Goal: Communication & Community: Answer question/provide support

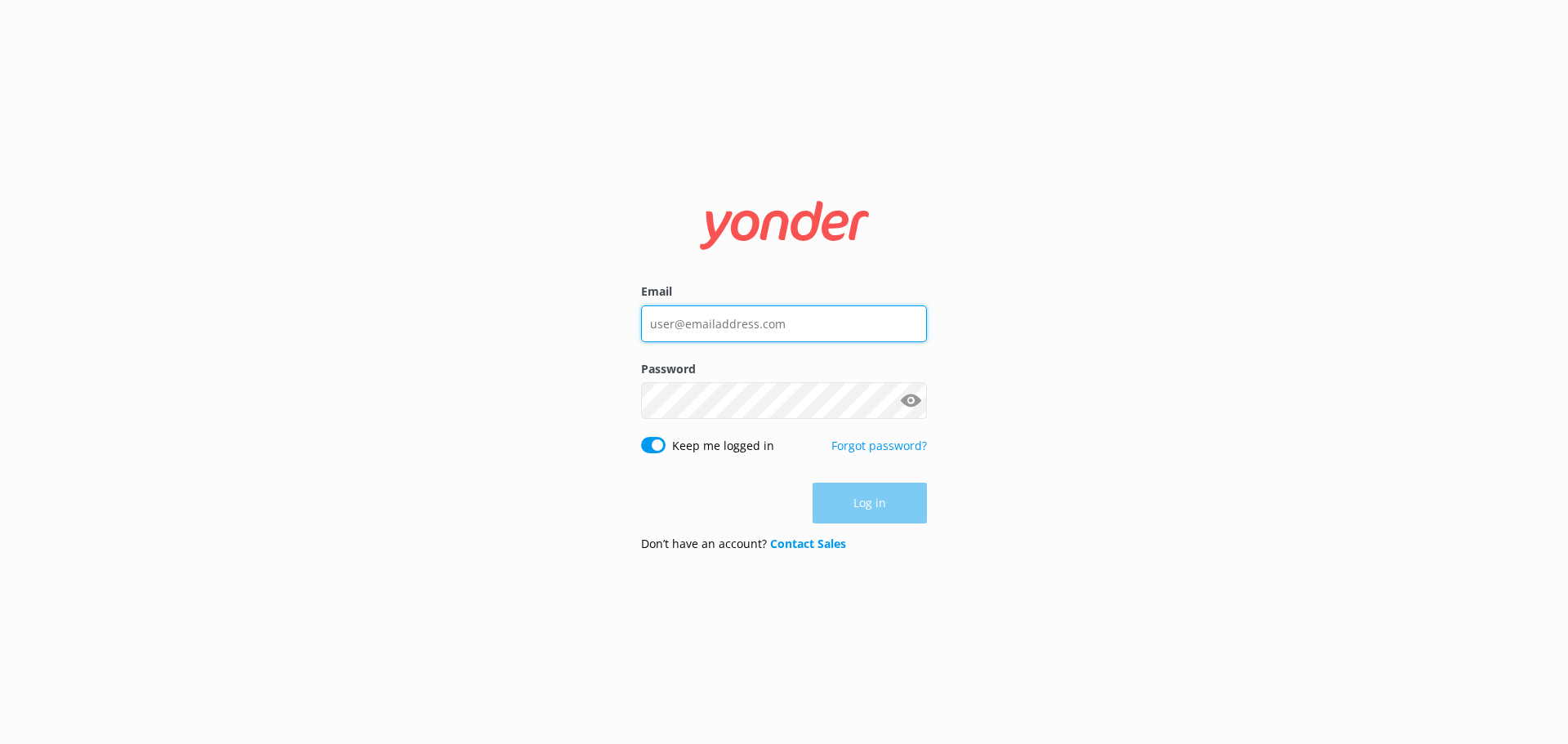
type input "[EMAIL_ADDRESS][DOMAIN_NAME]"
click at [890, 514] on div "Log in" at bounding box center [784, 503] width 286 height 41
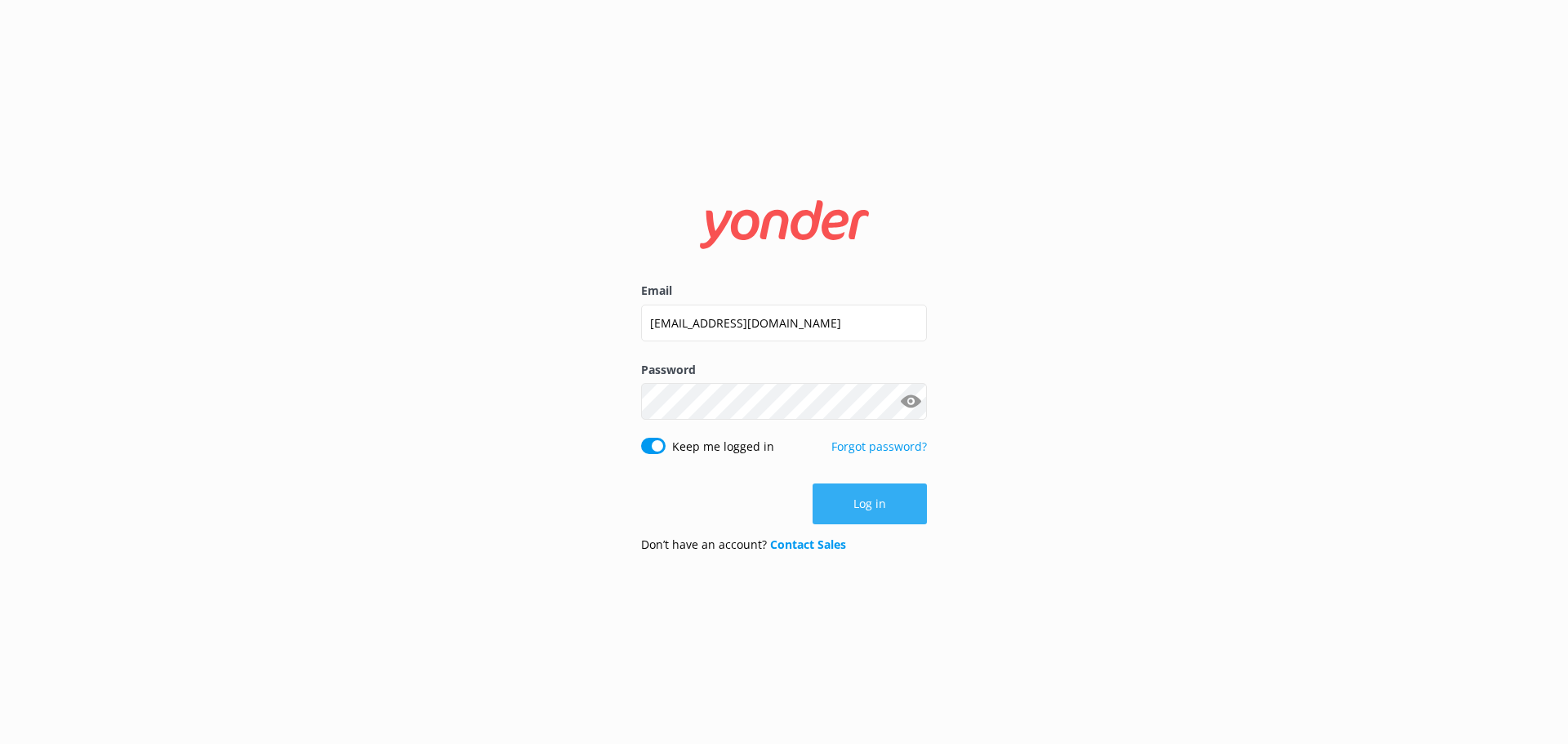
click at [920, 501] on button "Log in" at bounding box center [870, 504] width 114 height 41
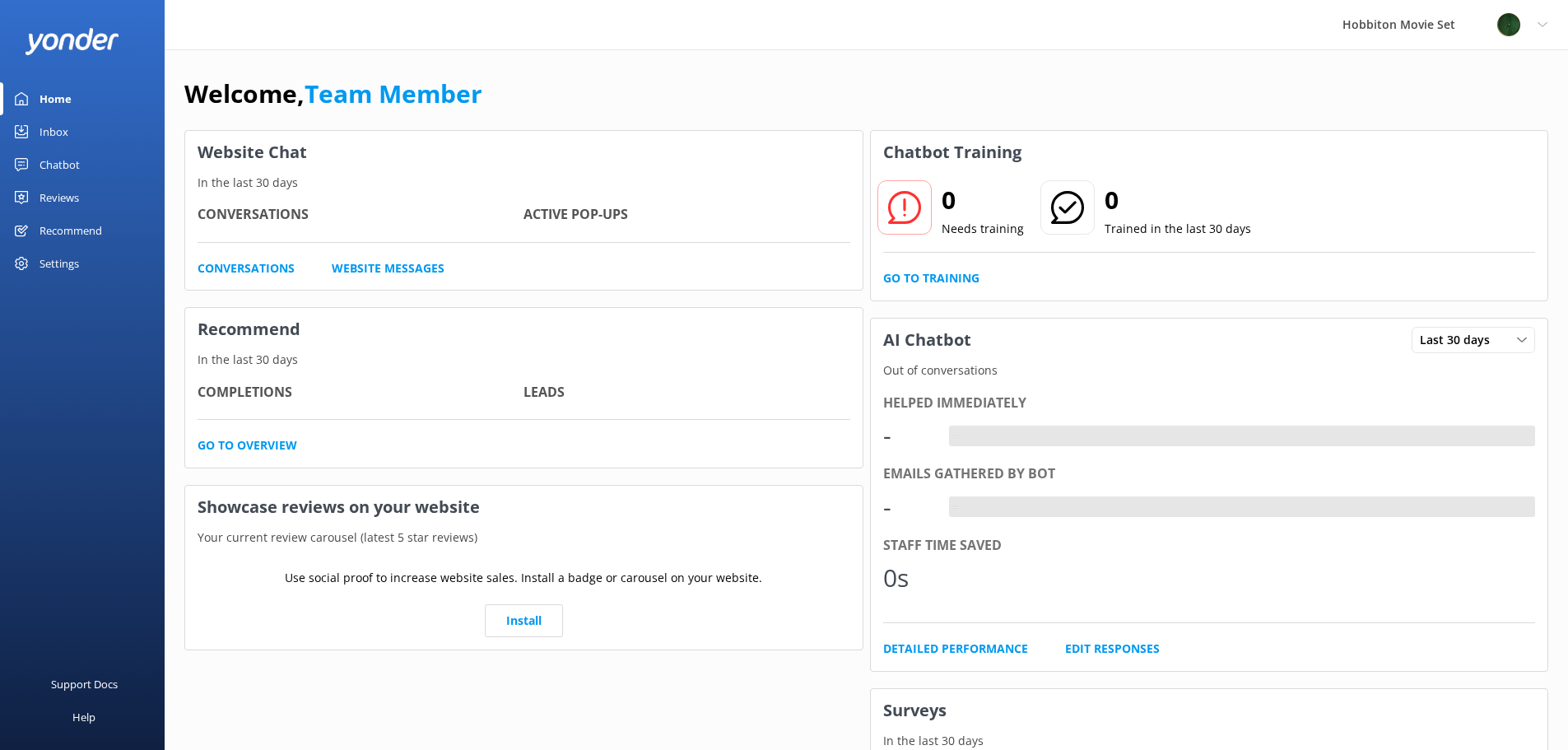
click at [80, 167] on link "Chatbot" at bounding box center [83, 164] width 165 height 33
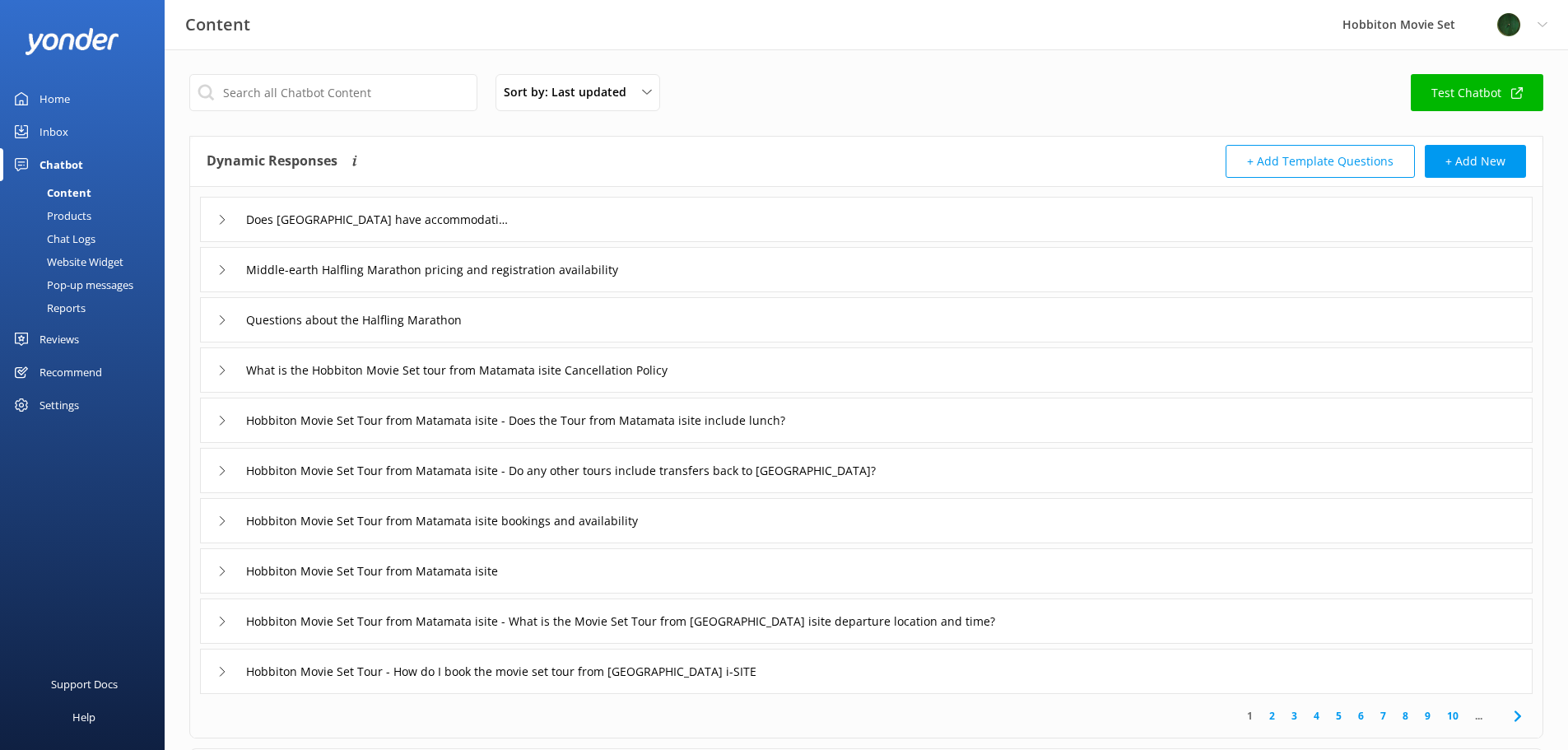
click at [73, 136] on link "Inbox" at bounding box center [83, 131] width 165 height 33
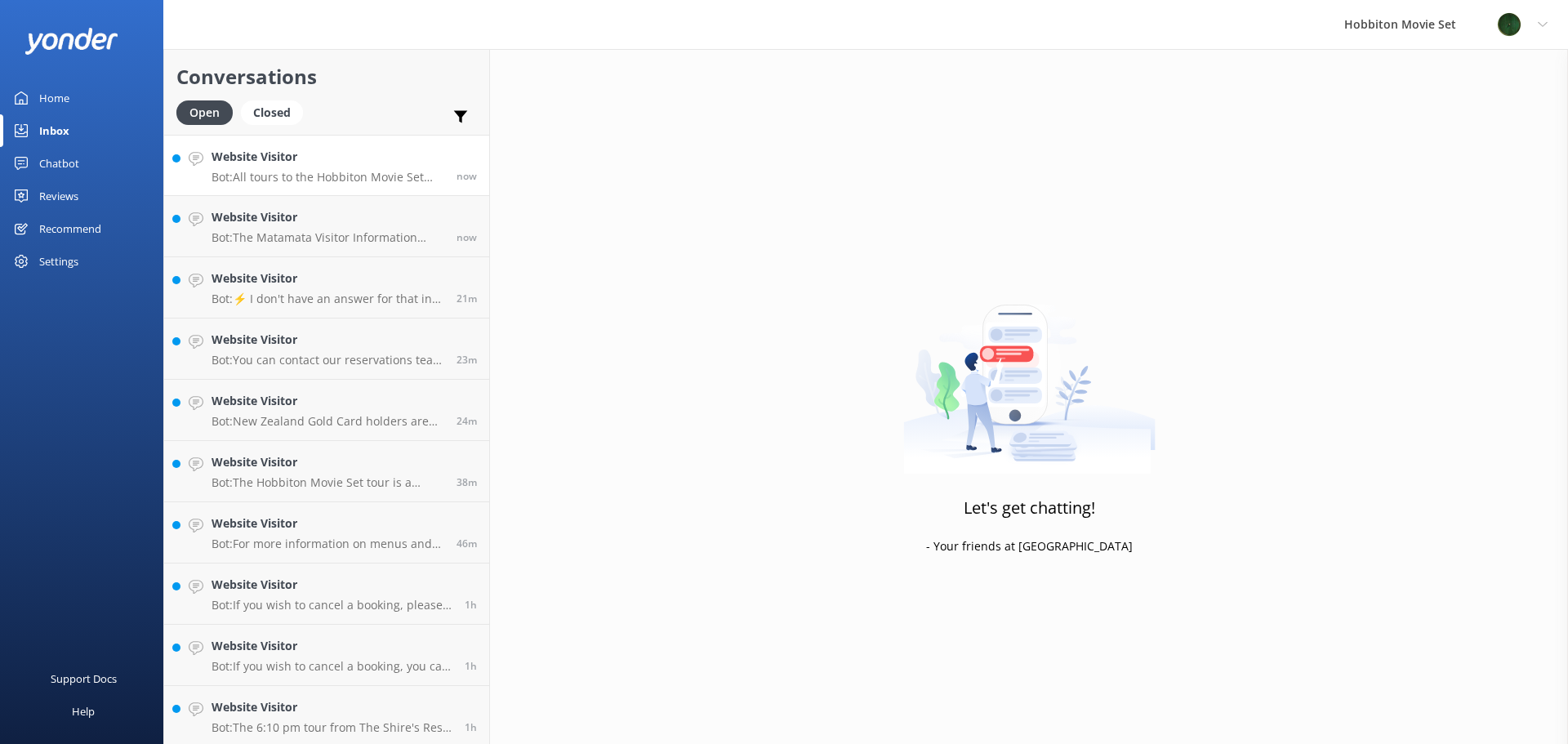
click at [328, 163] on h4 "Website Visitor" at bounding box center [327, 157] width 233 height 18
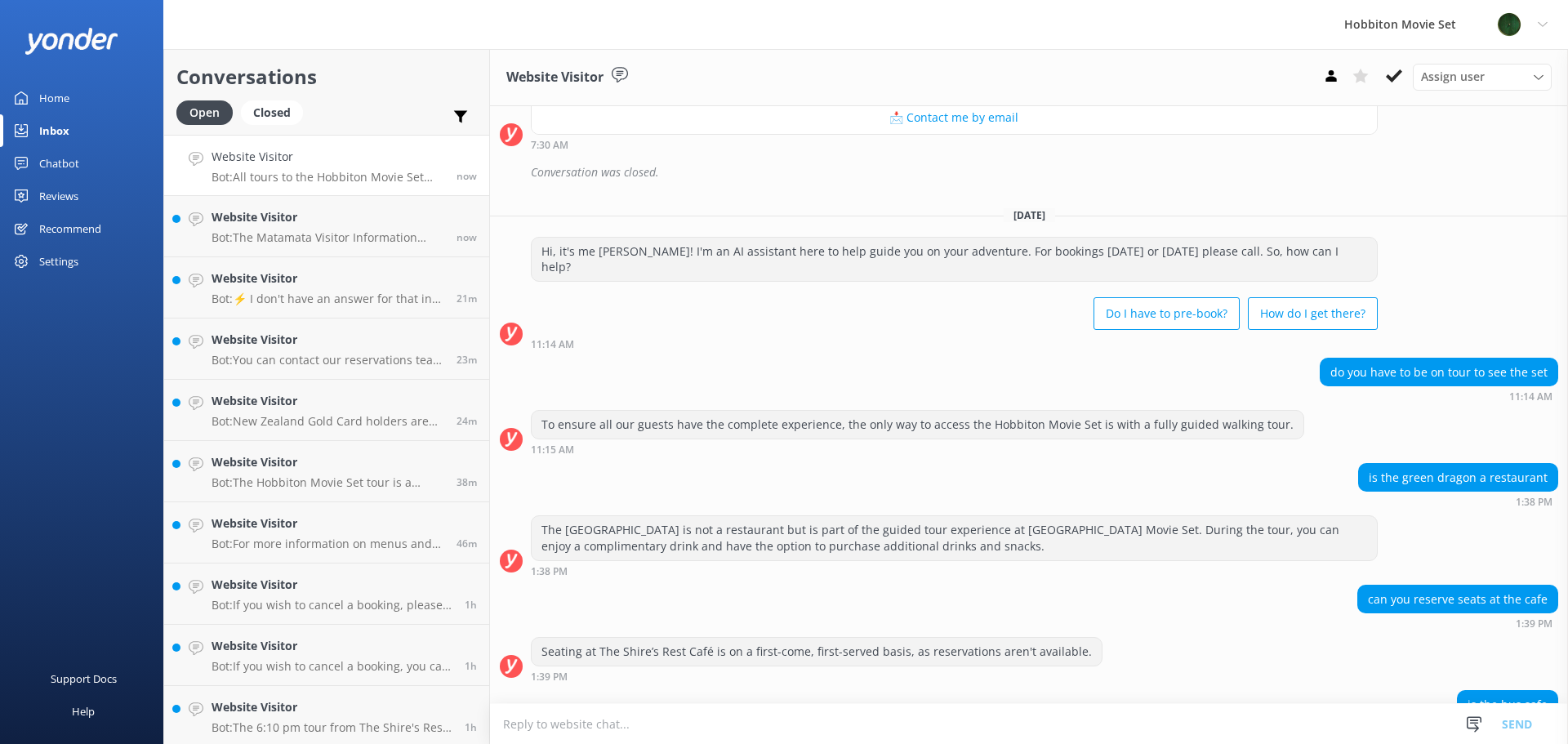
scroll to position [2064, 0]
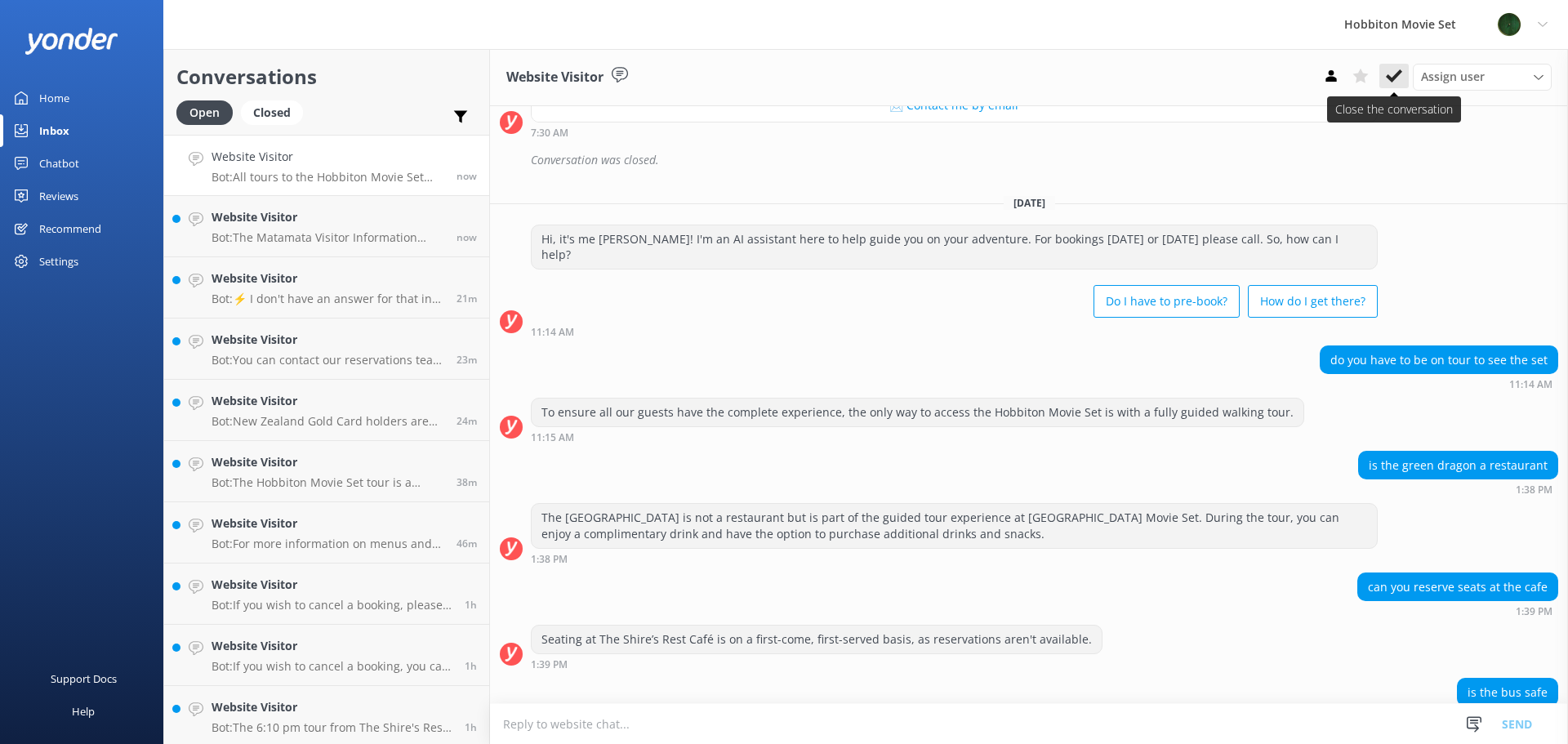
click at [1398, 71] on icon at bounding box center [1394, 76] width 17 height 17
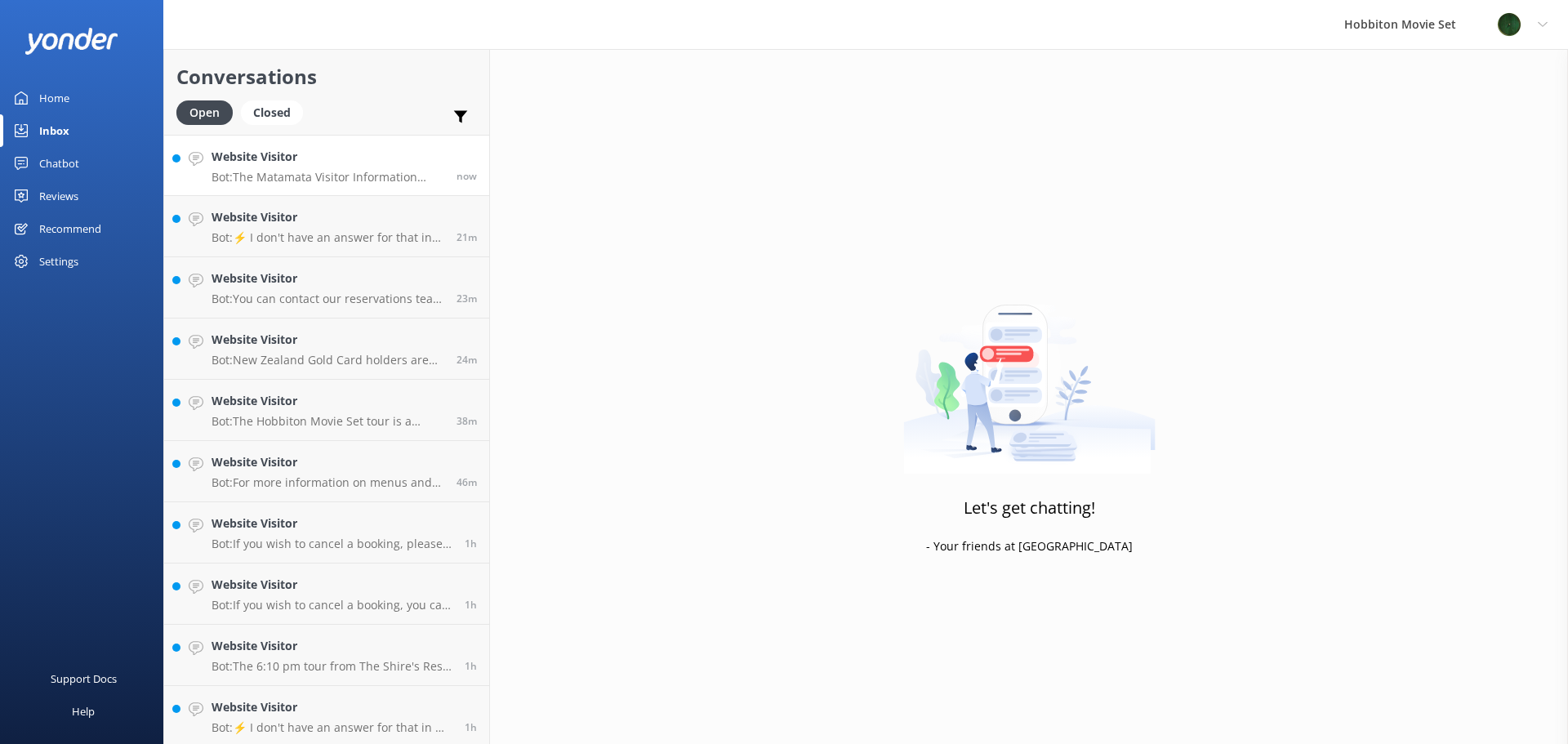
click at [418, 185] on link "Website Visitor Bot: The Matamata Visitor Information Centre will announce when…" at bounding box center [326, 164] width 325 height 61
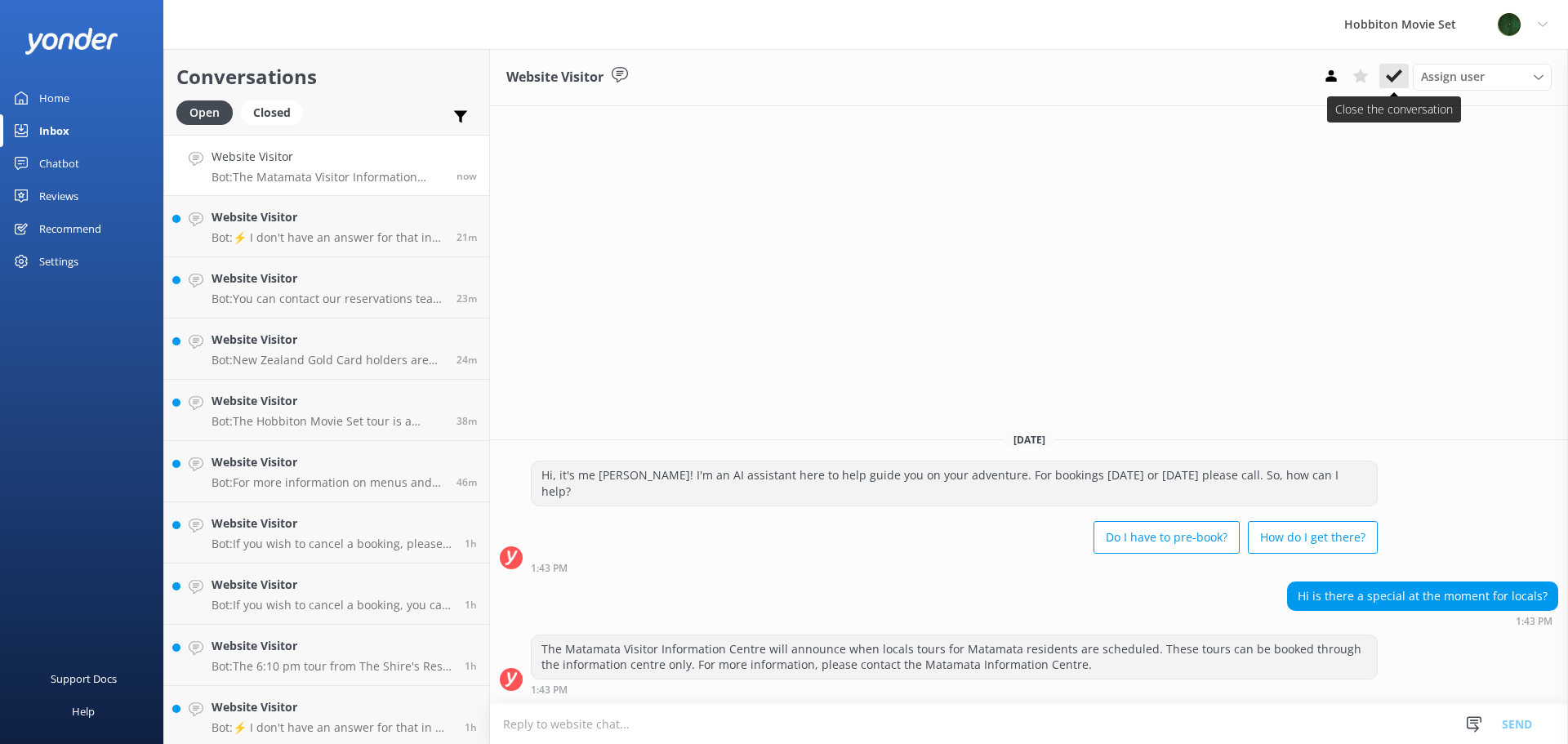
click at [1393, 84] on icon at bounding box center [1394, 76] width 17 height 17
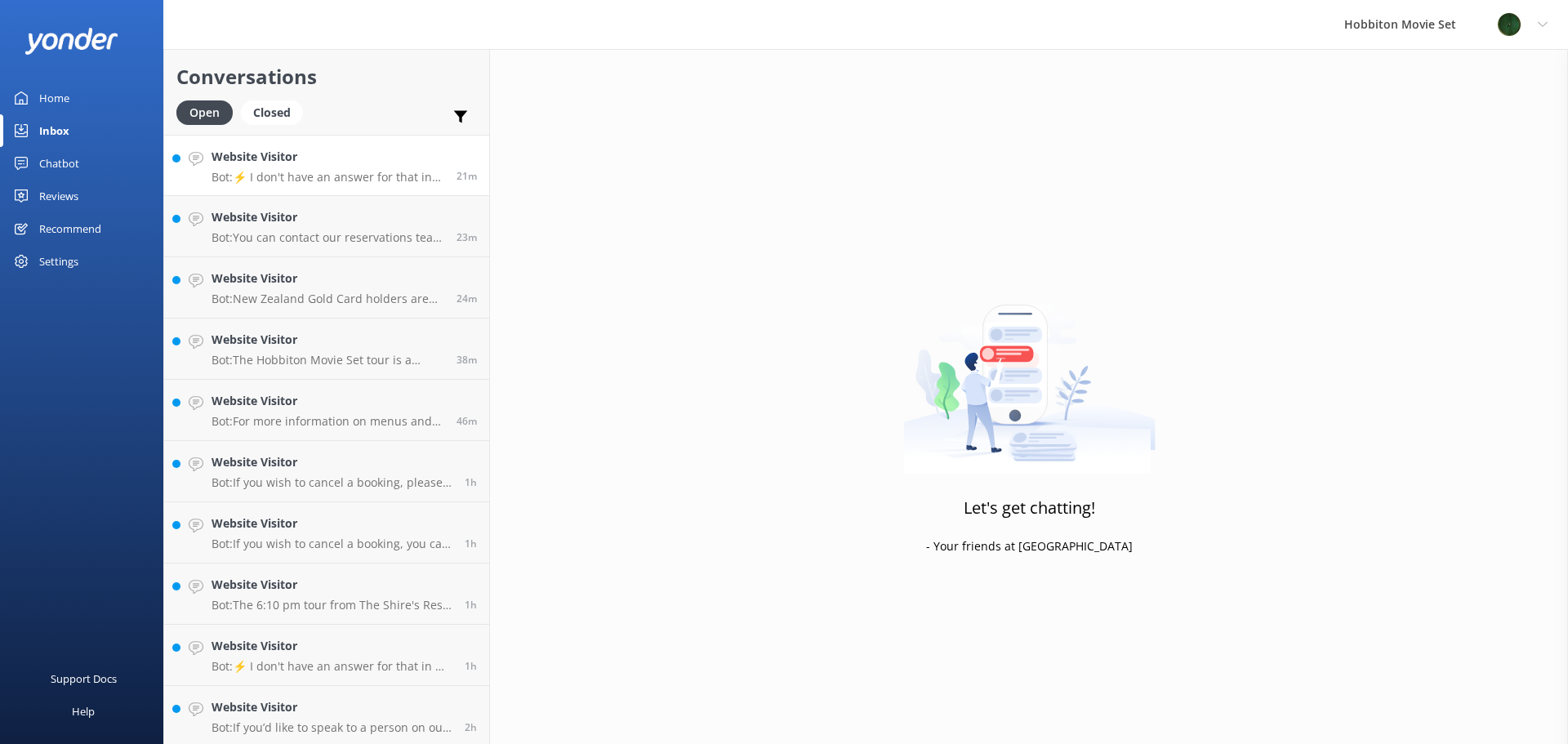
click at [423, 174] on p "Bot: ⚡ I don't have an answer for that in my knowledge base. Please try and rep…" at bounding box center [327, 177] width 233 height 15
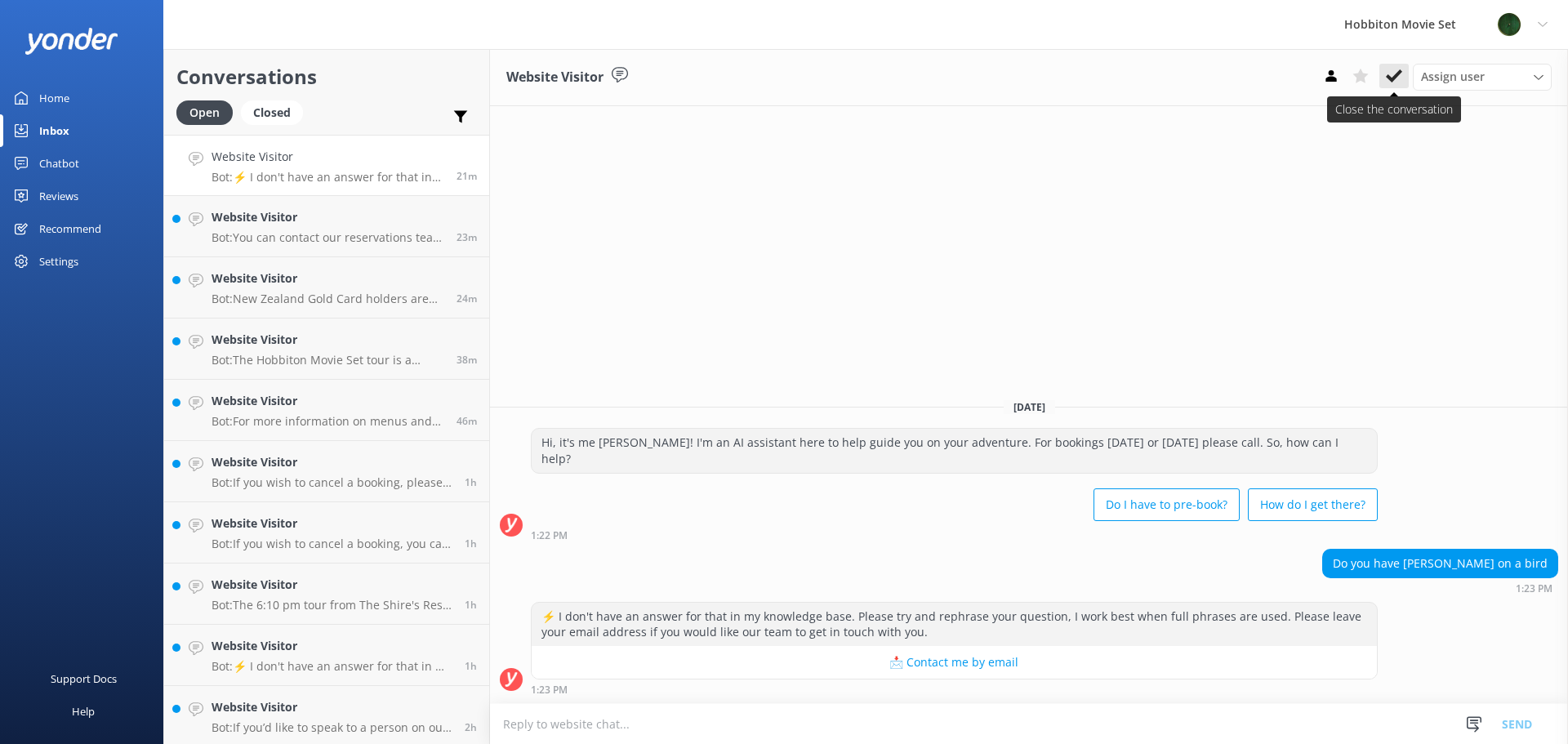
click at [1405, 83] on button at bounding box center [1393, 75] width 29 height 24
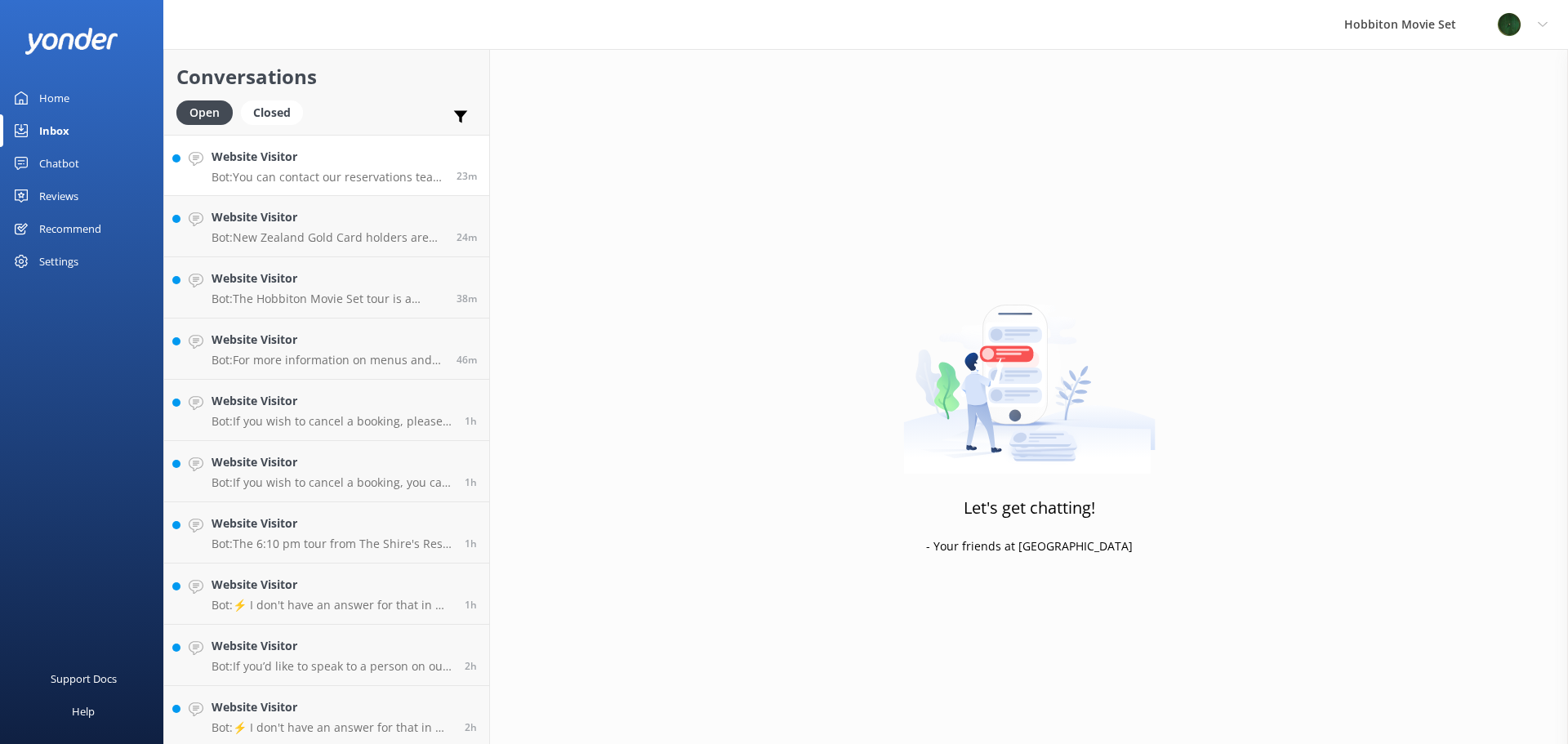
click at [333, 150] on h4 "Website Visitor" at bounding box center [327, 157] width 233 height 18
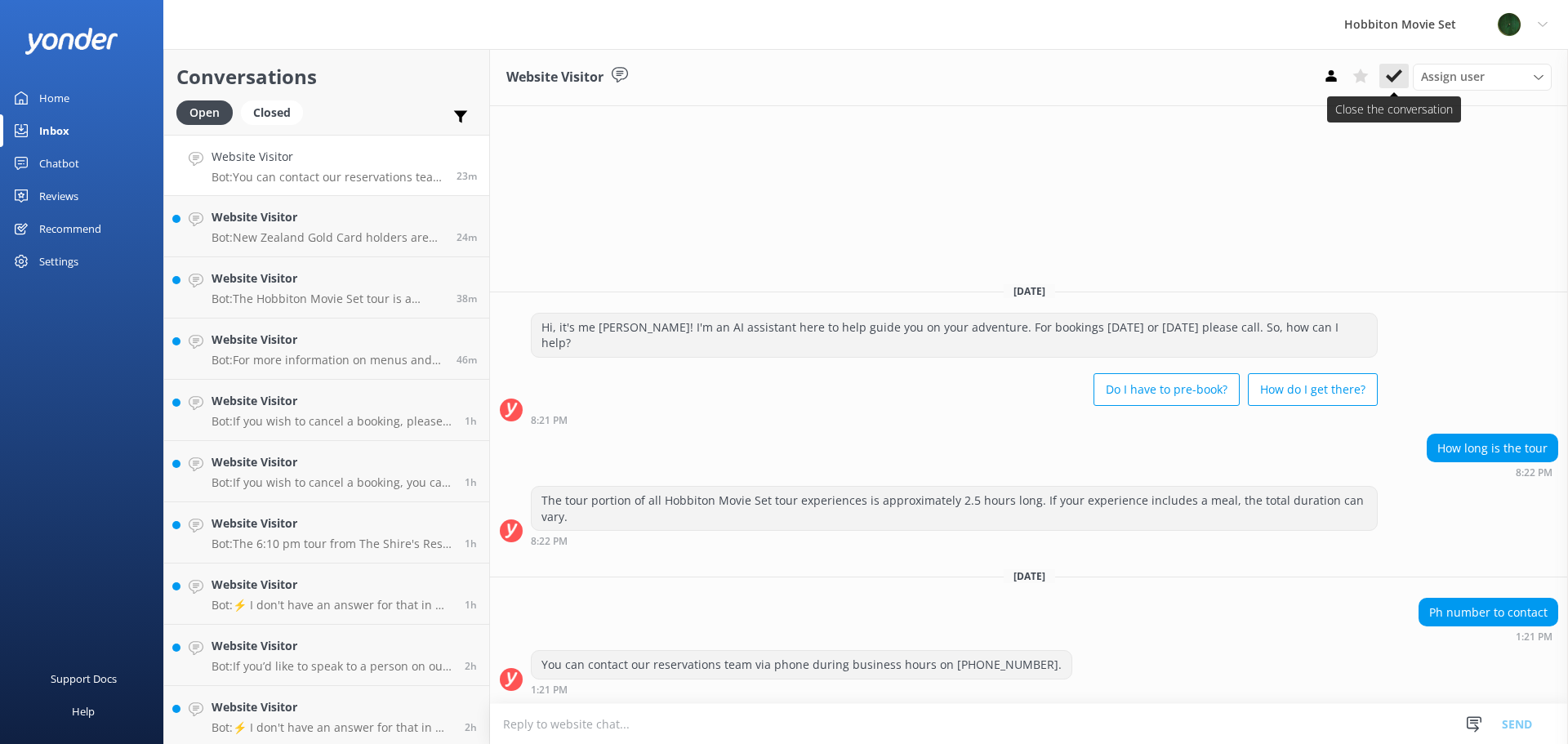
click at [1393, 73] on icon at bounding box center [1394, 76] width 17 height 17
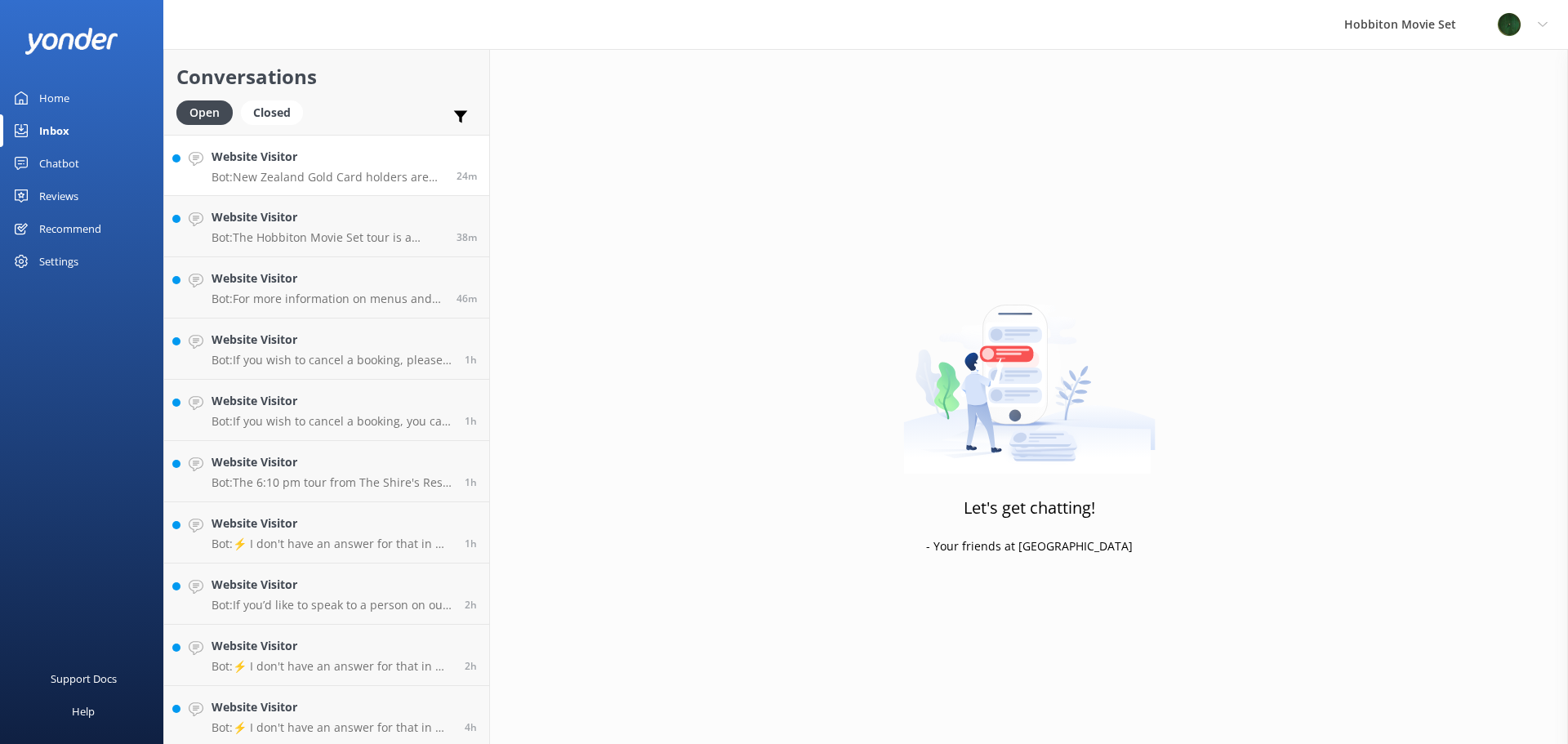
click at [341, 181] on p "Bot: New Zealand Gold Card holders are eligible for a discount on the Hobbiton …" at bounding box center [327, 177] width 233 height 15
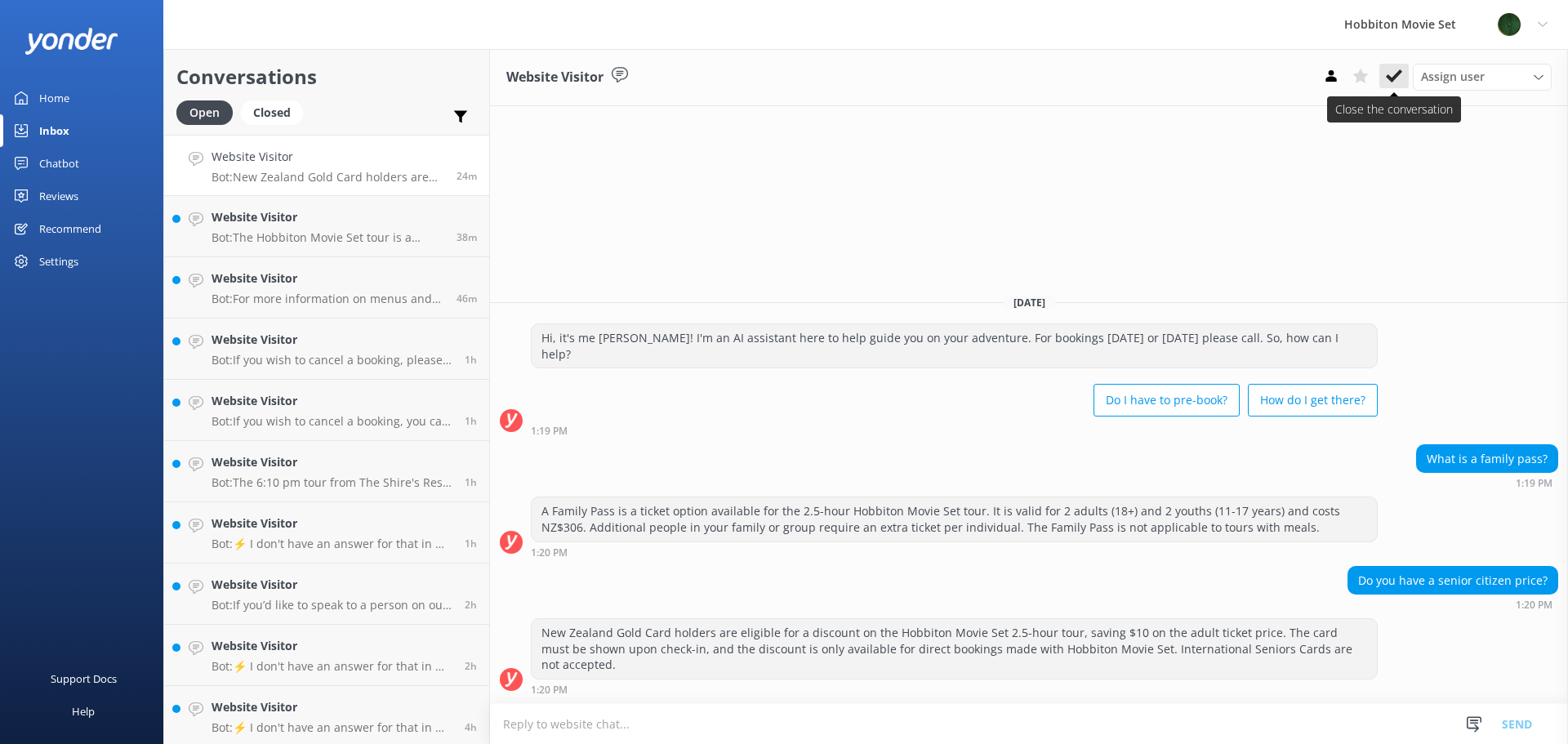
click at [1399, 71] on use at bounding box center [1394, 76] width 17 height 13
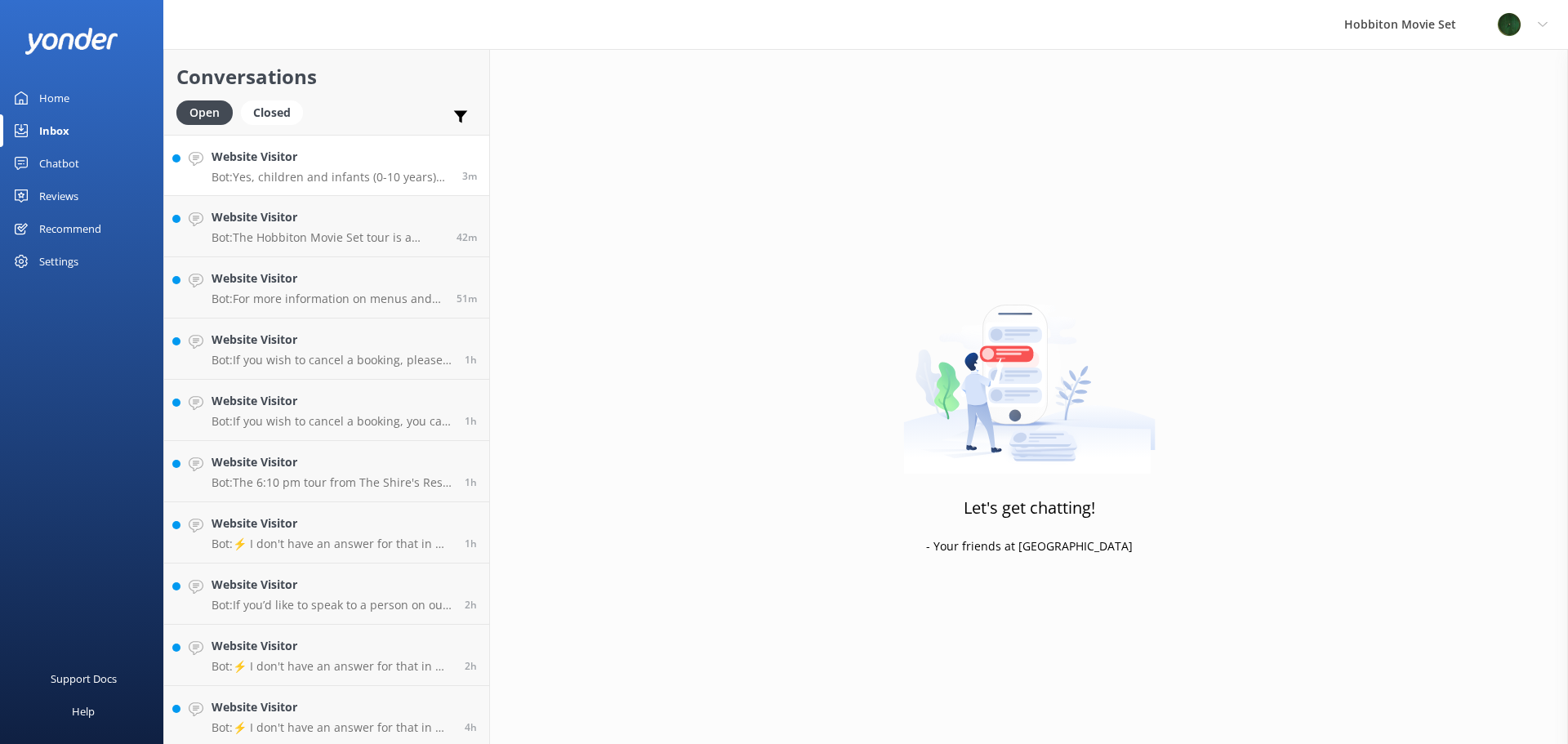
click at [298, 165] on h4 "Website Visitor" at bounding box center [330, 157] width 238 height 18
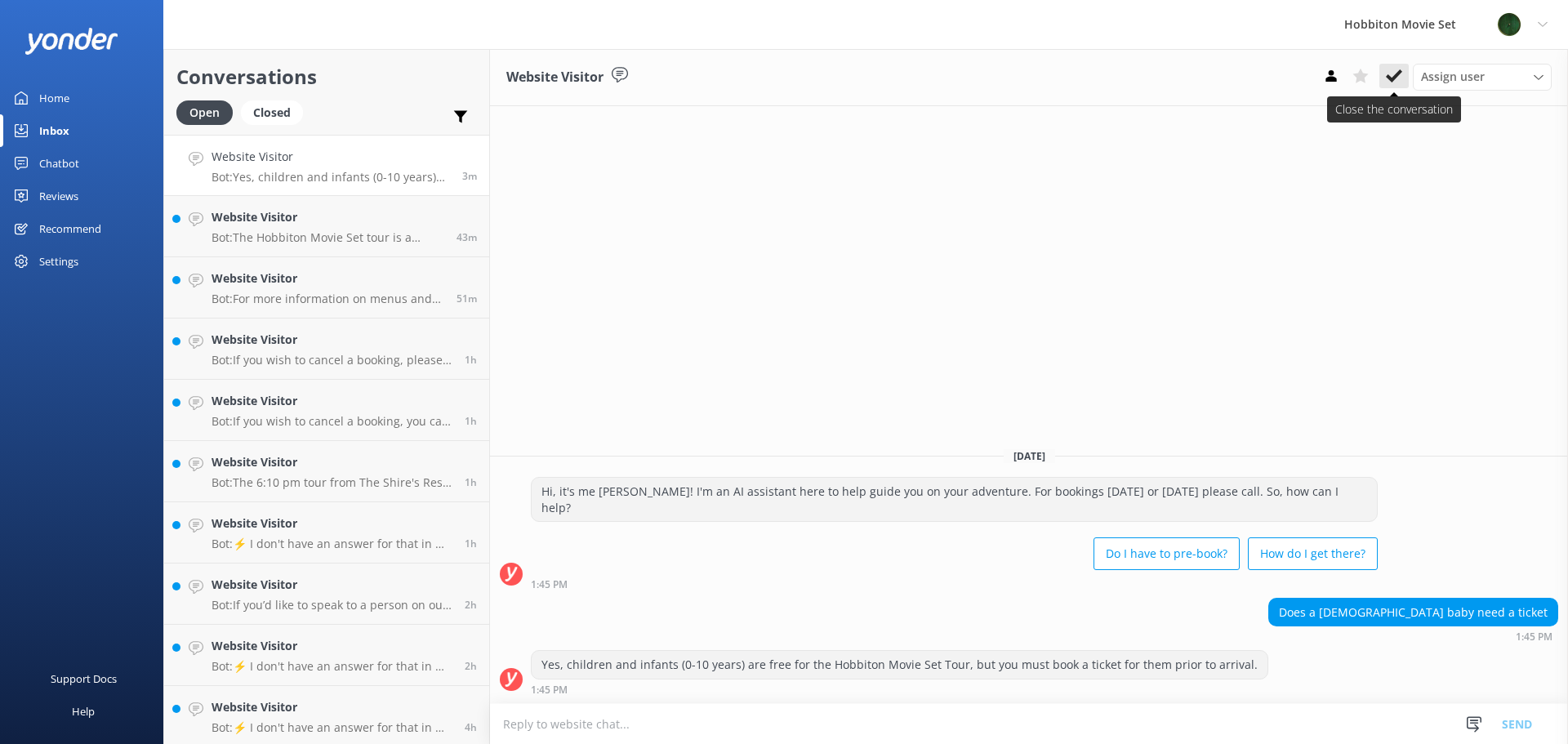
click at [1399, 72] on use at bounding box center [1394, 76] width 17 height 13
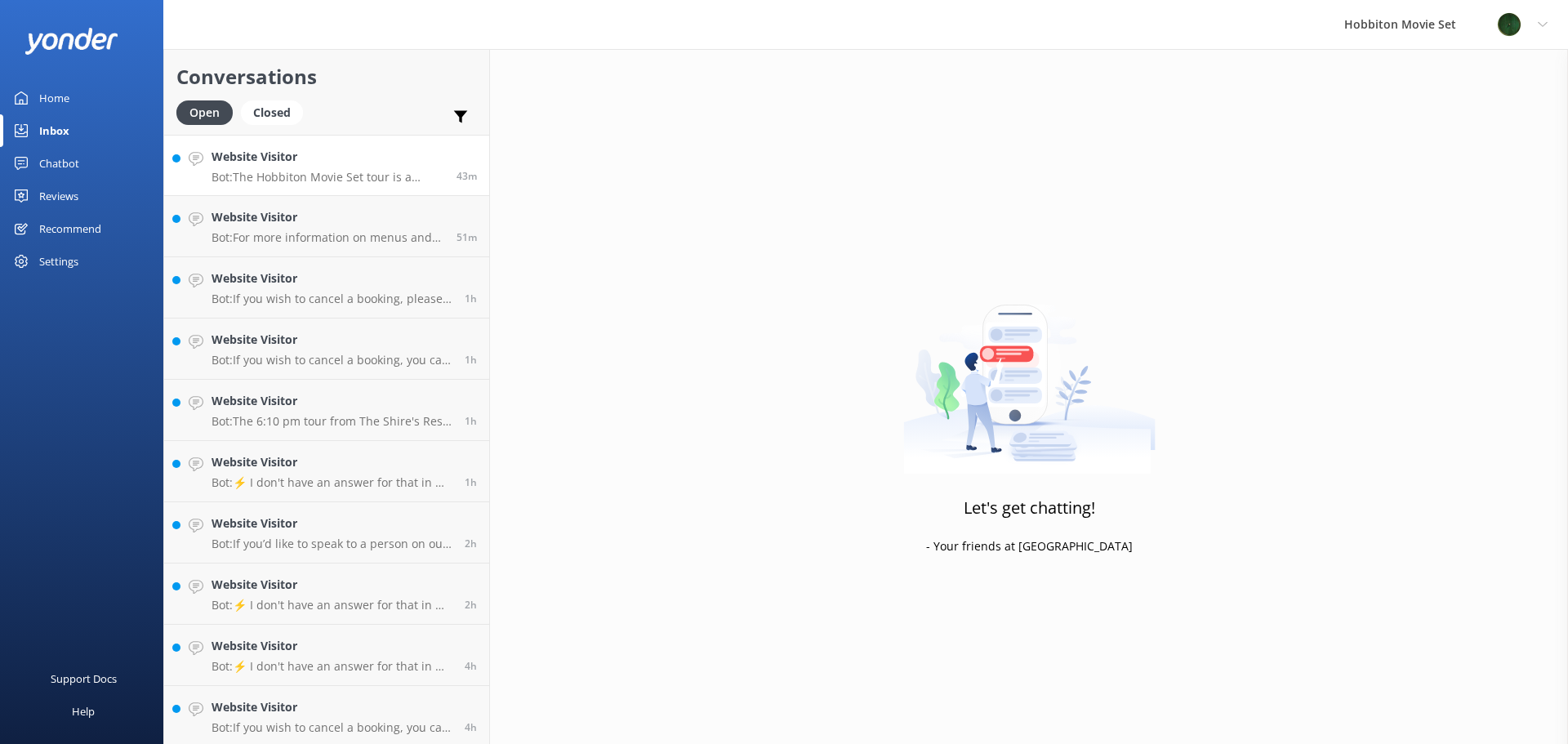
click at [267, 168] on div "Website Visitor Bot: The Hobbiton Movie Set tour is a guided experience that in…" at bounding box center [327, 165] width 233 height 35
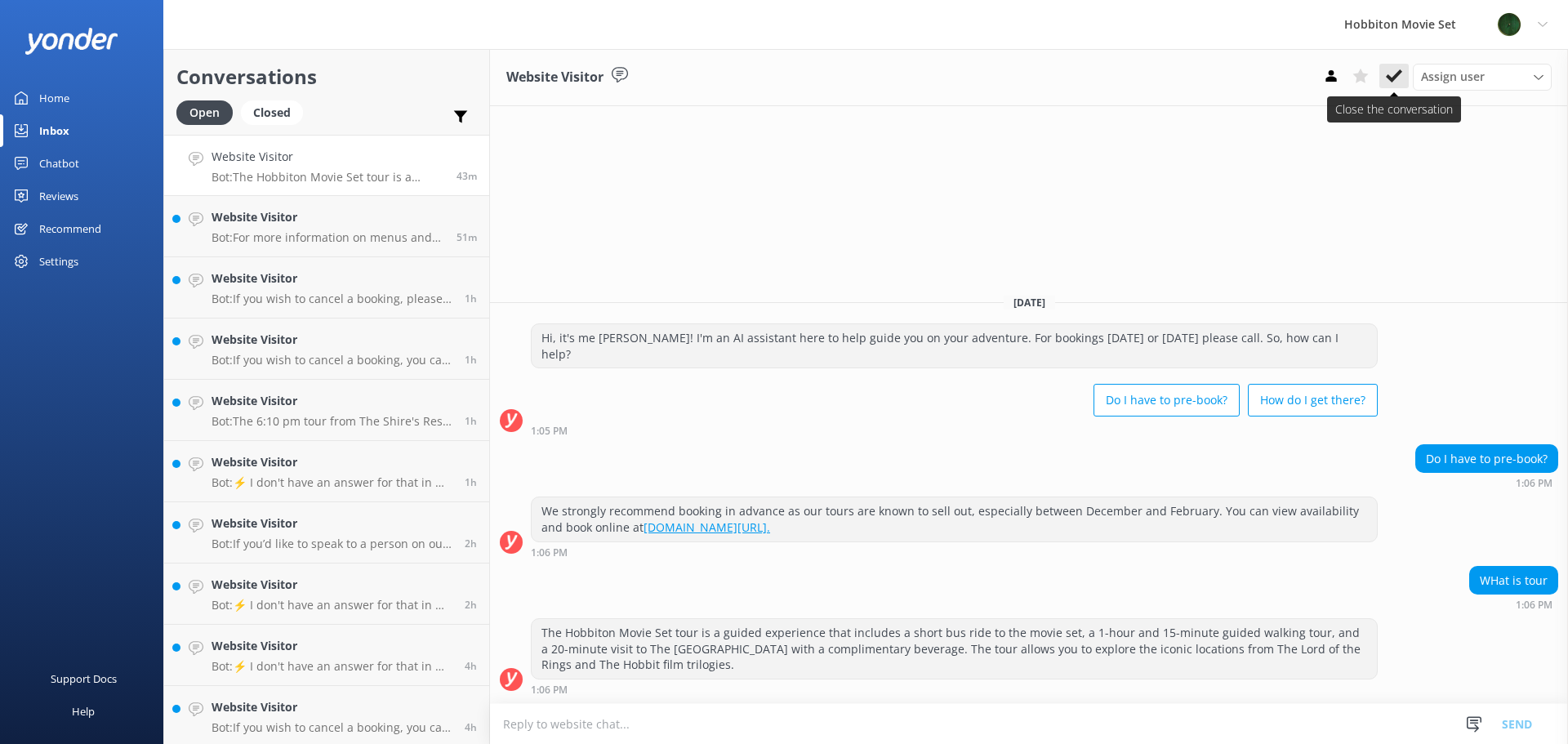
click at [1385, 82] on button at bounding box center [1393, 75] width 29 height 24
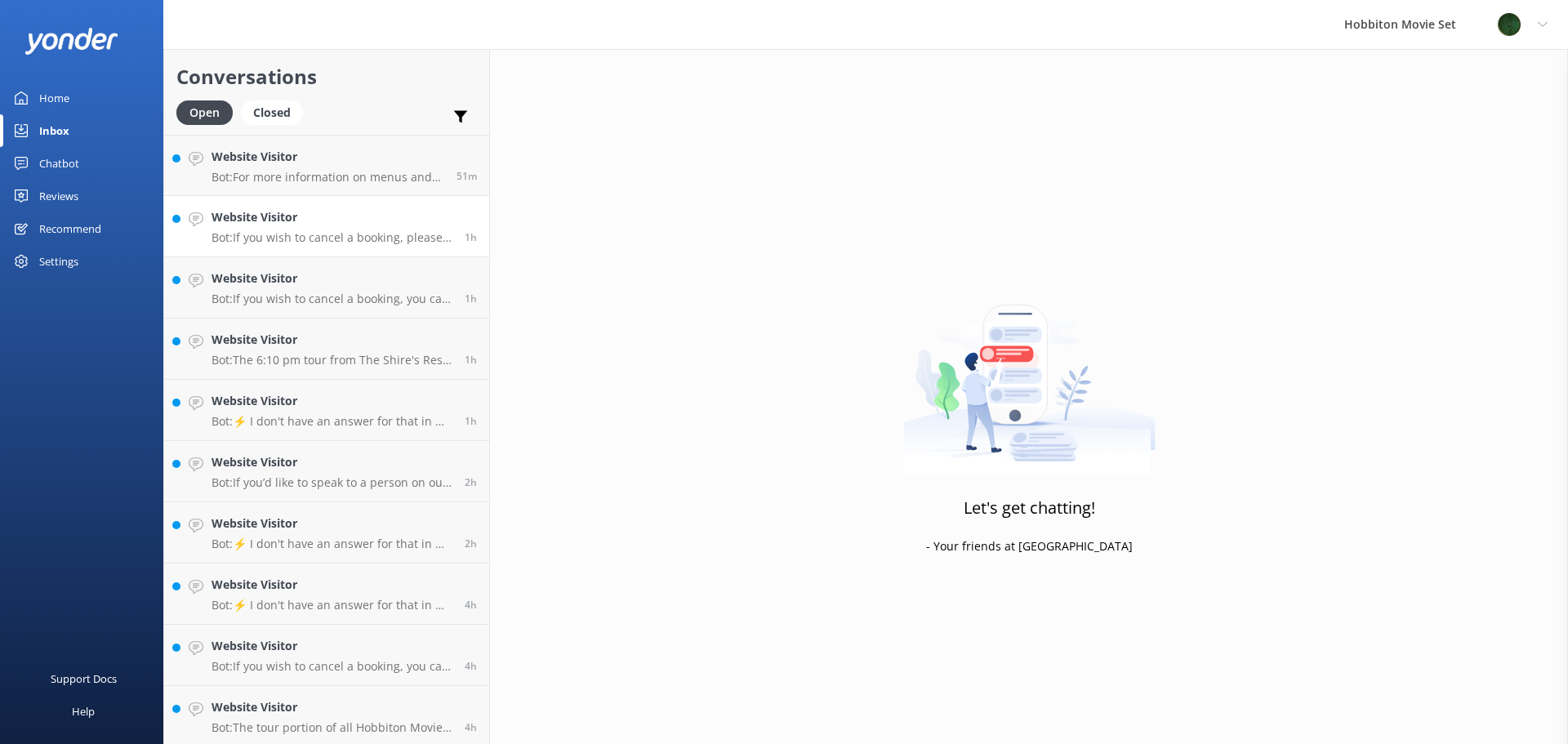
click at [343, 198] on link "Website Visitor Bot: If you wish to cancel a booking, please contact our reserv…" at bounding box center [326, 226] width 325 height 61
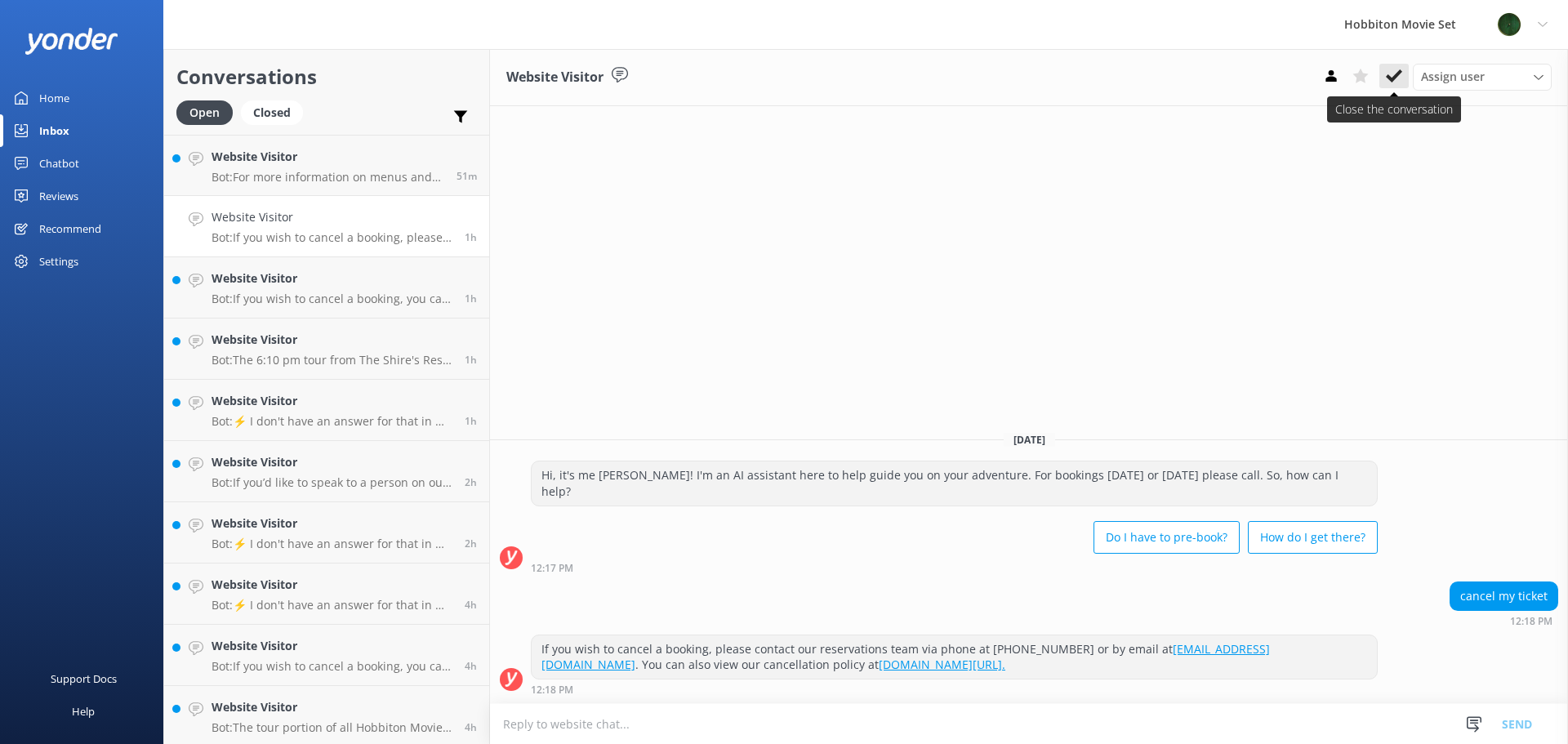
click at [1398, 78] on icon at bounding box center [1394, 76] width 17 height 17
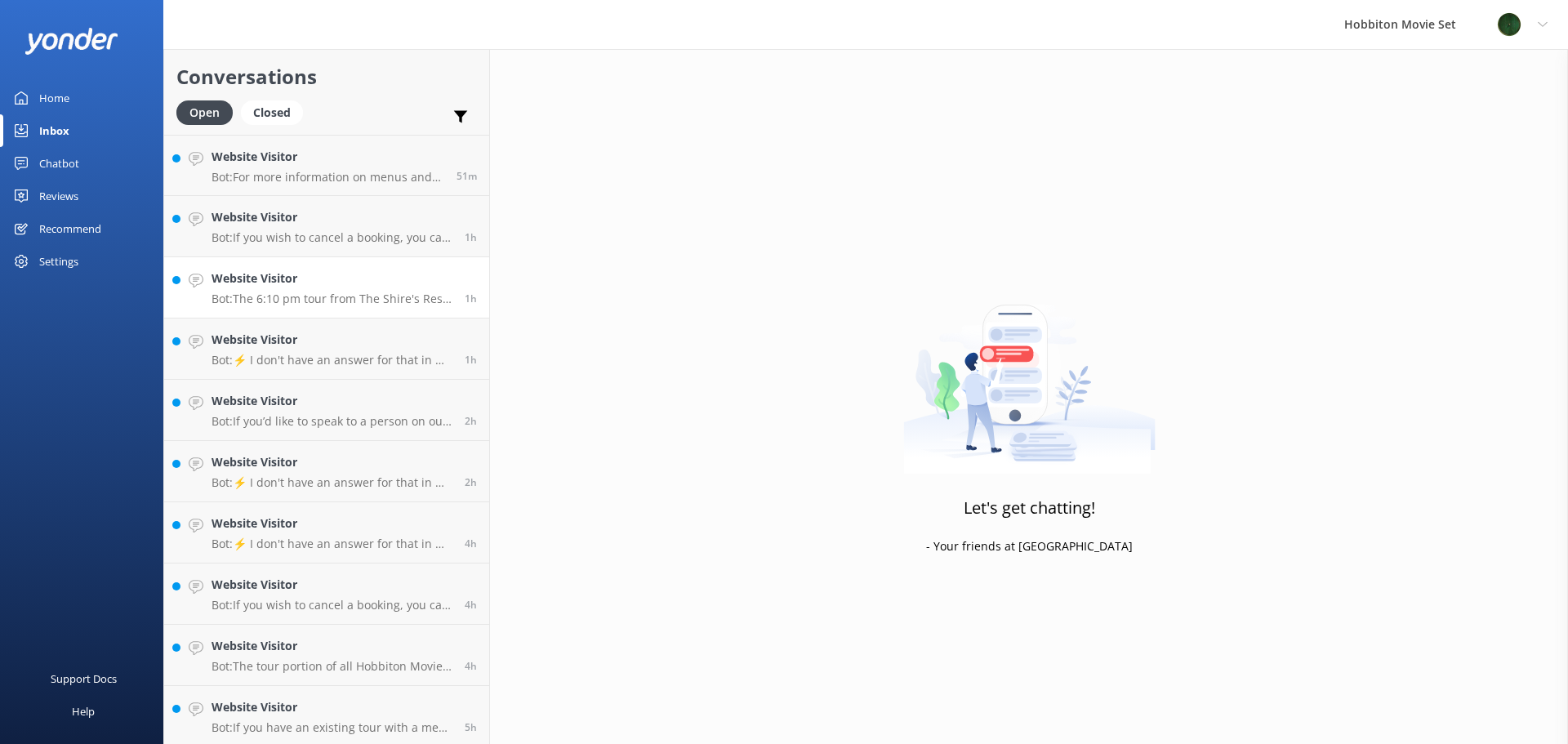
click at [348, 261] on link "Website Visitor Bot: The 6:10 pm tour from The Shire's Rest is a standard guide…" at bounding box center [326, 287] width 325 height 61
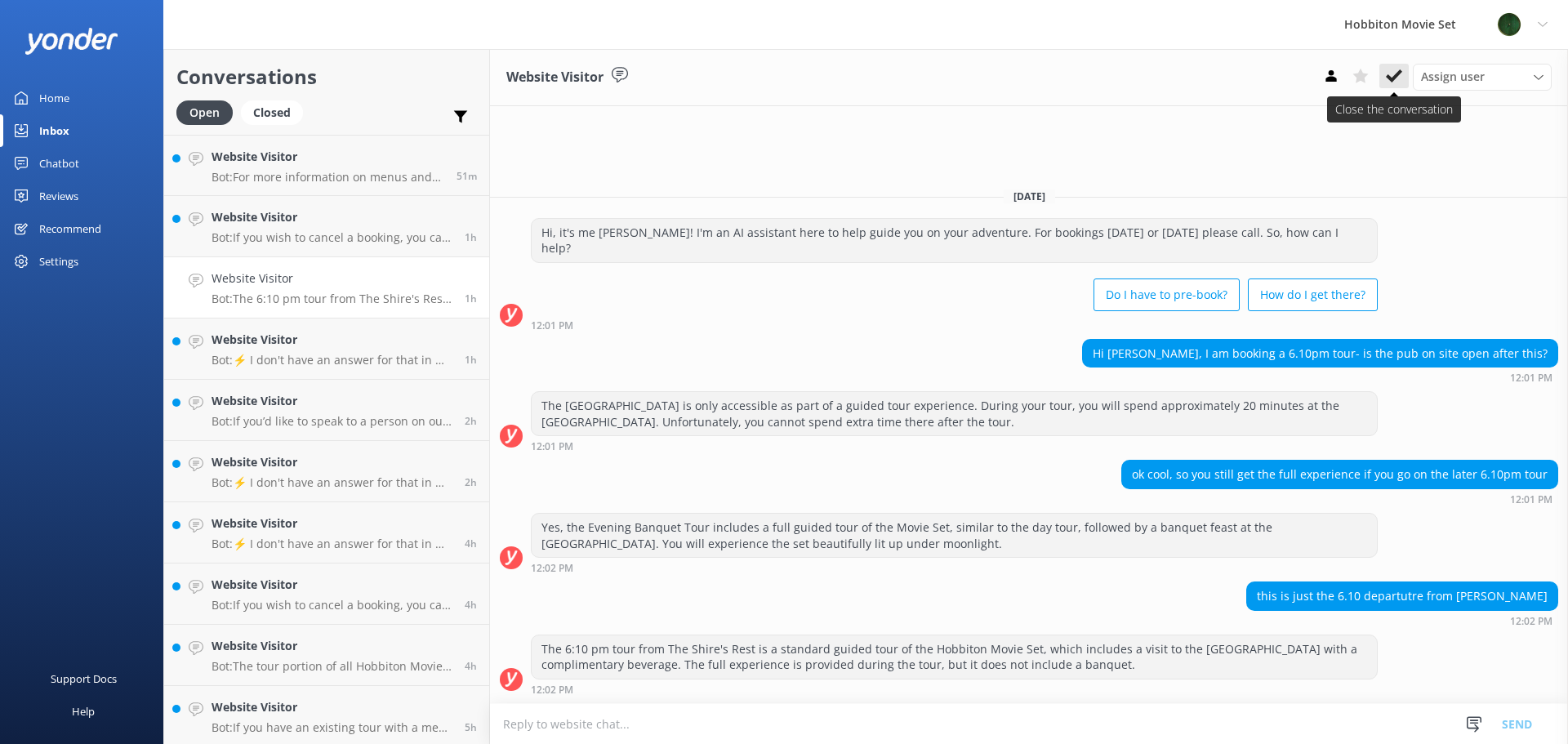
click at [1393, 66] on button at bounding box center [1393, 75] width 29 height 24
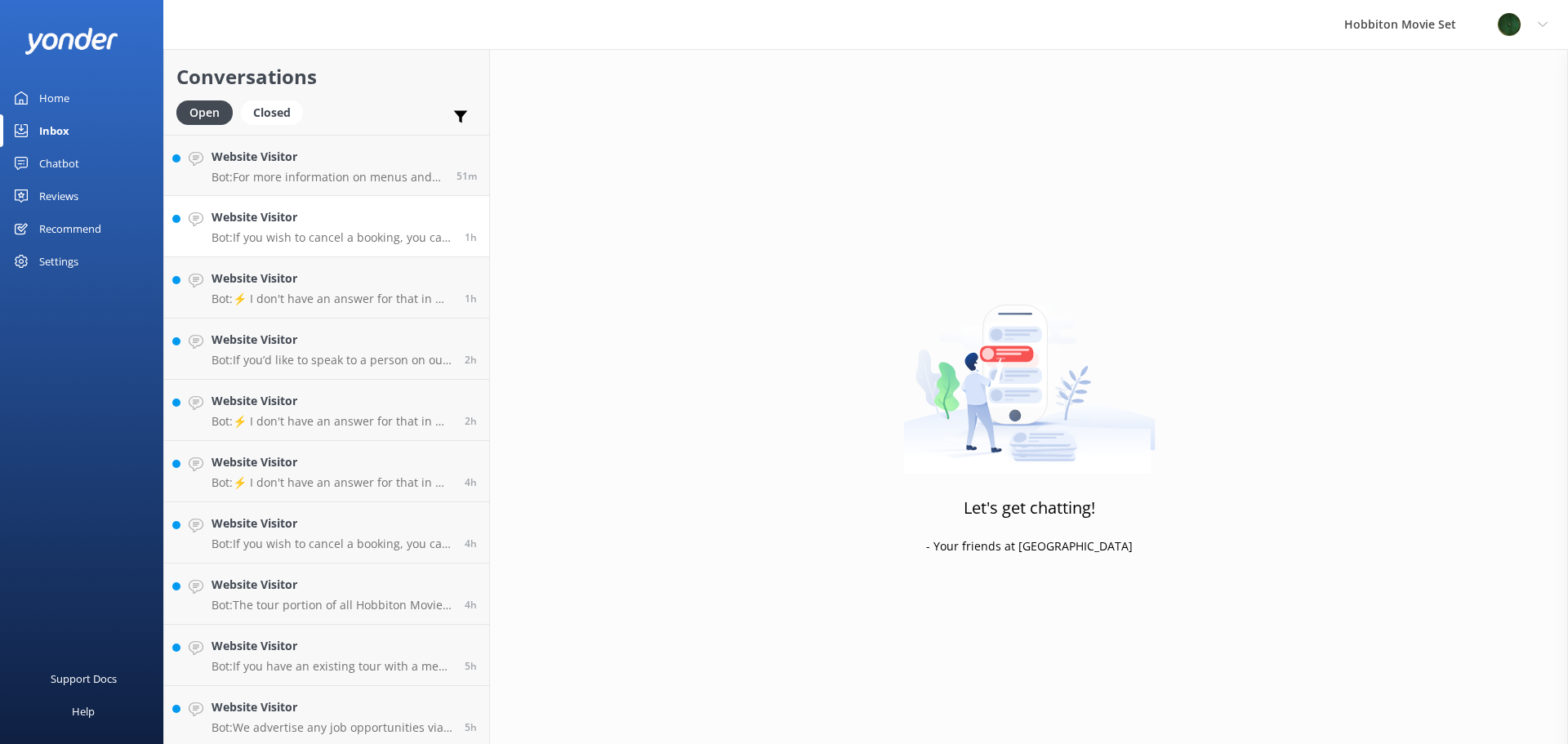
click at [414, 234] on p "Bot: If you wish to cancel a booking, you can contact our reservations team via…" at bounding box center [332, 238] width 241 height 15
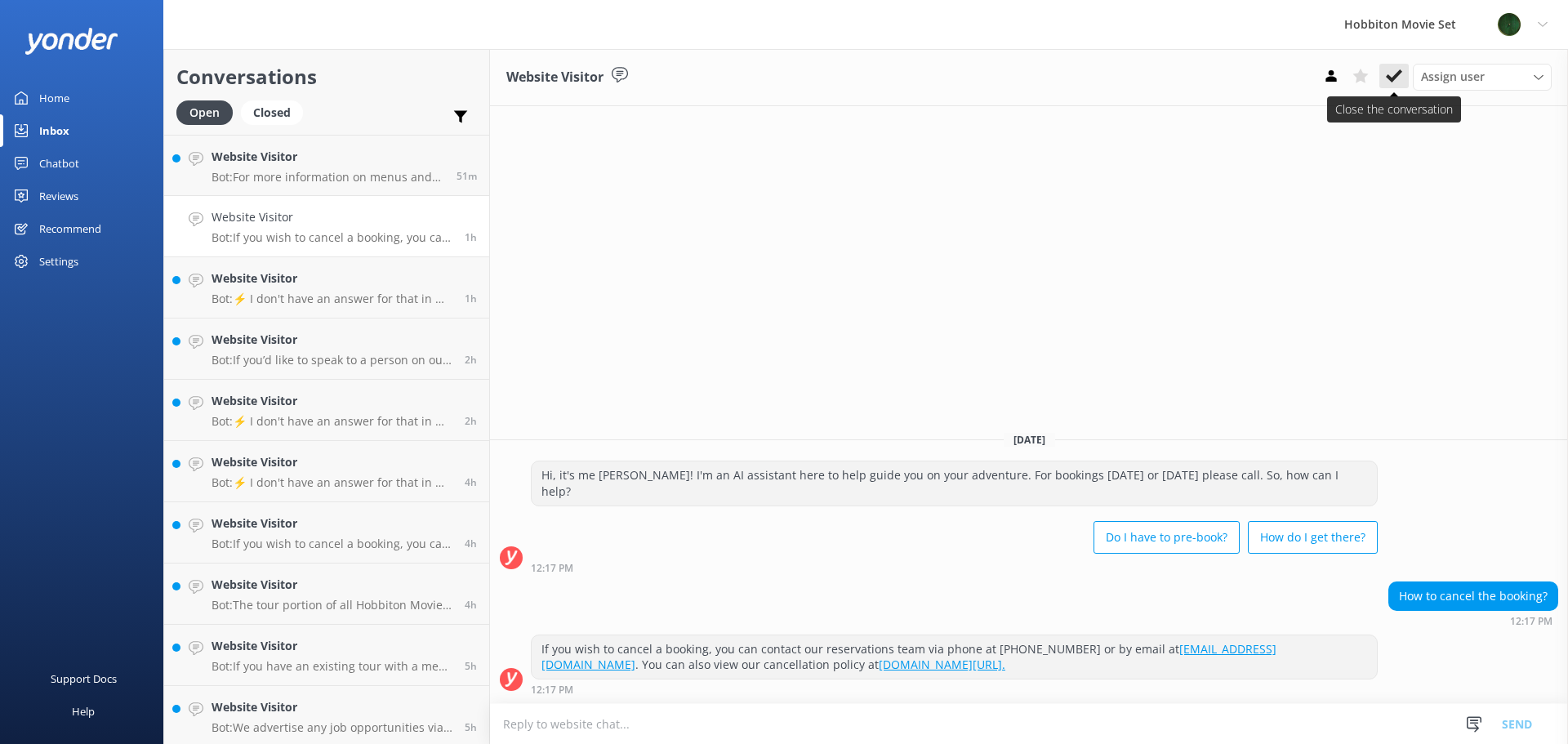
click at [1392, 84] on icon at bounding box center [1394, 76] width 17 height 17
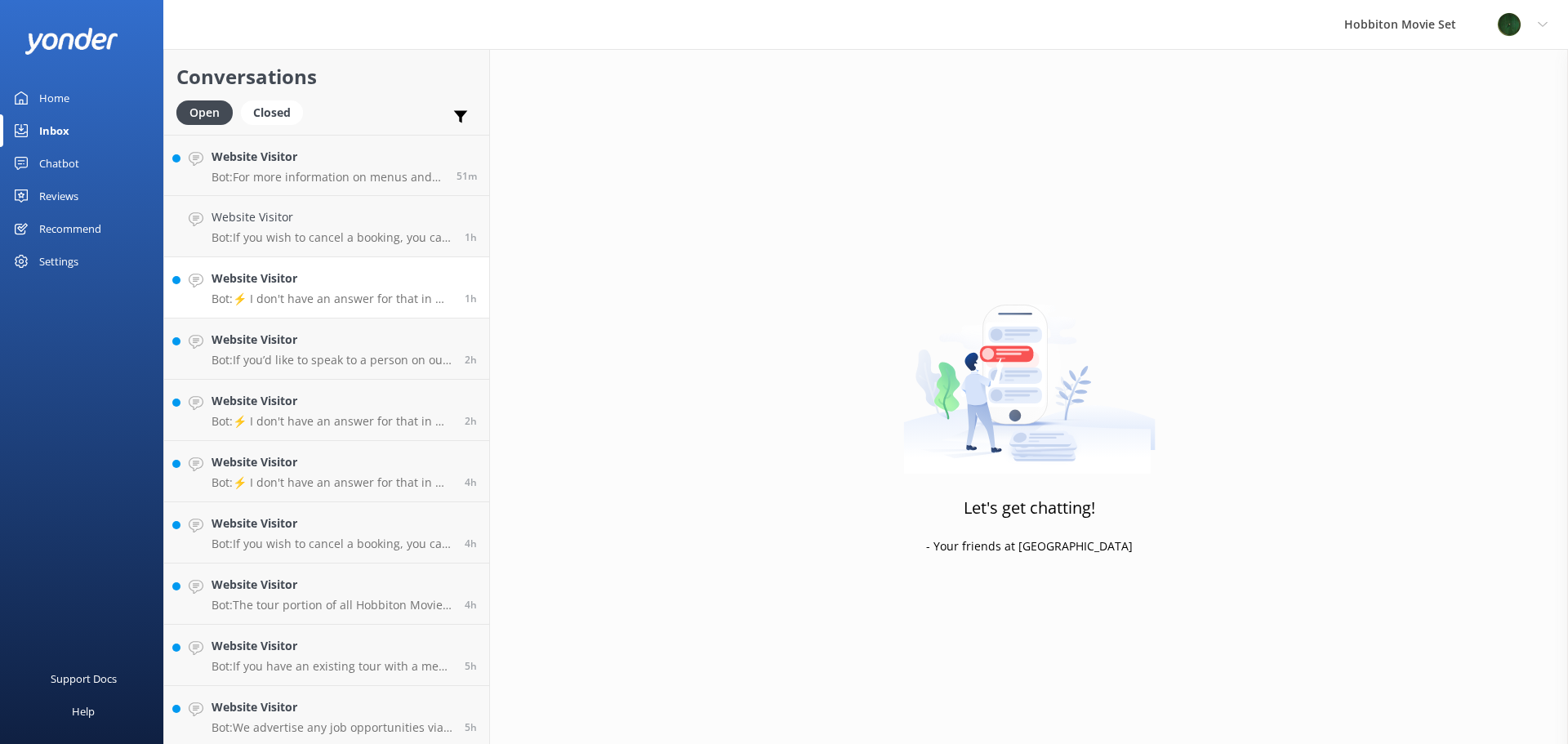
click at [278, 279] on h4 "Website Visitor" at bounding box center [332, 279] width 241 height 18
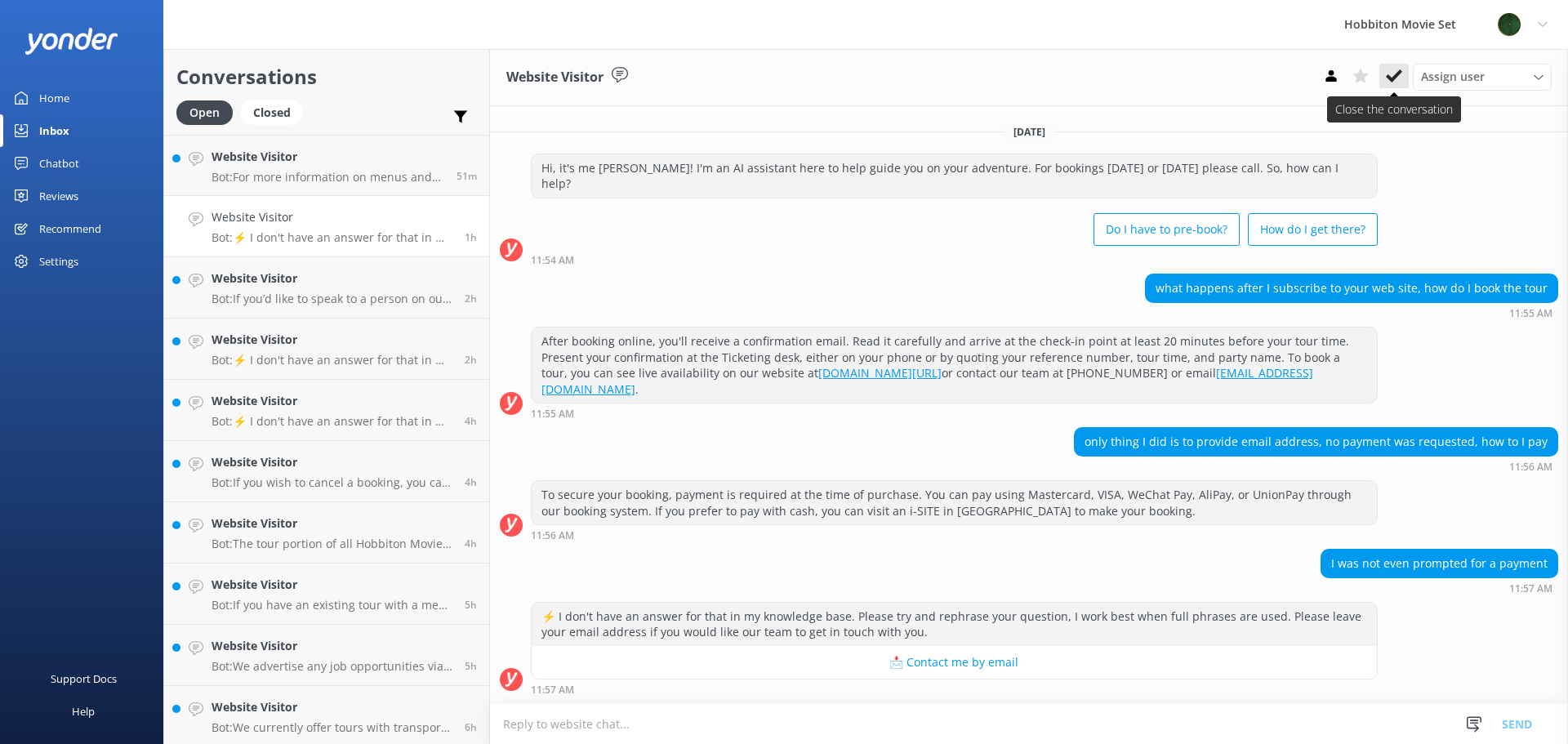
click at [1402, 78] on button at bounding box center [1393, 75] width 29 height 24
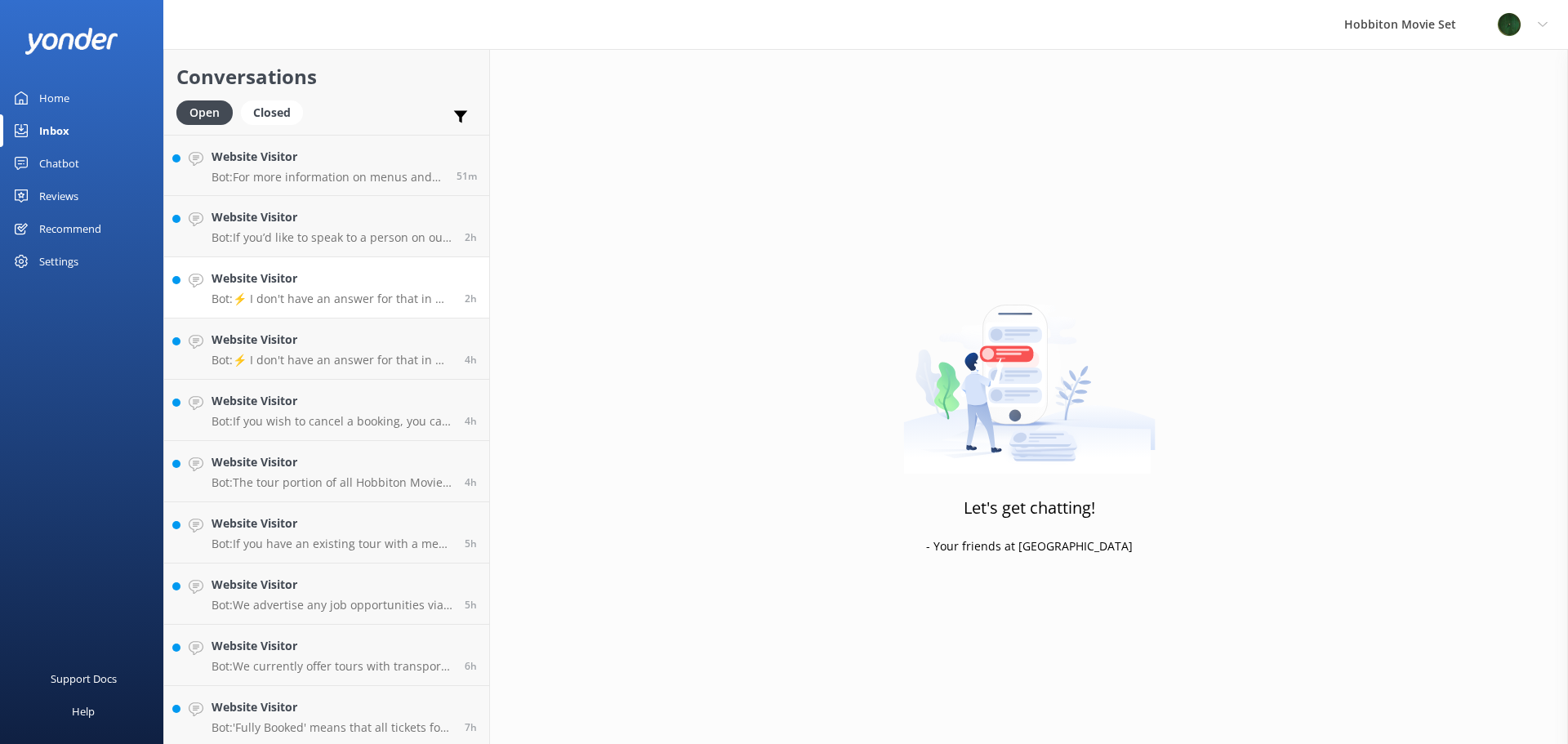
click at [378, 281] on h4 "Website Visitor" at bounding box center [332, 279] width 241 height 18
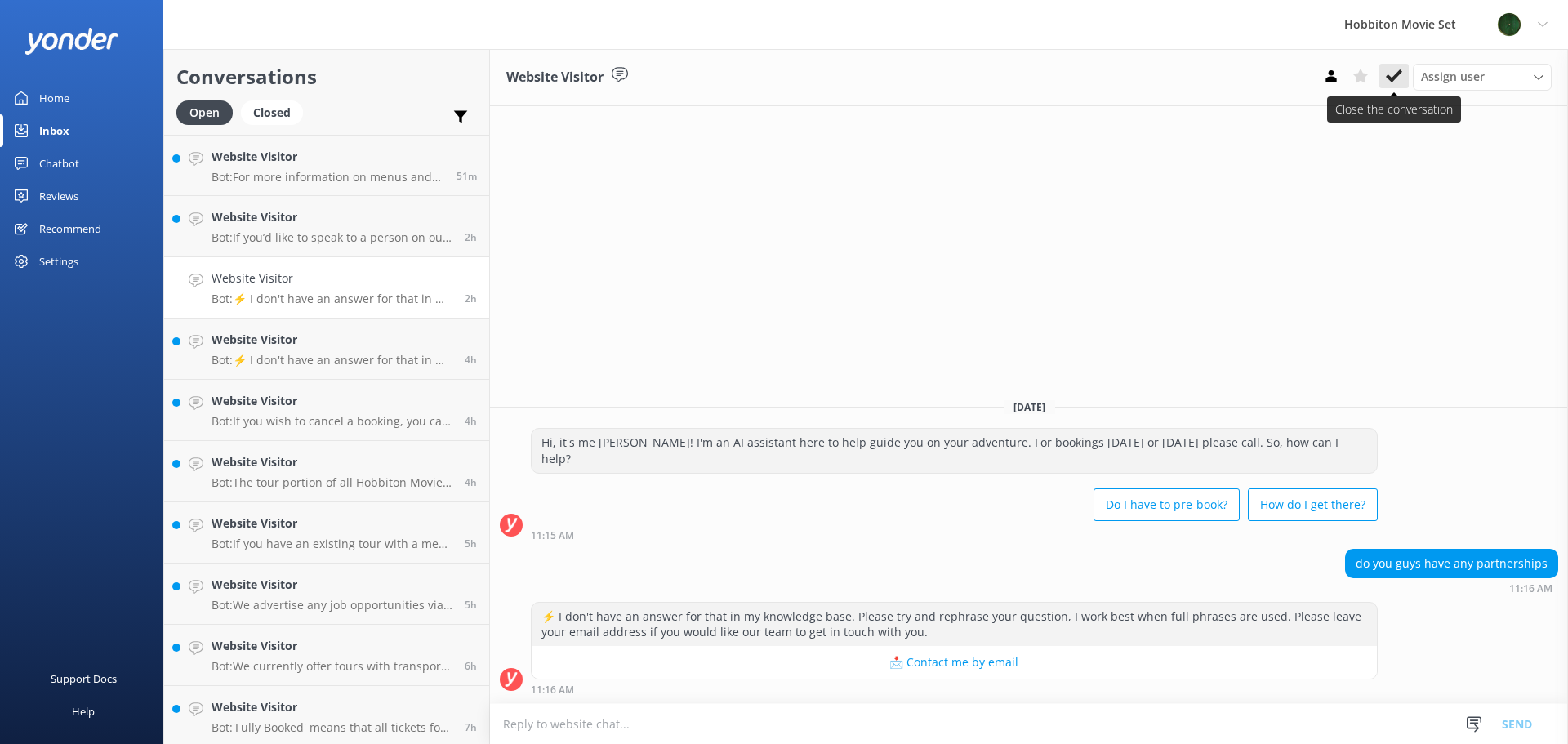
click at [1385, 73] on button at bounding box center [1393, 75] width 29 height 24
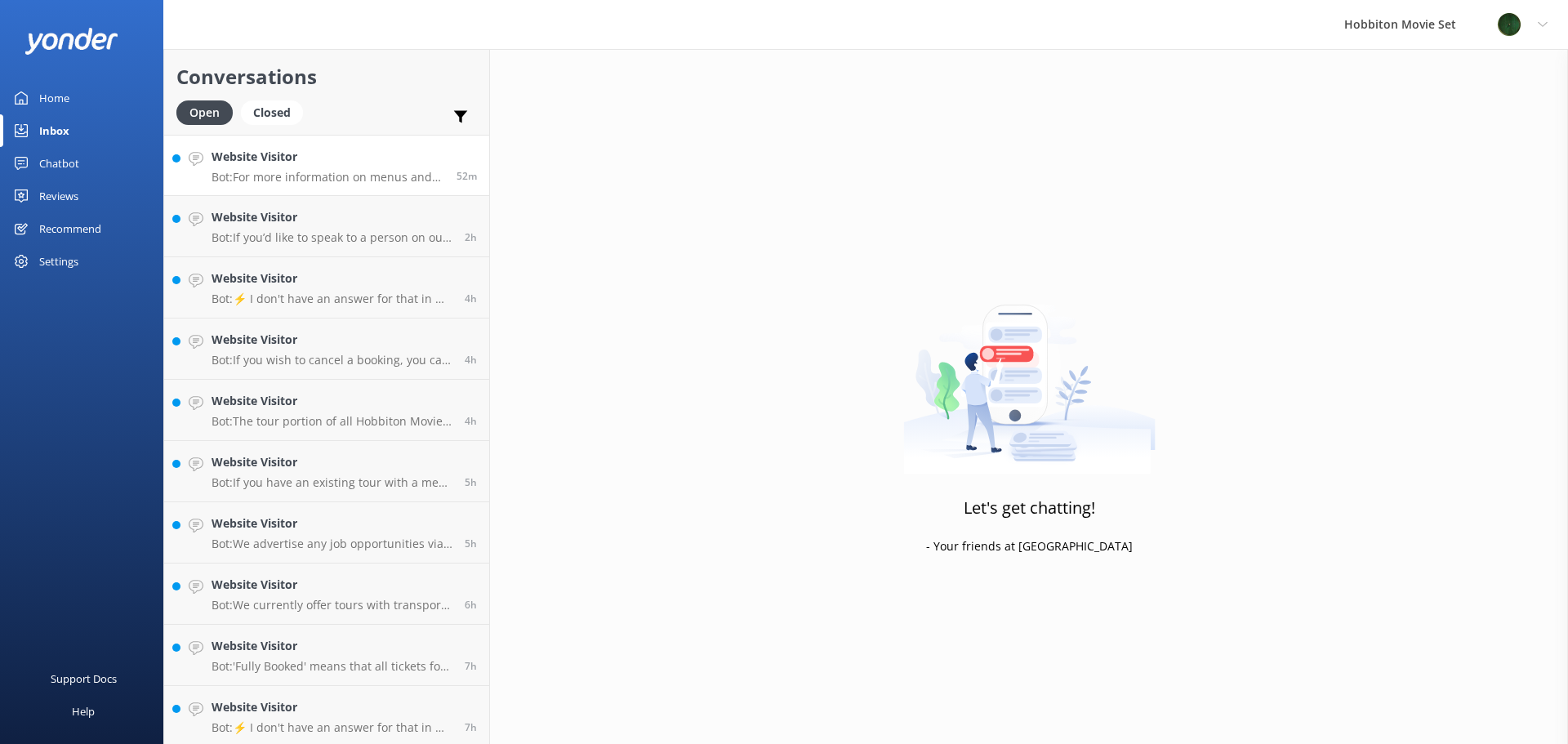
click at [418, 170] on p "Bot: For more information on menus and pricing for weddings at [GEOGRAPHIC_DATA…" at bounding box center [327, 177] width 233 height 15
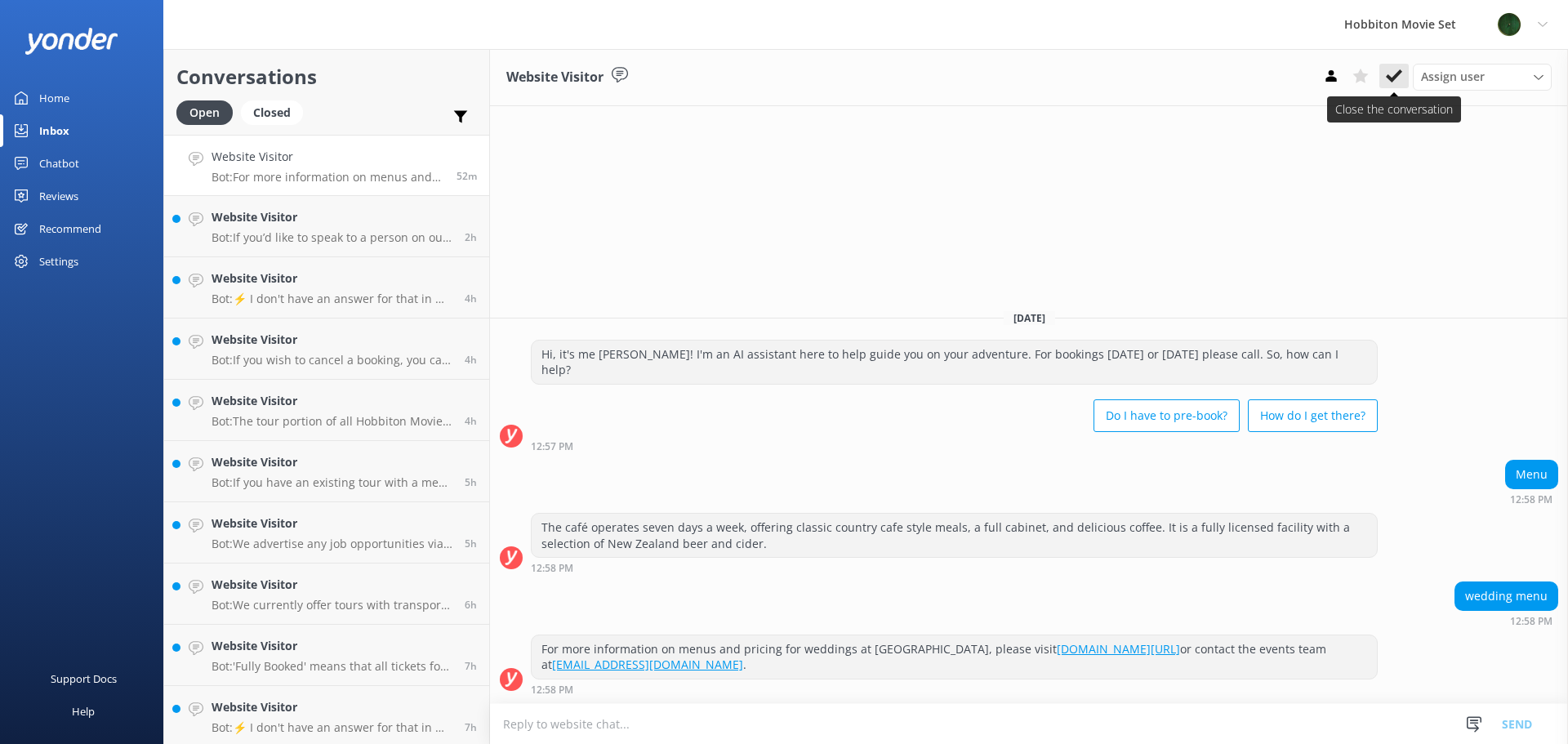
click at [1389, 73] on icon at bounding box center [1394, 76] width 17 height 17
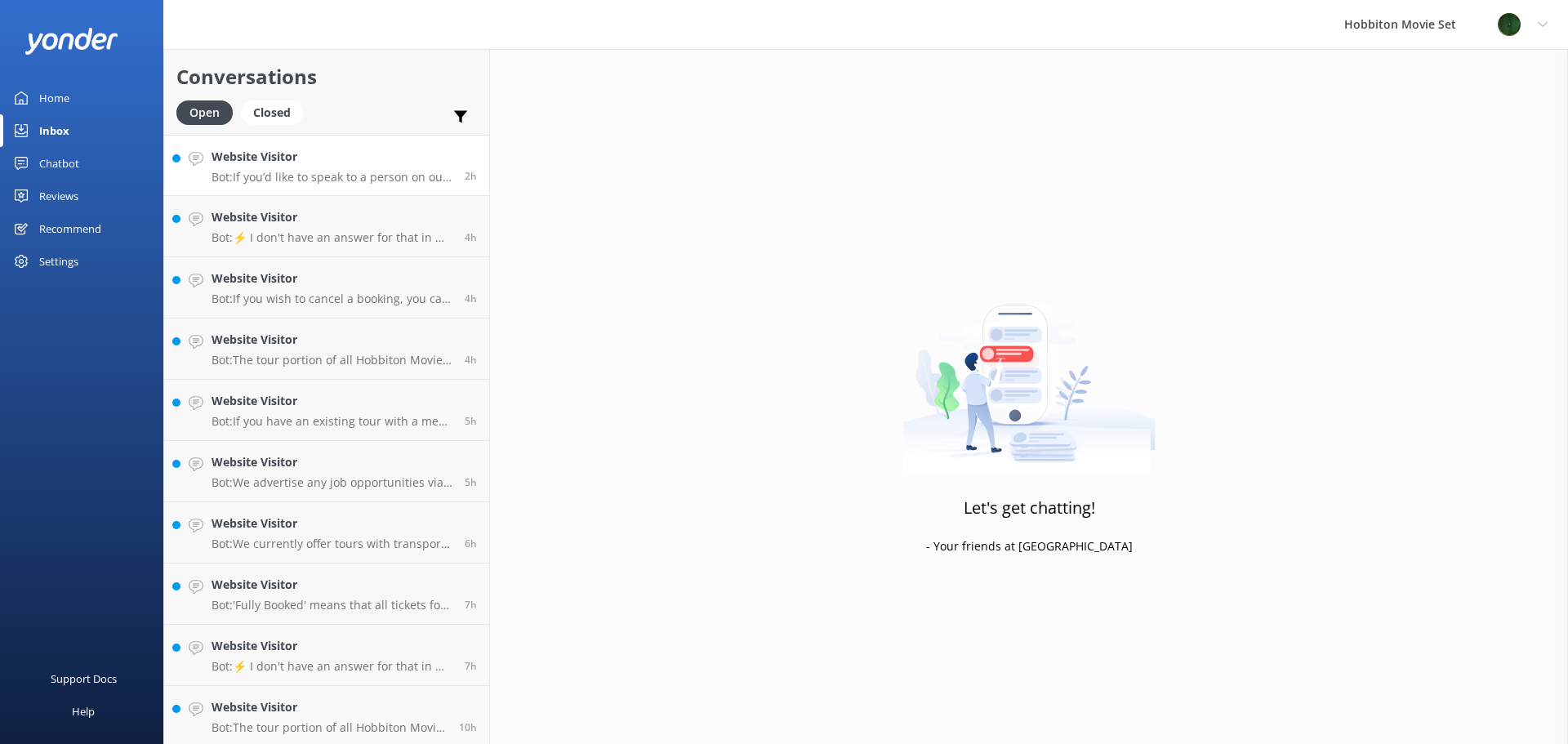
click at [326, 174] on p "Bot: If you’d like to speak to a person on our team, please call [PHONE_NUMBER]…" at bounding box center [332, 177] width 241 height 15
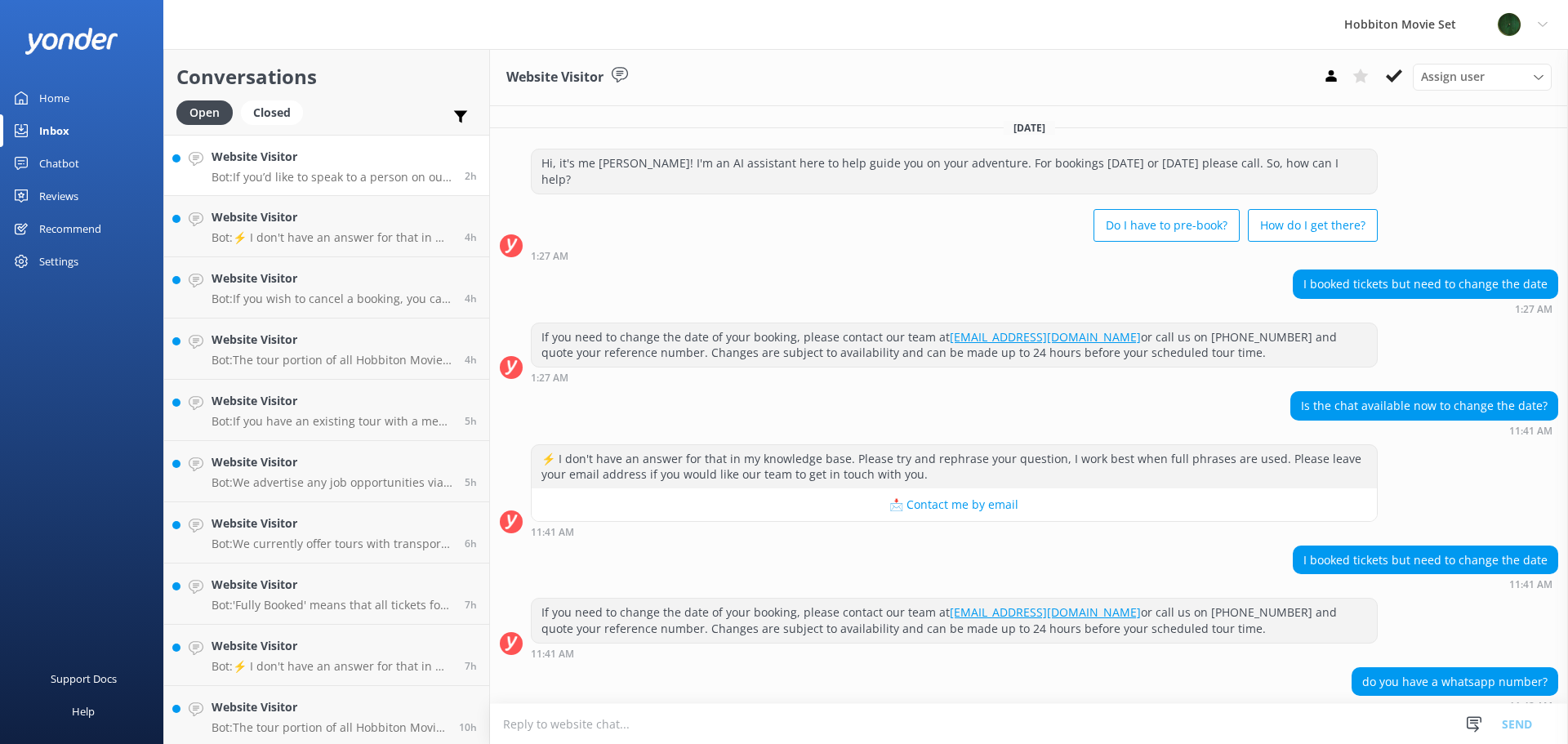
scroll to position [69, 0]
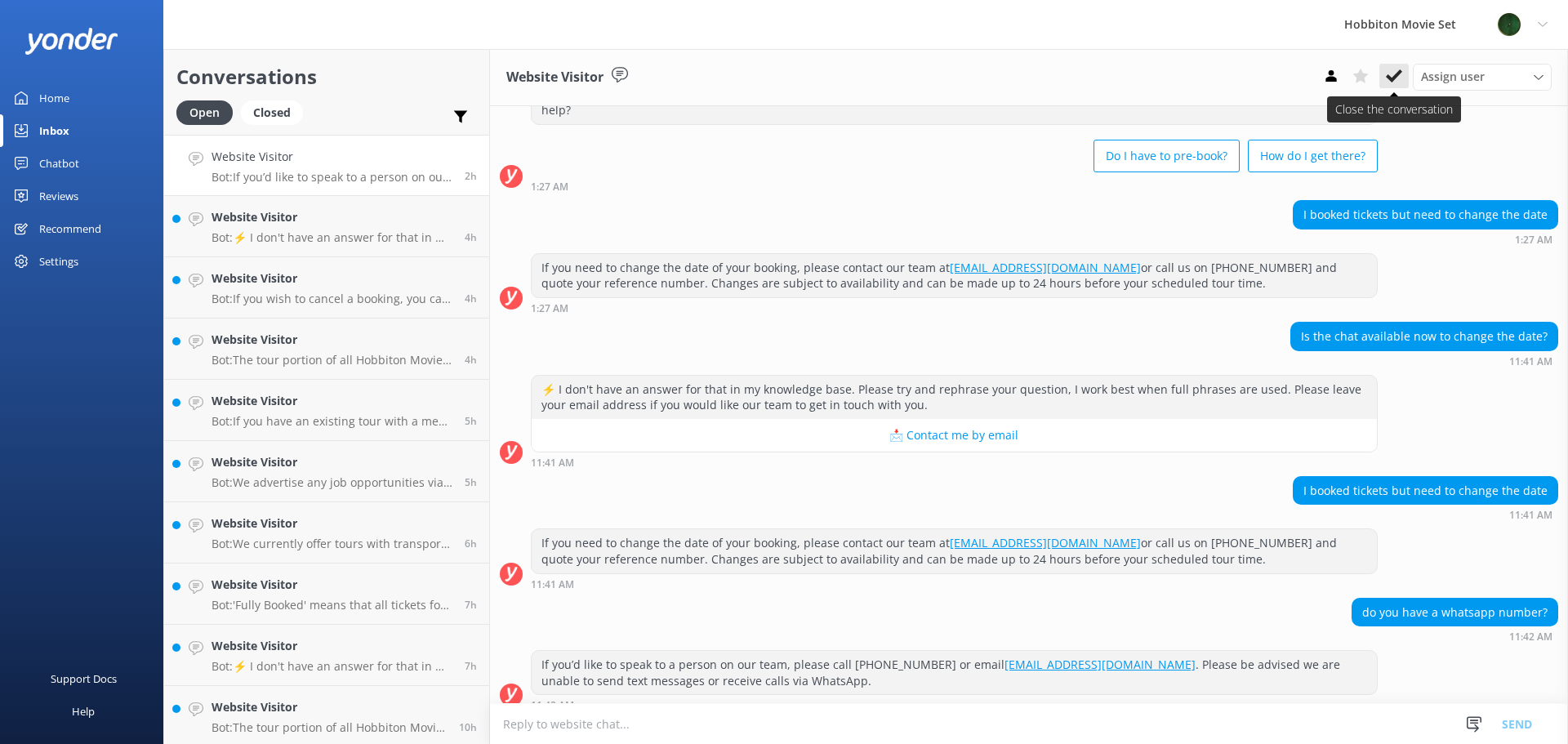
click at [1385, 76] on button at bounding box center [1393, 75] width 29 height 24
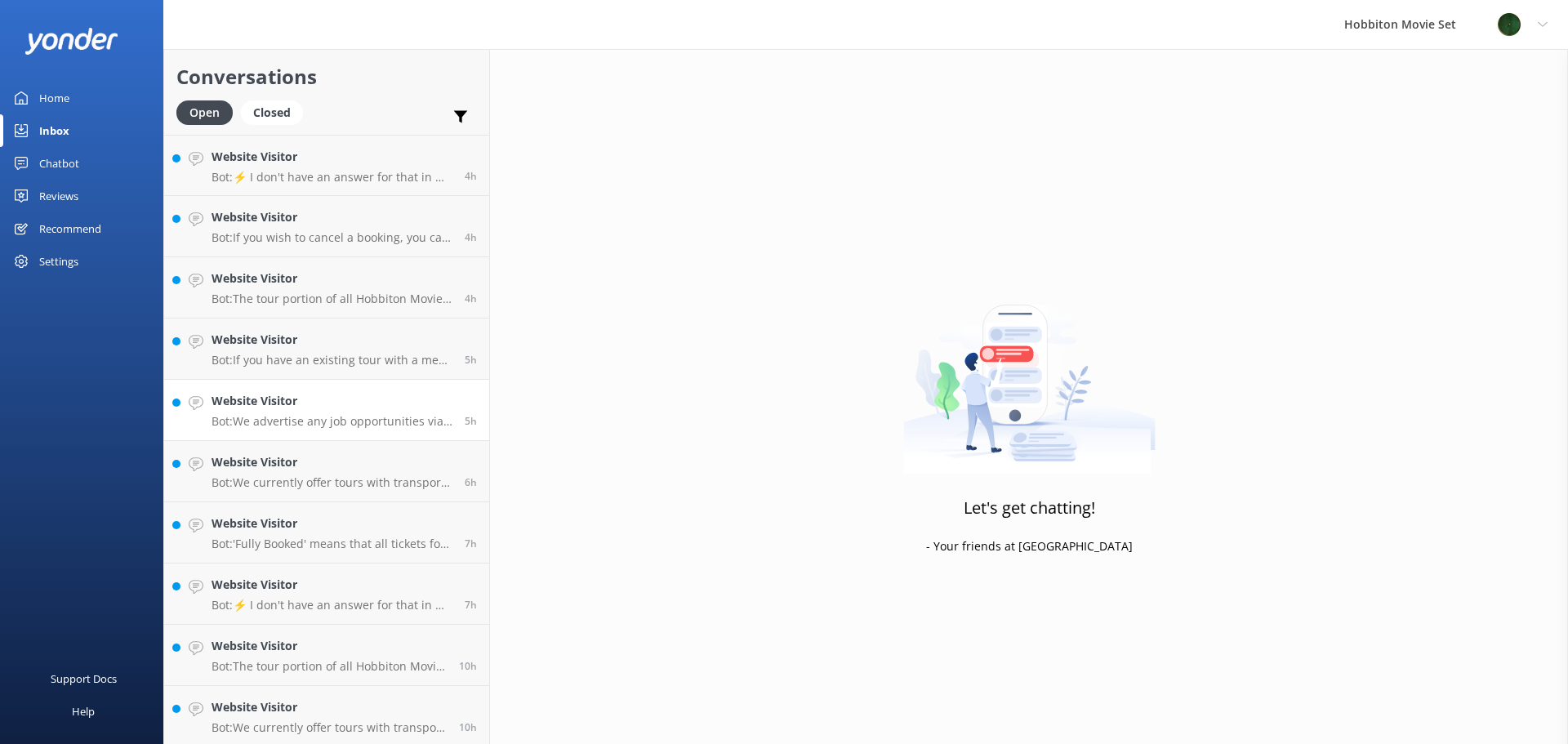
click at [335, 409] on h4 "Website Visitor" at bounding box center [332, 401] width 241 height 18
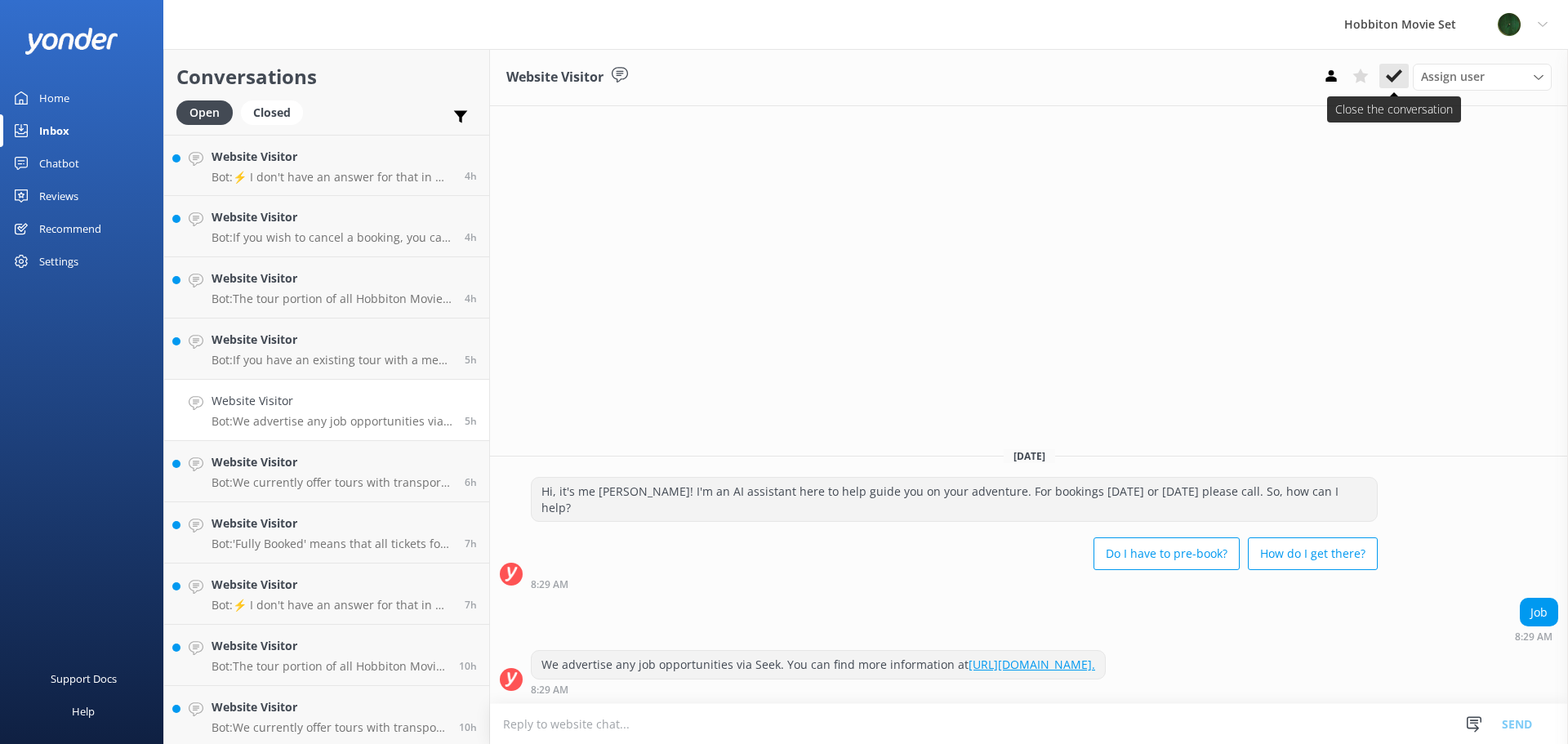
click at [1393, 73] on icon at bounding box center [1394, 76] width 17 height 17
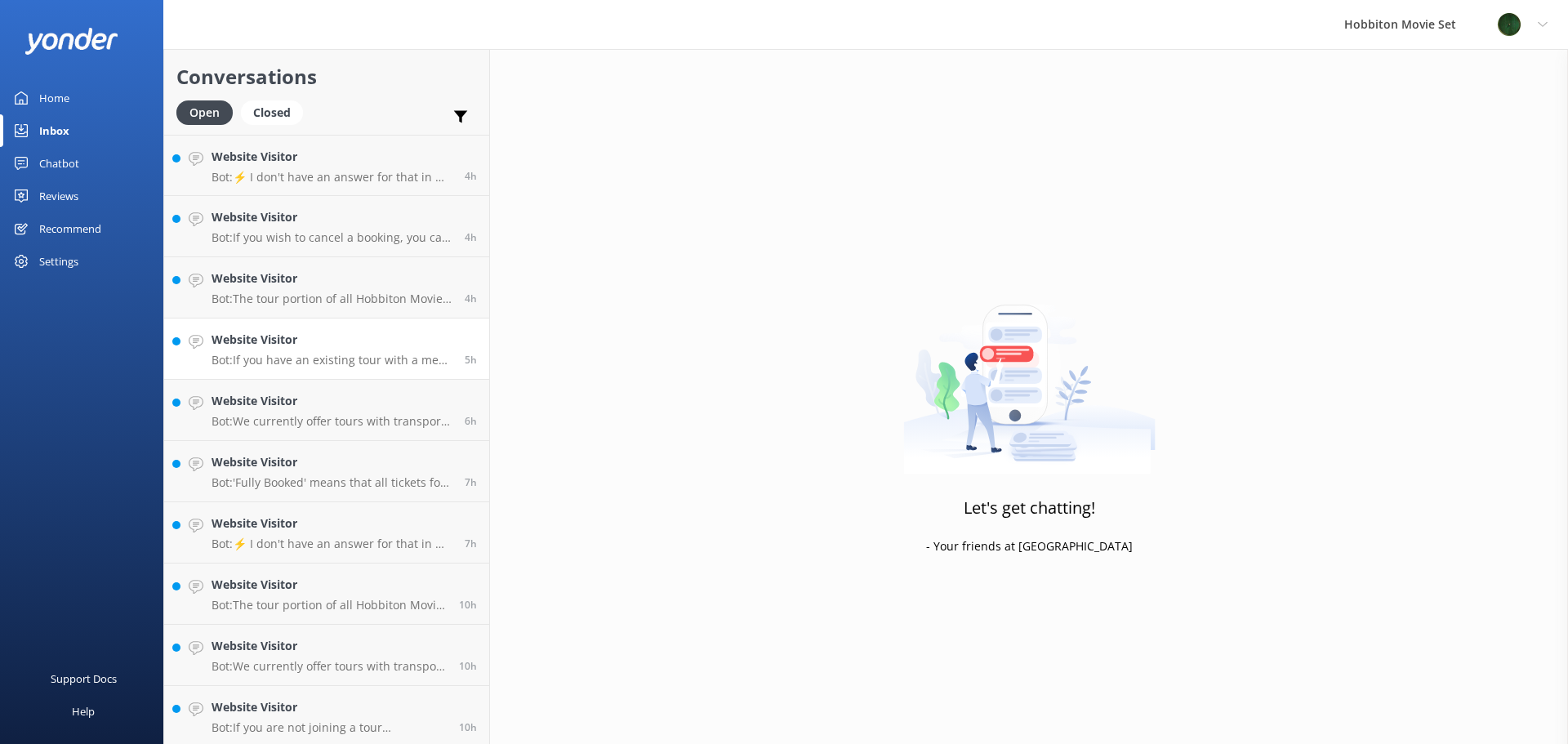
click at [411, 332] on h4 "Website Visitor" at bounding box center [332, 340] width 241 height 18
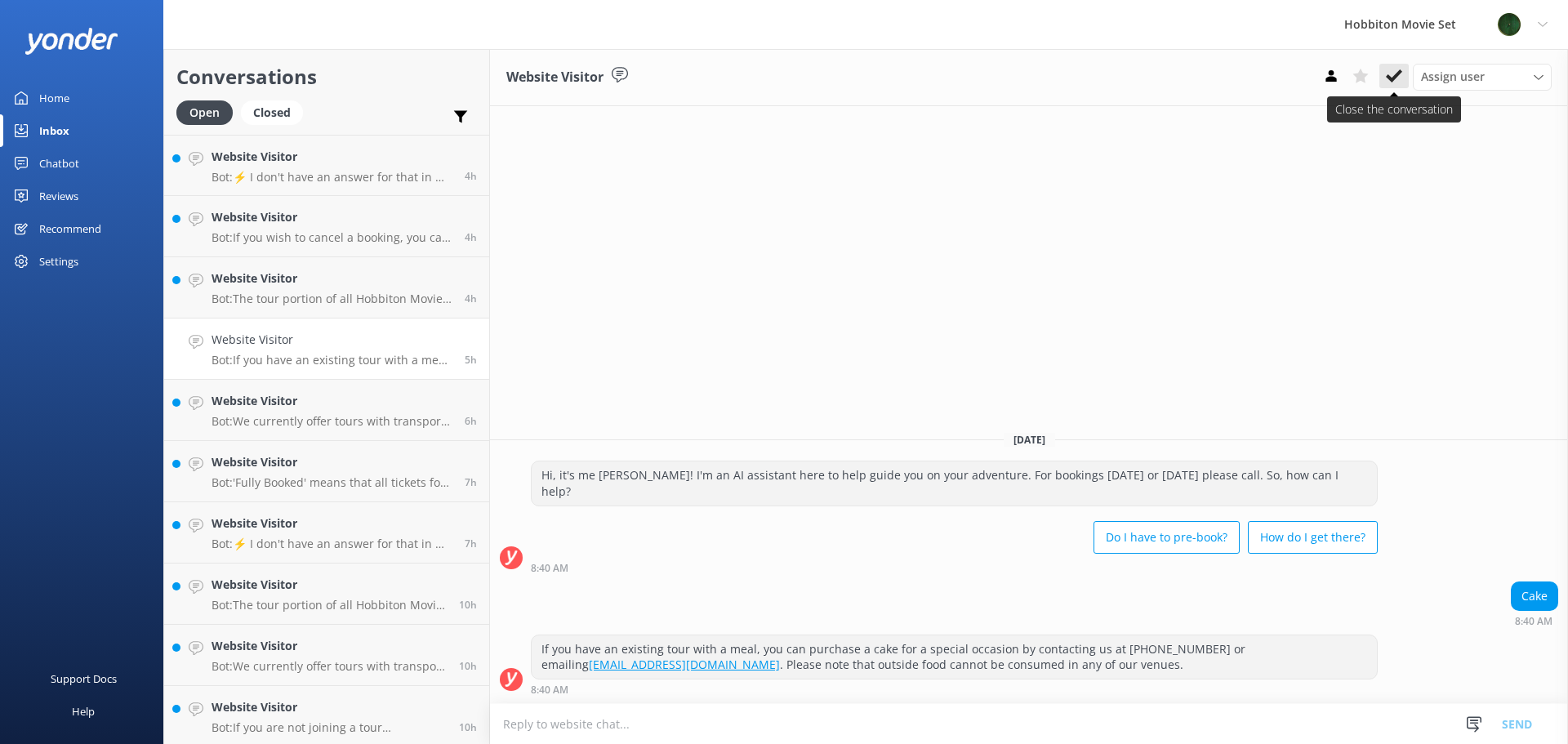
click at [1385, 68] on button at bounding box center [1393, 75] width 29 height 24
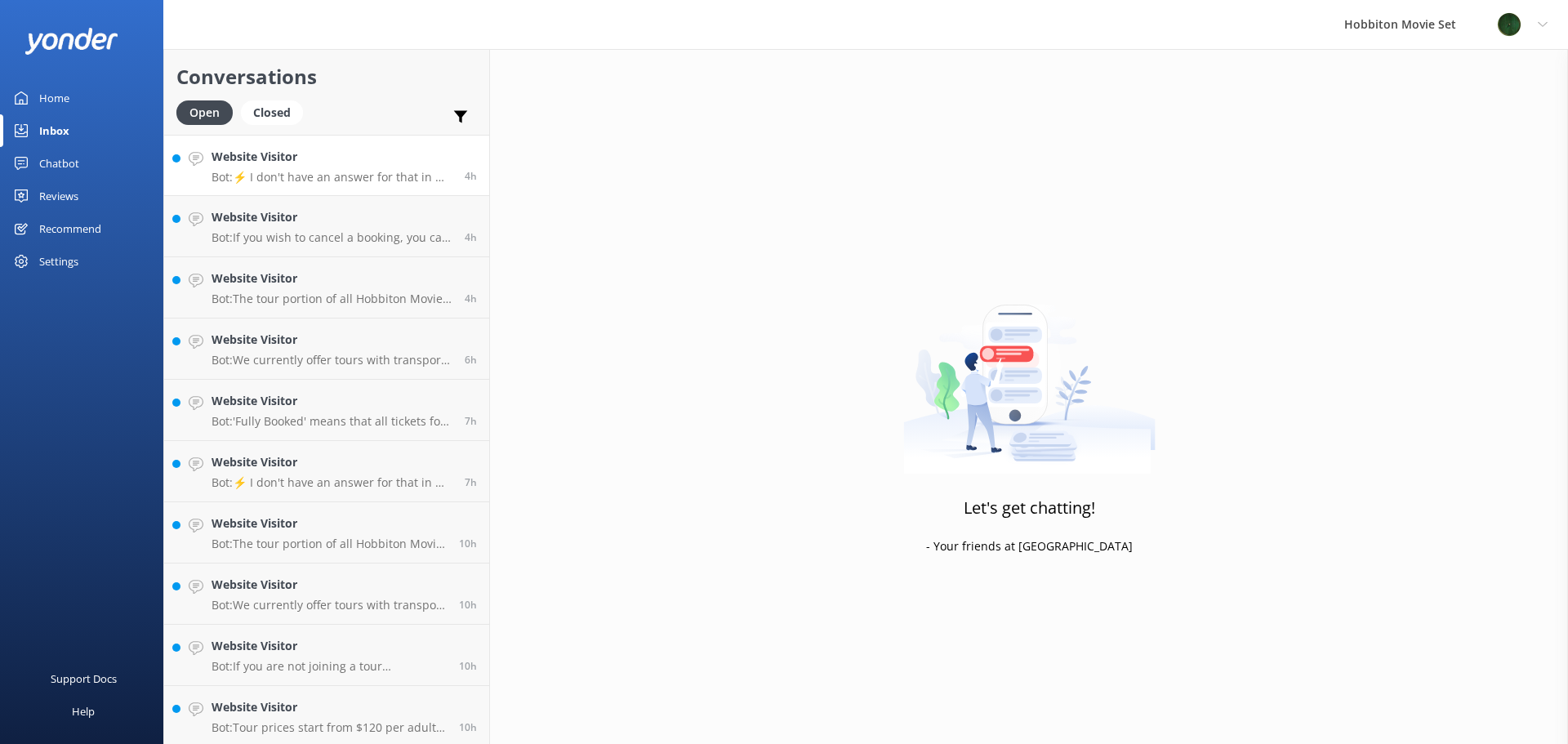
click at [362, 193] on link "Website Visitor Bot: ⚡ I don't have an answer for that in my knowledge base. Pl…" at bounding box center [326, 164] width 325 height 61
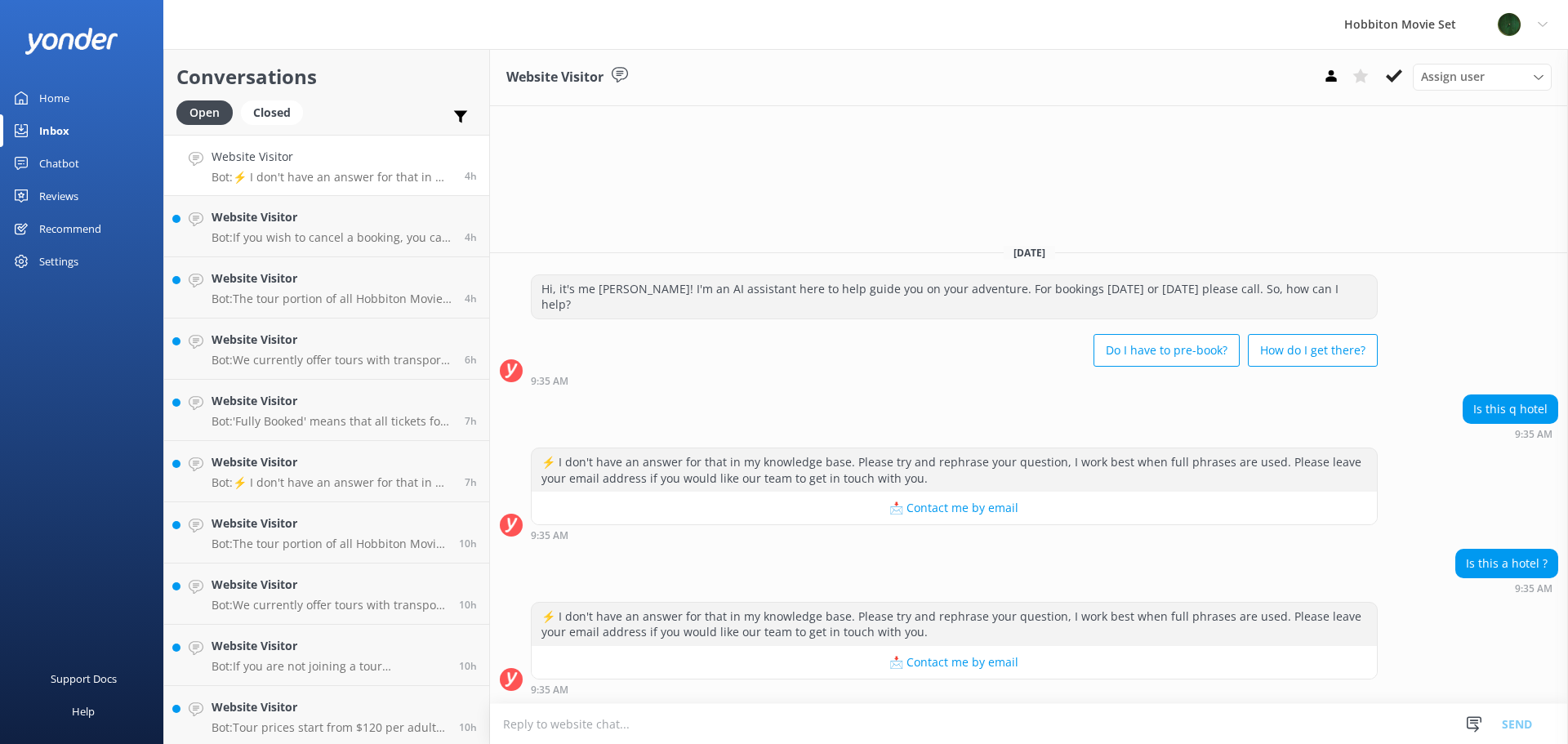
click at [1391, 73] on icon at bounding box center [1394, 76] width 17 height 17
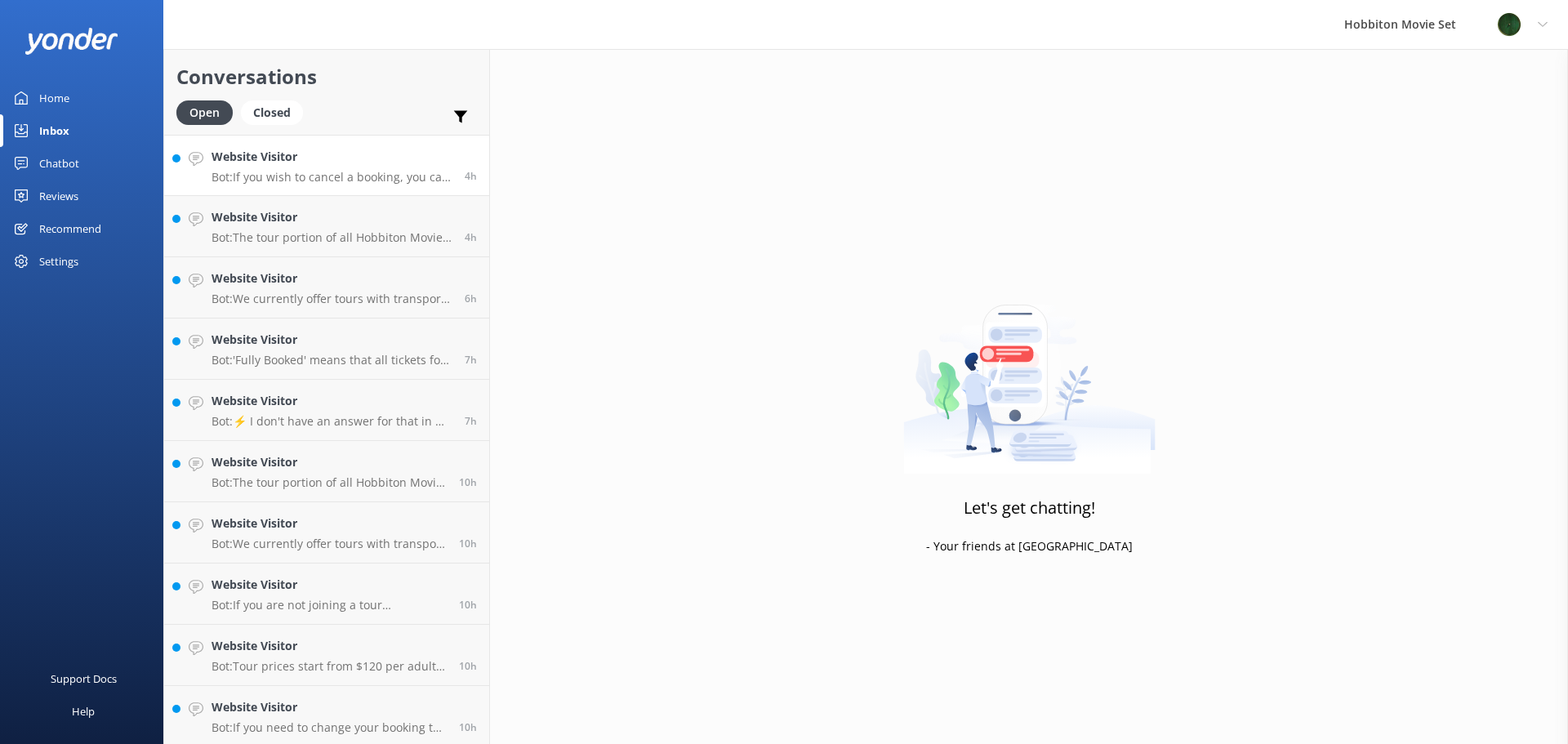
click at [374, 185] on link "Website Visitor Bot: If you wish to cancel a booking, you can contact our reser…" at bounding box center [326, 164] width 325 height 61
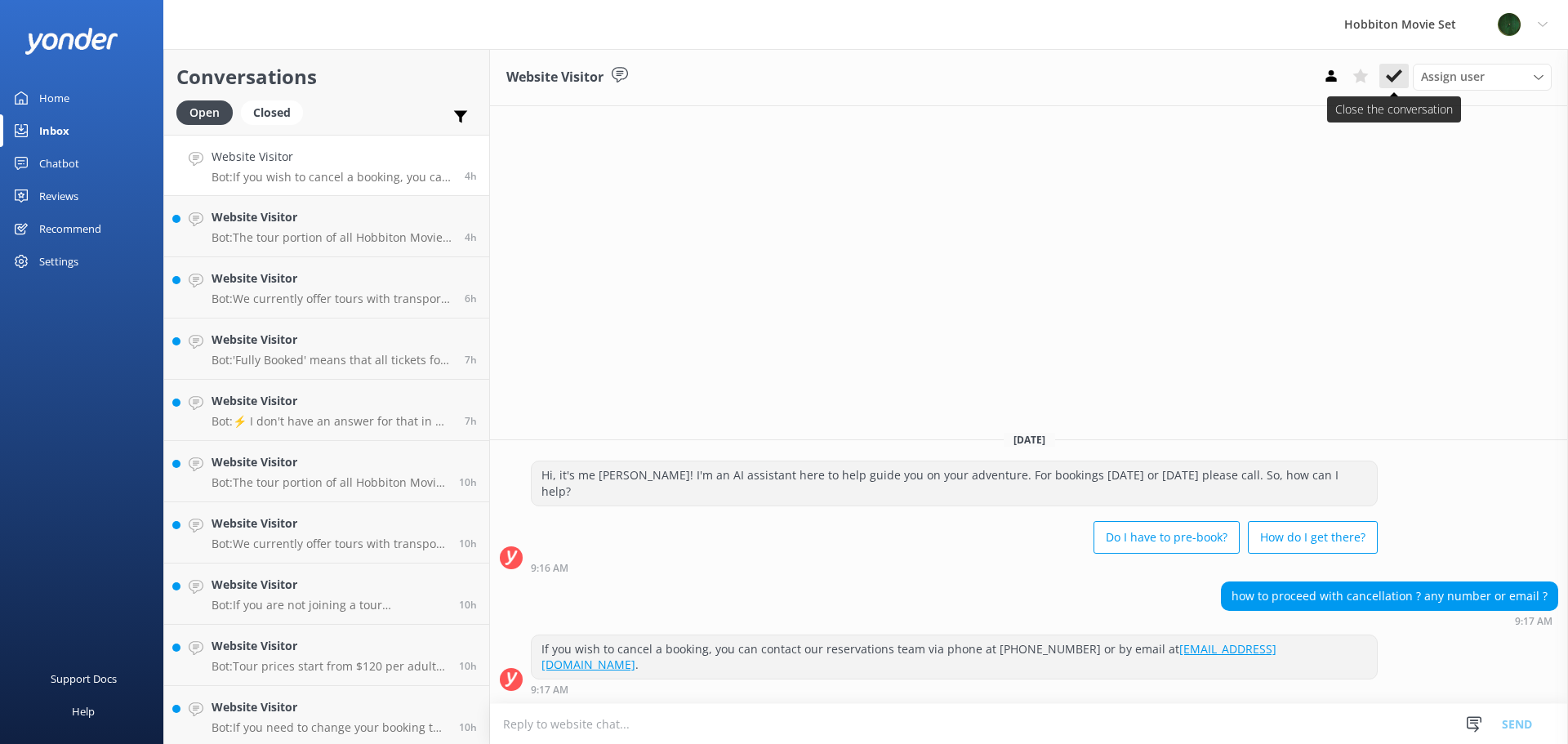
click at [1393, 79] on use at bounding box center [1394, 76] width 17 height 13
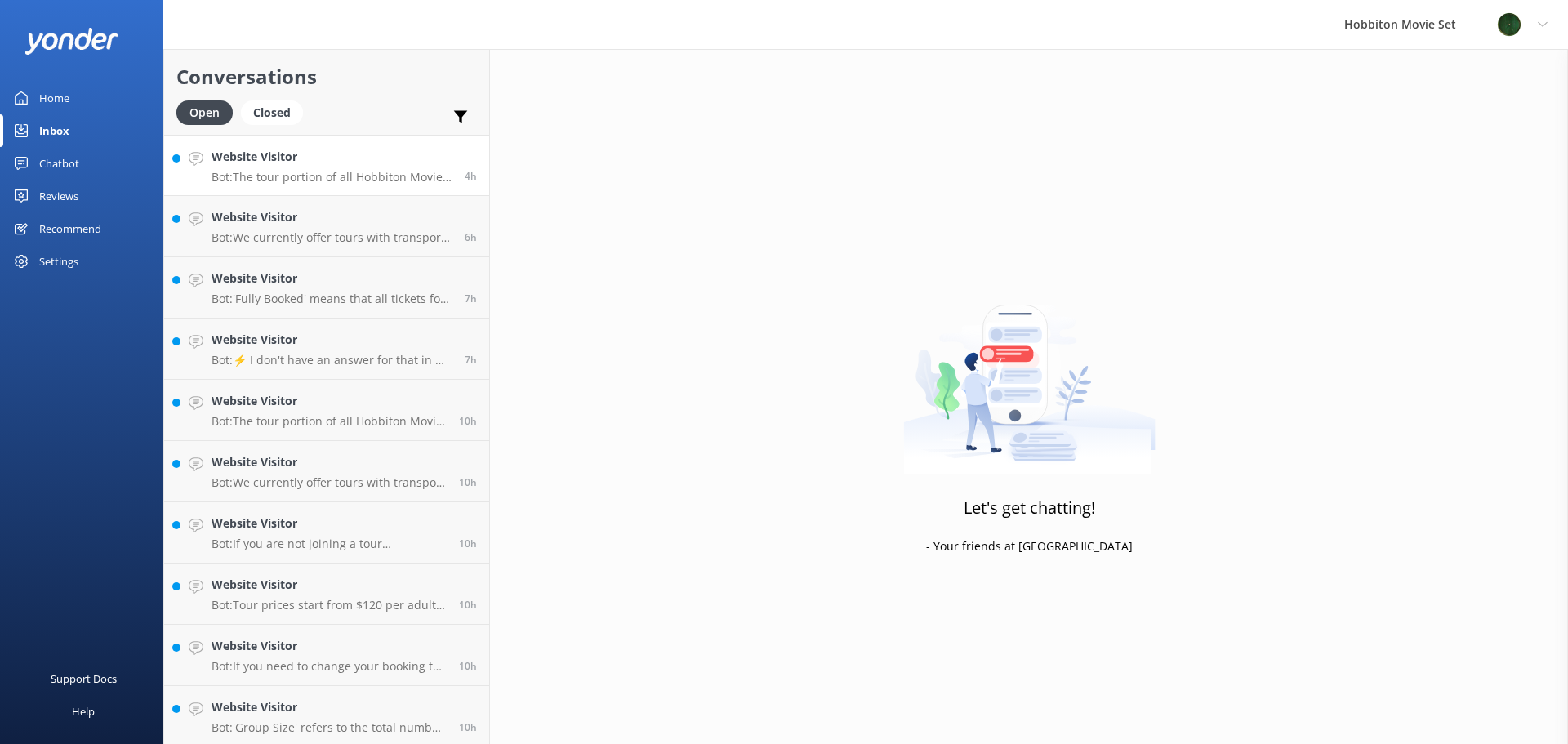
click at [399, 160] on h4 "Website Visitor" at bounding box center [332, 157] width 241 height 18
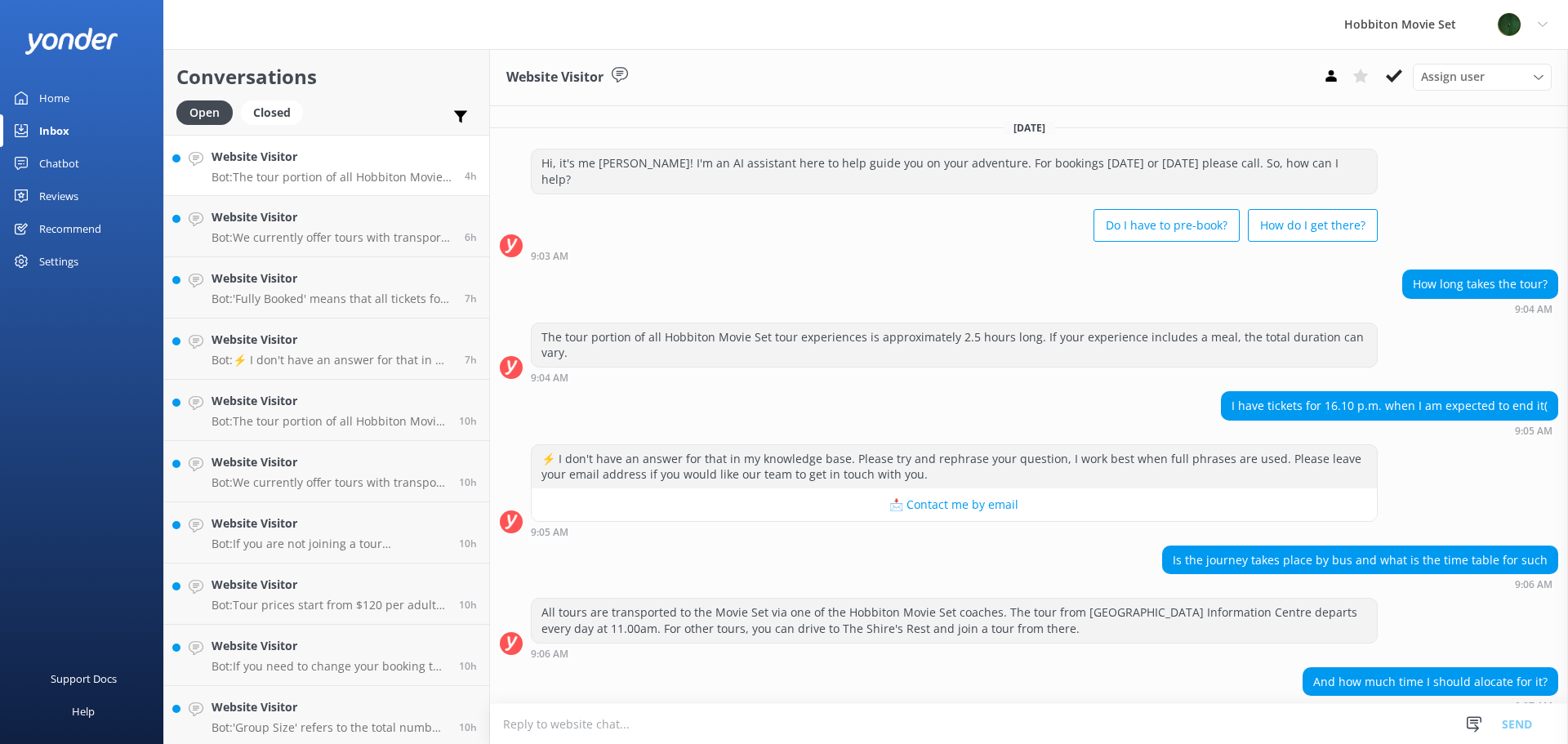
scroll to position [69, 0]
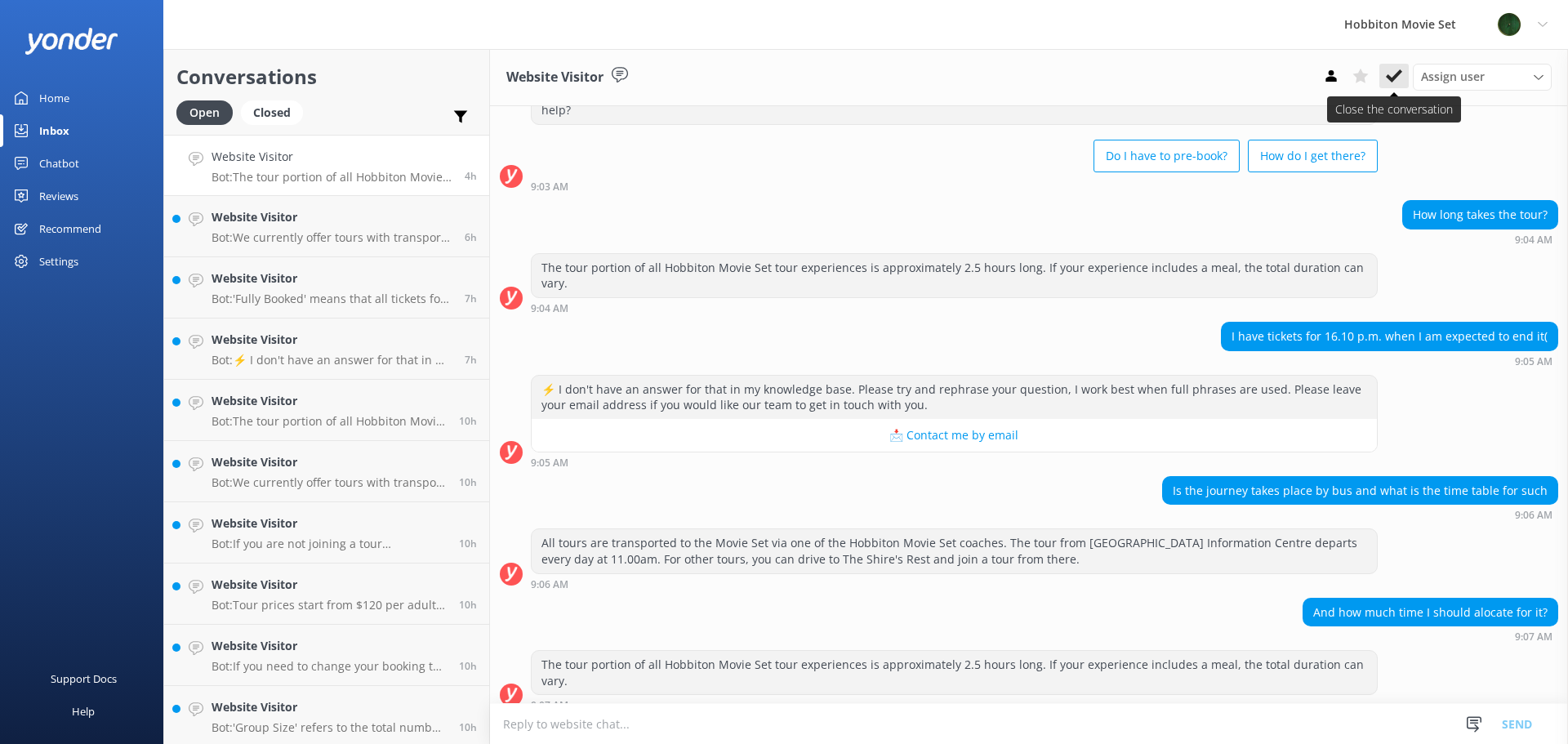
click at [1396, 82] on icon at bounding box center [1394, 76] width 17 height 17
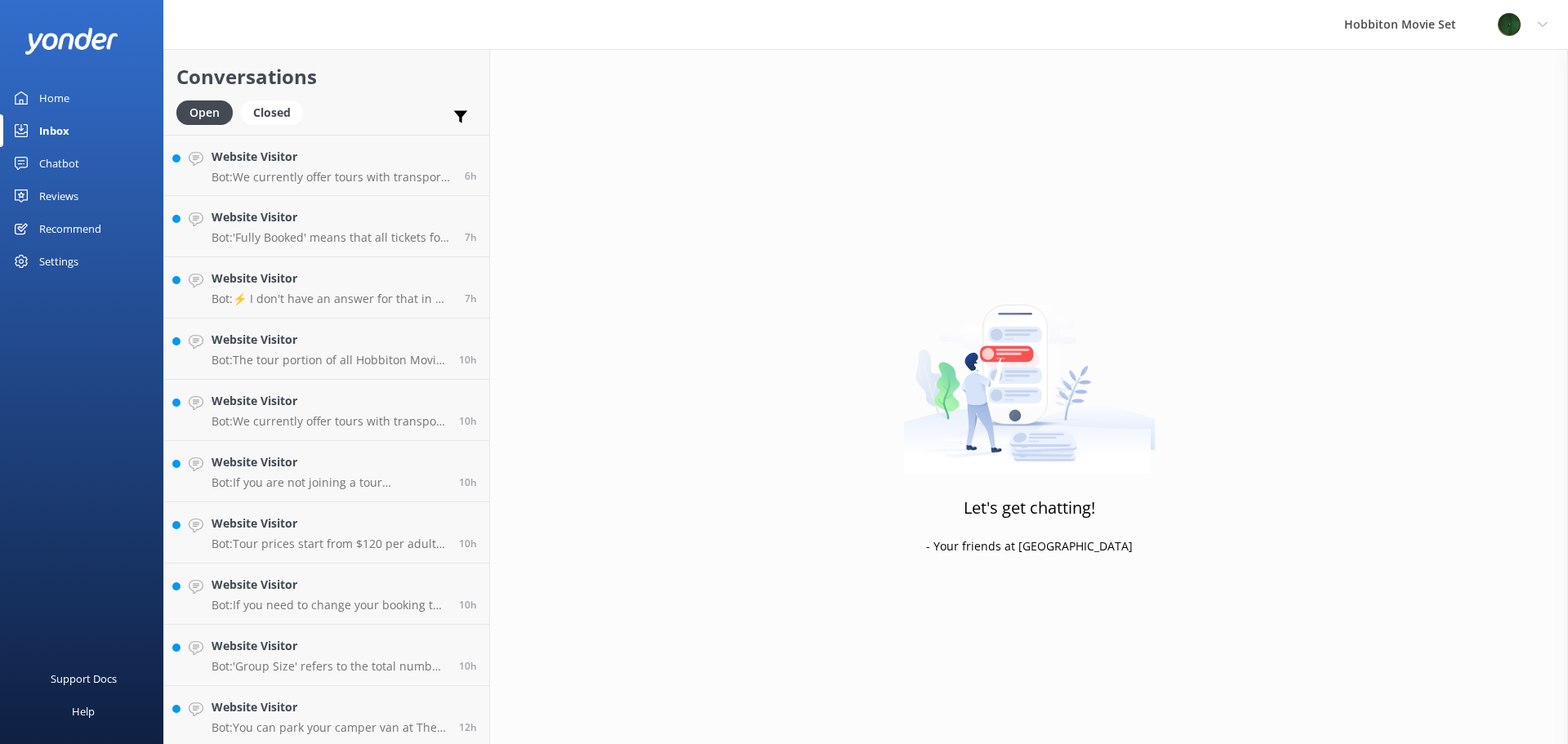
click at [368, 231] on p "Bot: 'Fully Booked' means that all tickets for the Evening Banquet Tour on thos…" at bounding box center [332, 238] width 241 height 15
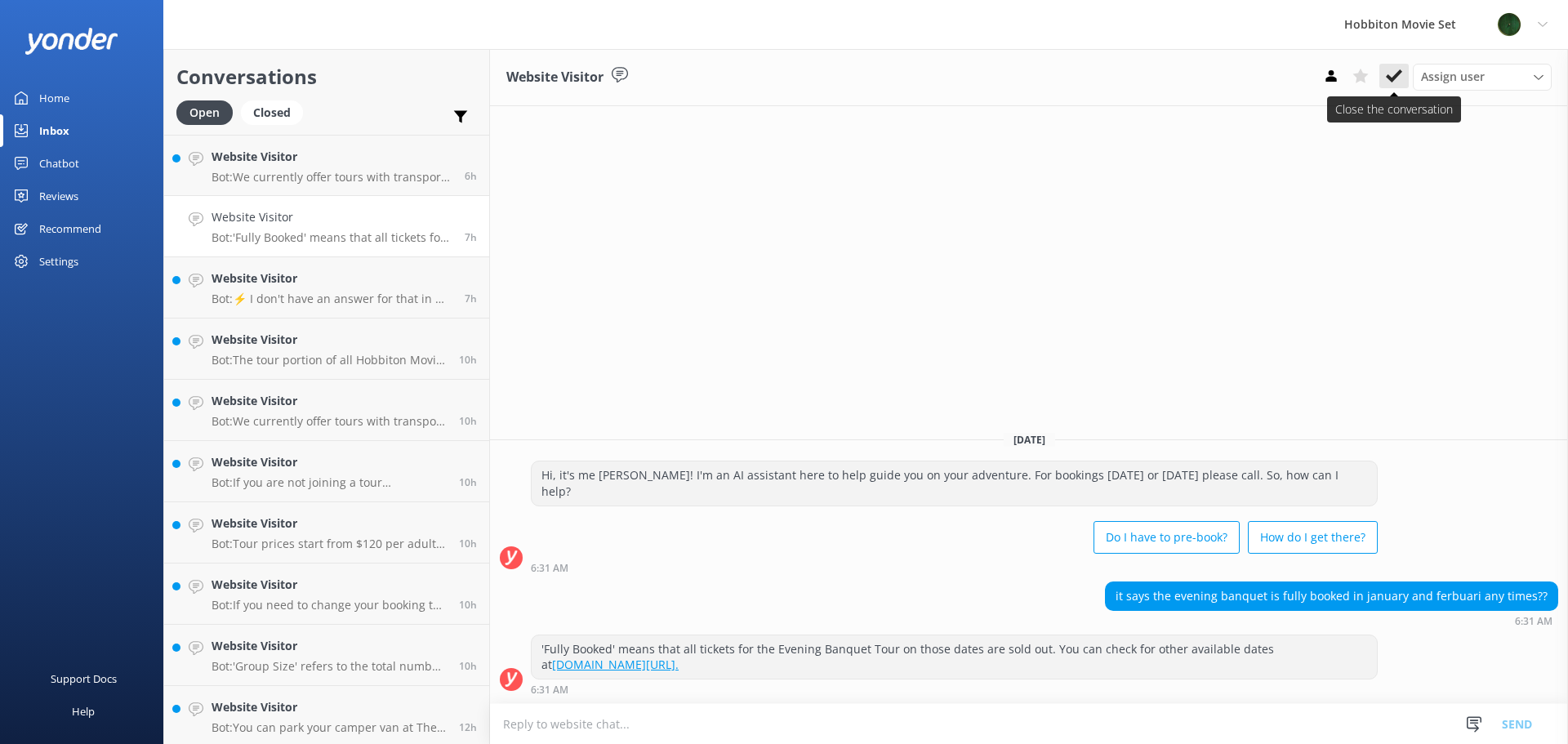
click at [1392, 73] on icon at bounding box center [1394, 76] width 17 height 17
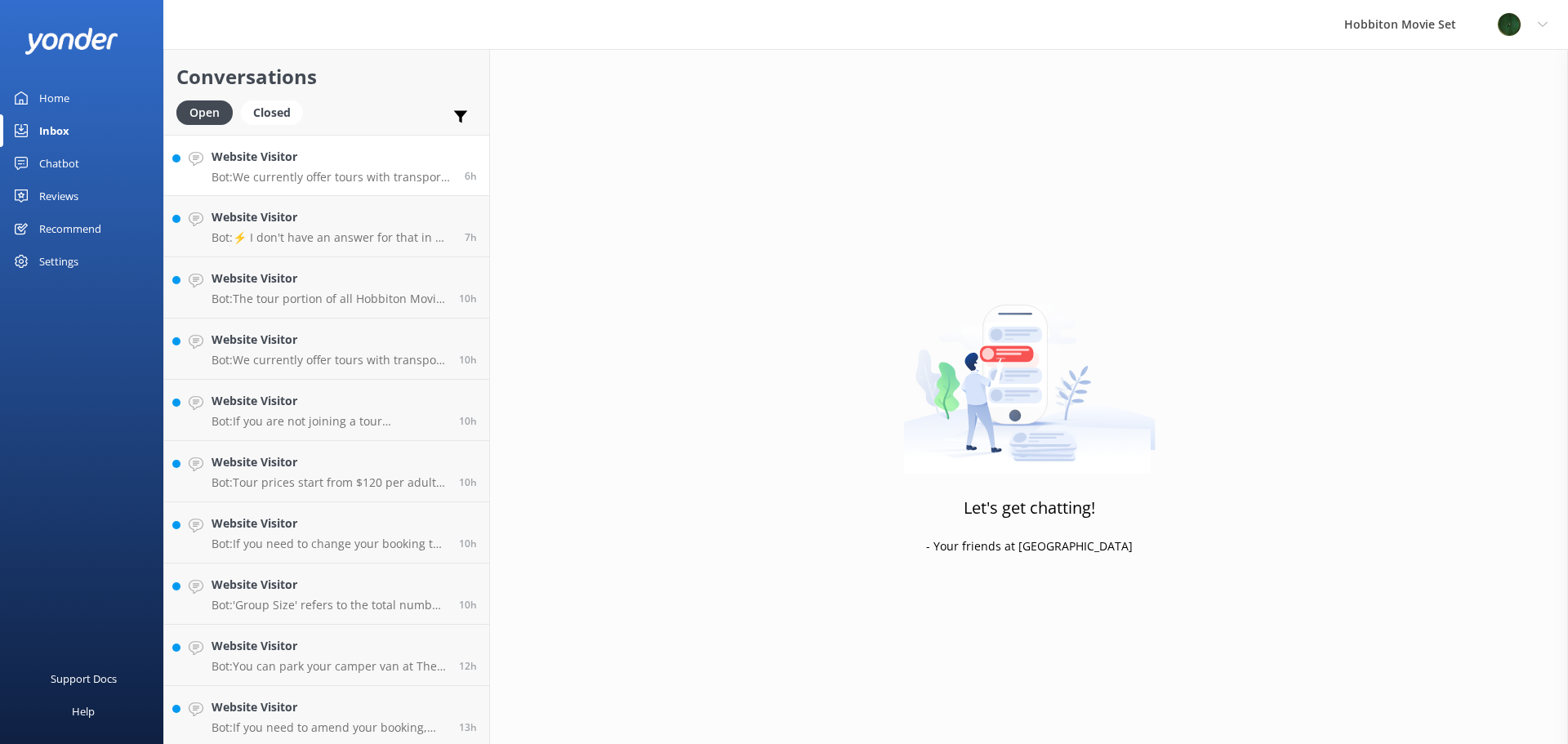
click at [339, 168] on div "Website Visitor Bot: We currently offer tours with transport from The Shire's R…" at bounding box center [332, 165] width 241 height 35
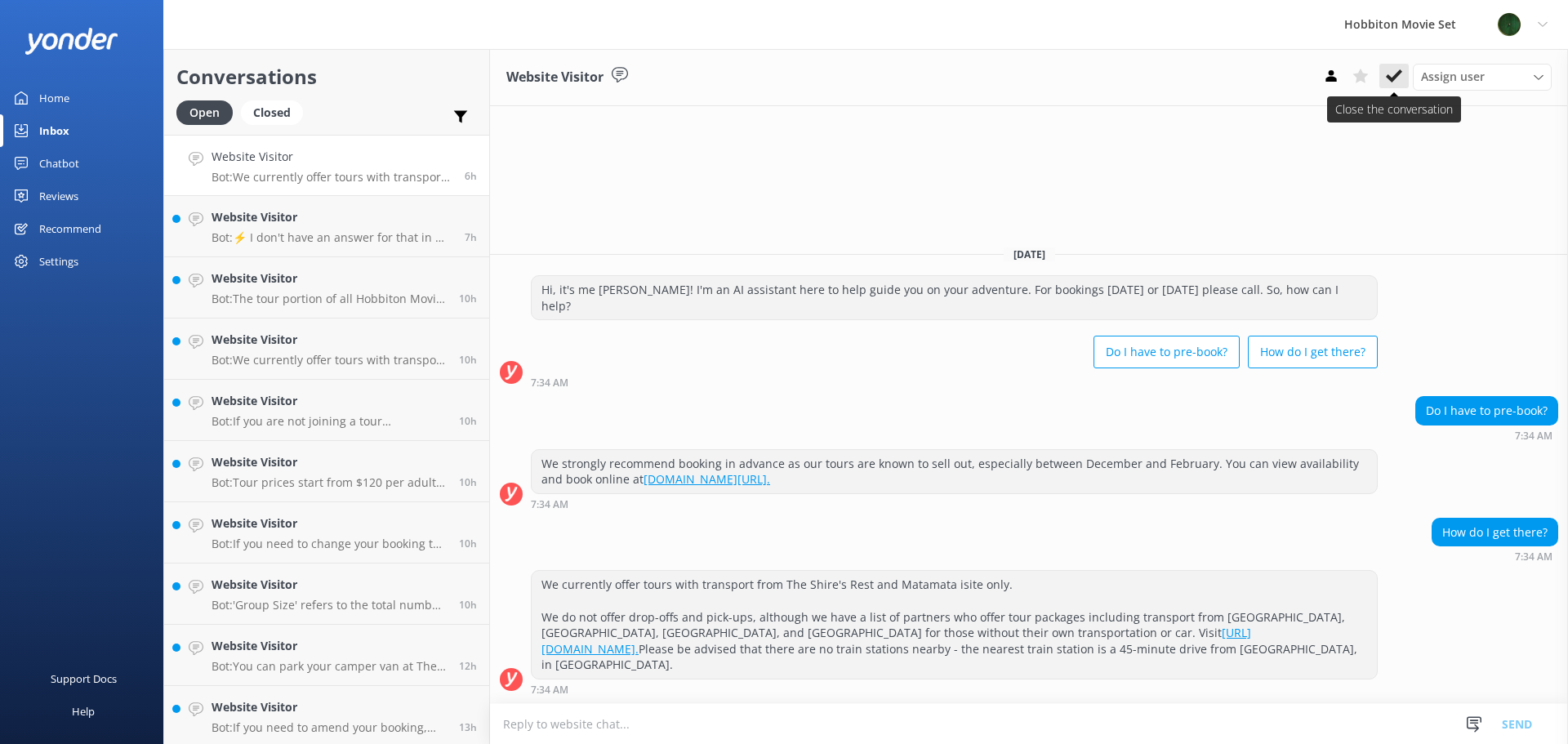
click at [1393, 87] on button at bounding box center [1393, 75] width 29 height 24
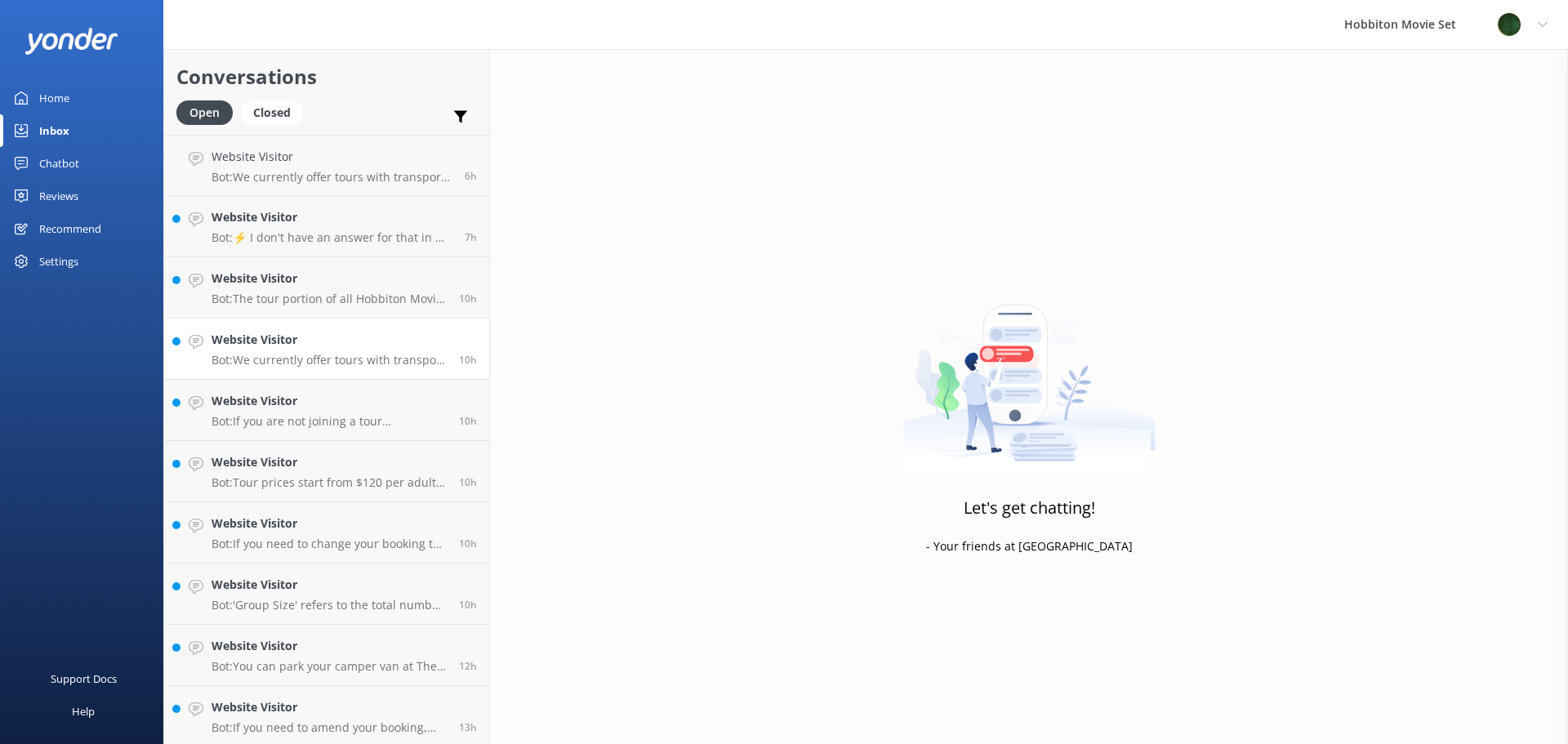
click at [395, 336] on h4 "Website Visitor" at bounding box center [329, 340] width 236 height 18
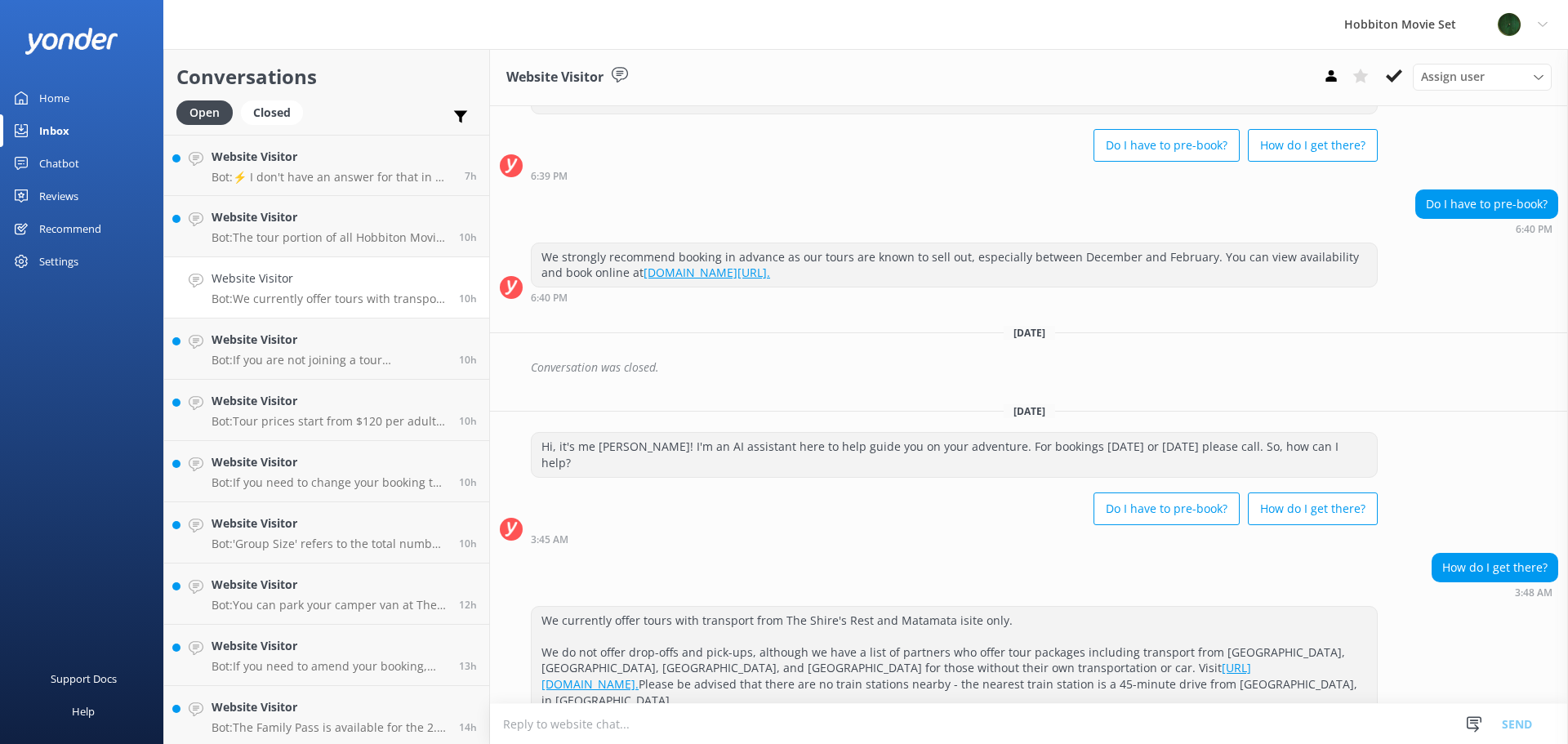
scroll to position [84, 0]
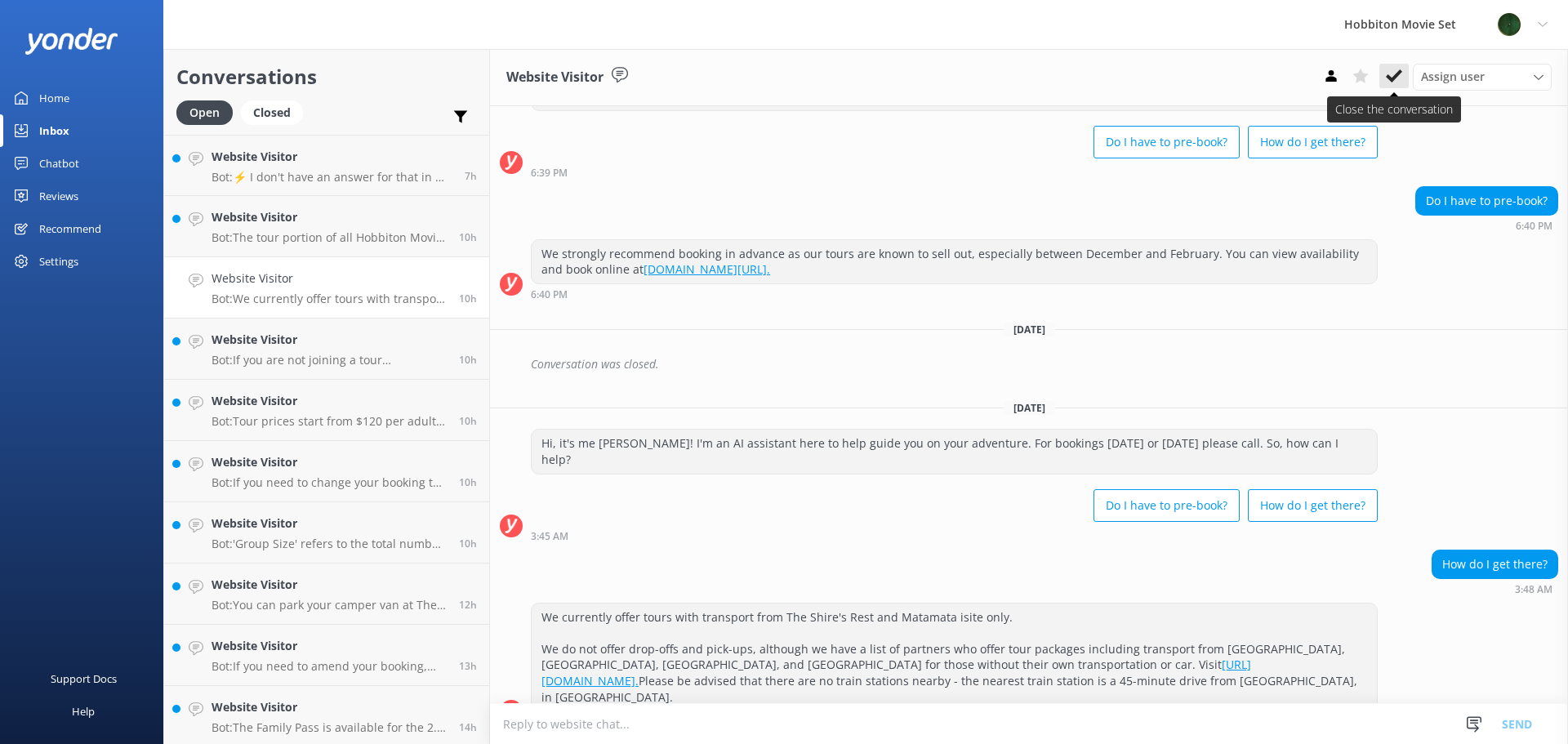
click at [1397, 77] on use at bounding box center [1394, 76] width 17 height 13
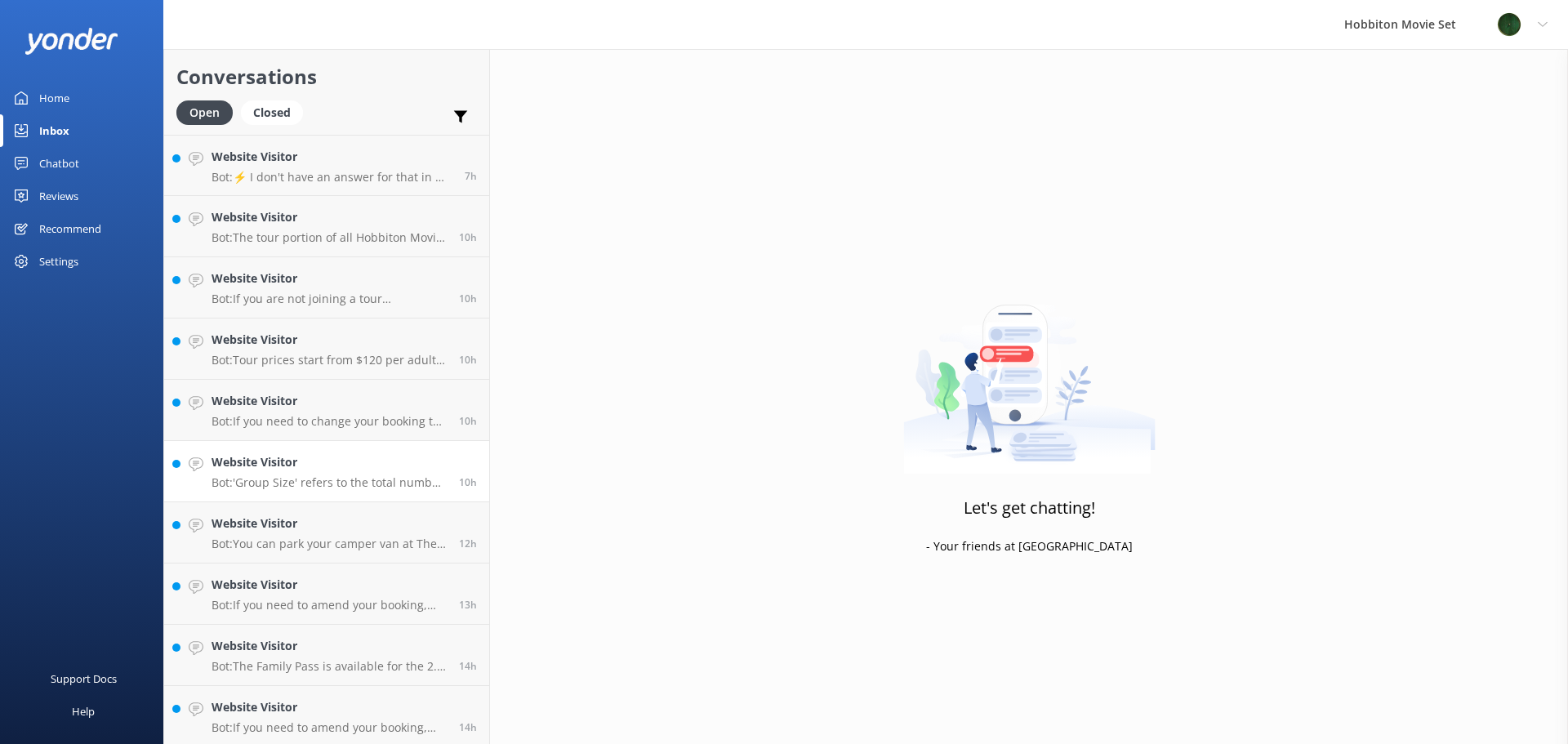
click at [291, 464] on h4 "Website Visitor" at bounding box center [329, 463] width 236 height 18
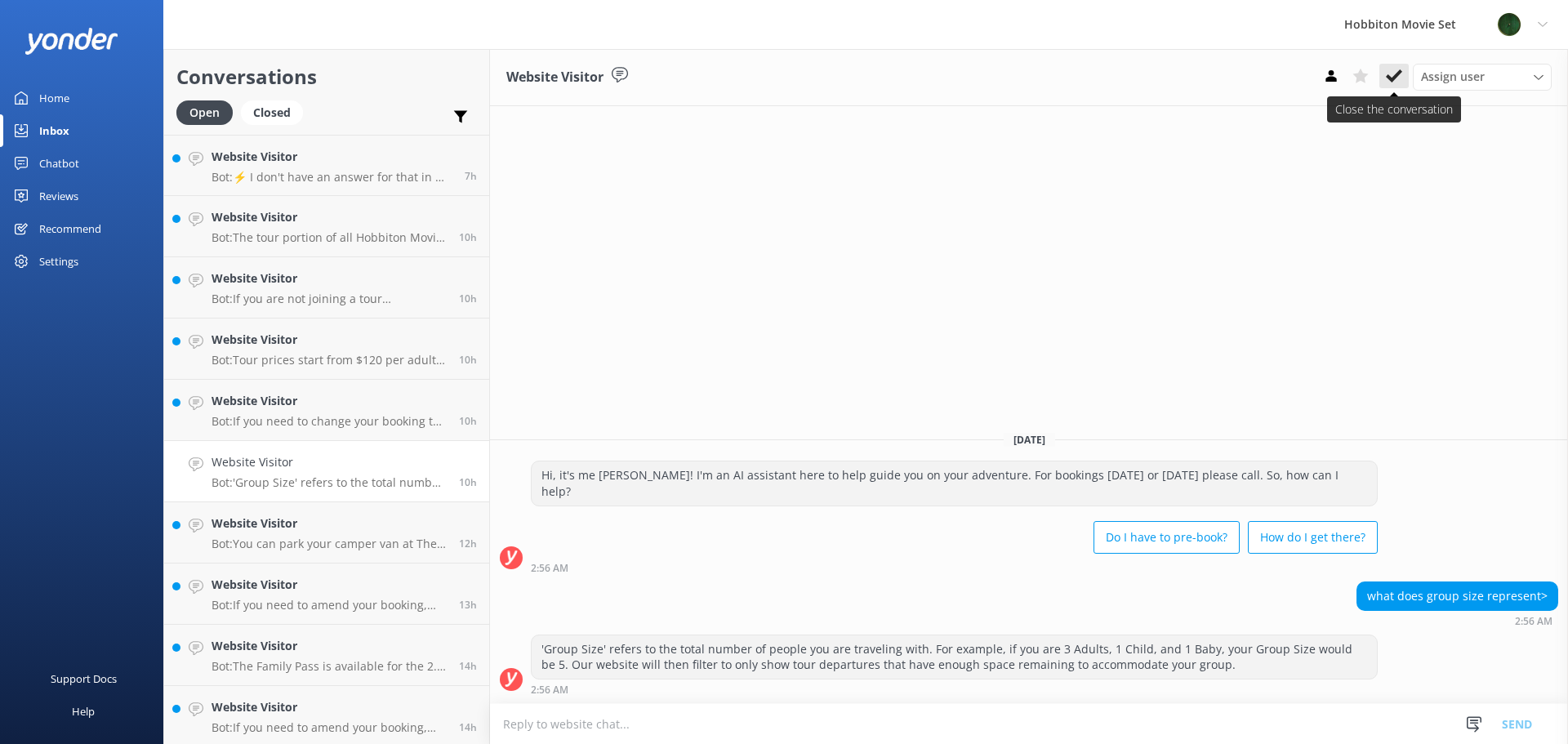
click at [1392, 82] on use at bounding box center [1394, 76] width 17 height 13
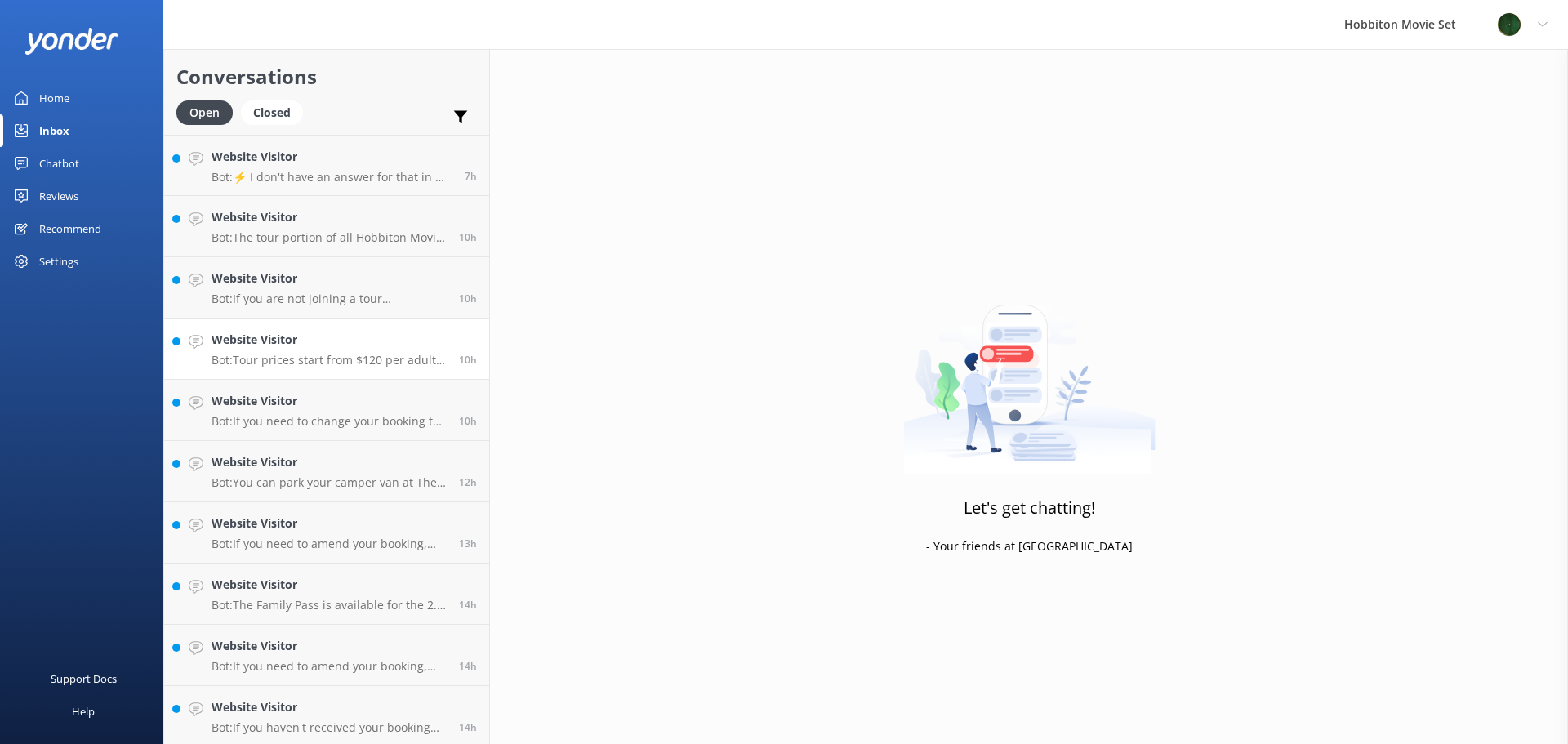
click at [332, 345] on h4 "Website Visitor" at bounding box center [329, 340] width 236 height 18
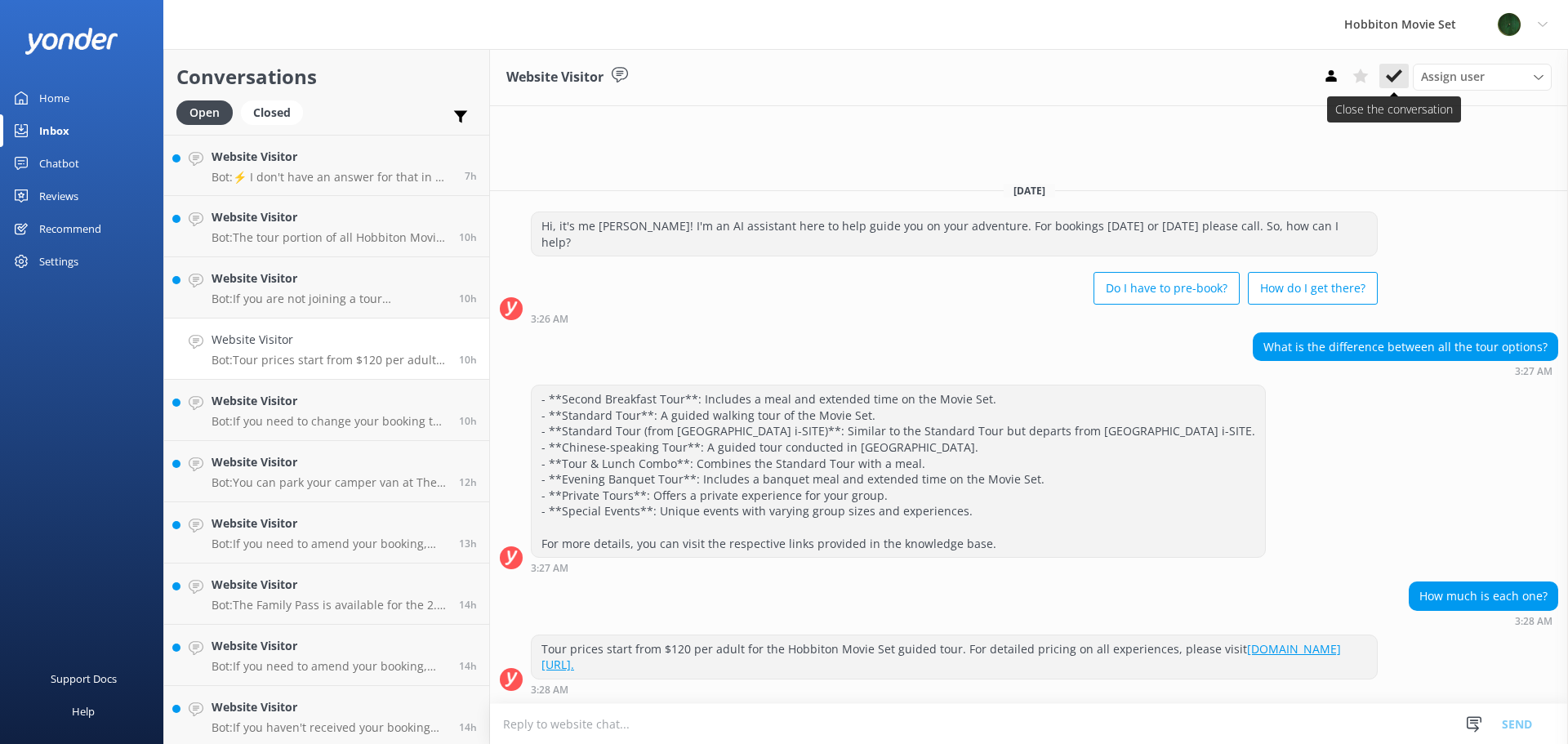
click at [1391, 81] on use at bounding box center [1394, 76] width 17 height 13
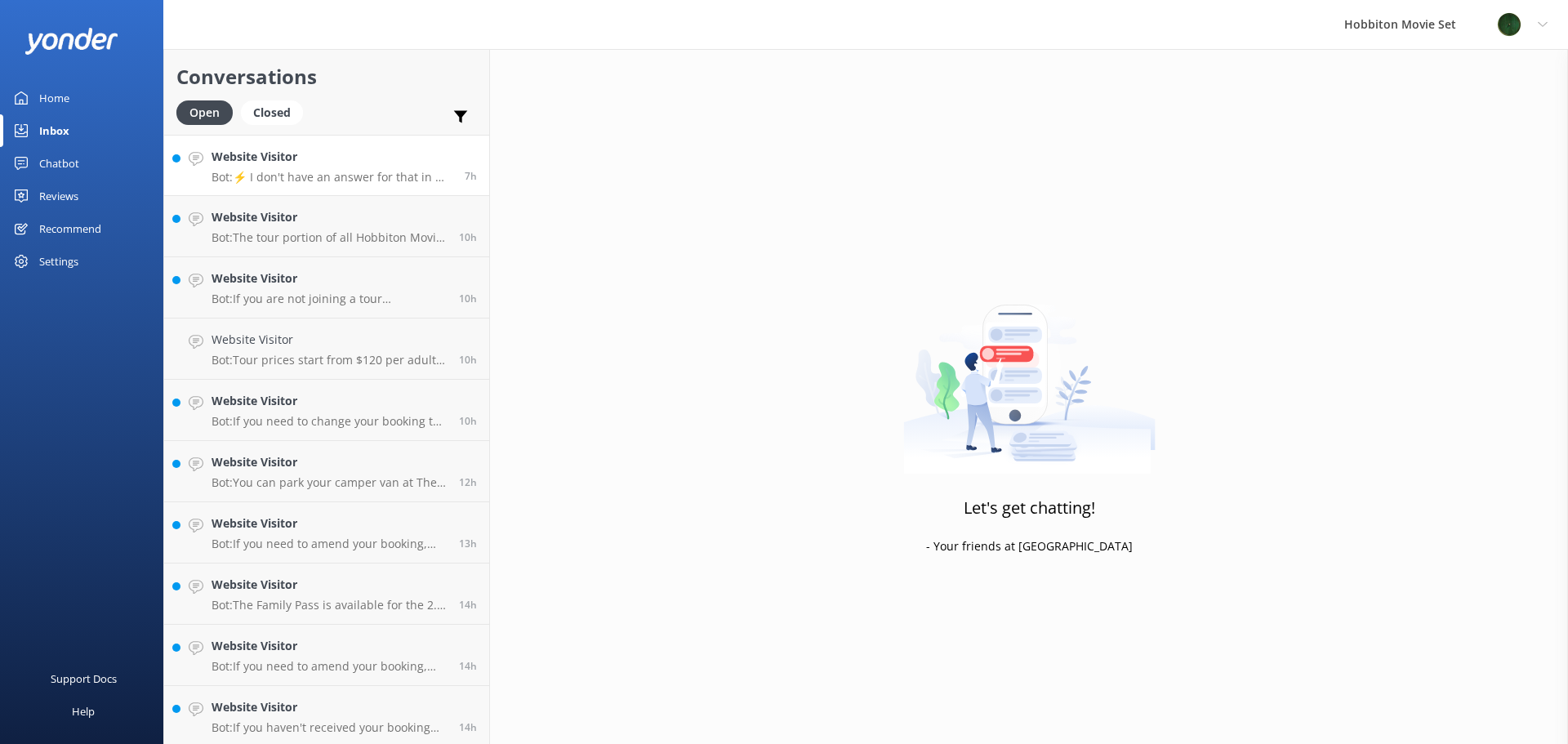
click at [396, 180] on p "Bot: ⚡ I don't have an answer for that in my knowledge base. Please try and rep…" at bounding box center [332, 177] width 241 height 15
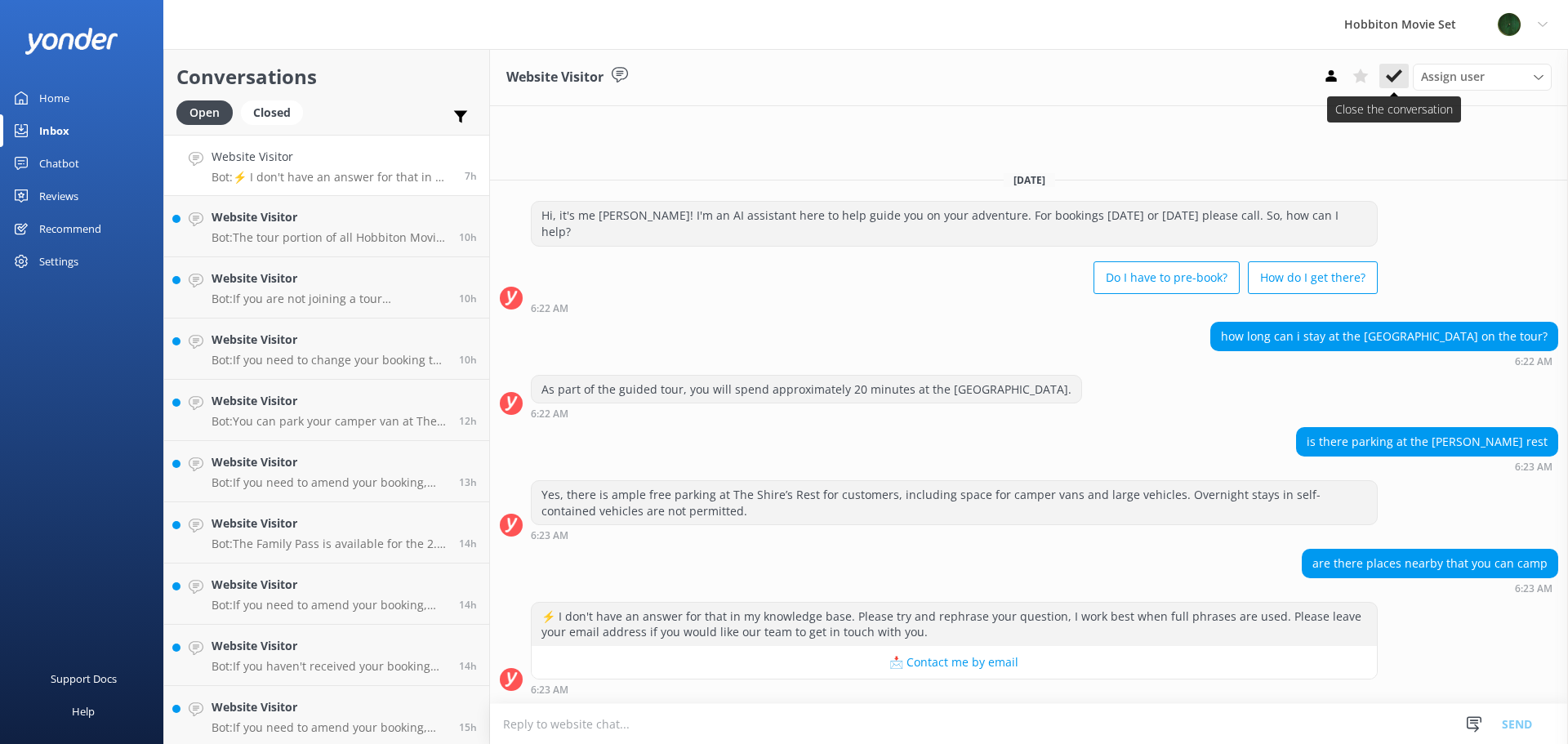
click at [1407, 78] on button at bounding box center [1393, 75] width 29 height 24
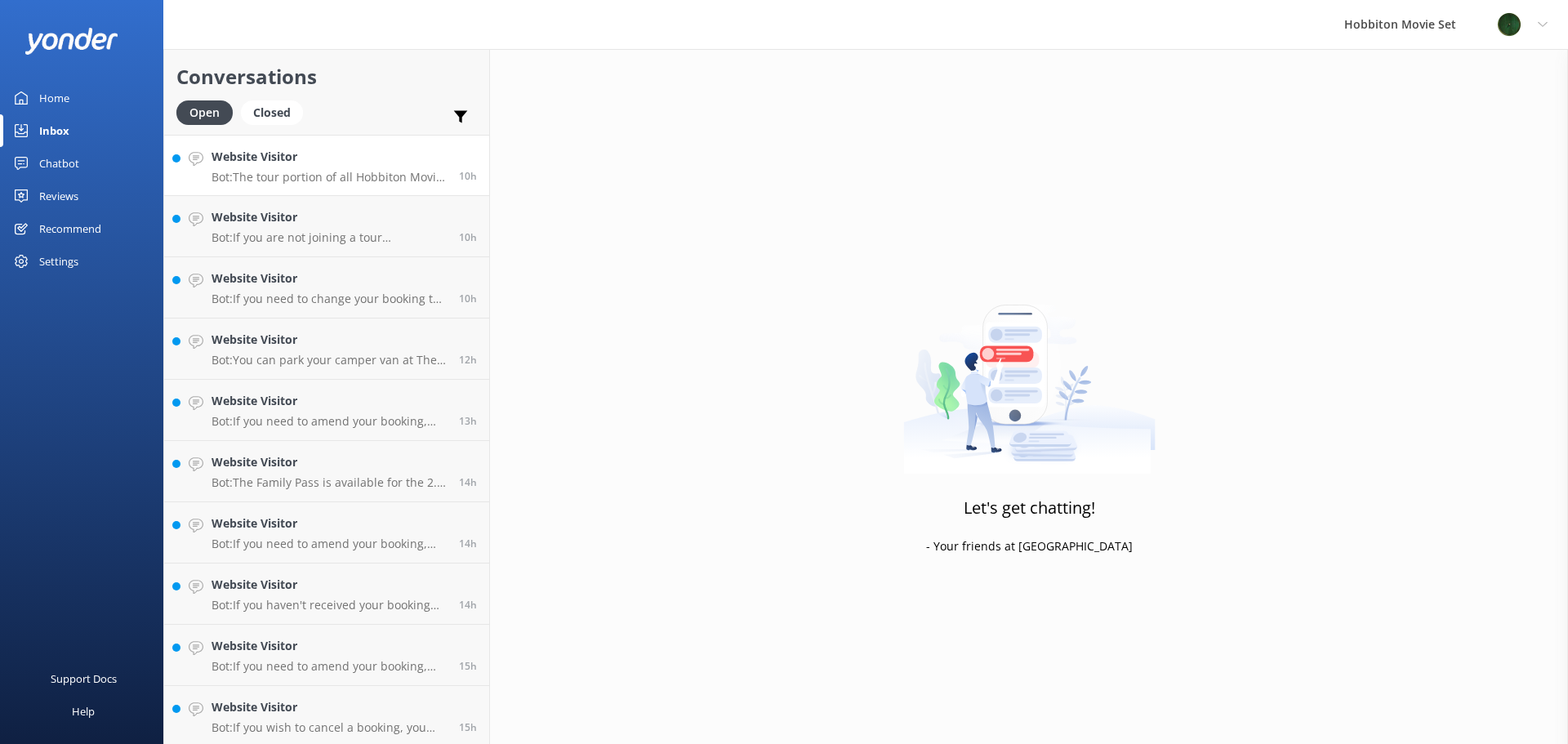
click at [398, 164] on h4 "Website Visitor" at bounding box center [329, 157] width 236 height 18
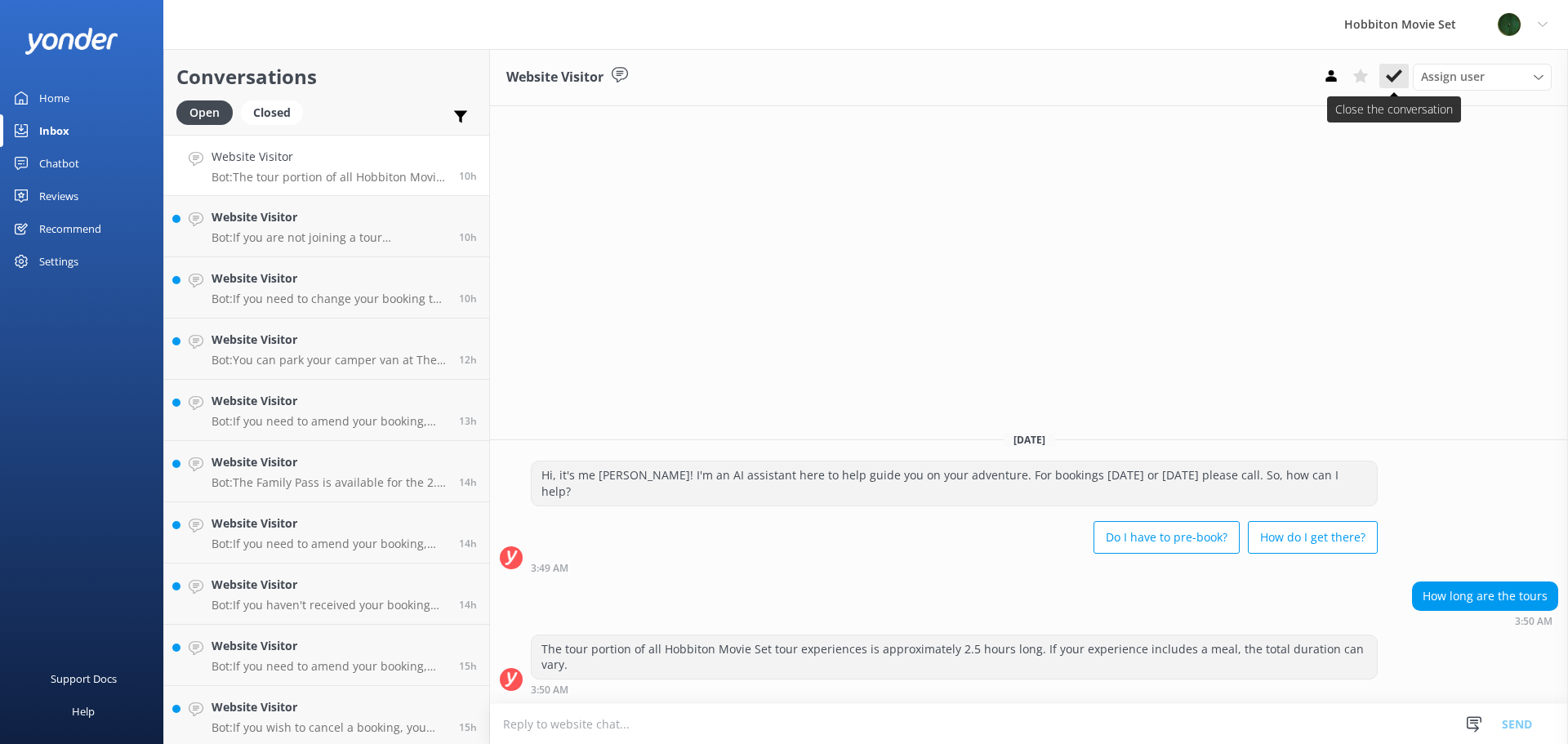
click at [1399, 73] on use at bounding box center [1394, 76] width 17 height 13
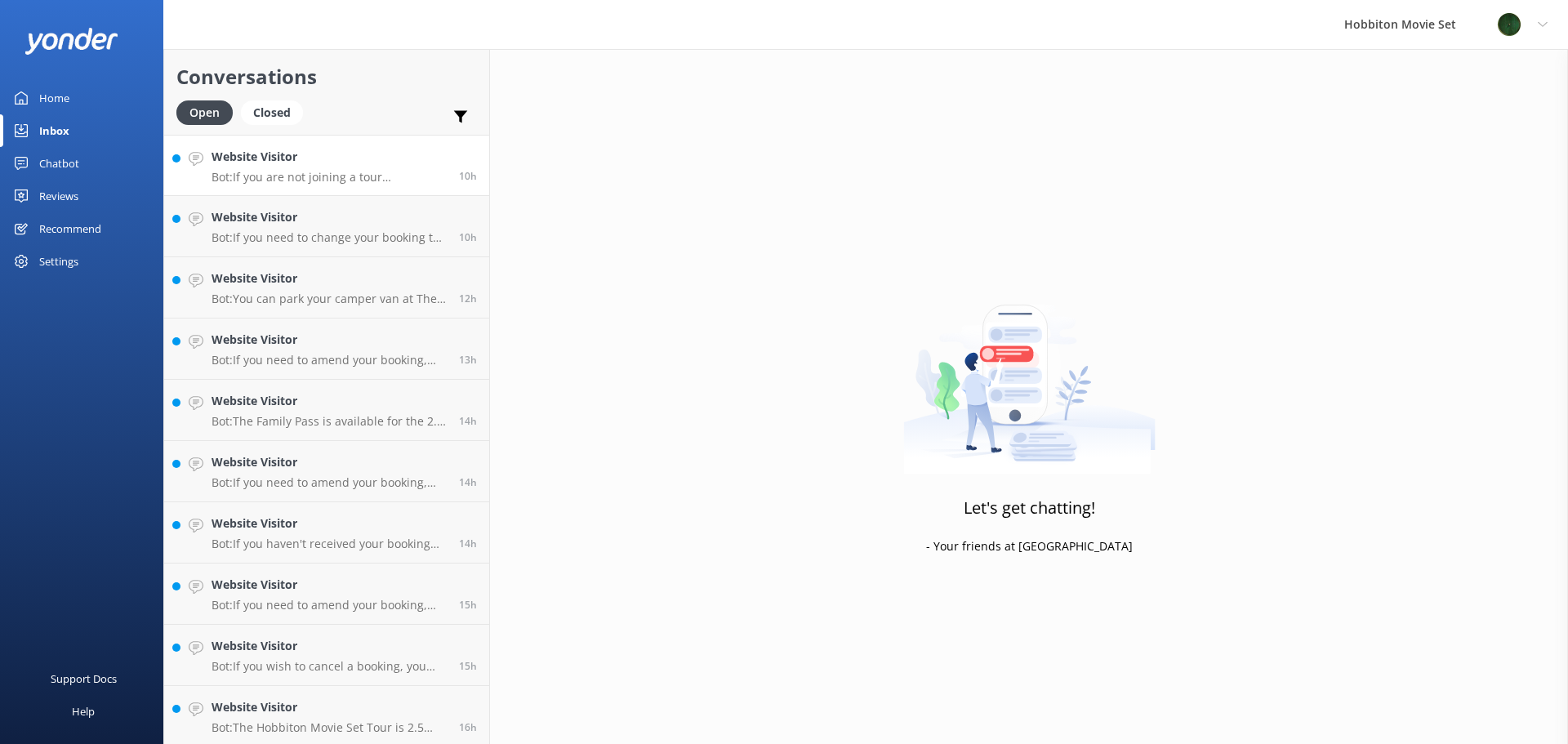
click at [418, 186] on link "Website Visitor Bot: If you are not joining a tour experience, you can still vi…" at bounding box center [326, 164] width 325 height 61
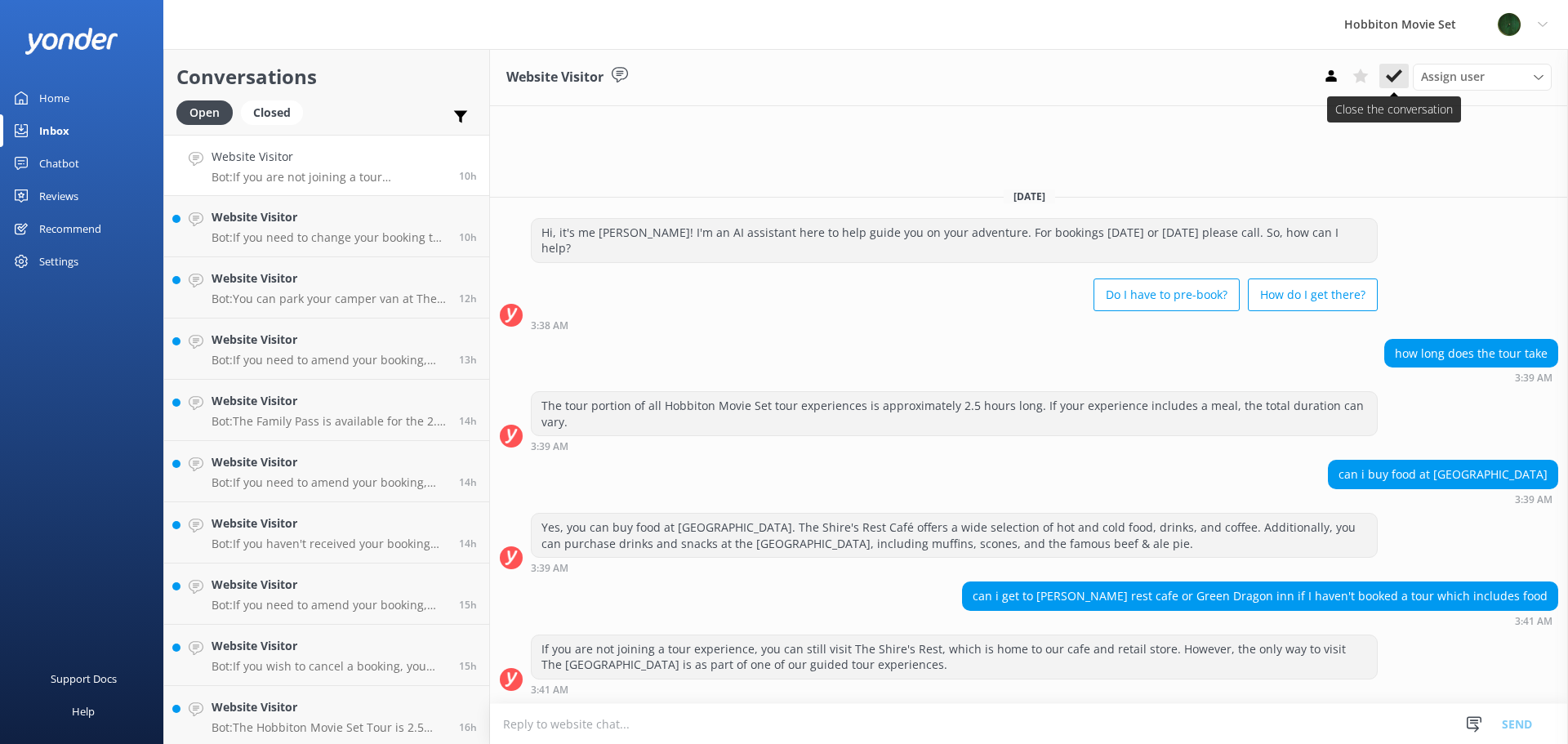
click at [1392, 77] on icon at bounding box center [1394, 76] width 17 height 17
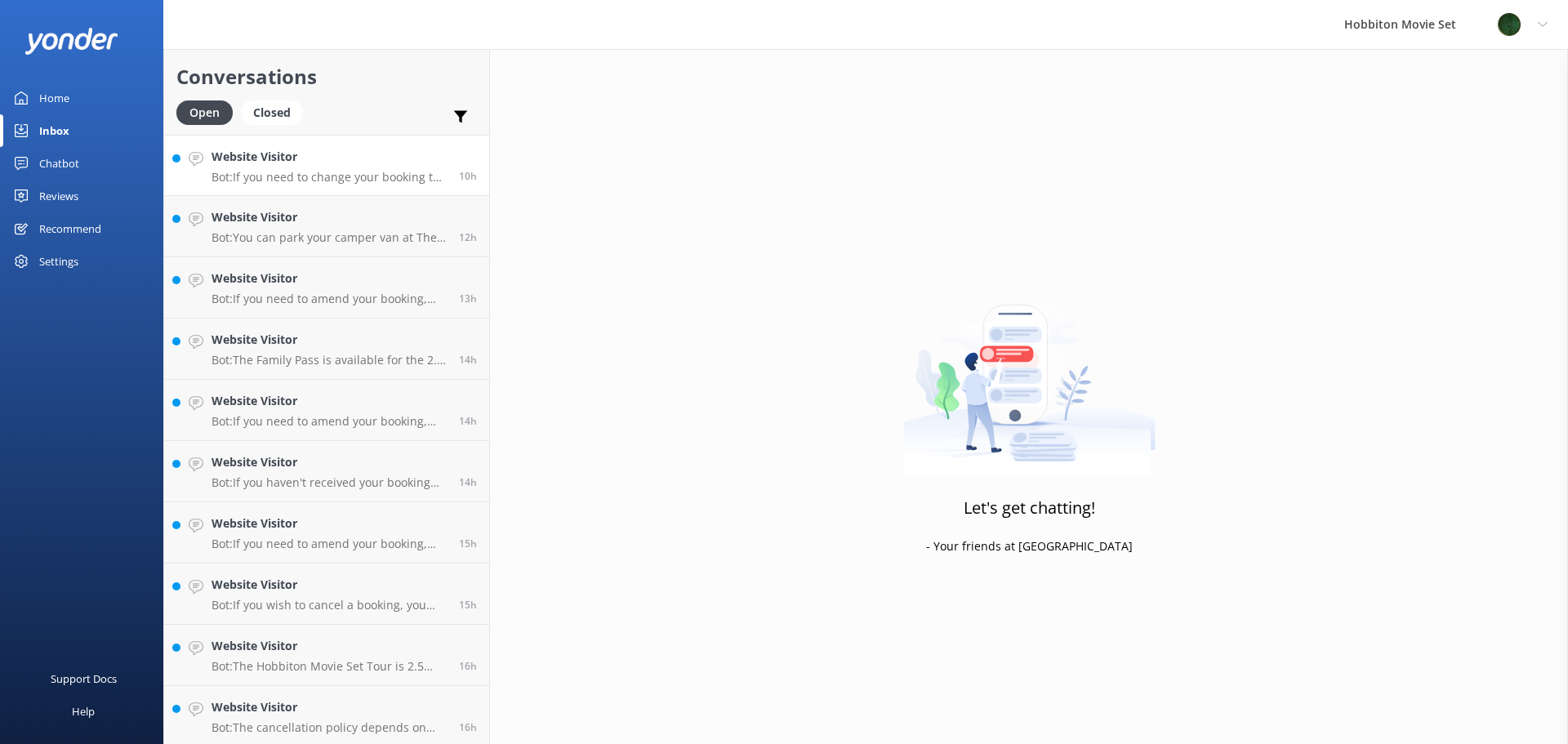
click at [338, 183] on p "Bot: If you need to change your booking to another day, please contact our team…" at bounding box center [329, 177] width 236 height 15
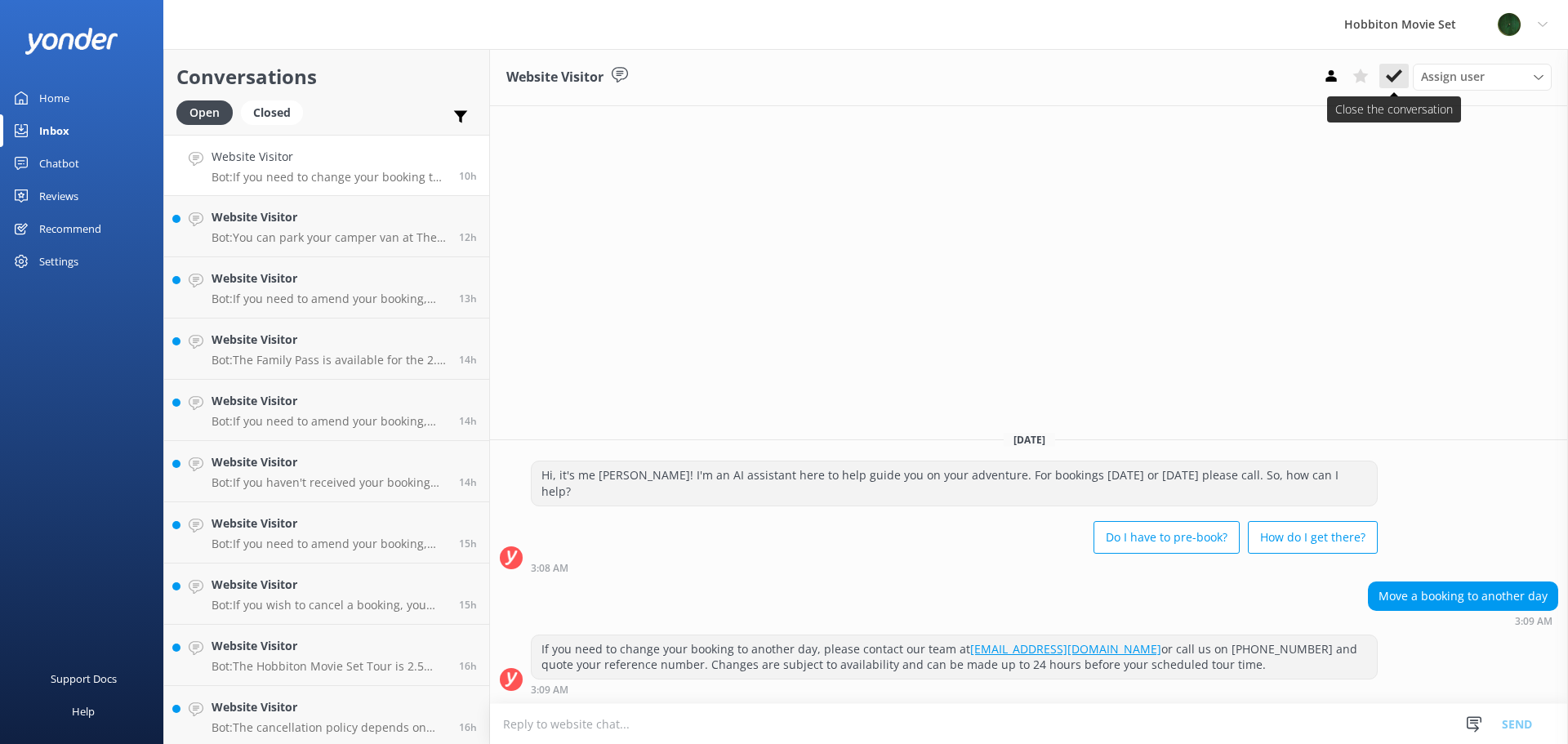
click at [1400, 89] on button at bounding box center [1393, 75] width 29 height 24
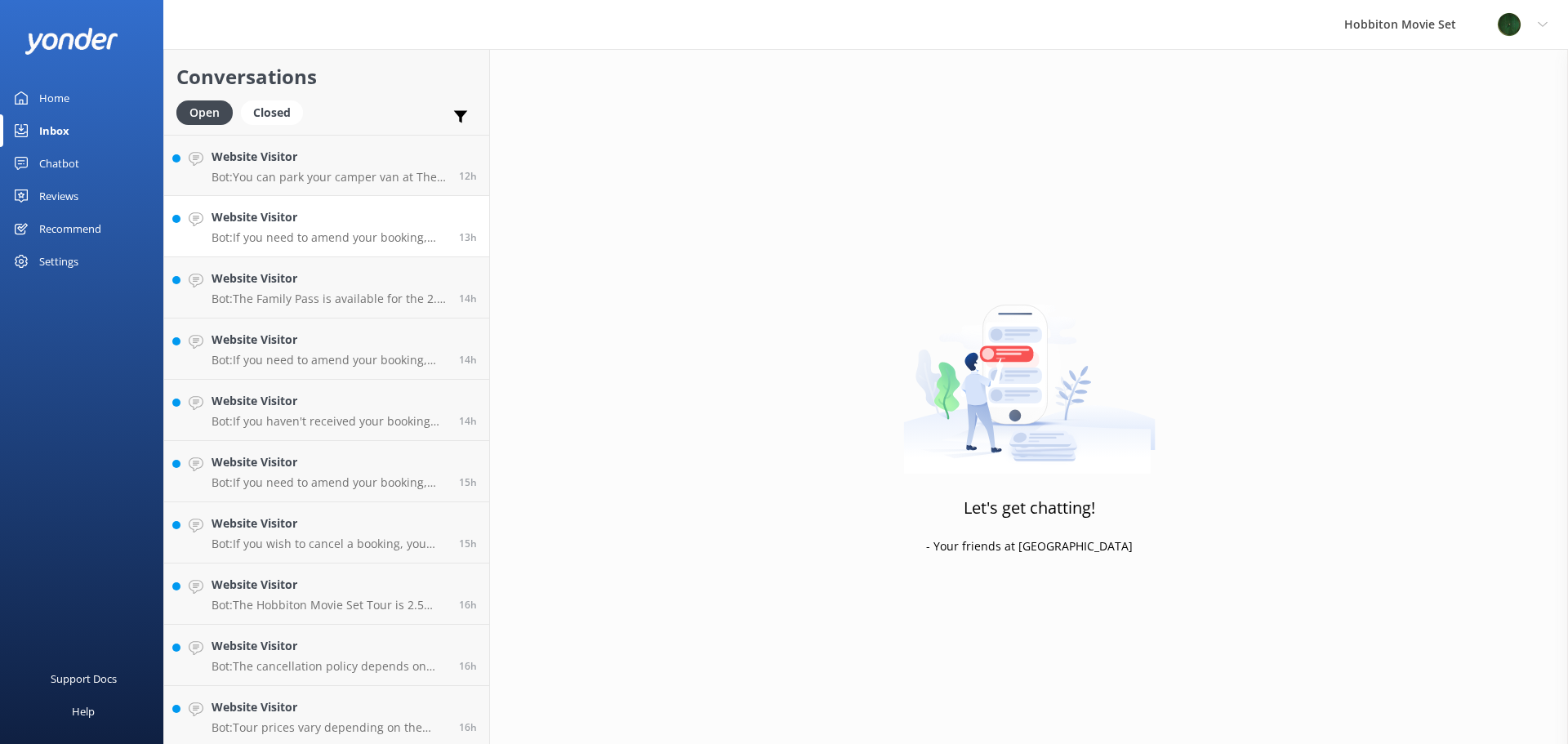
click at [337, 230] on div "Website Visitor Bot: If you need to amend your booking, please contact our team…" at bounding box center [329, 225] width 236 height 36
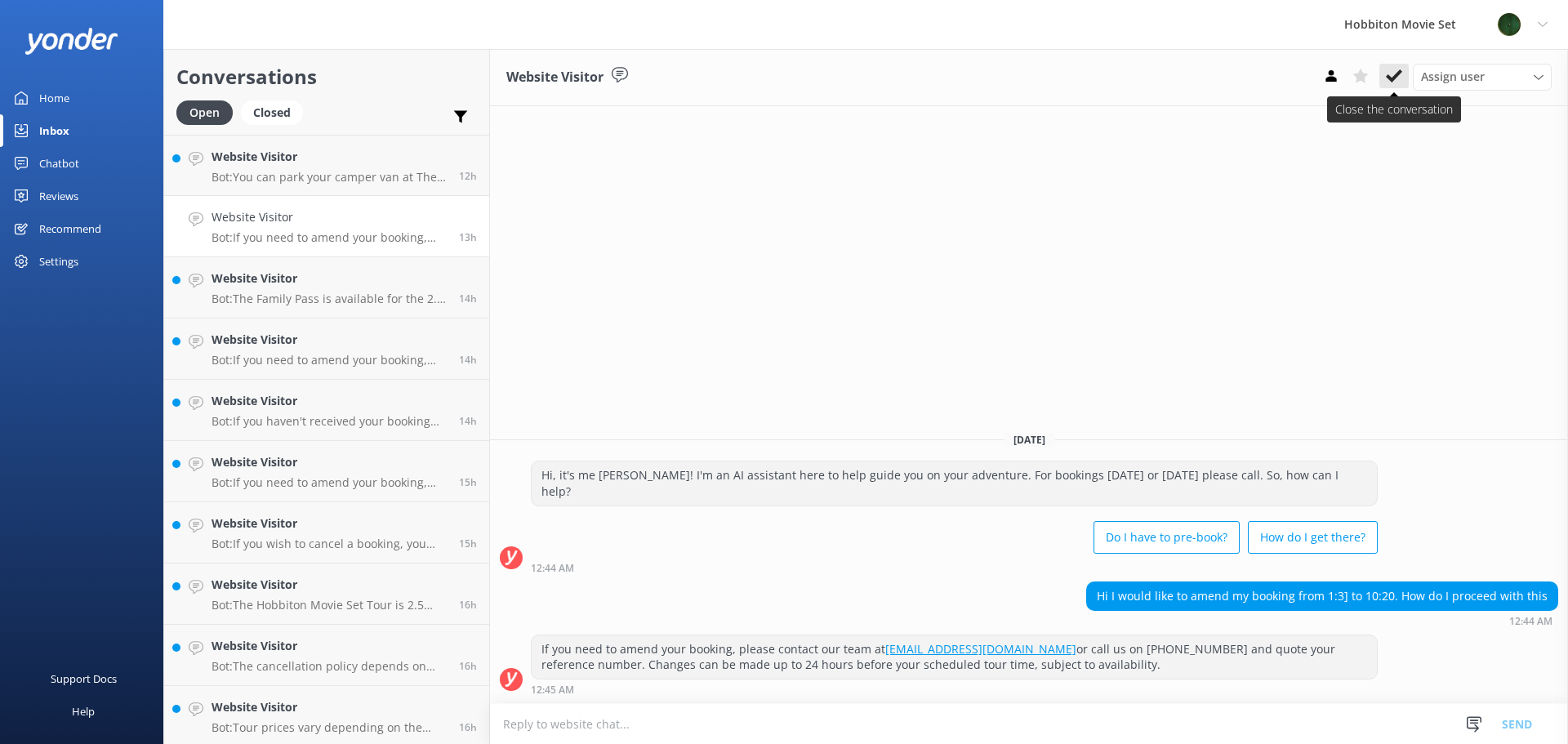
click at [1391, 83] on icon at bounding box center [1394, 76] width 17 height 17
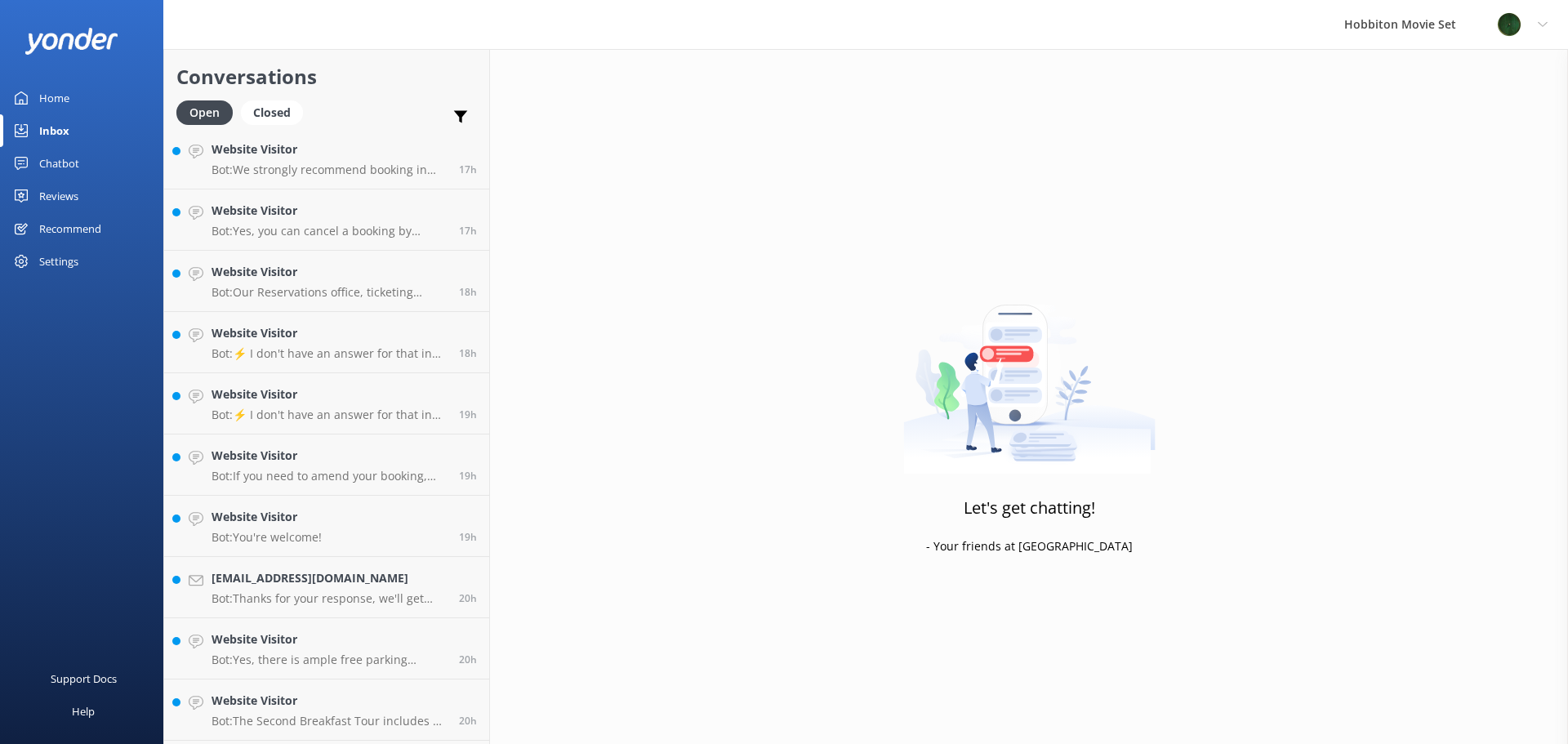
scroll to position [681, 0]
click at [369, 379] on link "Website Visitor Bot: ⚡ I don't have an answer for that in my knowledge base. Pl…" at bounding box center [326, 402] width 325 height 61
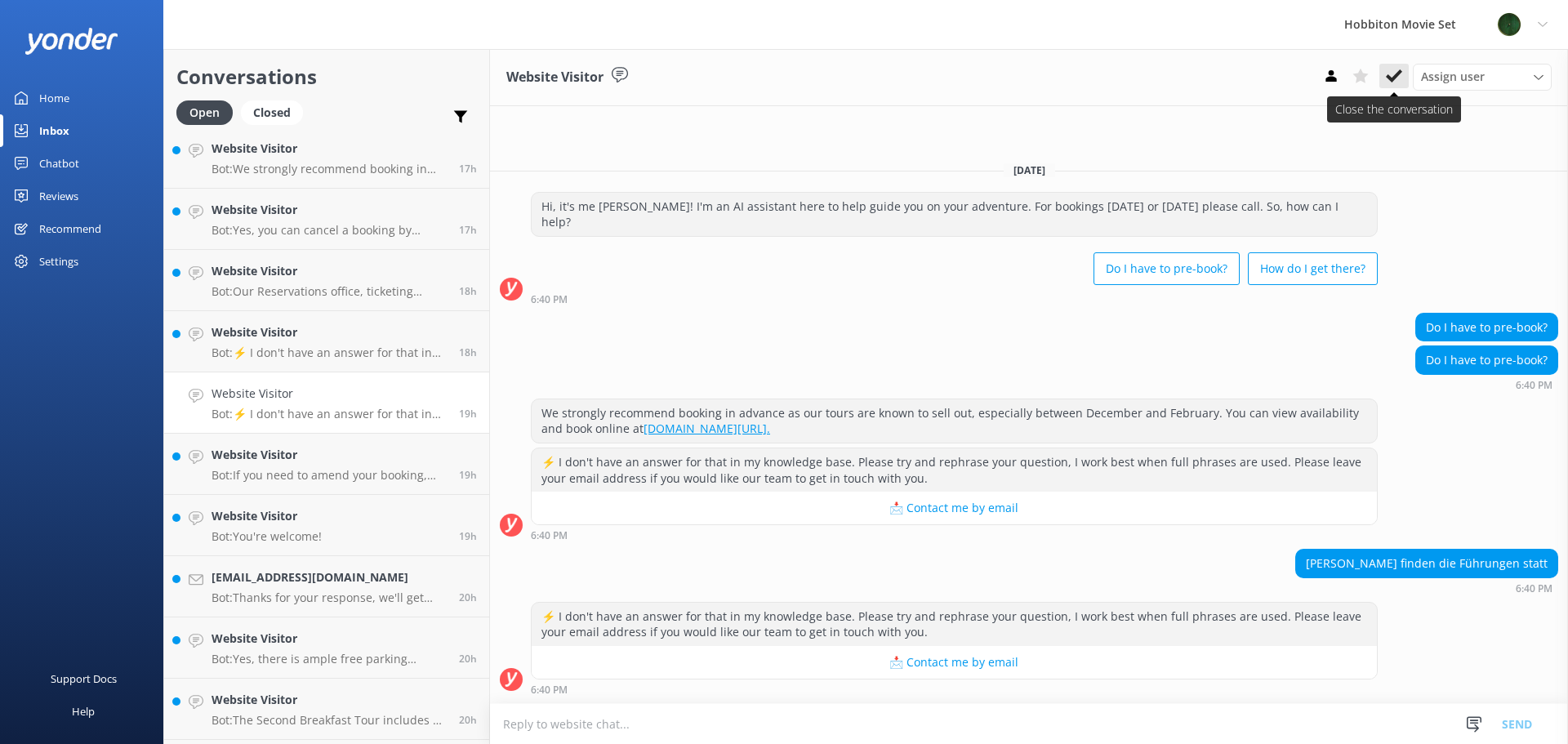
click at [1402, 76] on button at bounding box center [1393, 75] width 29 height 24
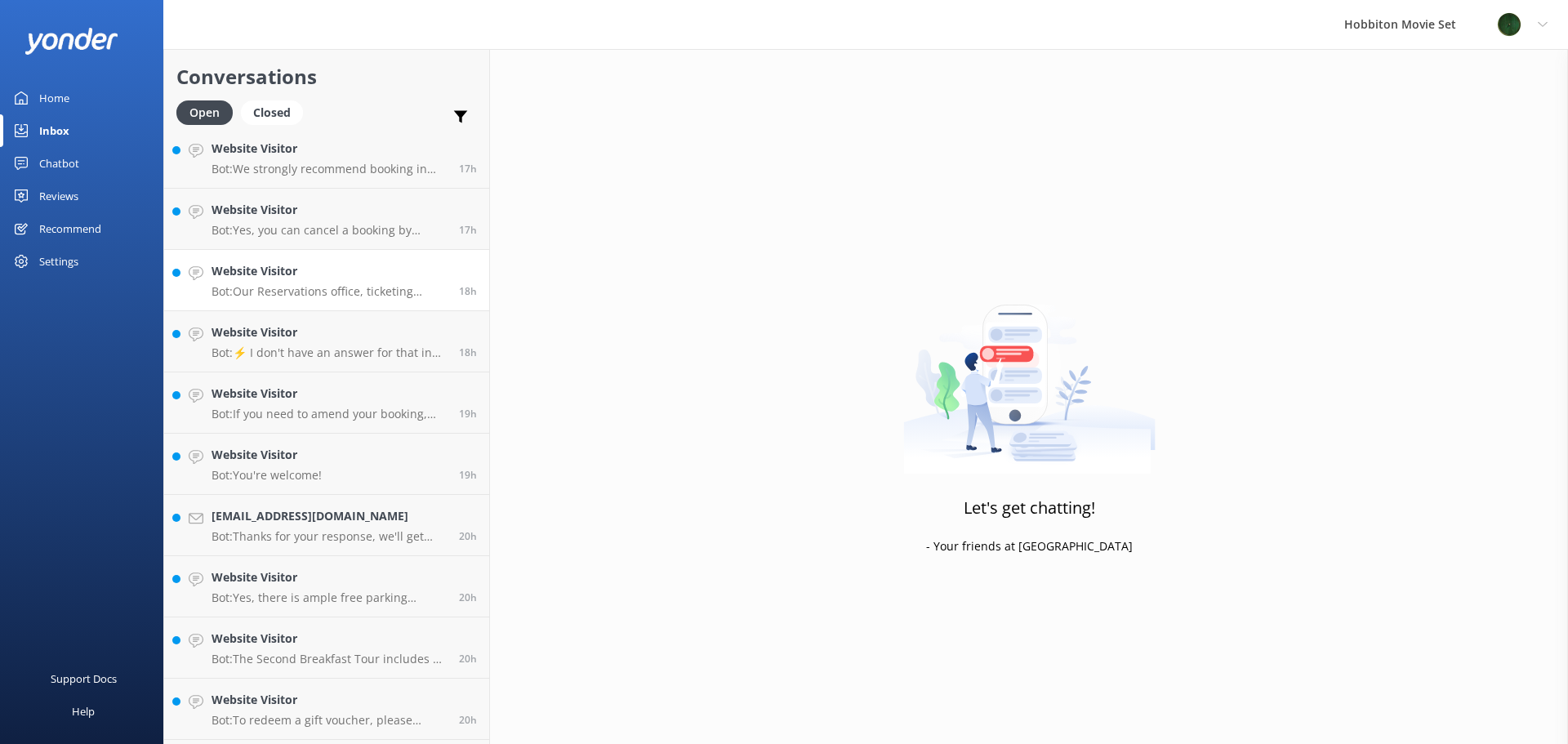
click at [347, 275] on h4 "Website Visitor" at bounding box center [329, 271] width 236 height 18
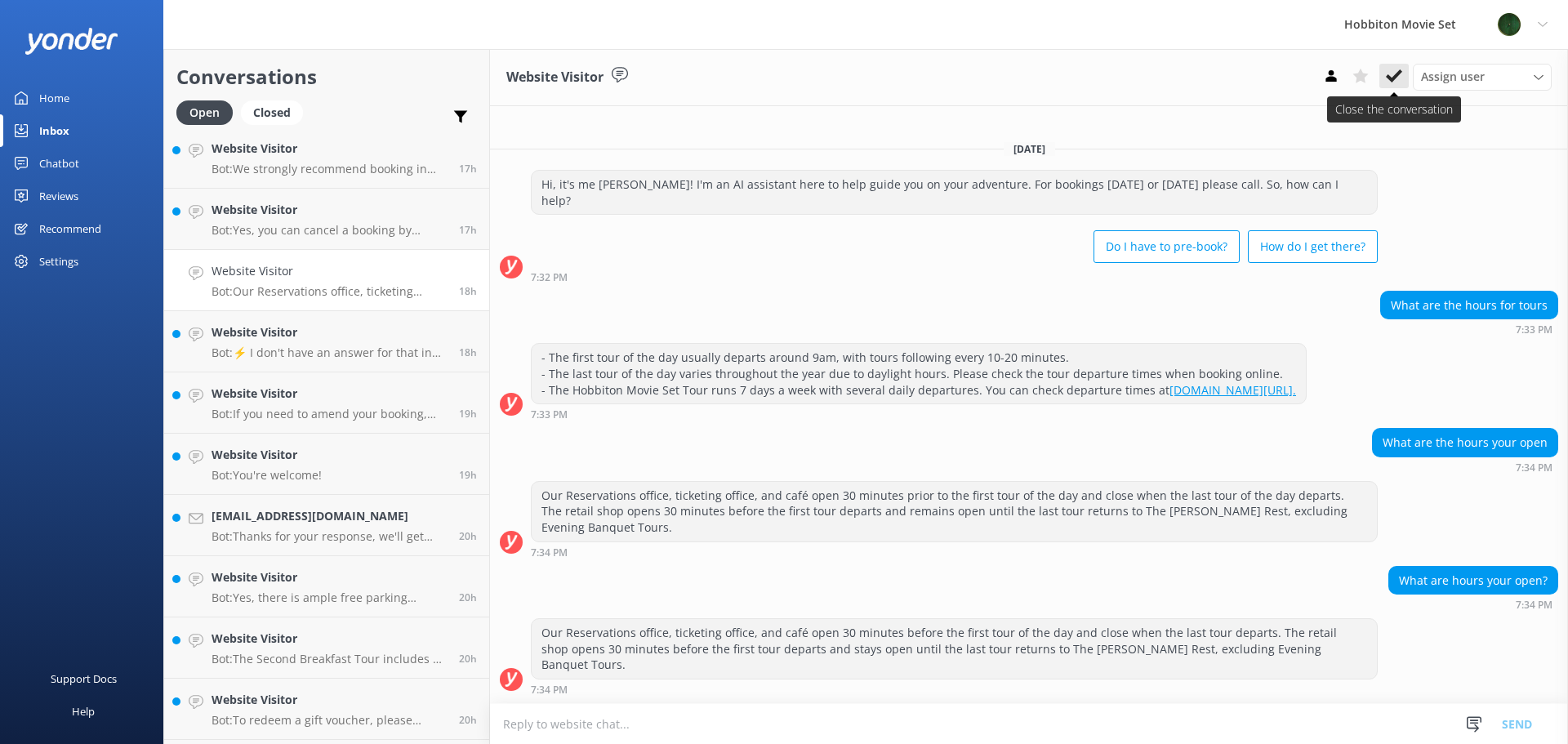
click at [1394, 75] on icon at bounding box center [1394, 76] width 17 height 17
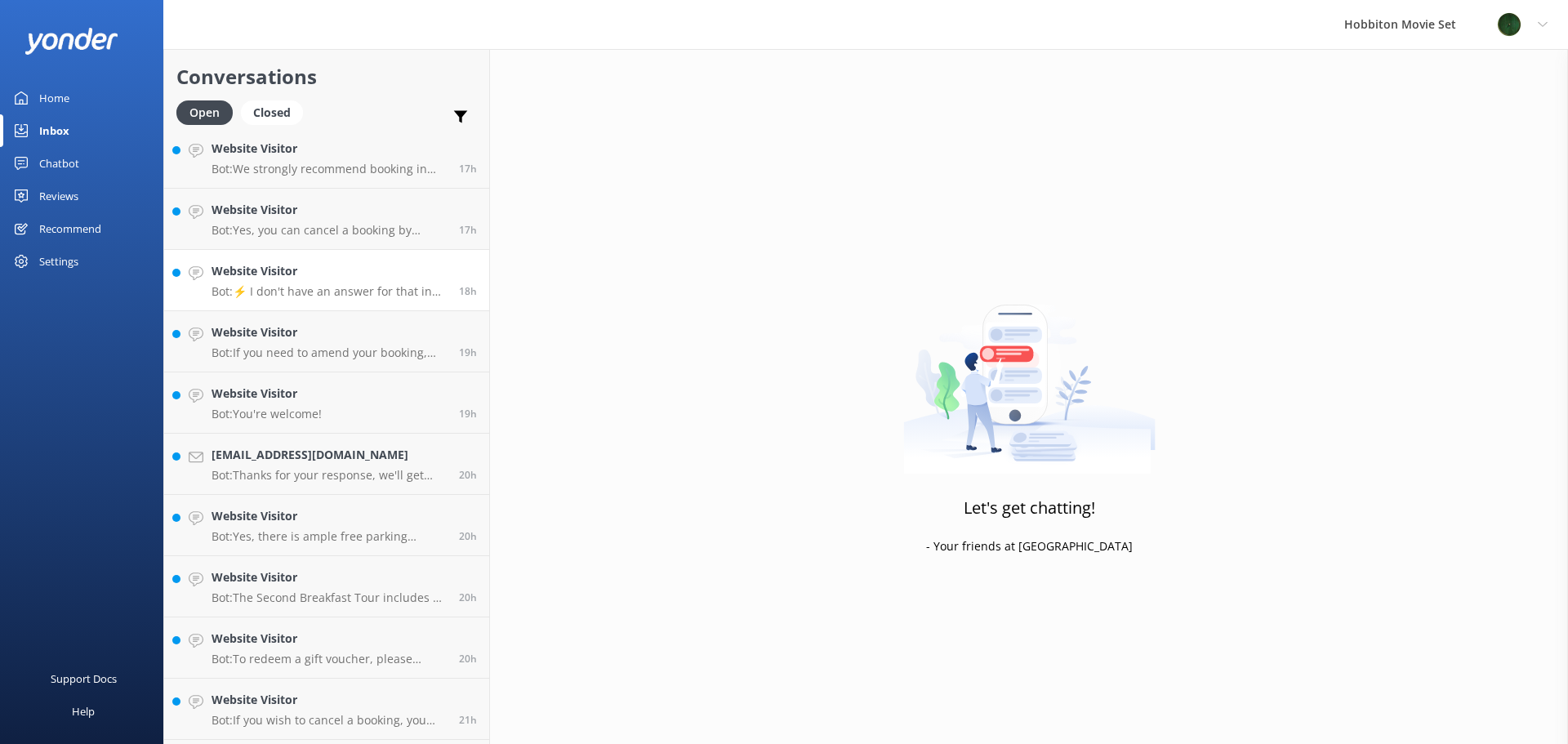
click at [380, 298] on p "Bot: ⚡ I don't have an answer for that in my knowledge base. Please try and rep…" at bounding box center [329, 291] width 236 height 15
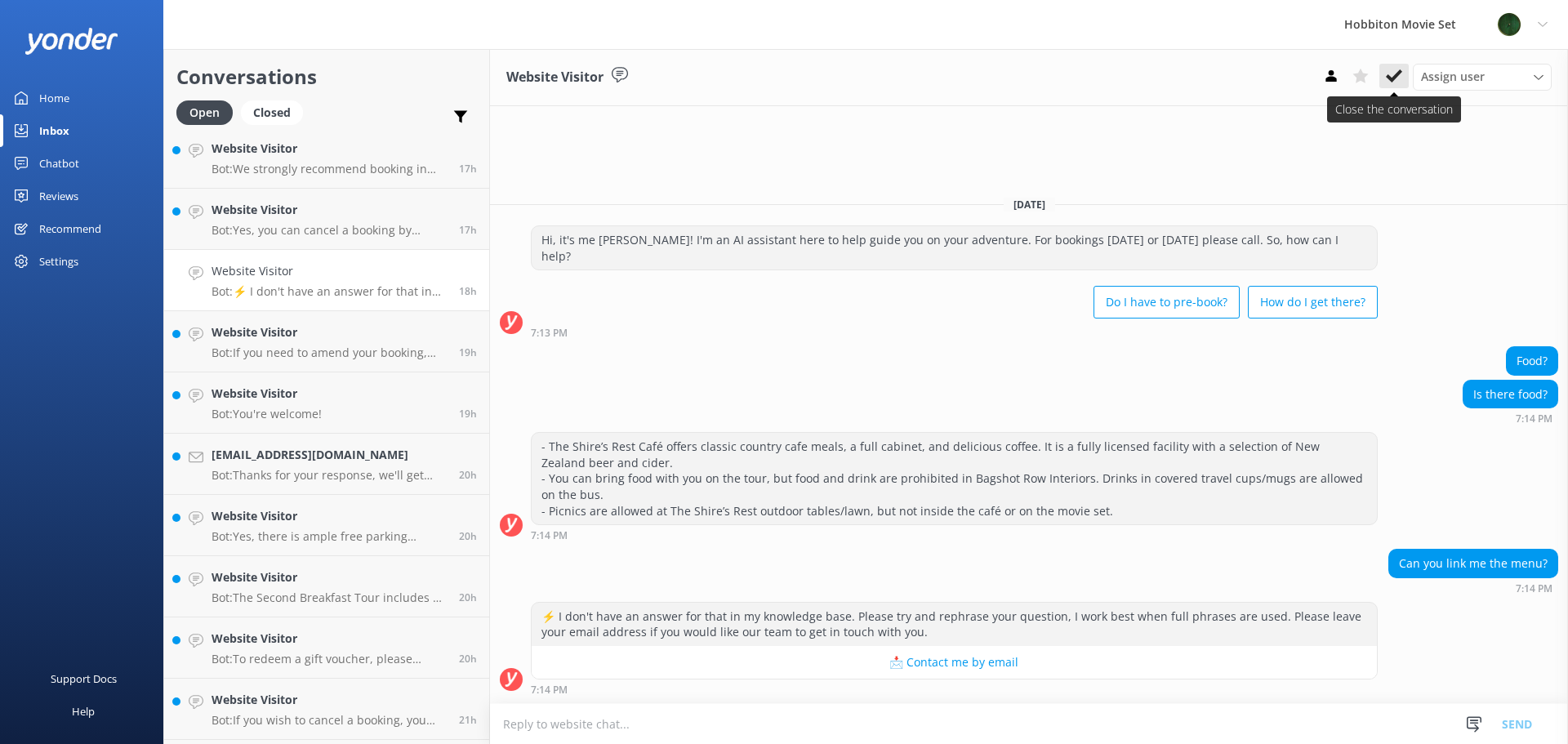
click at [1392, 72] on icon at bounding box center [1394, 76] width 17 height 17
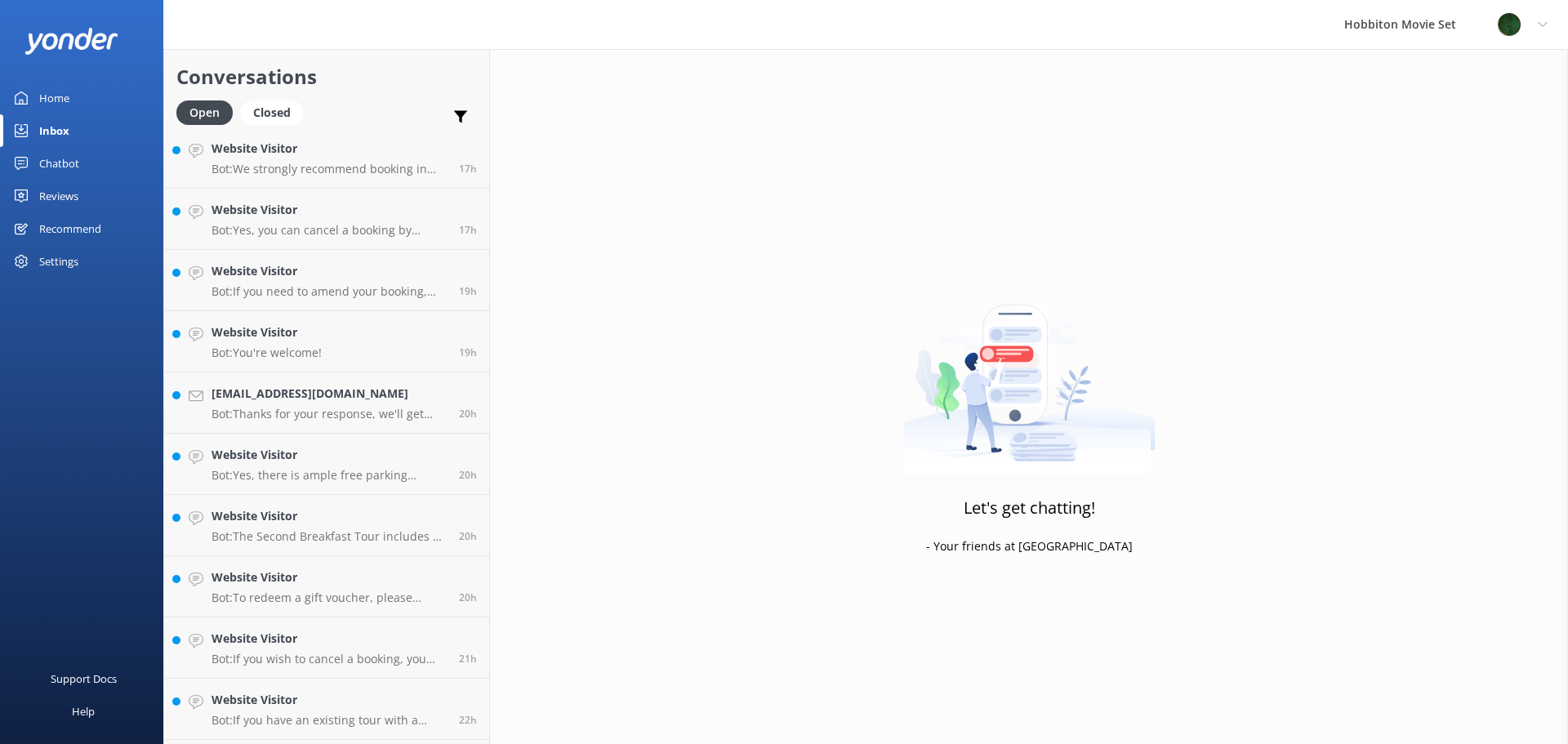
click at [341, 514] on h4 "Website Visitor" at bounding box center [329, 516] width 236 height 18
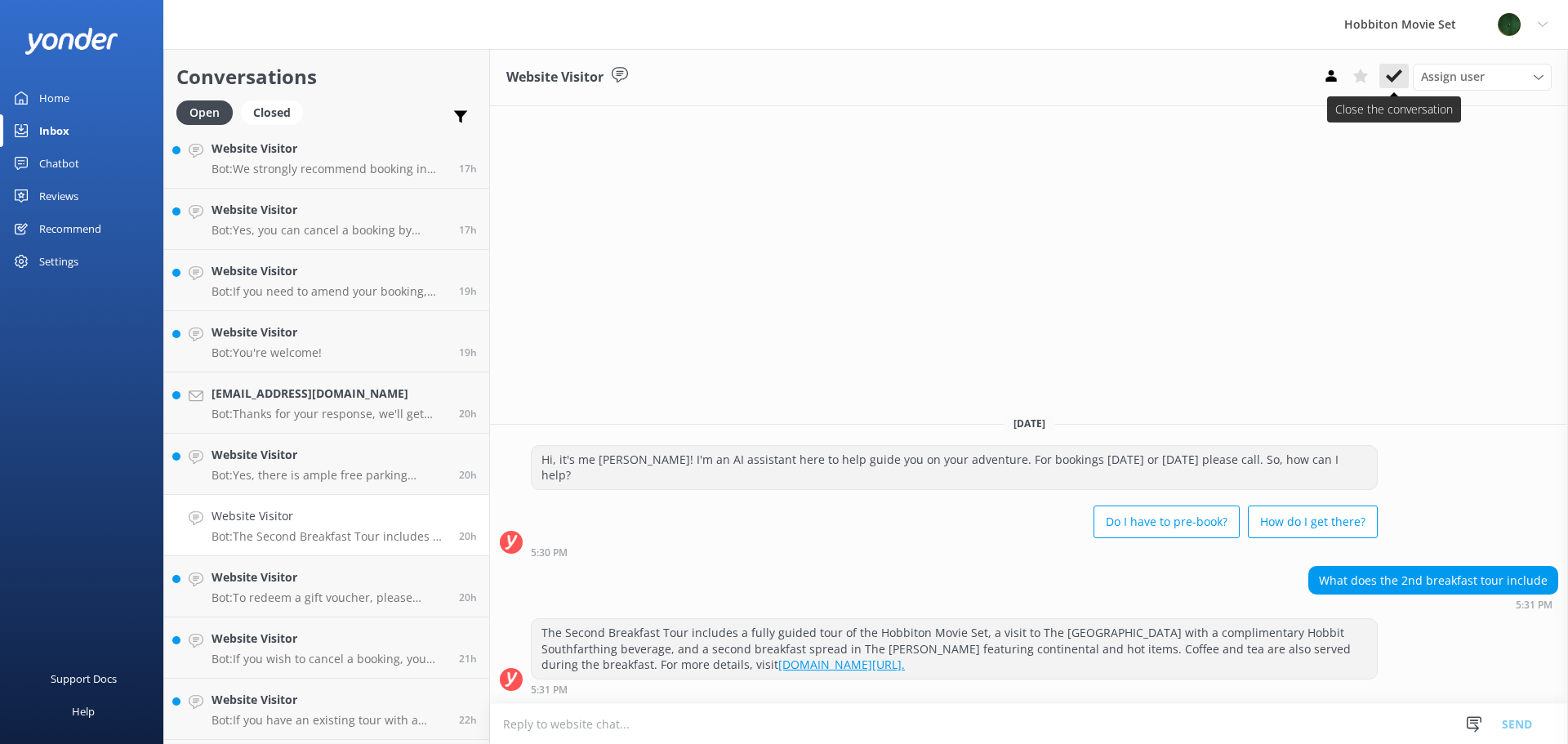
click at [1400, 79] on icon at bounding box center [1394, 76] width 17 height 17
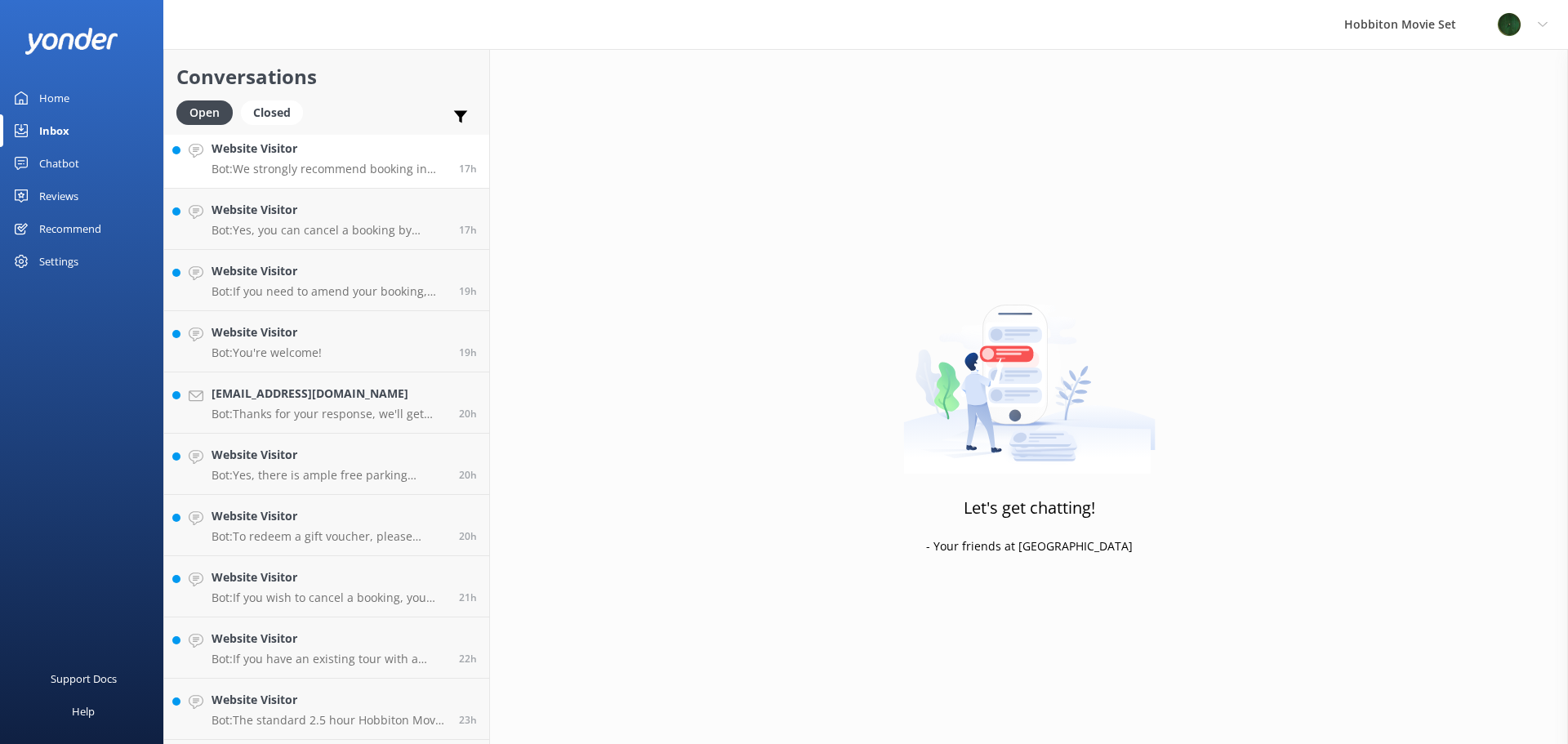
click at [363, 167] on p "Bot: We strongly recommend booking in advance as our tours are known to sell ou…" at bounding box center [329, 170] width 236 height 15
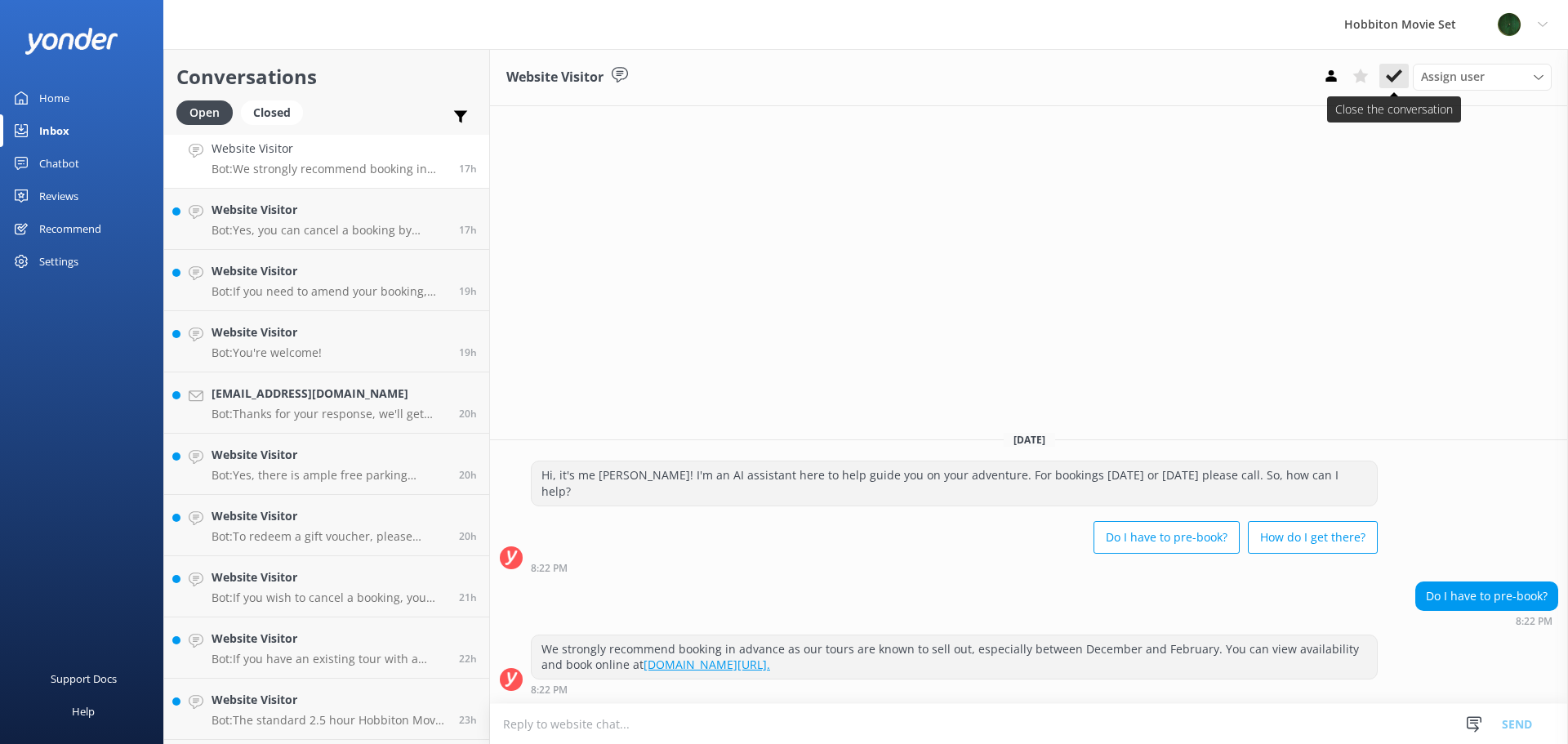
click at [1401, 73] on icon at bounding box center [1394, 76] width 17 height 17
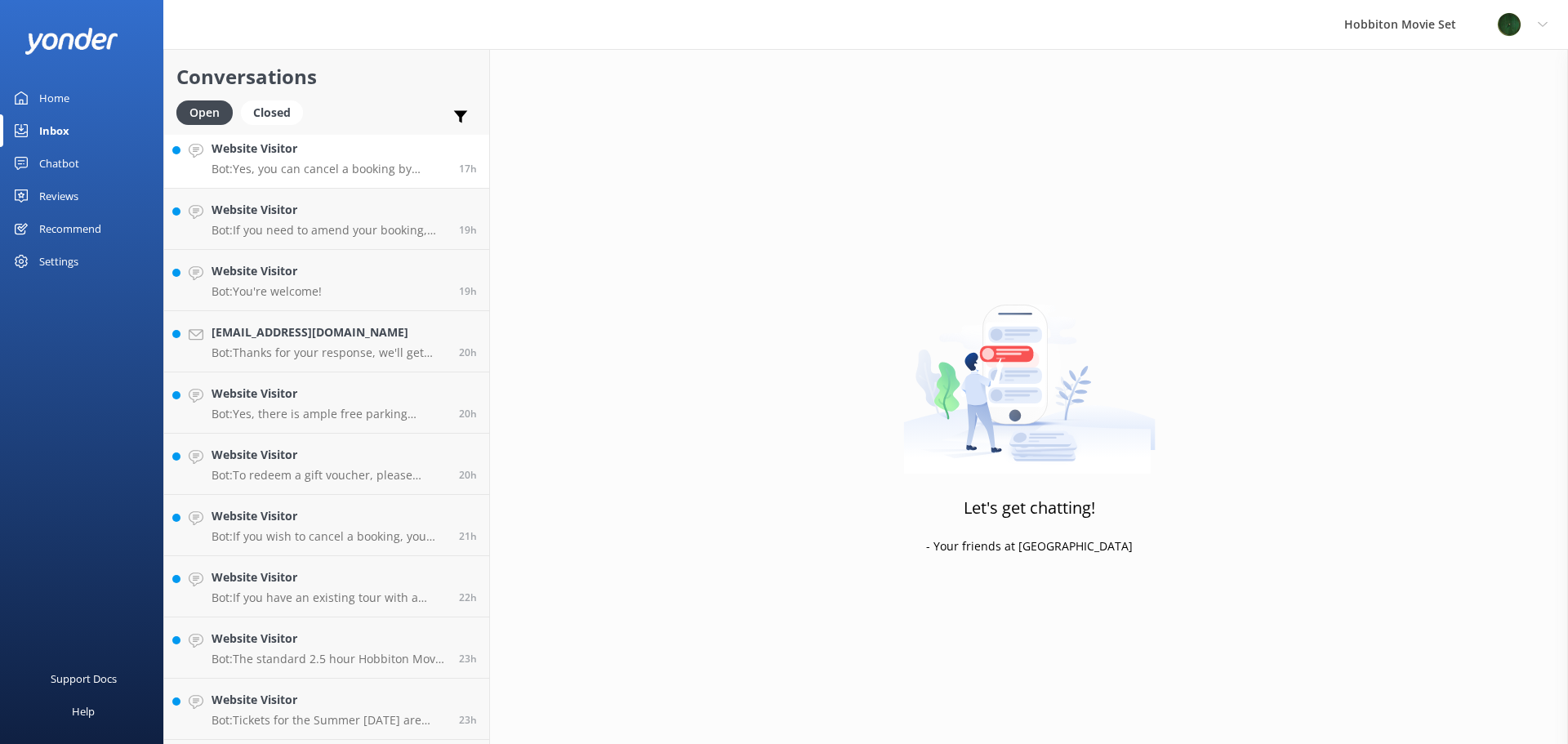
click at [300, 170] on p "Bot: Yes, you can cancel a booking by contacting our reservations team via phon…" at bounding box center [329, 170] width 236 height 15
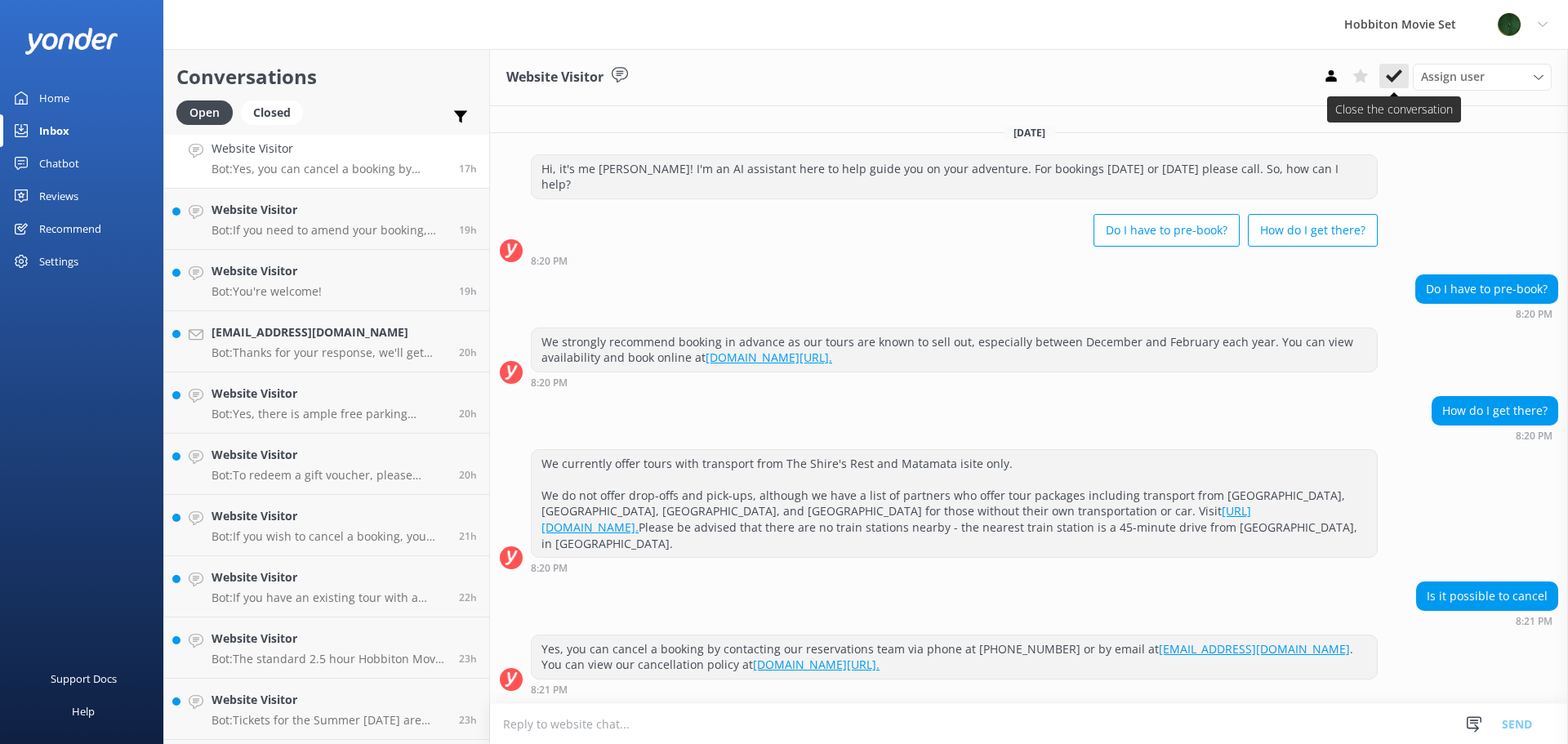
click at [1393, 73] on icon at bounding box center [1394, 76] width 17 height 17
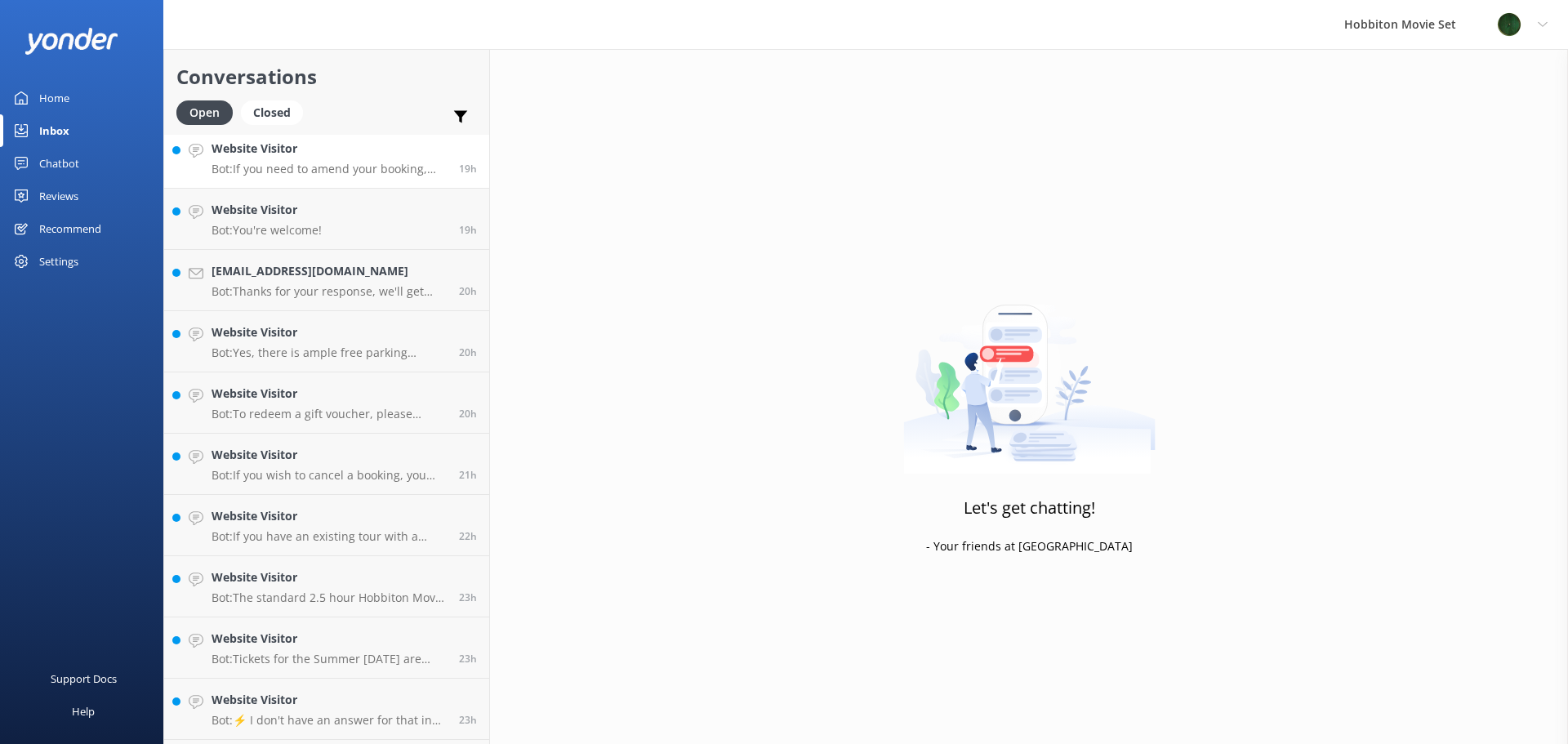
click at [390, 164] on p "Bot: If you need to amend your booking, please contact our team at [EMAIL_ADDRE…" at bounding box center [329, 170] width 236 height 15
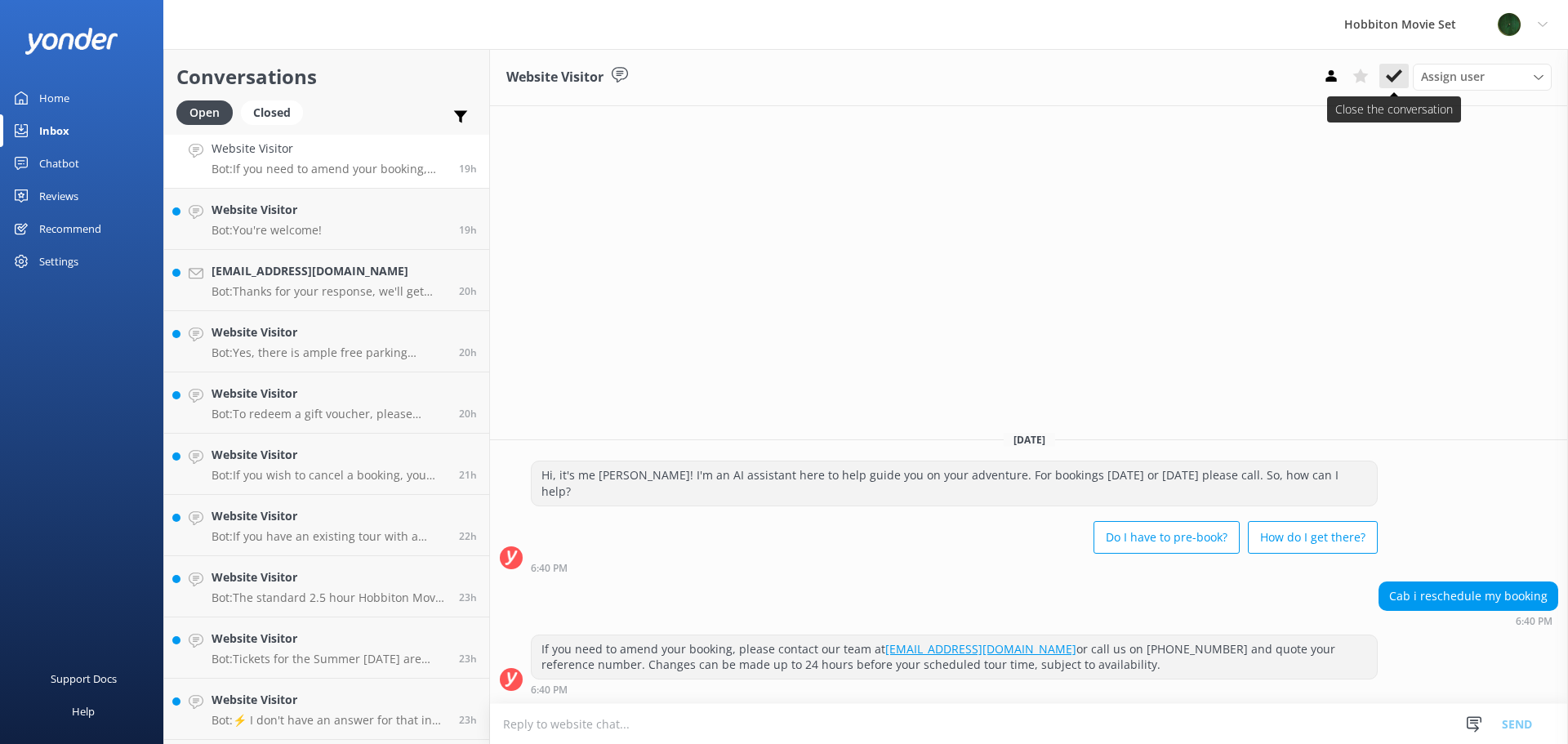
drag, startPoint x: 1394, startPoint y: 78, endPoint x: 1399, endPoint y: 93, distance: 15.8
click at [1394, 78] on use at bounding box center [1394, 76] width 17 height 13
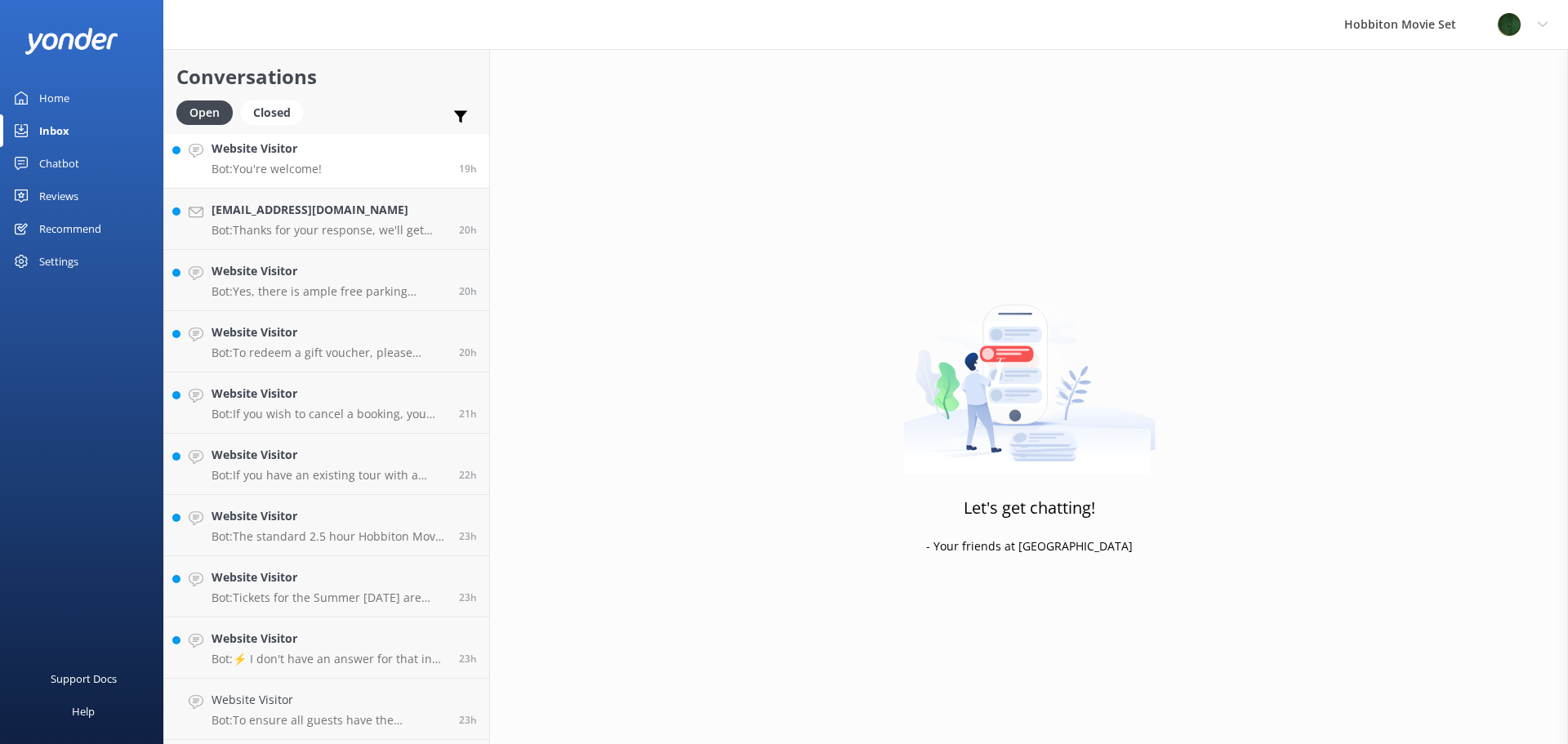
click at [361, 163] on link "Website Visitor Bot: You're welcome! 19h" at bounding box center [326, 157] width 325 height 61
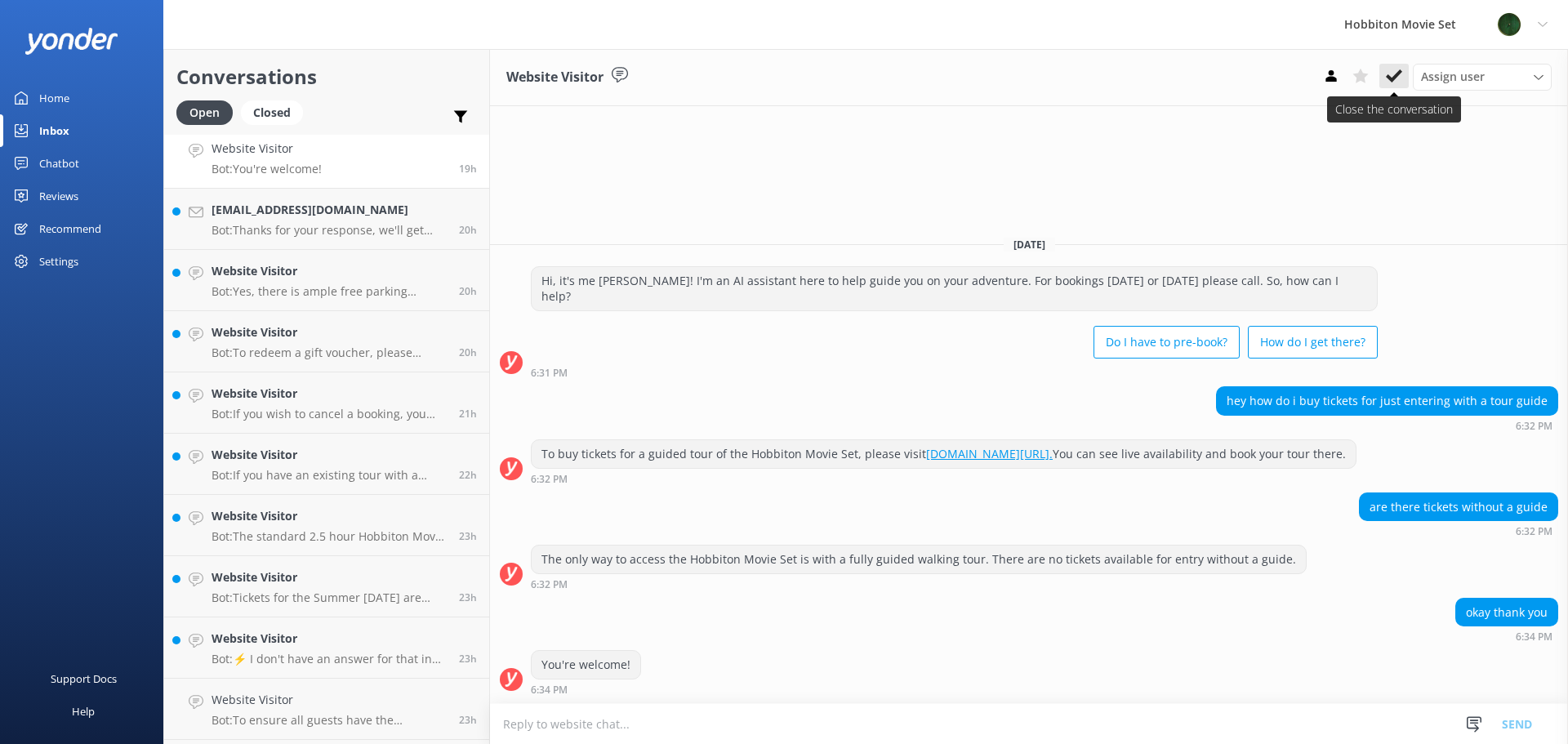
click at [1392, 73] on icon at bounding box center [1394, 76] width 17 height 17
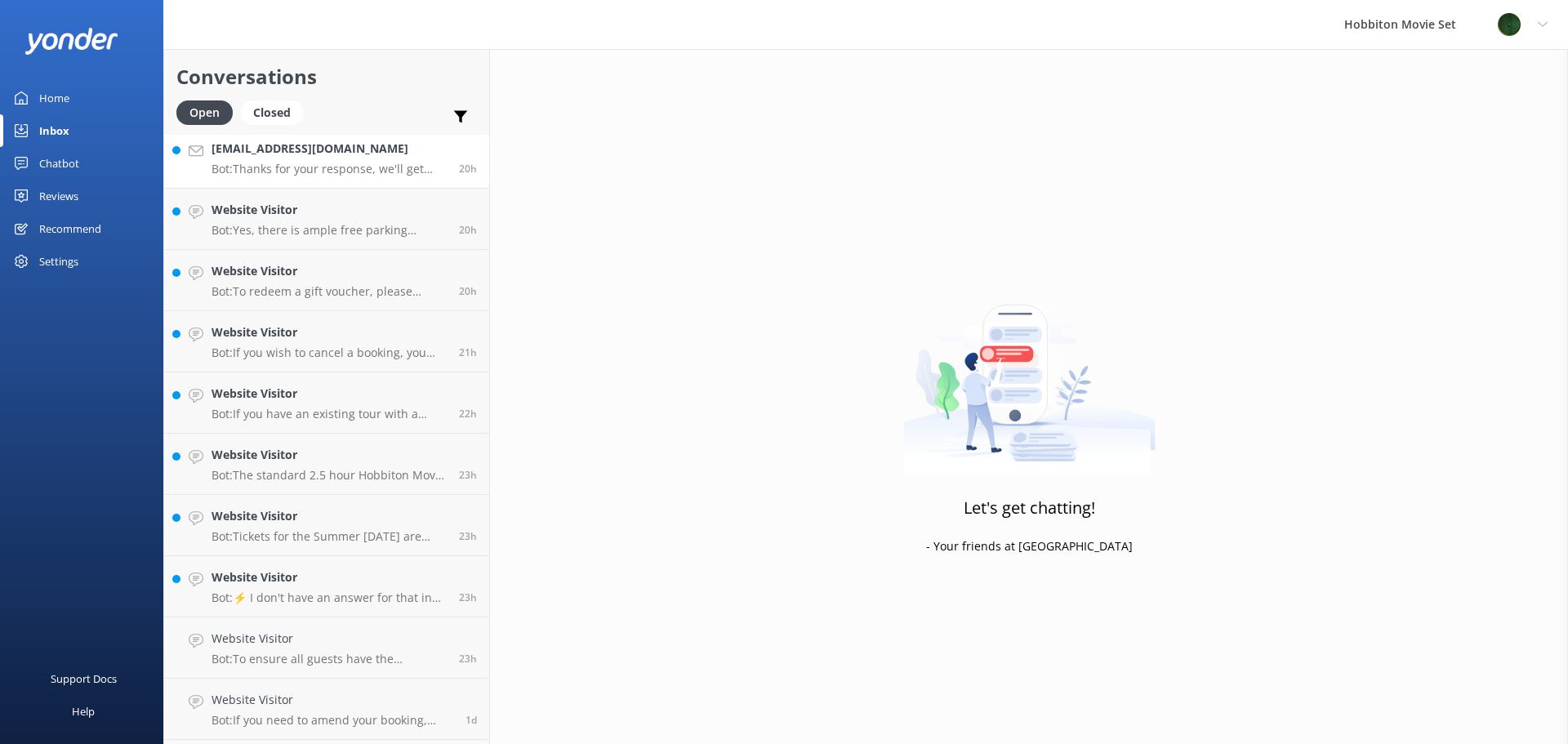
click at [381, 162] on p "Bot: Thanks for your response, we'll get back to you as soon as we can during o…" at bounding box center [329, 170] width 236 height 15
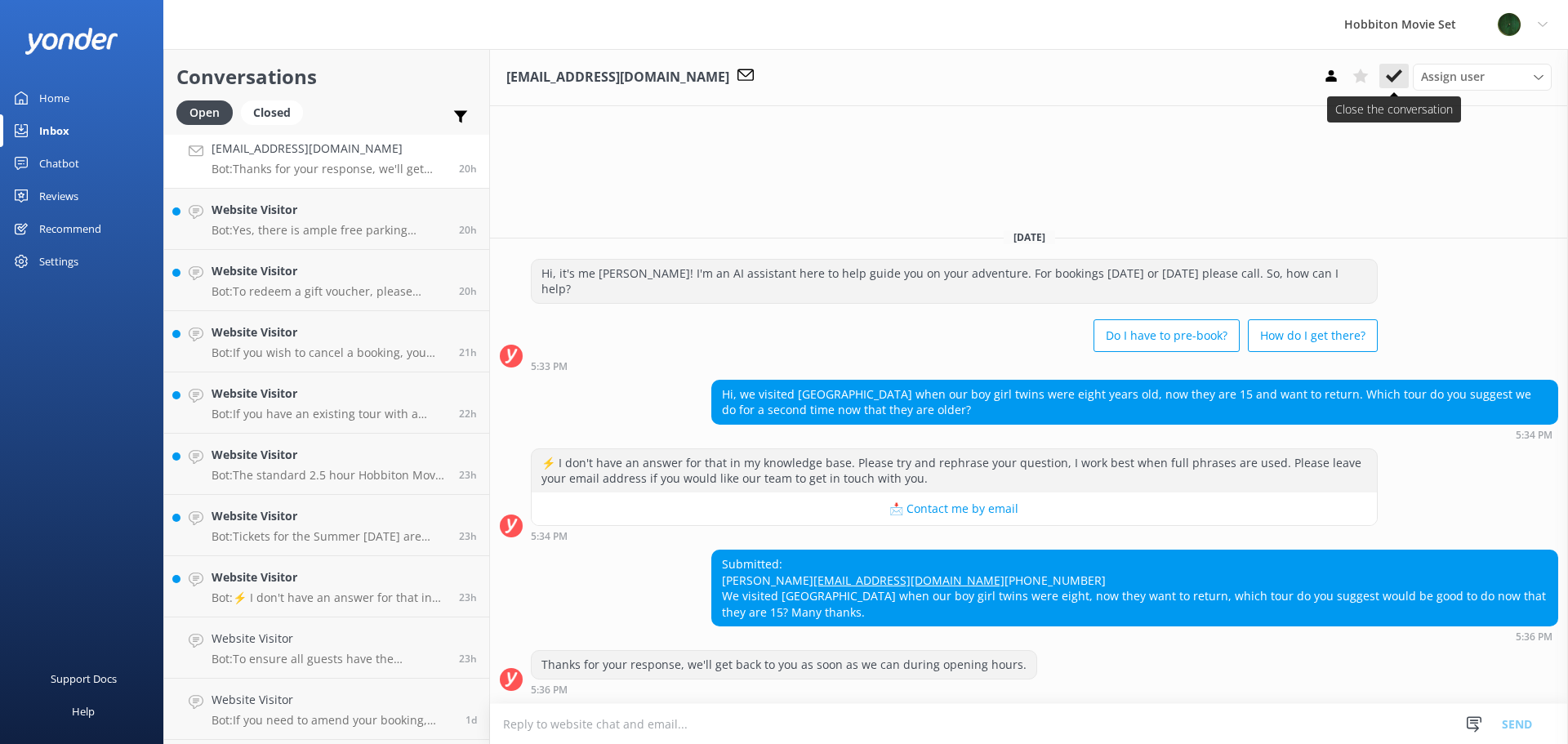
click at [1398, 79] on icon at bounding box center [1394, 76] width 17 height 17
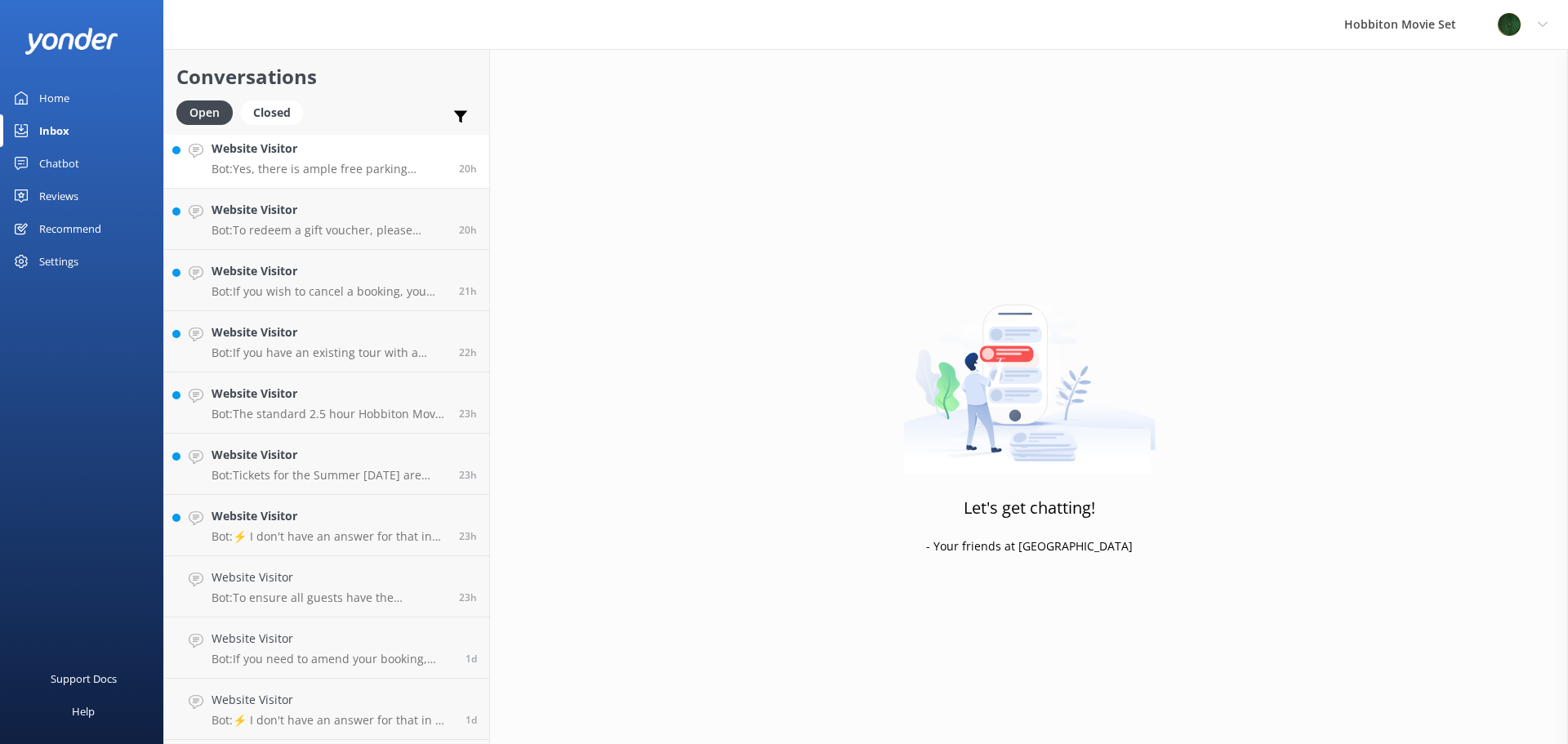
click at [383, 164] on p "Bot: Yes, there is ample free parking available at The Shire’s Rest for custome…" at bounding box center [329, 170] width 236 height 15
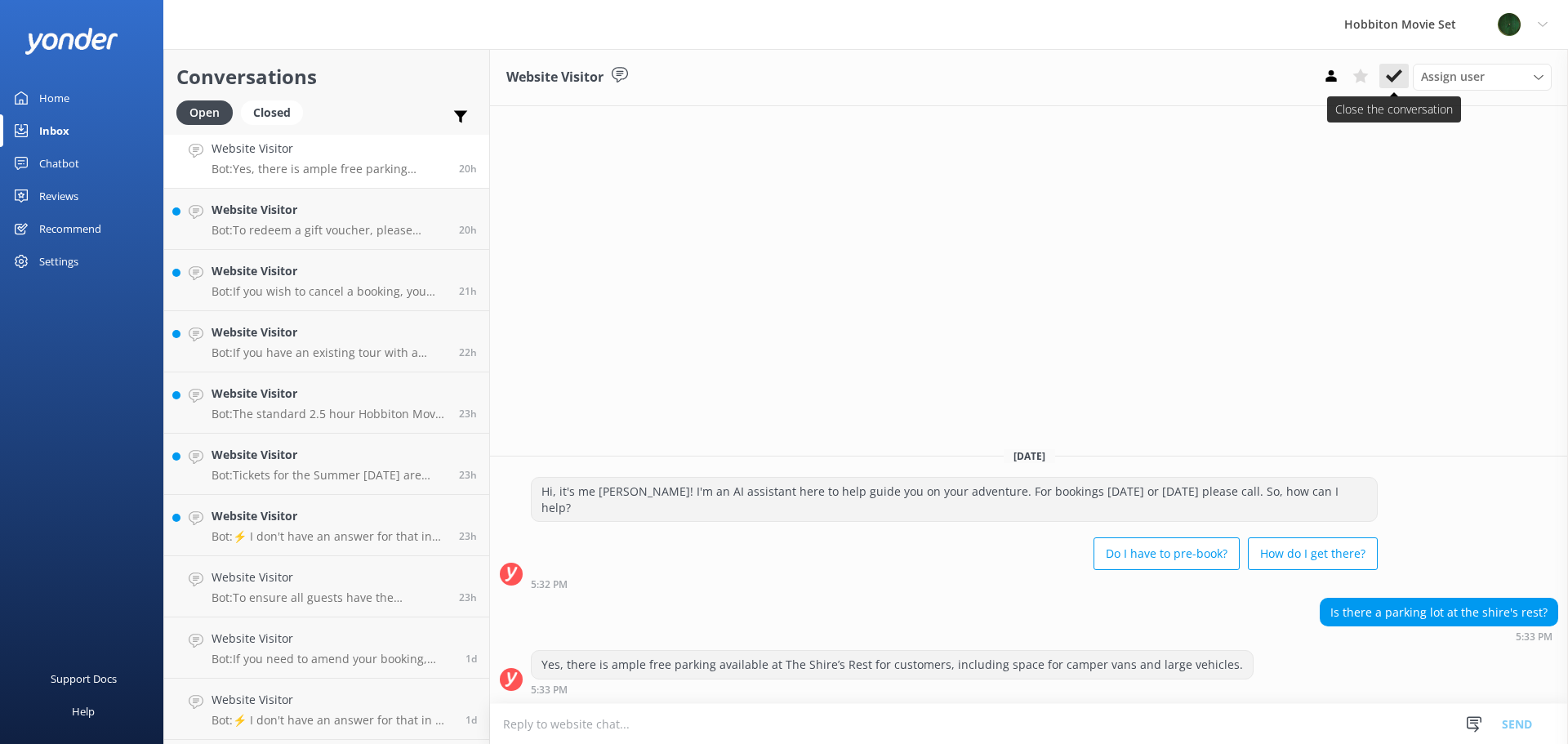
click at [1400, 73] on use at bounding box center [1394, 76] width 17 height 13
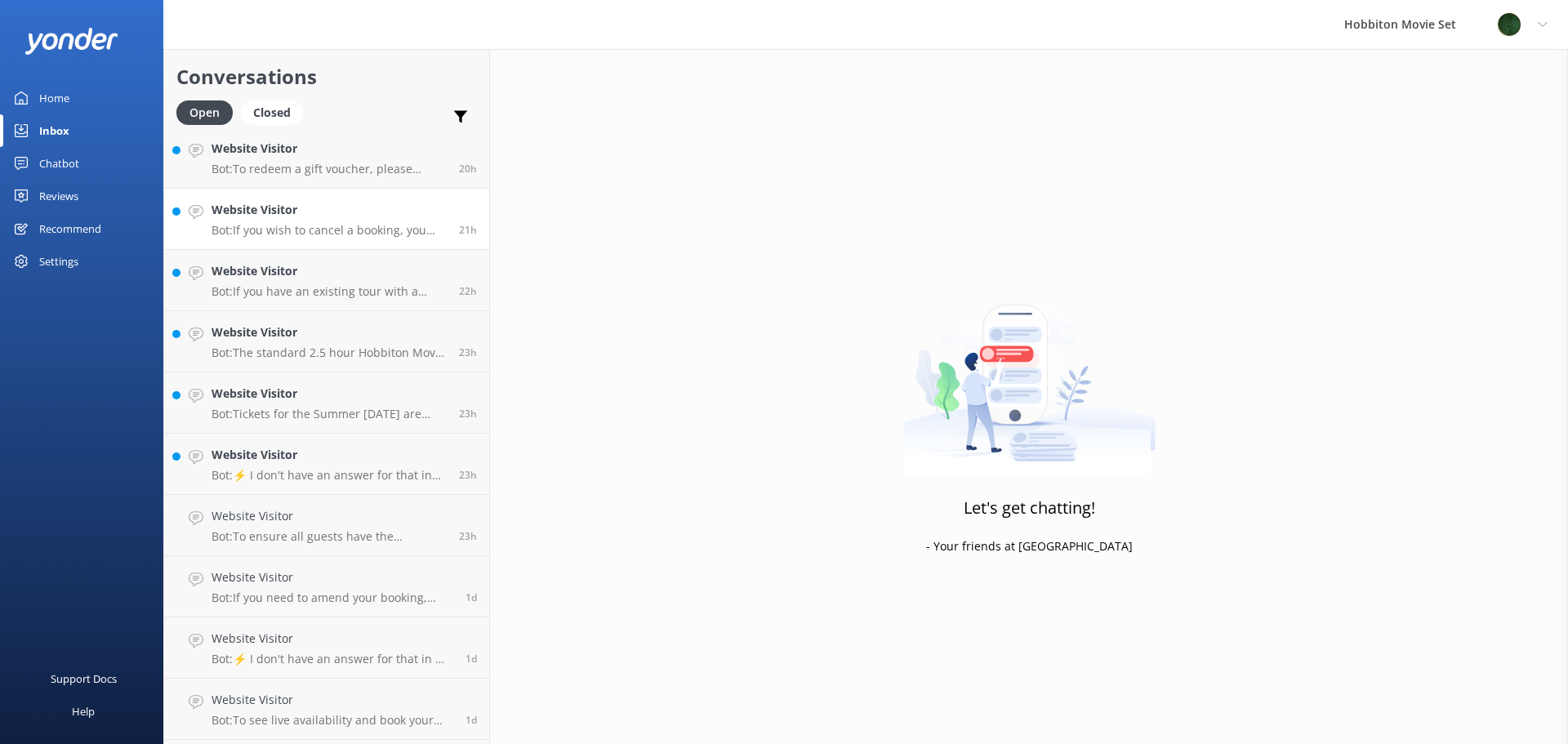
click at [398, 196] on link "Website Visitor Bot: If you wish to cancel a booking, you may do so by contacti…" at bounding box center [326, 219] width 325 height 61
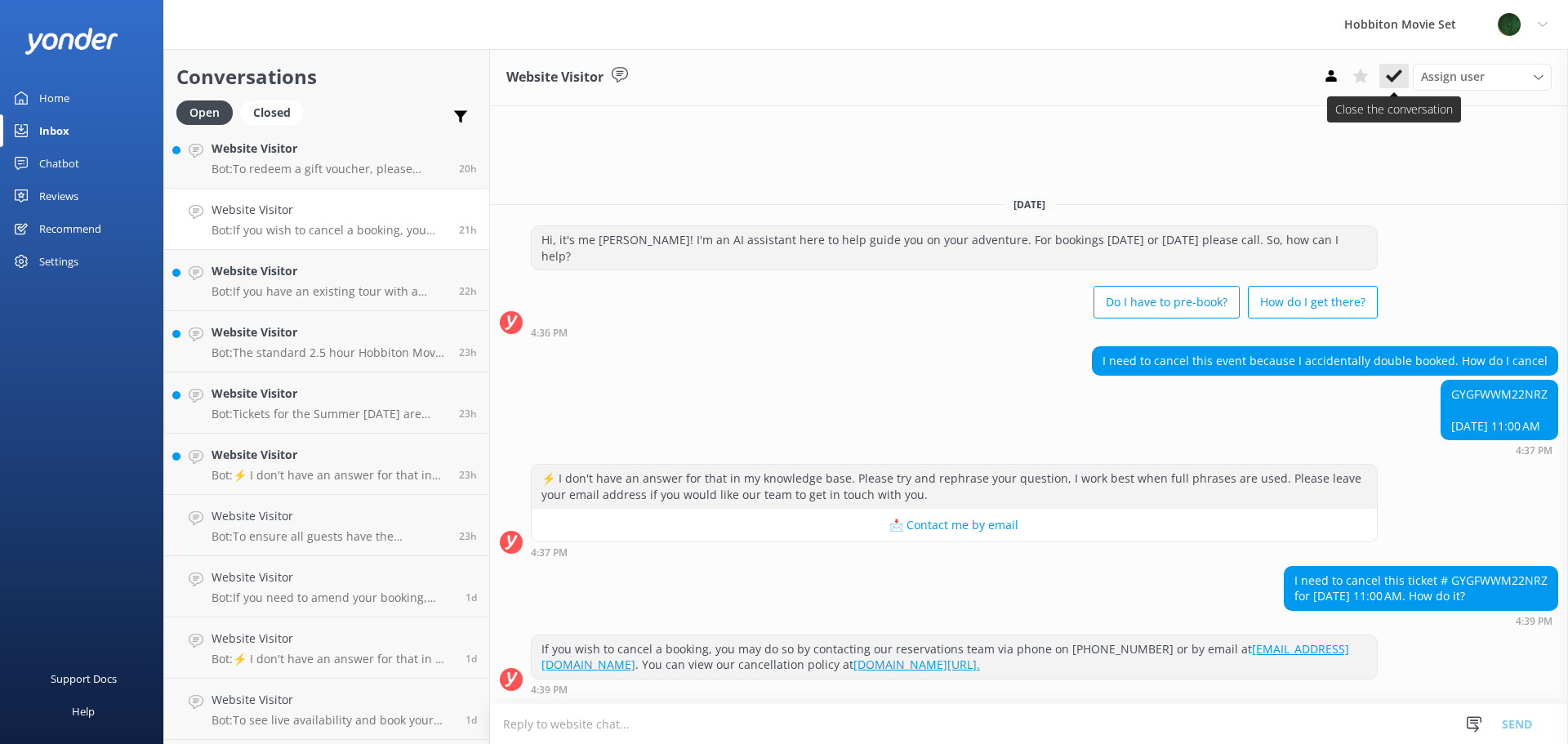
click at [1388, 79] on use at bounding box center [1394, 76] width 17 height 13
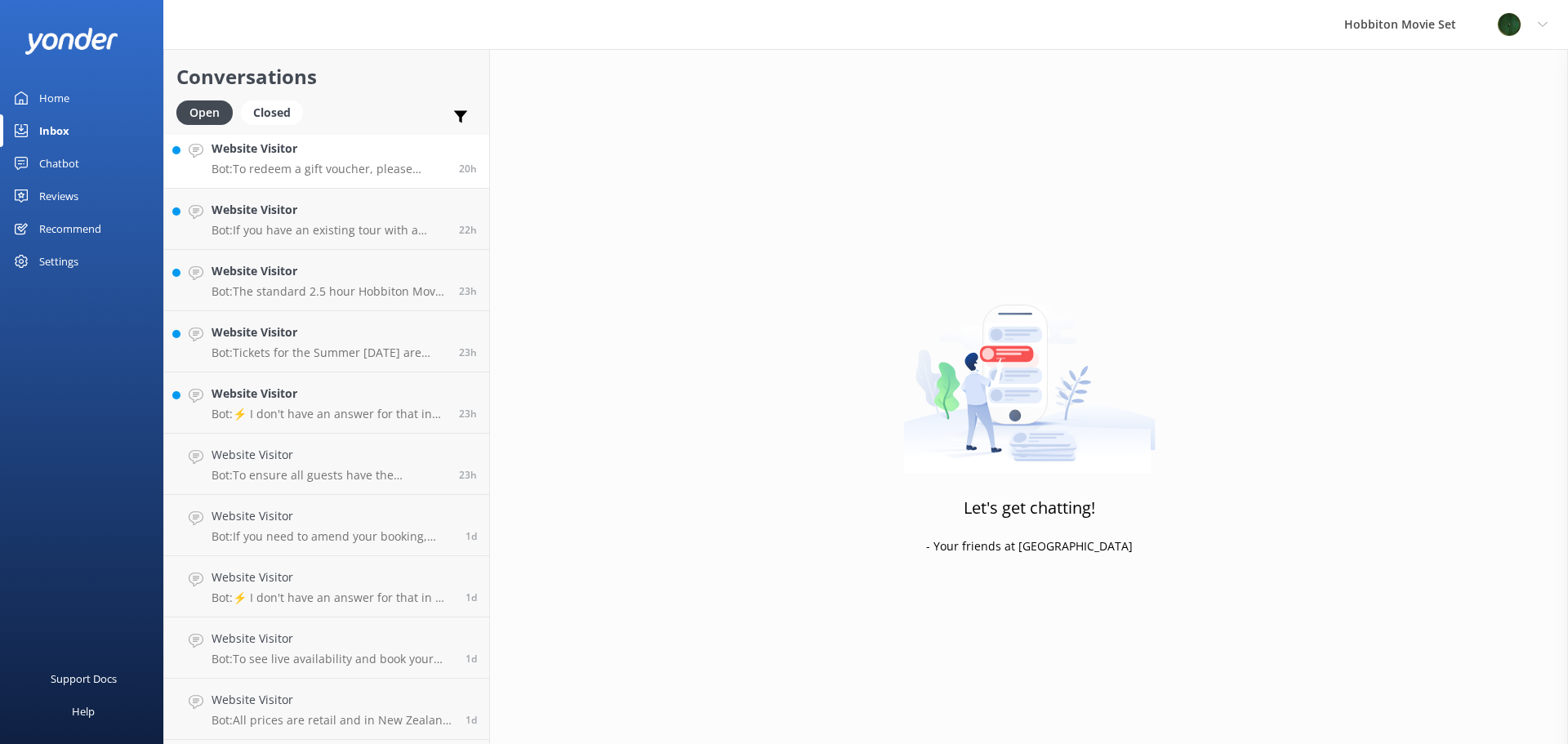
click at [400, 165] on p "Bot: To redeem a gift voucher, please contact our Reservations Team and include…" at bounding box center [329, 170] width 236 height 15
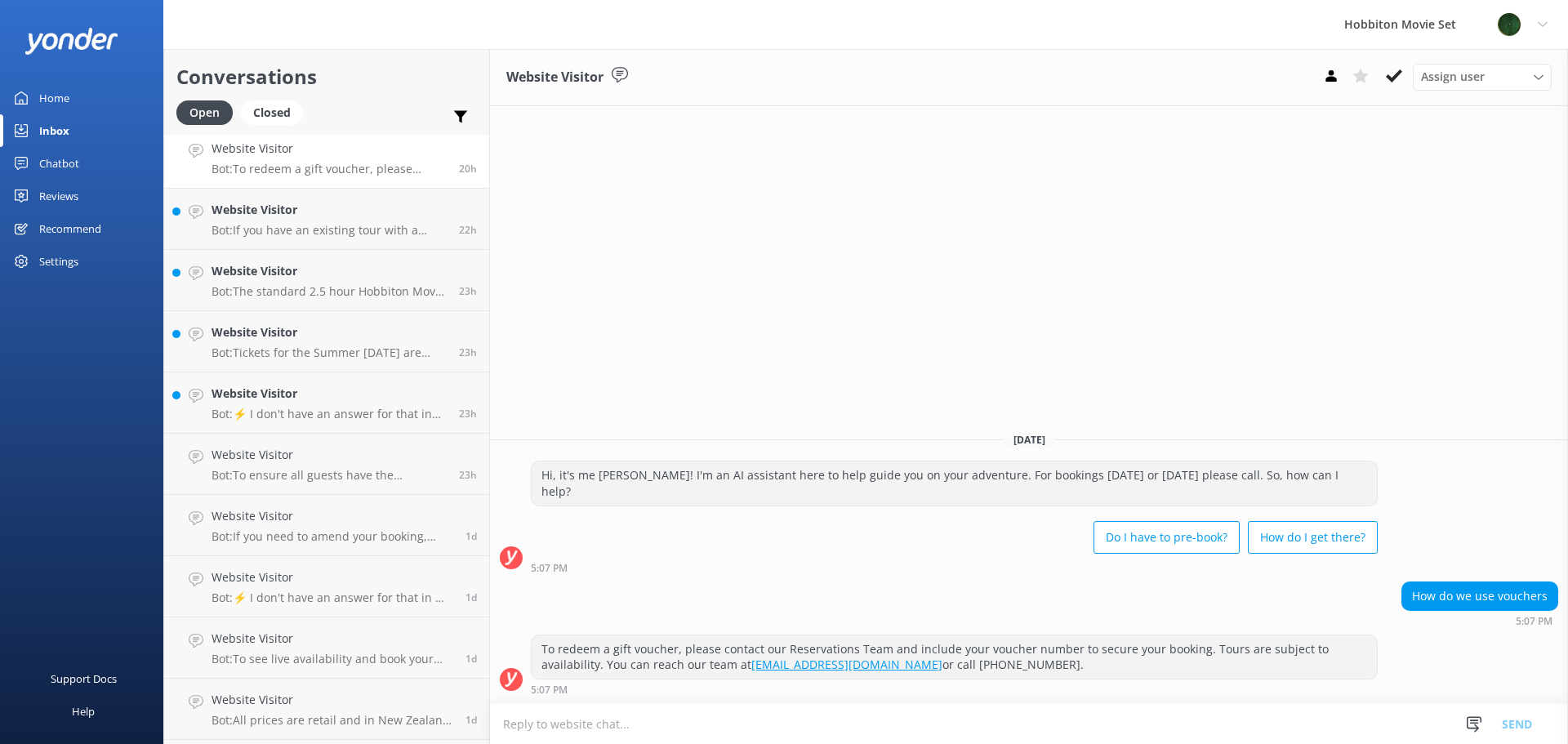
drag, startPoint x: 1390, startPoint y: 85, endPoint x: 1344, endPoint y: 102, distance: 49.0
click at [1390, 85] on button at bounding box center [1393, 75] width 29 height 24
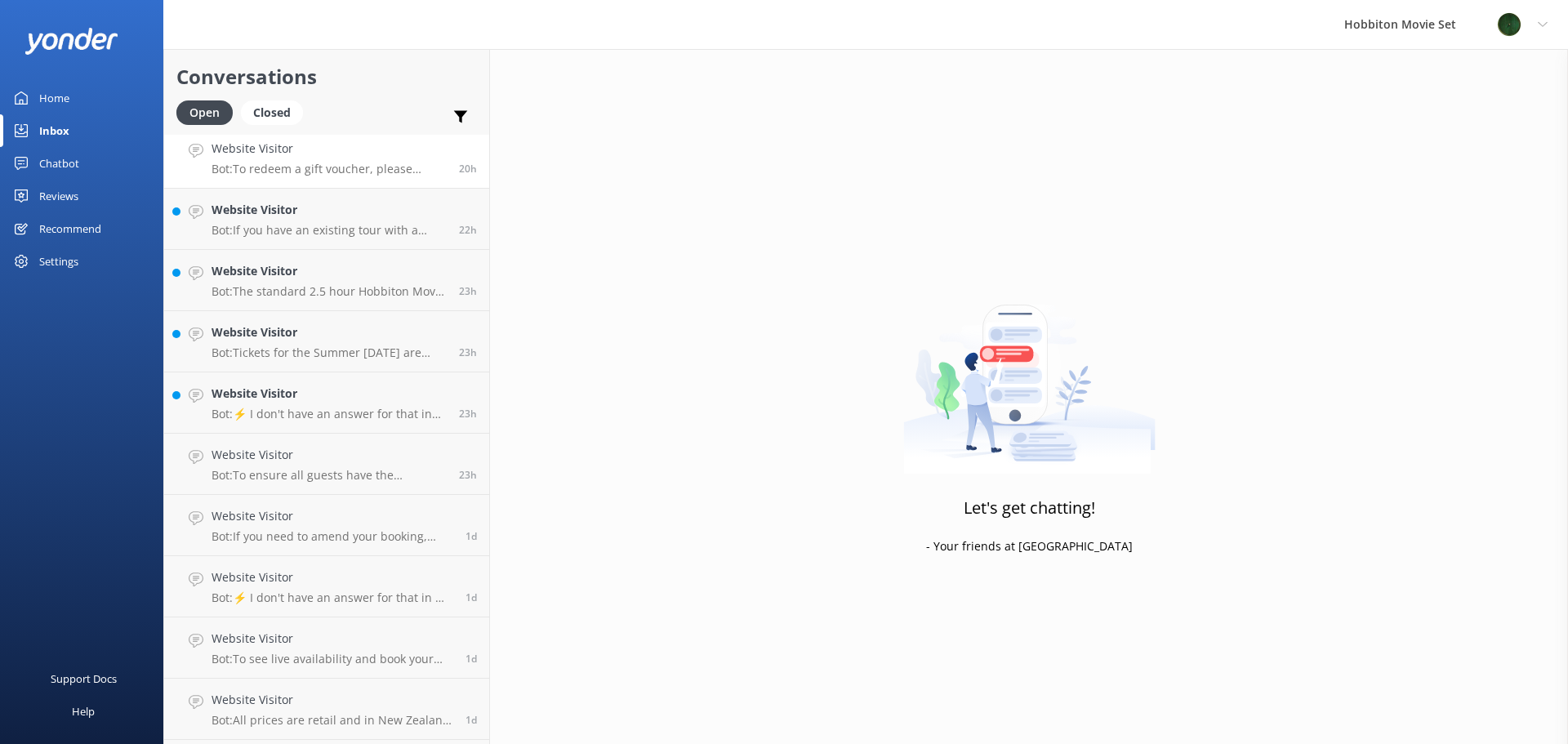
scroll to position [676, 0]
click at [397, 180] on link "Website Visitor Bot: If you have an existing tour with a meal, you can purchase…" at bounding box center [326, 161] width 325 height 61
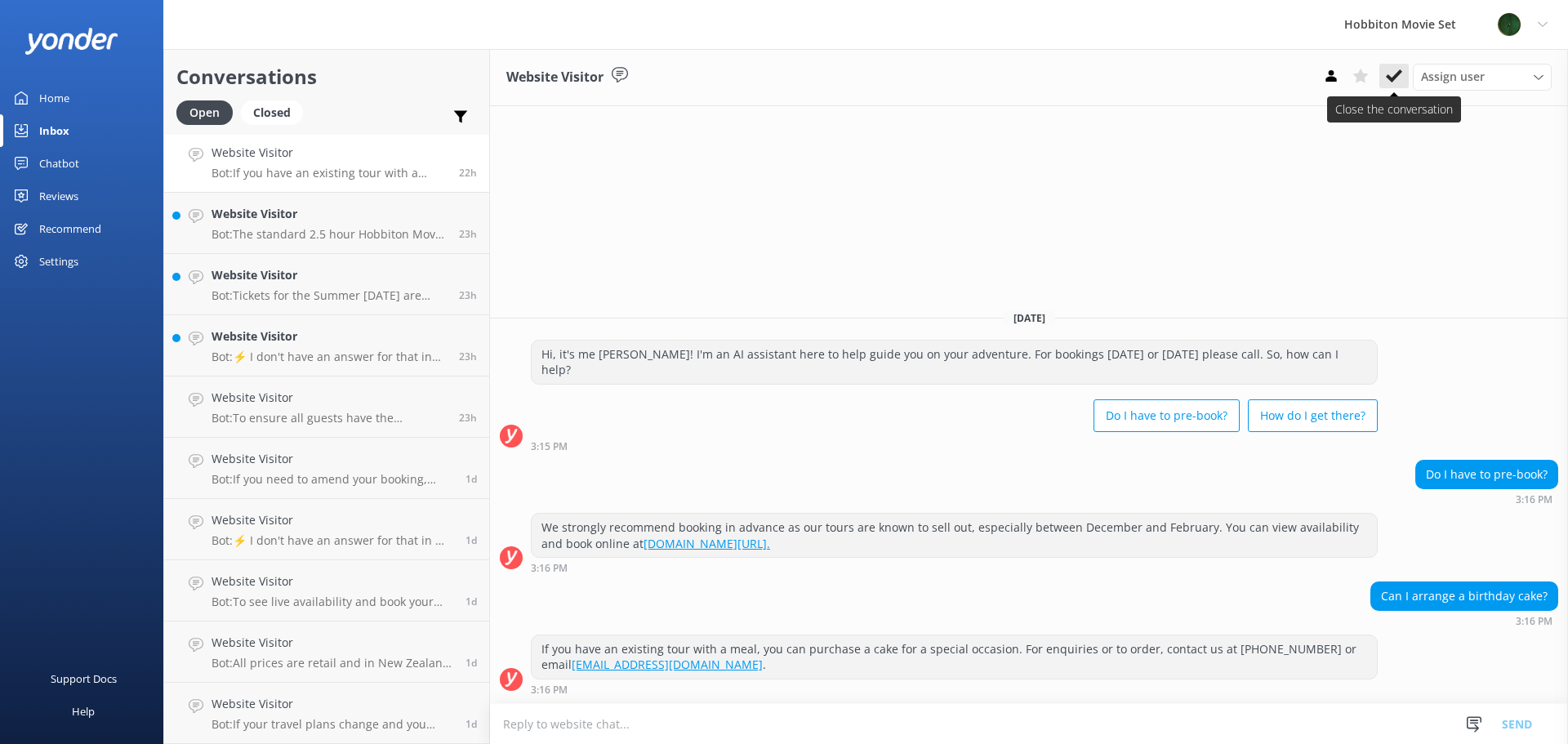
click at [1391, 67] on button at bounding box center [1393, 75] width 29 height 24
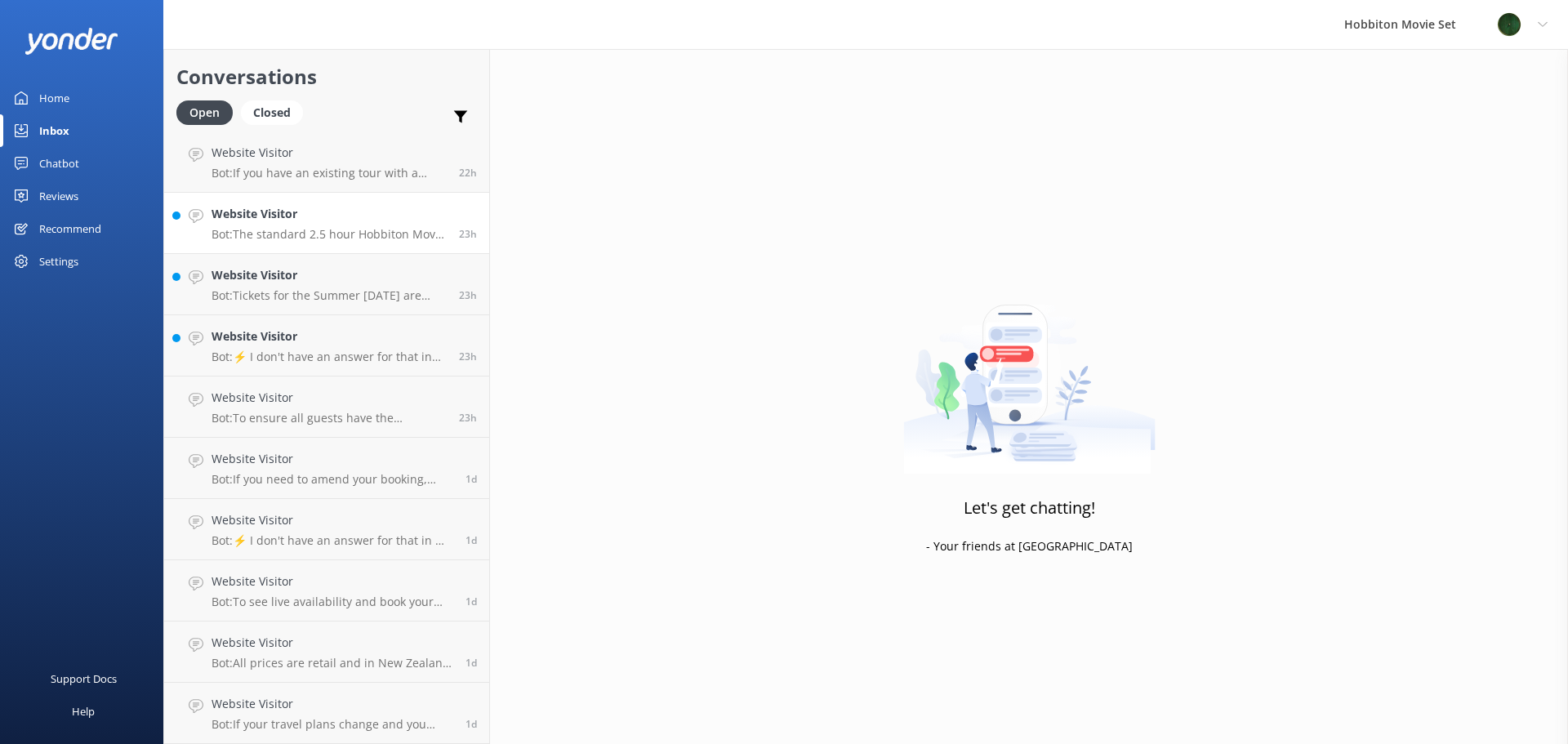
scroll to position [615, 0]
click at [335, 212] on h4 "Website Visitor" at bounding box center [329, 214] width 236 height 18
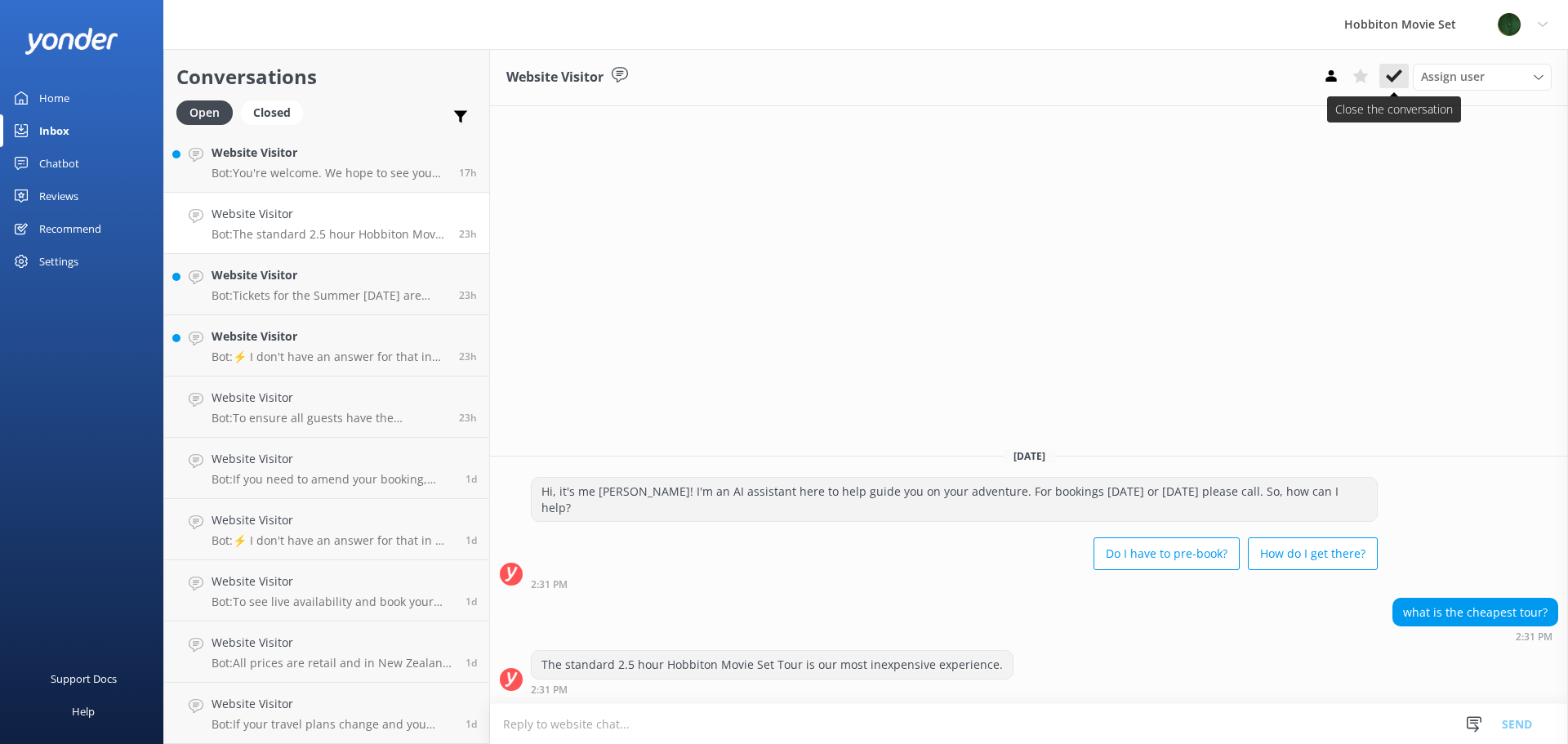
click at [1399, 81] on icon at bounding box center [1394, 76] width 17 height 17
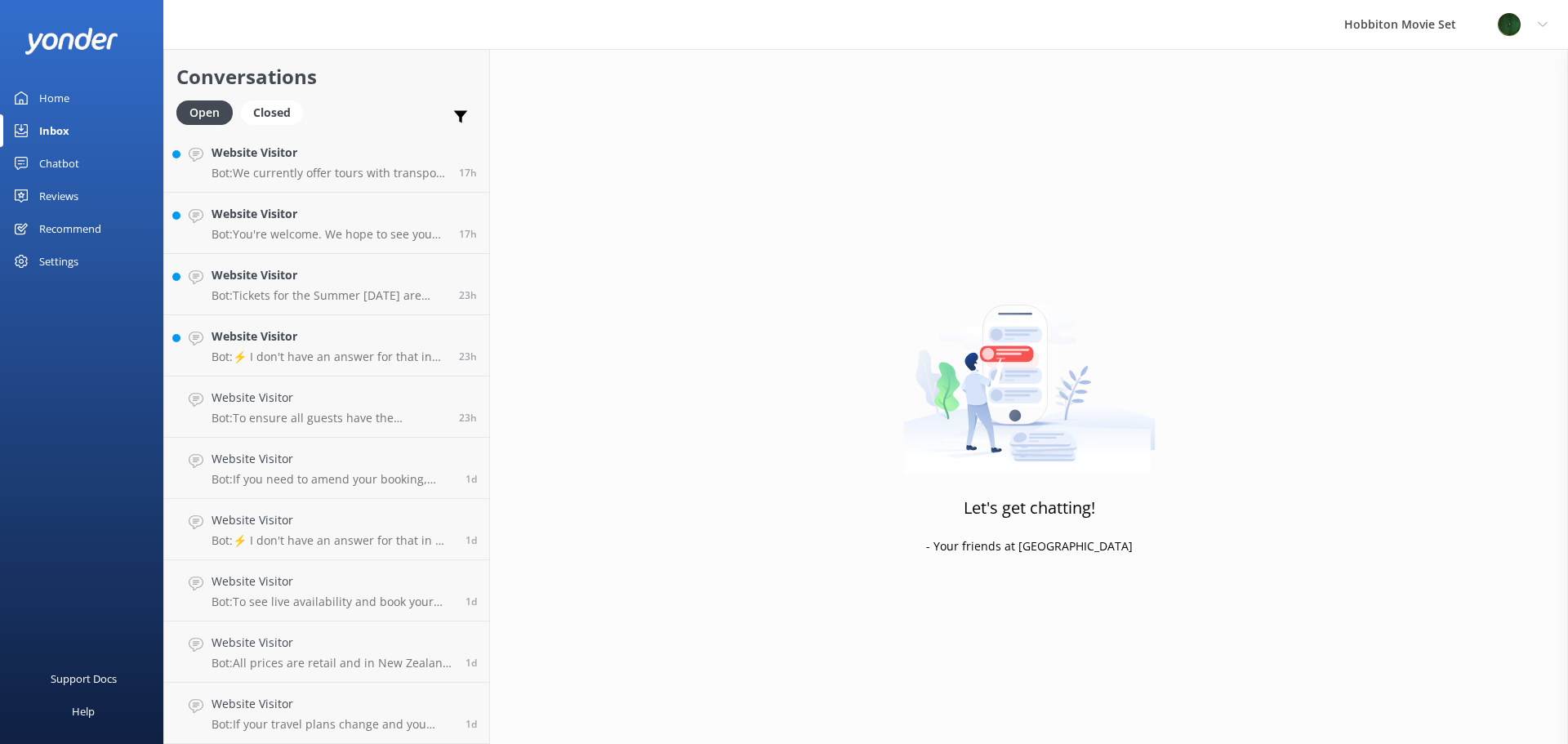
scroll to position [554, 0]
click at [357, 160] on h4 "Website Visitor" at bounding box center [329, 153] width 236 height 18
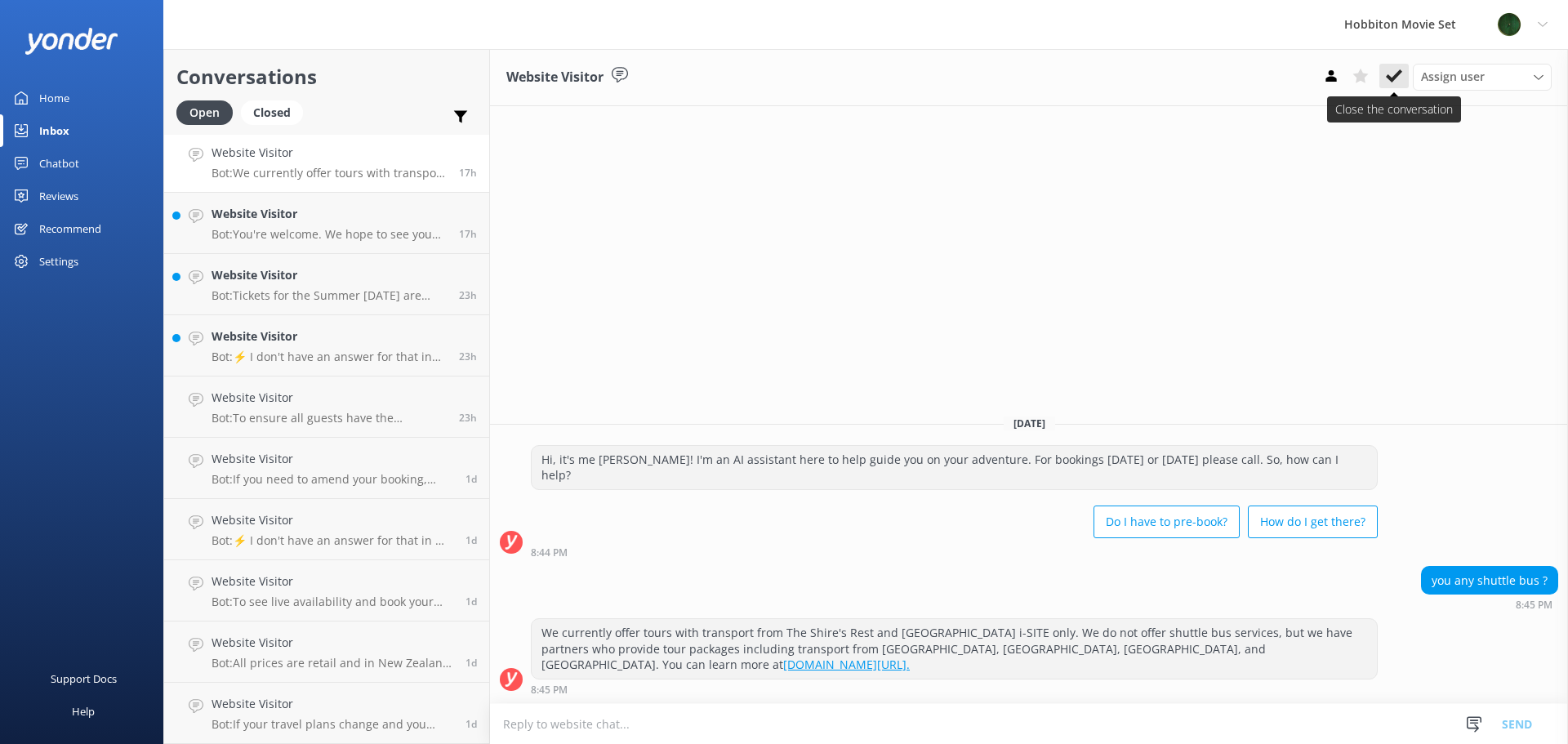
click at [1384, 79] on button at bounding box center [1393, 75] width 29 height 24
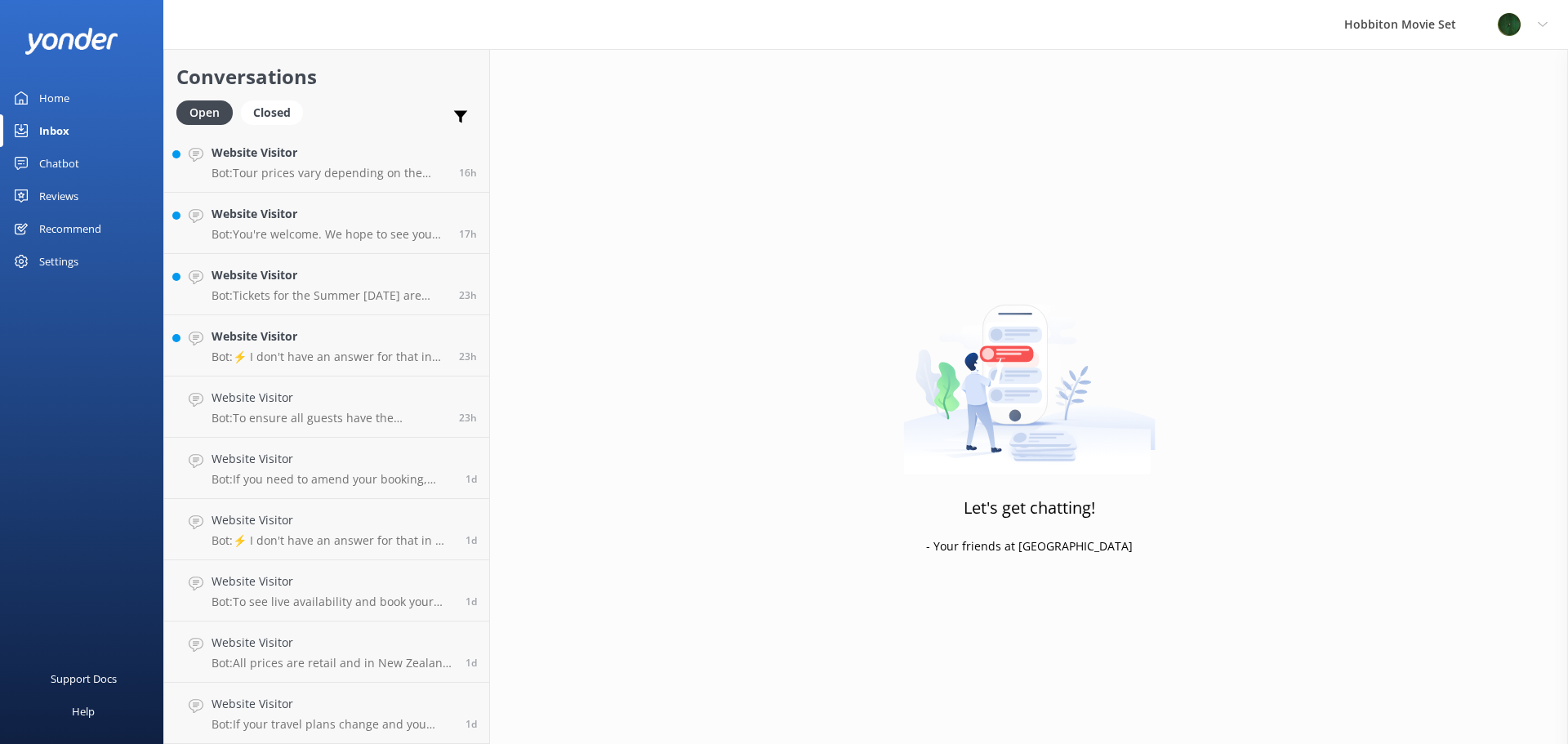
scroll to position [493, 0]
click at [394, 166] on p "Bot: Tour prices vary depending on the tour type. Here are some examples: - Hob…" at bounding box center [329, 173] width 236 height 15
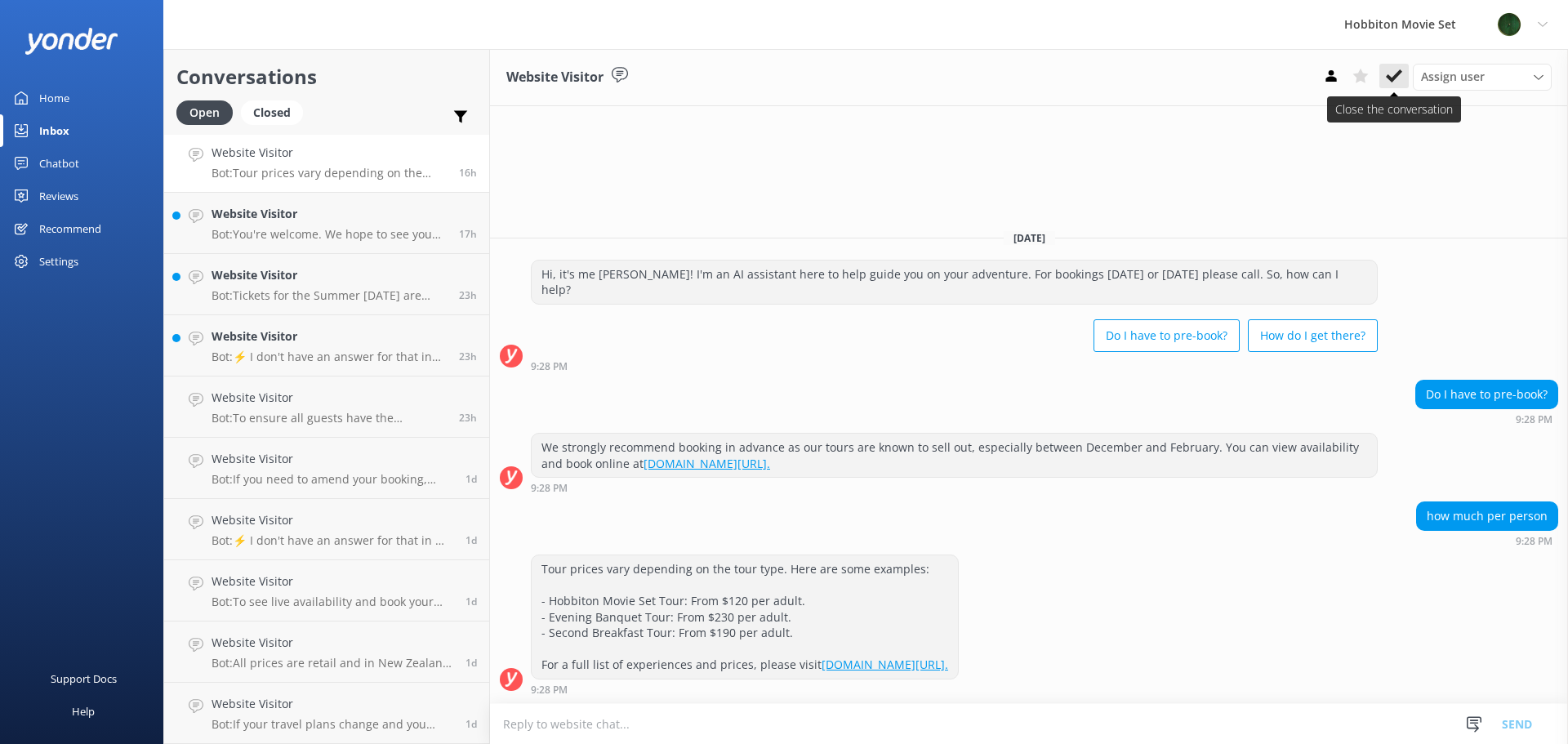
click at [1390, 73] on icon at bounding box center [1394, 76] width 17 height 17
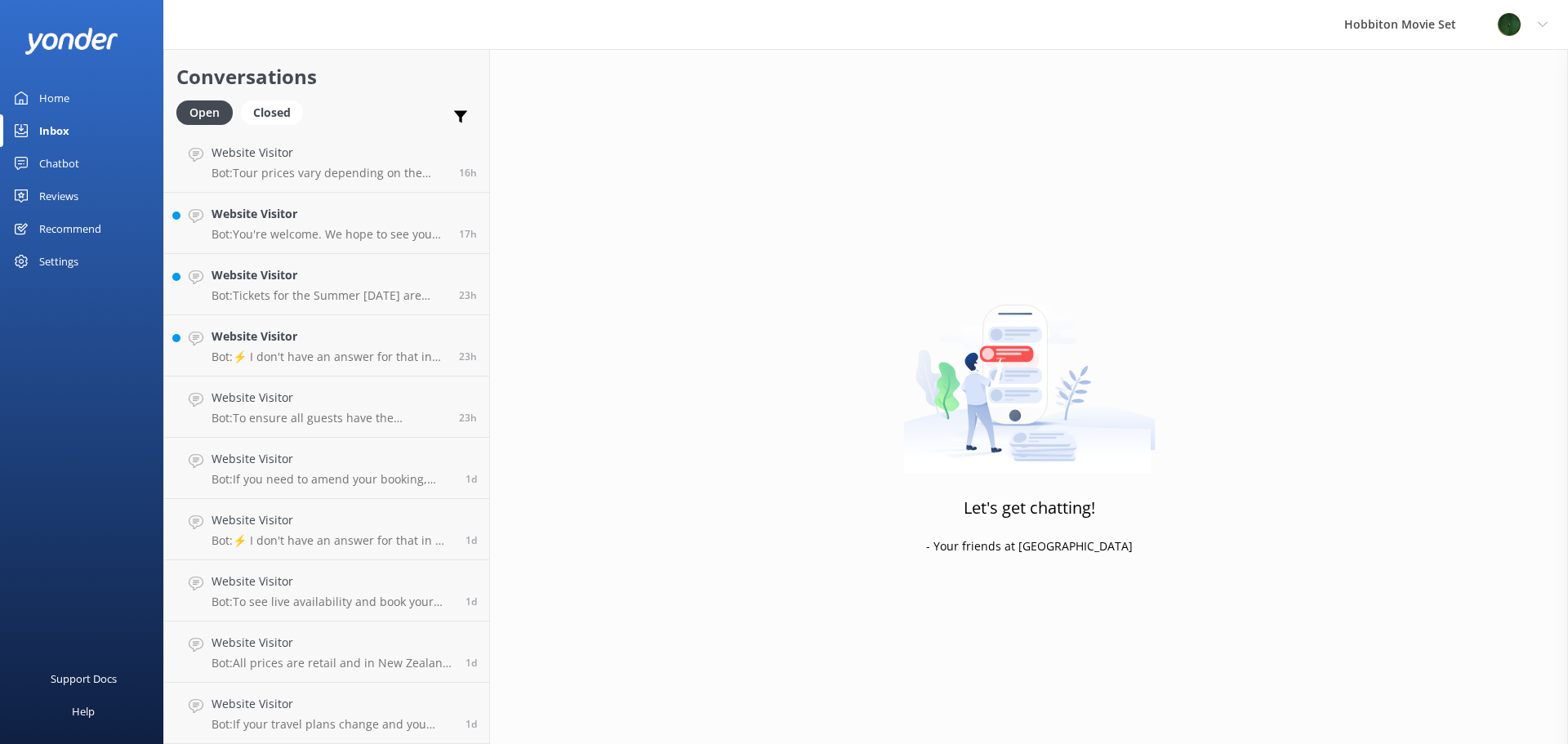
scroll to position [432, 0]
click at [398, 175] on p "Bot: The cancellation policy depends on the tour product you have booked: - Hob…" at bounding box center [329, 173] width 236 height 15
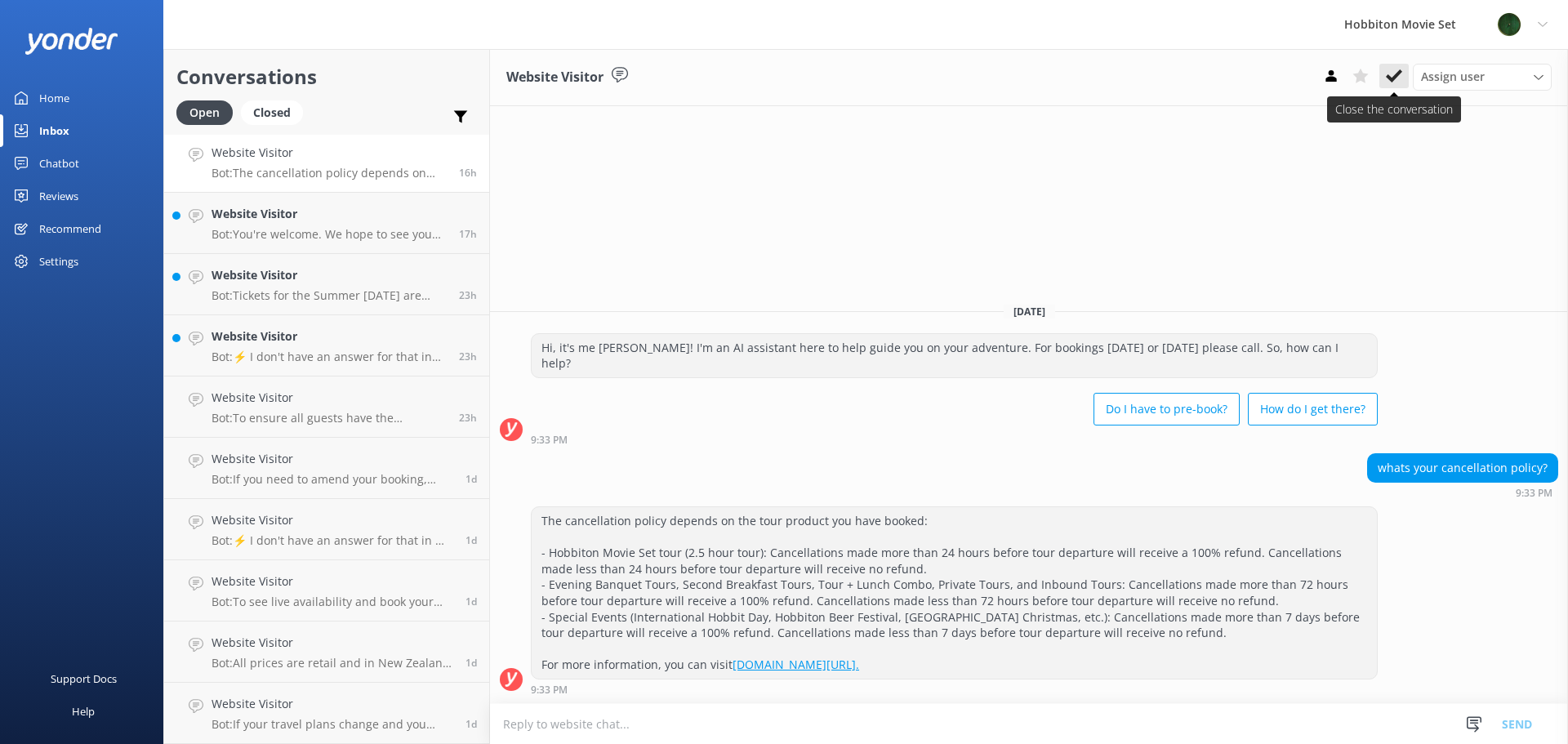
click at [1399, 66] on button at bounding box center [1393, 75] width 29 height 24
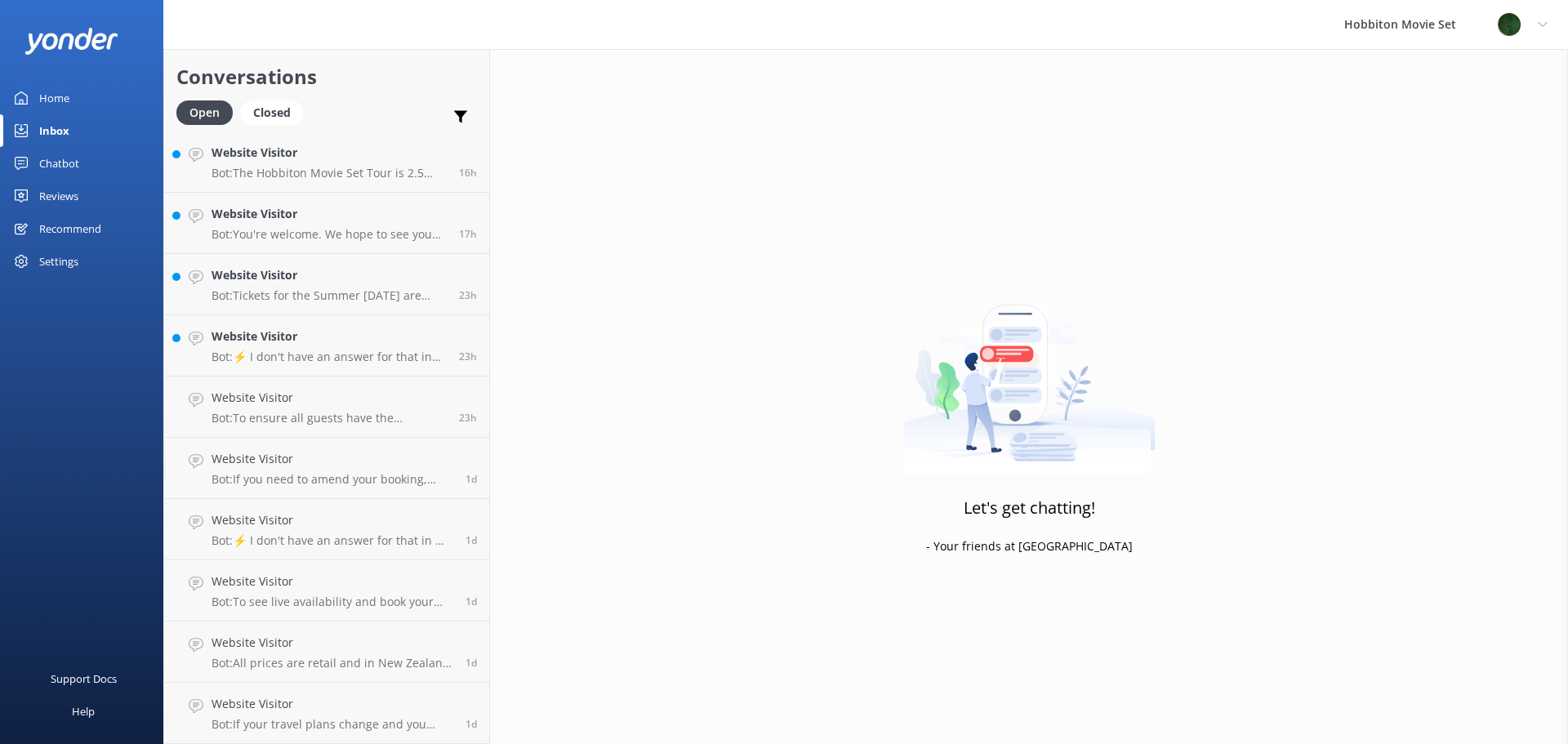
scroll to position [371, 0]
click at [410, 171] on p "Bot: The Hobbiton Movie Set Tour is 2.5 hours long, including transport between…" at bounding box center [329, 173] width 236 height 15
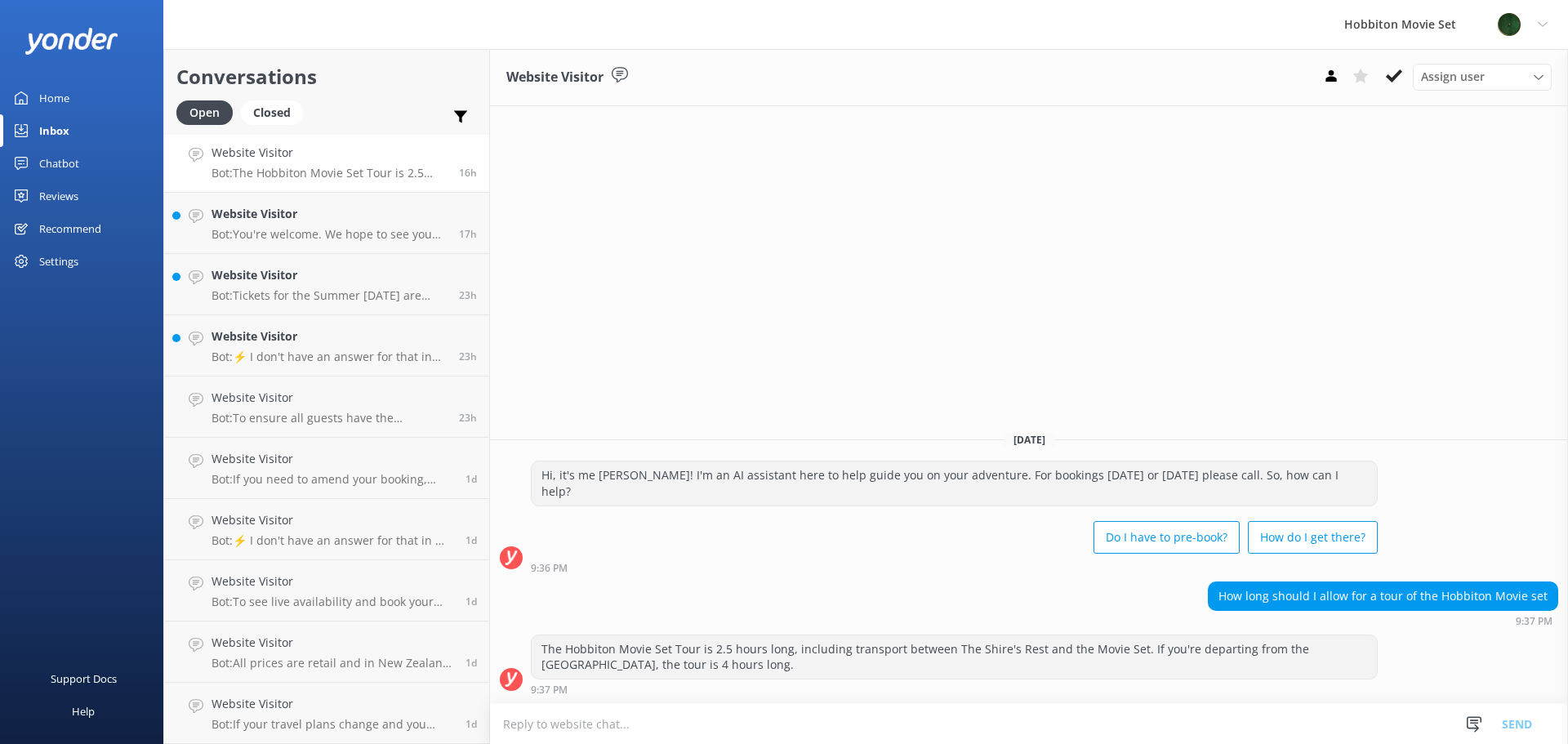
drag, startPoint x: 1393, startPoint y: 78, endPoint x: 1398, endPoint y: 103, distance: 25.5
click at [1393, 78] on use at bounding box center [1394, 76] width 17 height 13
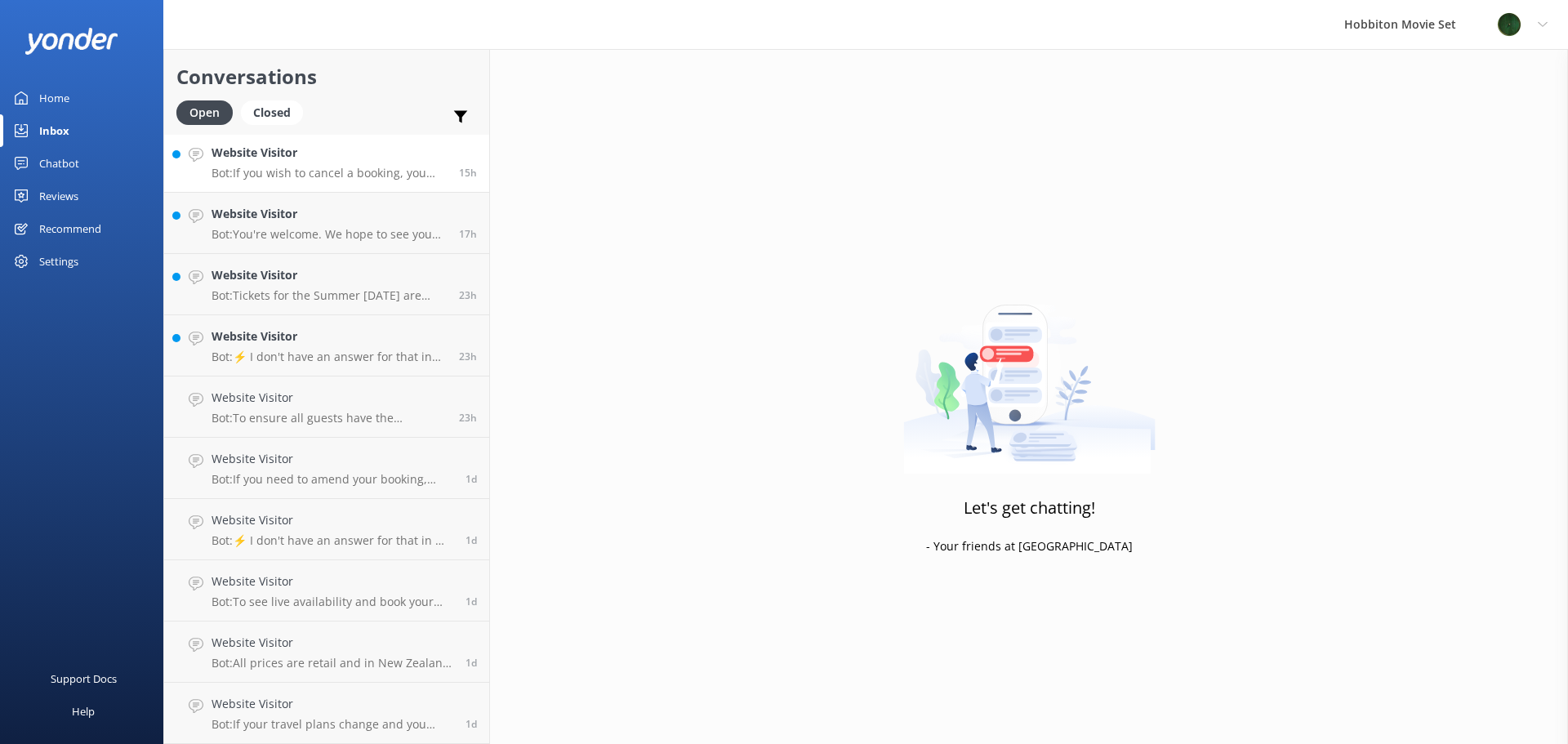
scroll to position [309, 0]
click at [386, 178] on p "Bot: If you wish to cancel a booking, you can contact our reservations team via…" at bounding box center [329, 173] width 236 height 15
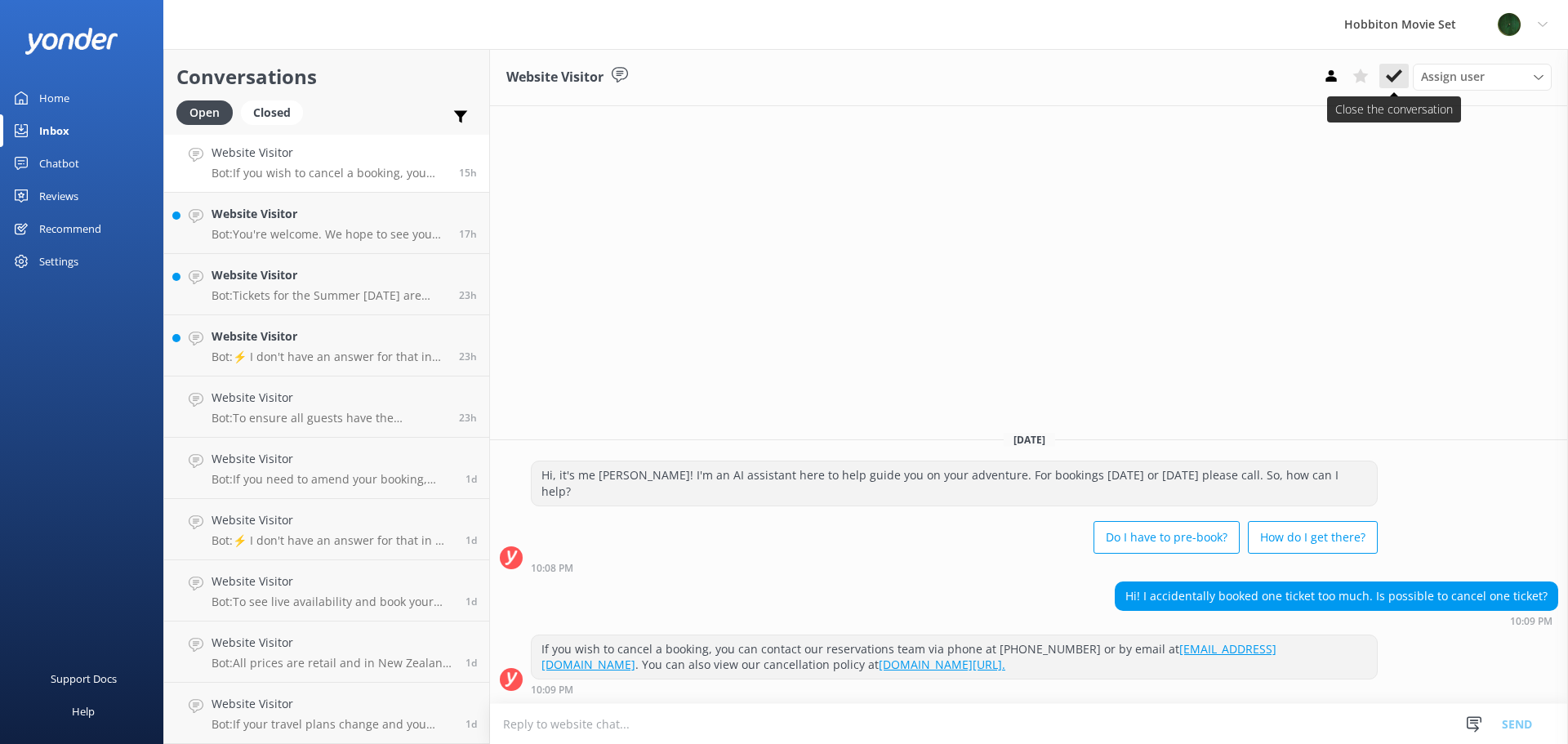
click at [1383, 87] on button at bounding box center [1393, 75] width 29 height 24
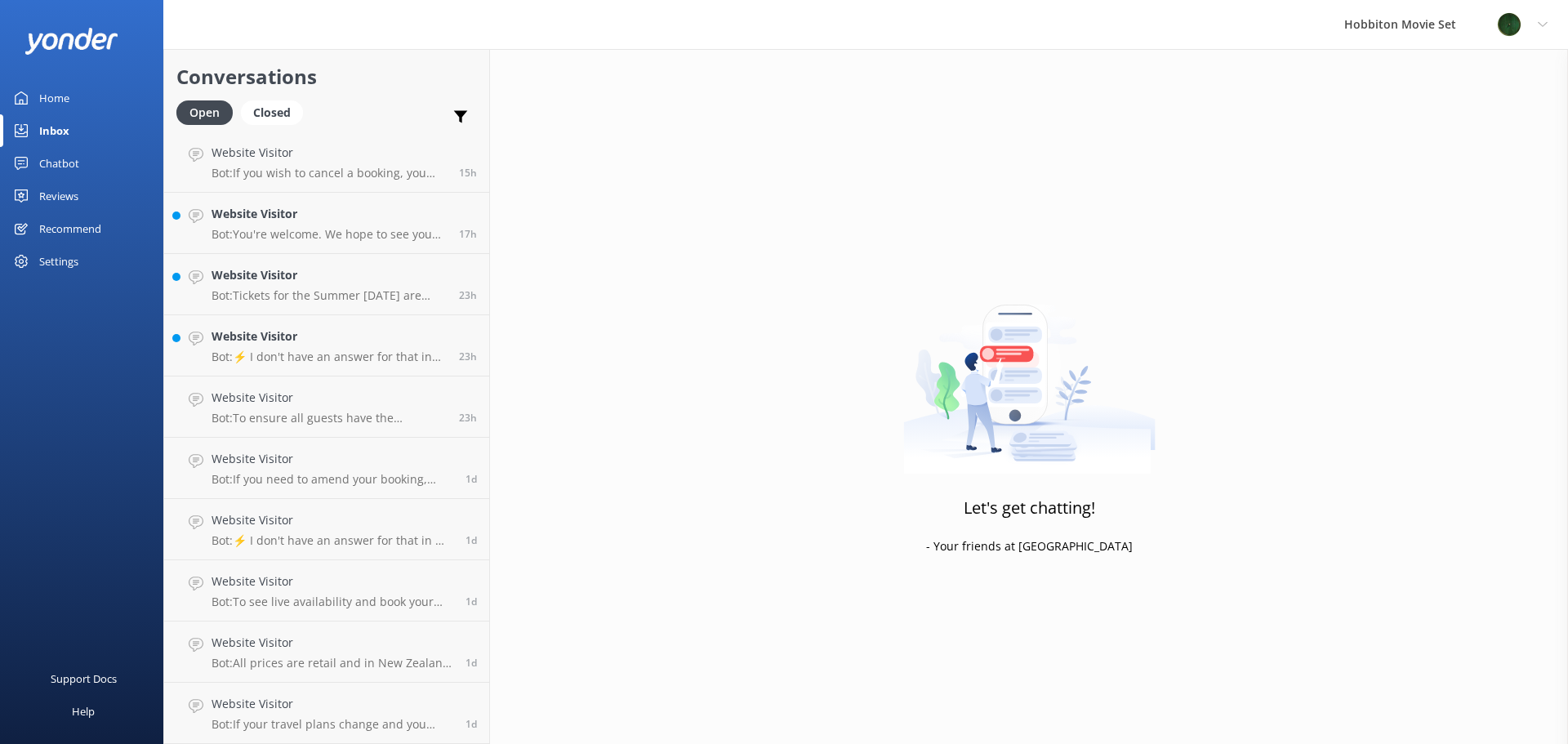
scroll to position [248, 0]
click at [391, 180] on p "Bot: If you need to amend your booking, please contact our team at [EMAIL_ADDRE…" at bounding box center [329, 173] width 236 height 15
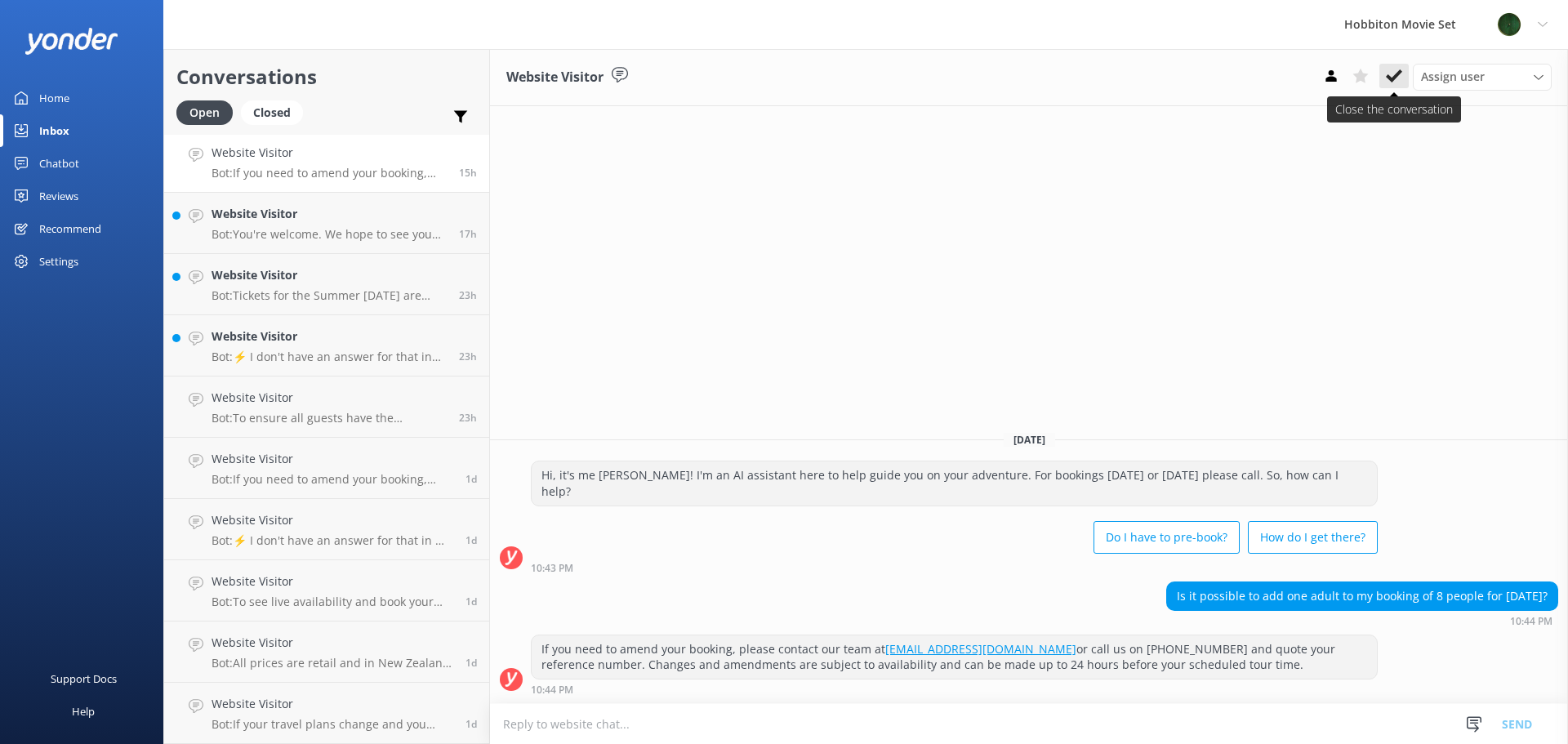
click at [1398, 76] on use at bounding box center [1394, 76] width 17 height 13
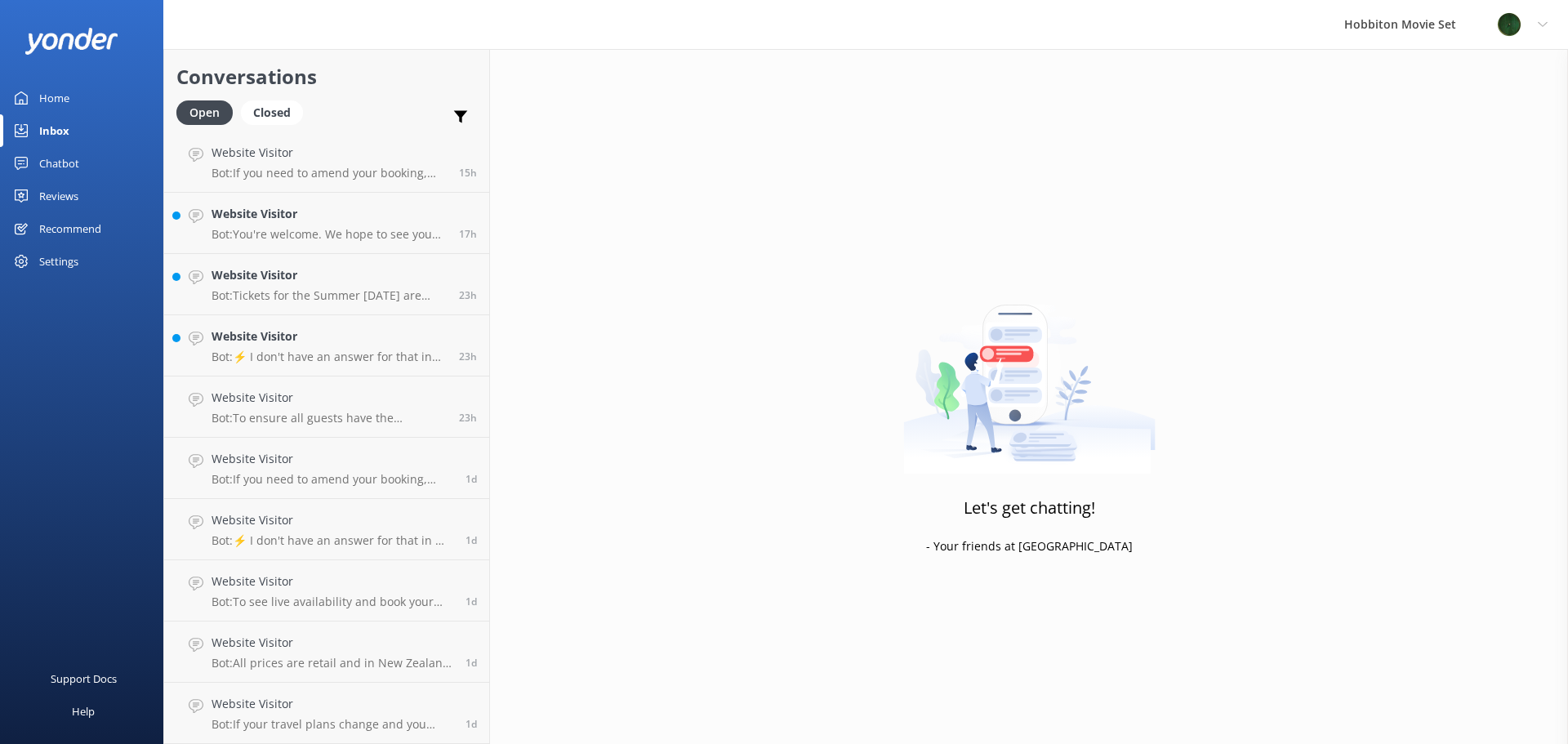
scroll to position [187, 0]
click at [330, 159] on h4 "Website Visitor" at bounding box center [329, 153] width 236 height 18
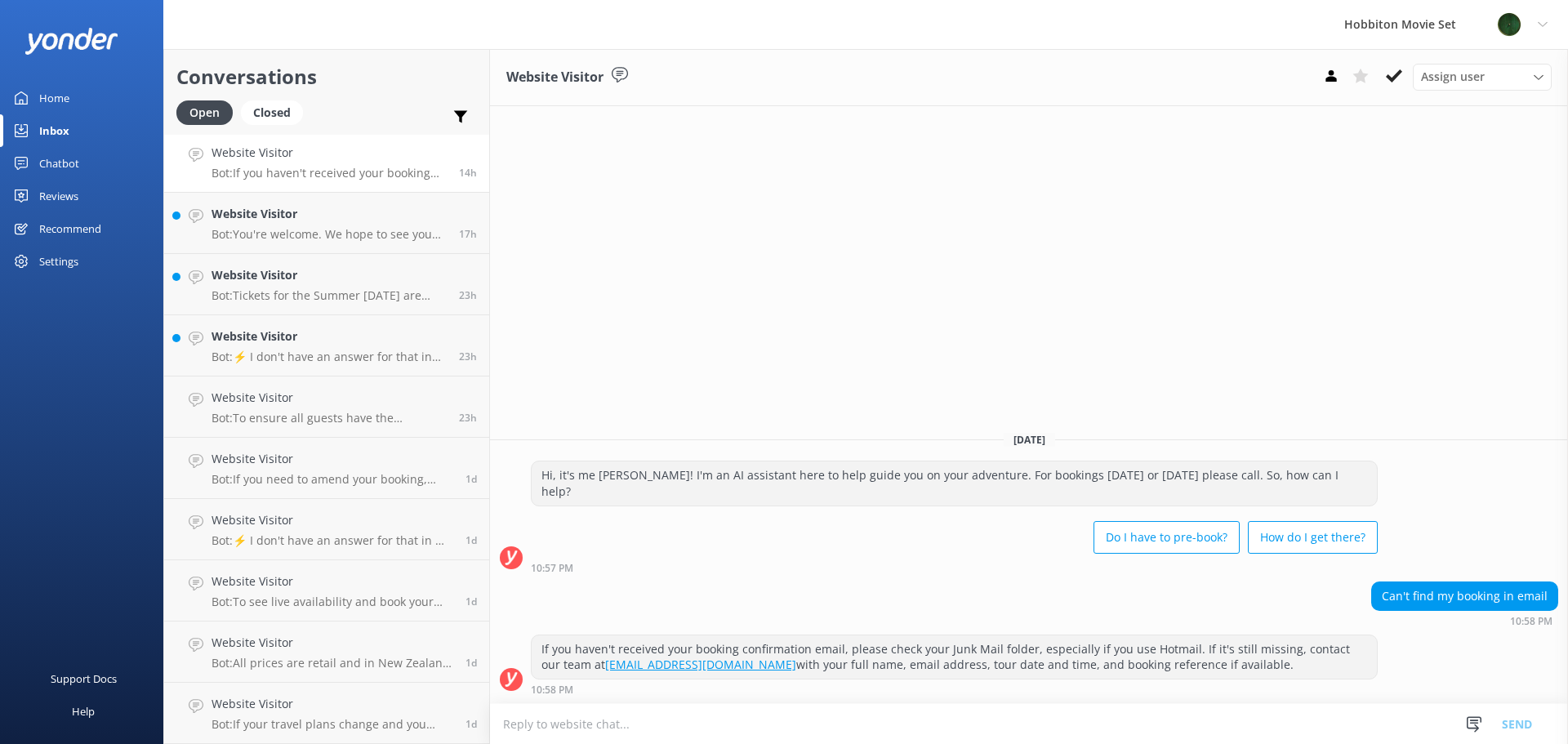
click at [425, 163] on div "Website Visitor Bot: If you haven't received your booking confirmation email, p…" at bounding box center [329, 161] width 236 height 36
click at [385, 166] on p "Bot: If you haven't received your booking confirmation email, please check your…" at bounding box center [329, 173] width 236 height 15
click at [1395, 84] on icon at bounding box center [1394, 76] width 17 height 17
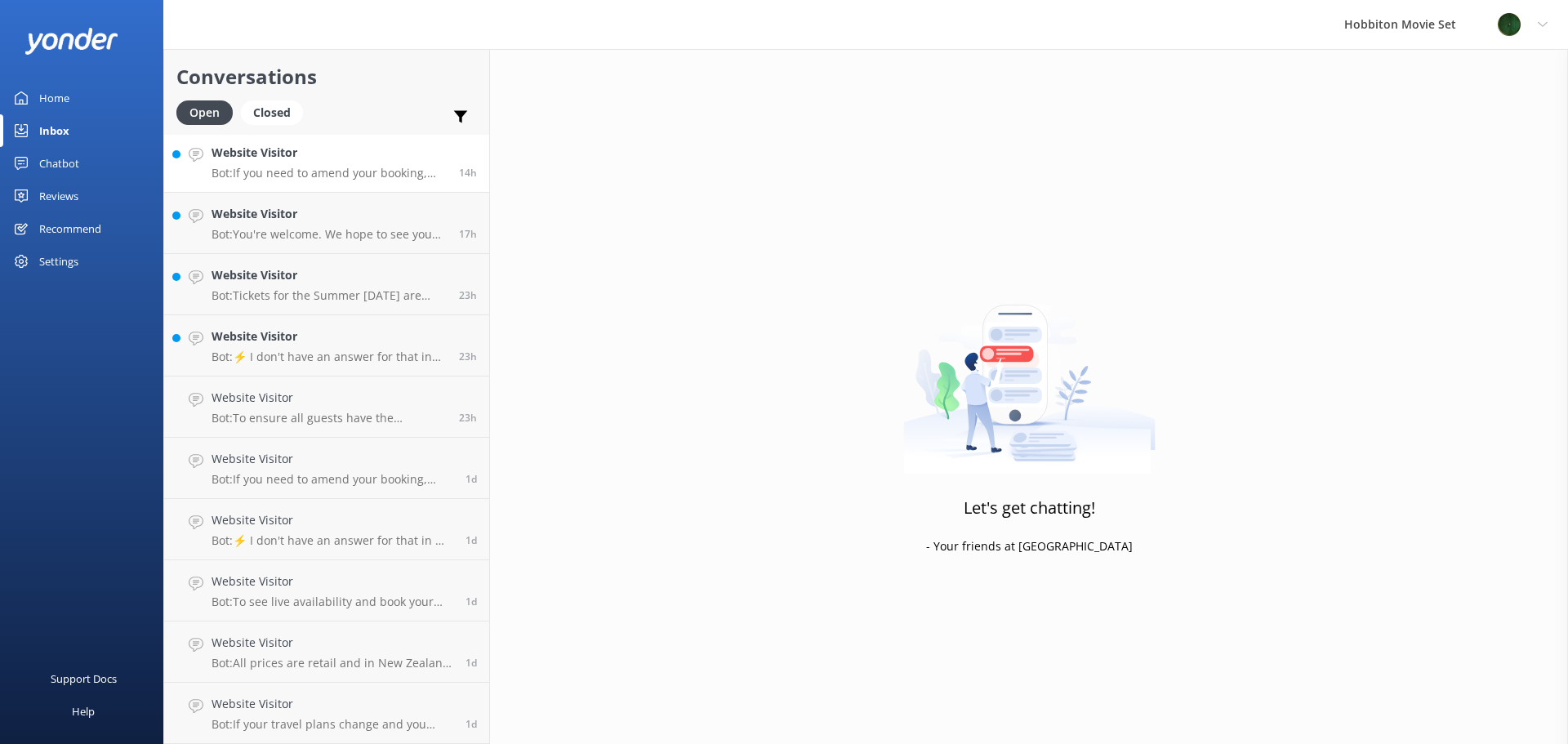
click at [373, 173] on p "Bot: If you need to amend your booking, please contact our team at [EMAIL_ADDRE…" at bounding box center [329, 173] width 236 height 15
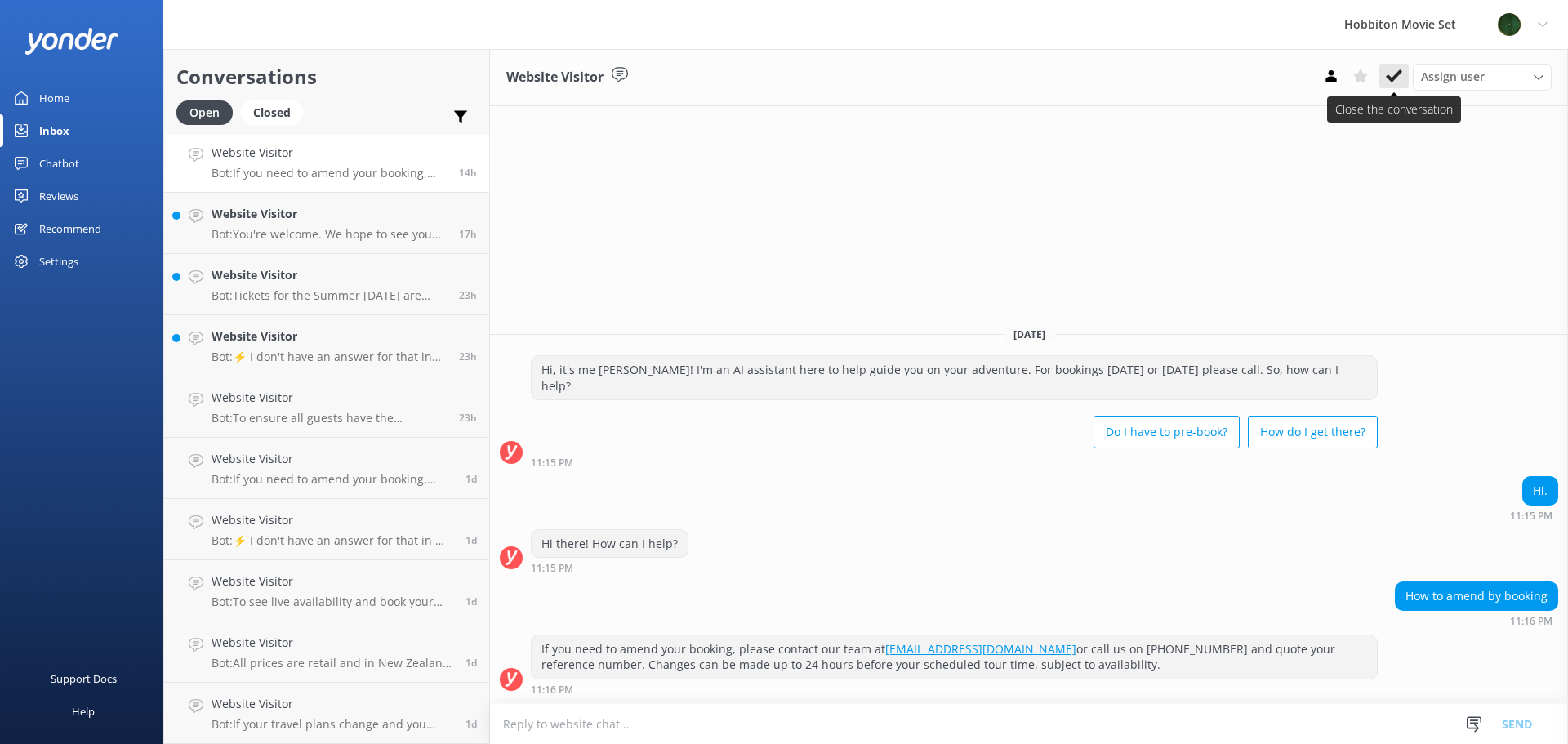
click at [1394, 79] on use at bounding box center [1394, 76] width 17 height 13
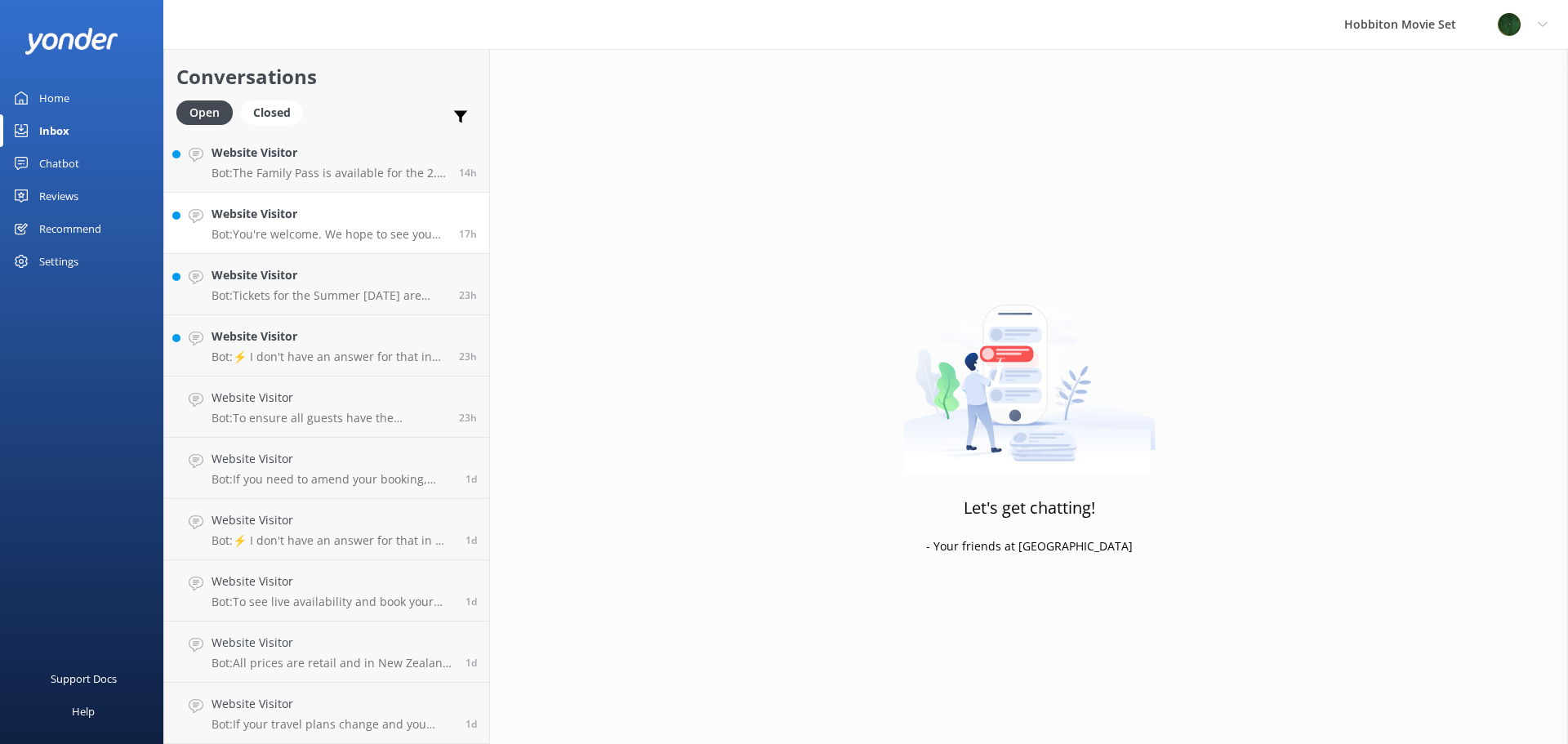
scroll to position [126, 0]
click at [382, 231] on p "Bot: You're welcome. We hope to see you for an adventure soon!" at bounding box center [329, 235] width 236 height 15
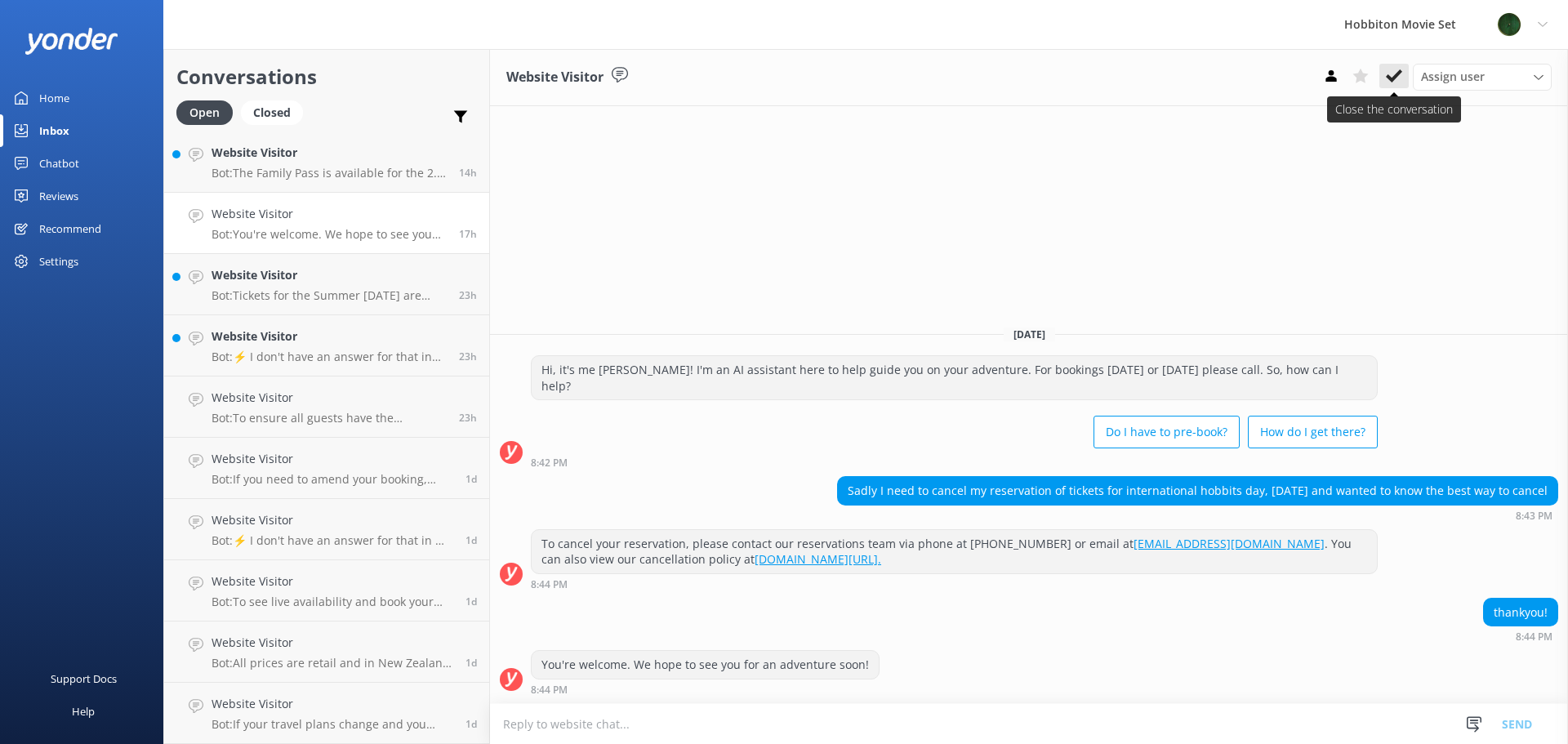
click at [1399, 74] on use at bounding box center [1394, 76] width 17 height 13
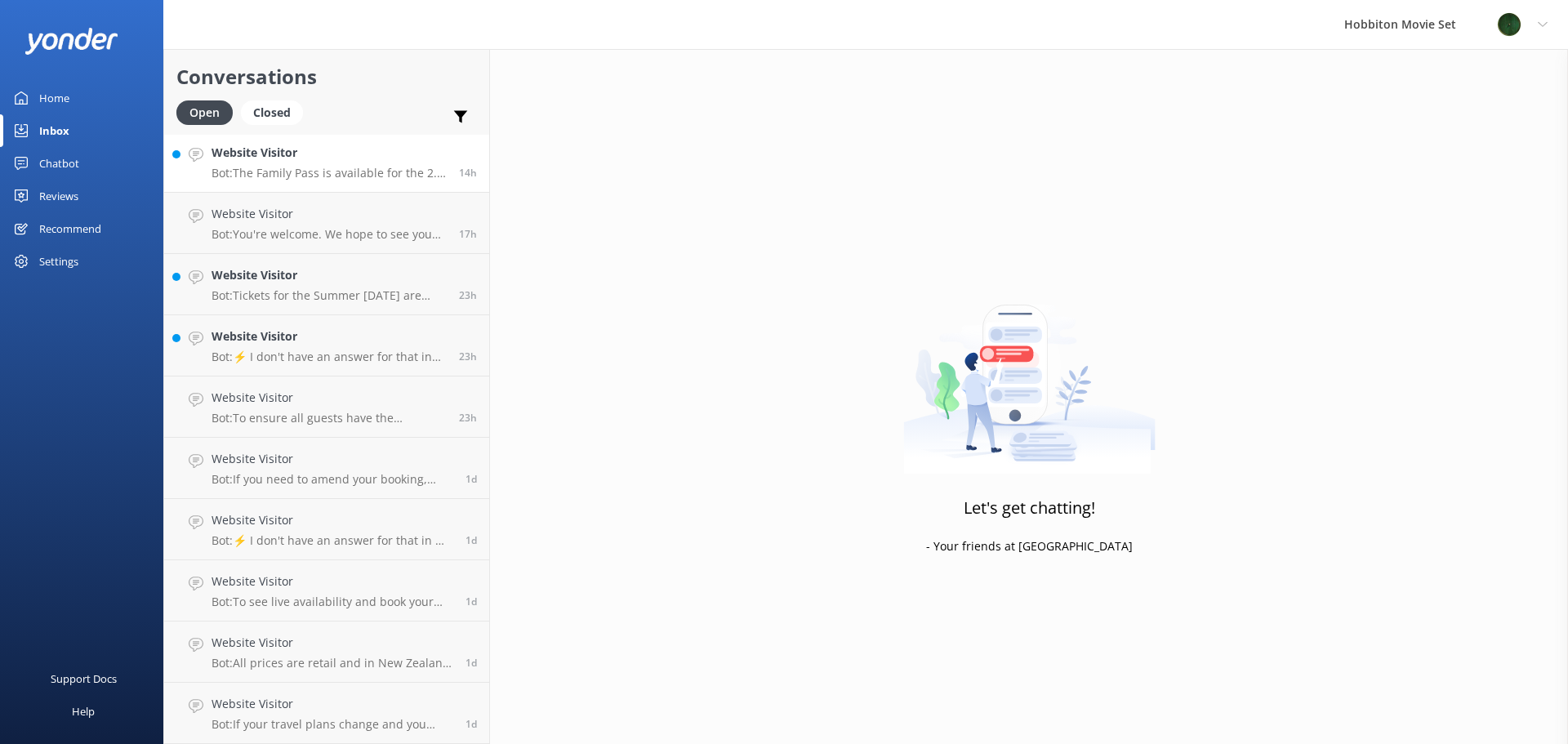
scroll to position [64, 0]
click at [362, 180] on p "Bot: You can park your camper van at The [GEOGRAPHIC_DATA], where we have ample…" at bounding box center [329, 173] width 236 height 15
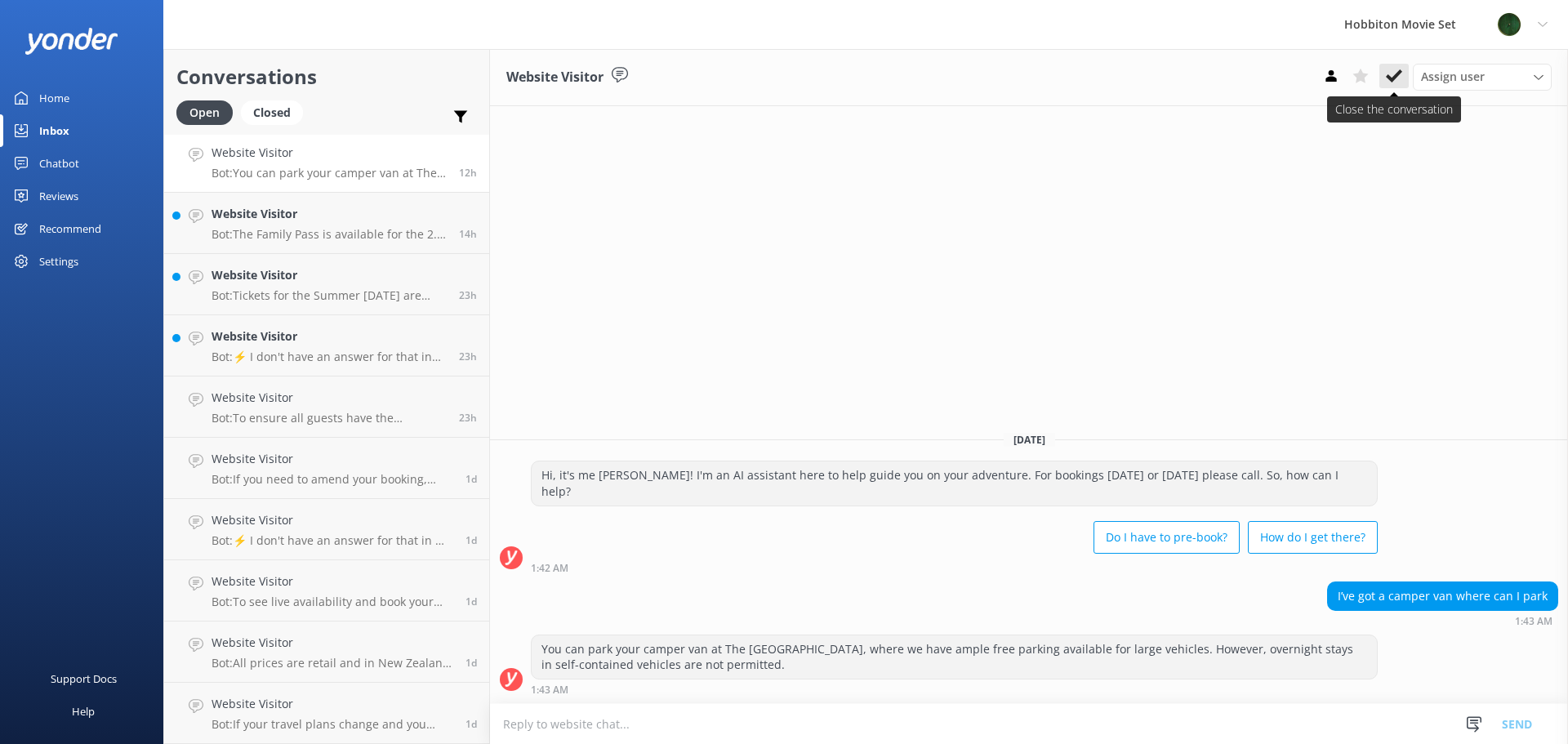
click at [1385, 82] on button at bounding box center [1393, 75] width 29 height 24
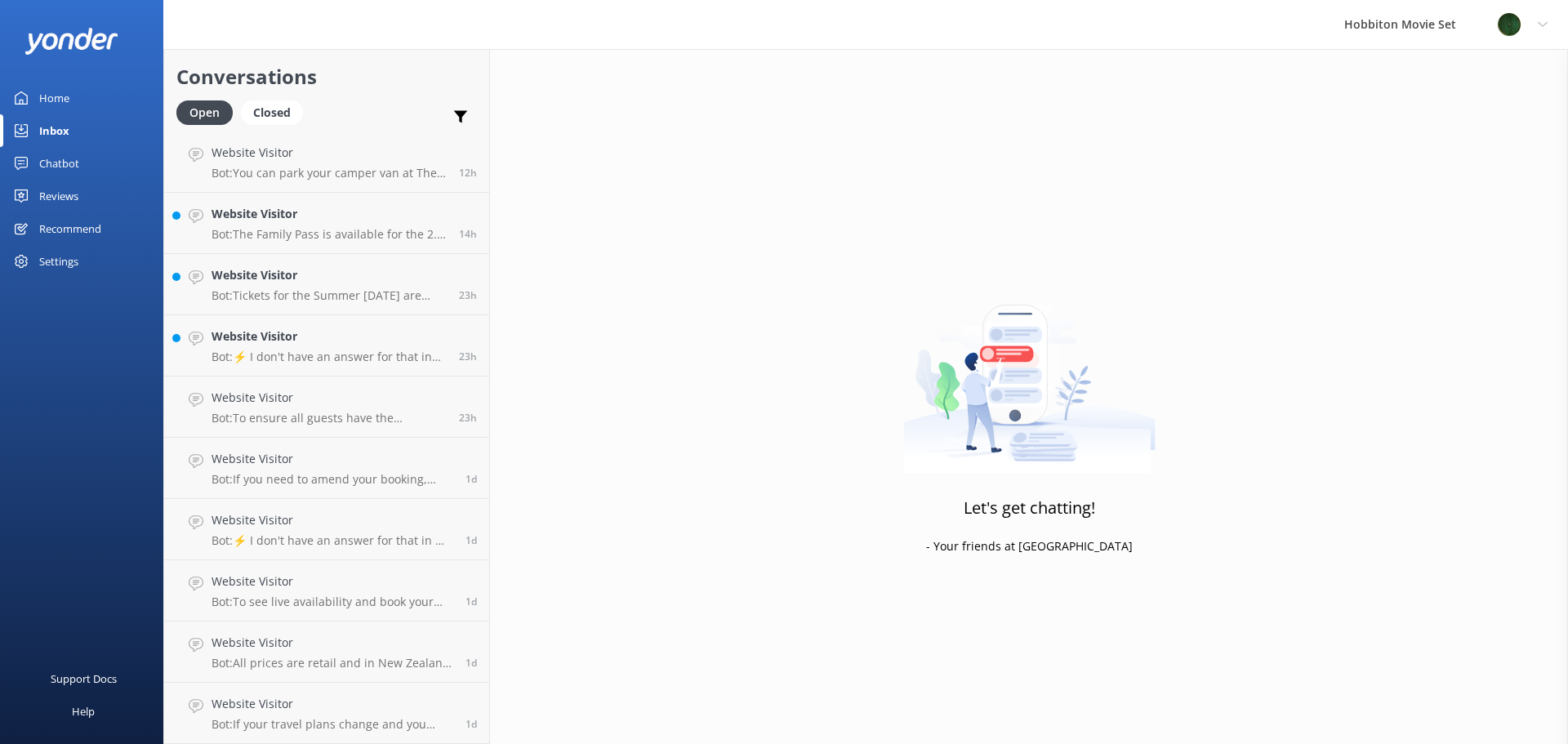
scroll to position [3, 0]
click at [347, 234] on p "Bot: The Family Pass is available for the 2.5 hour Hobbiton Movie Set tour and …" at bounding box center [329, 235] width 236 height 15
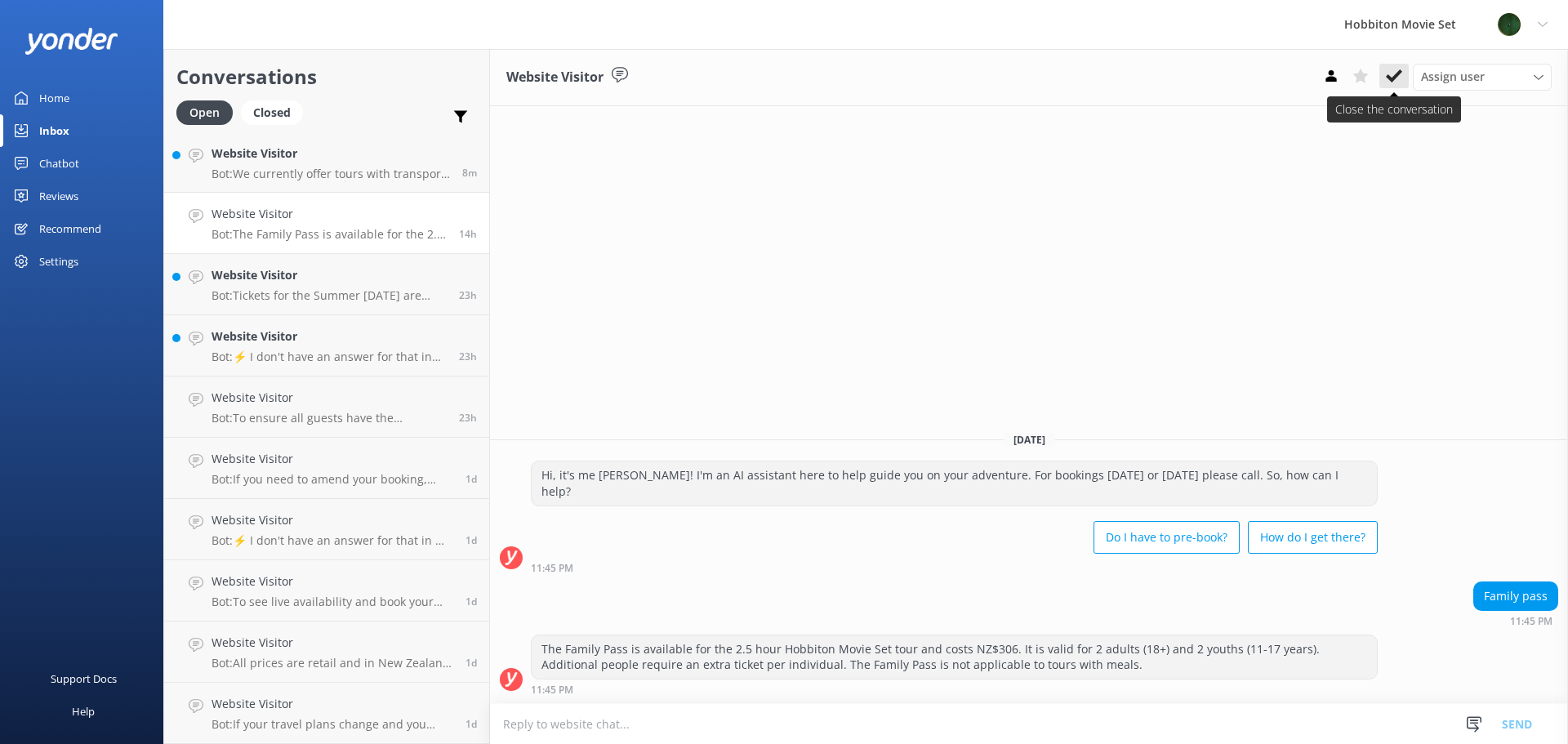
click at [1393, 82] on icon at bounding box center [1394, 76] width 17 height 17
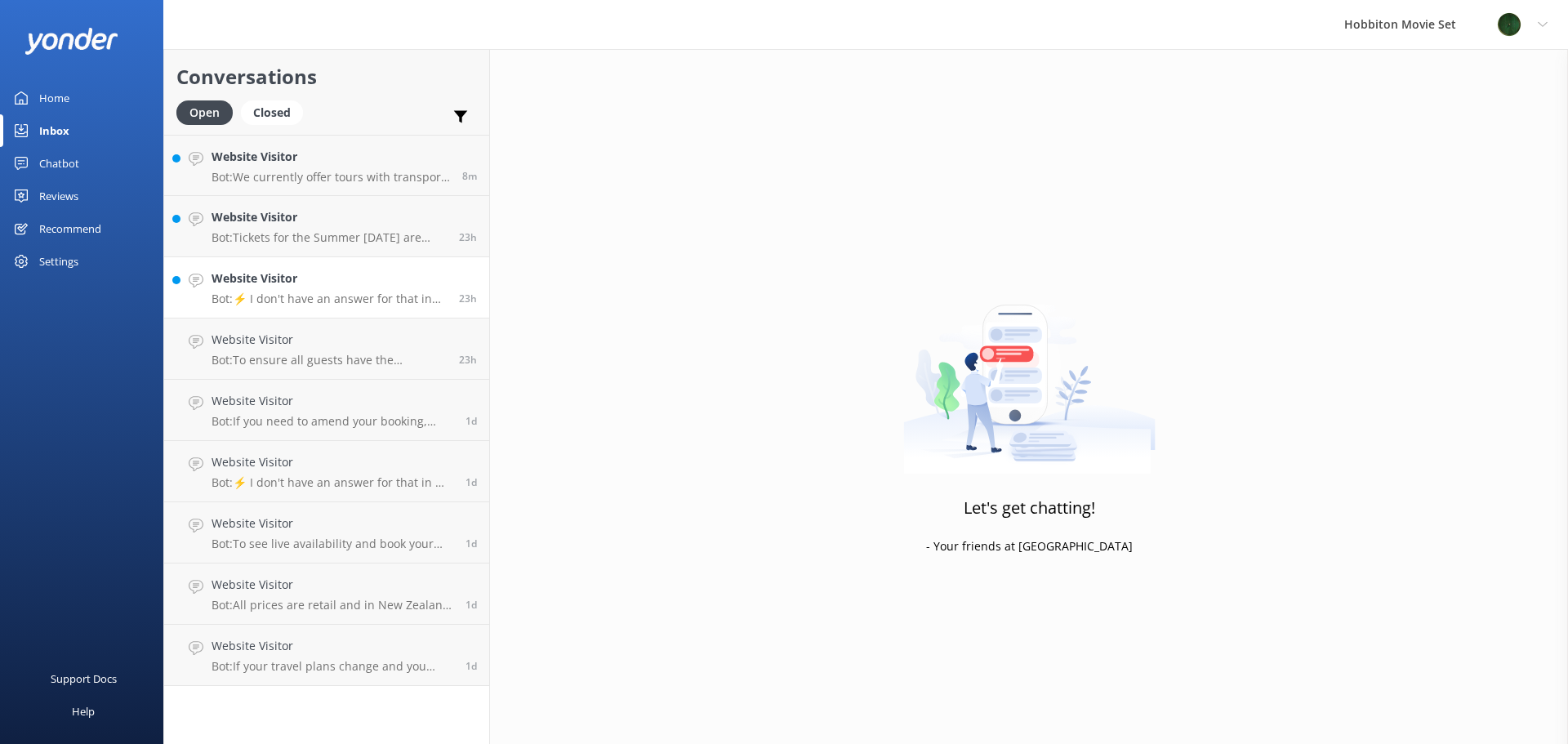
click at [337, 279] on h4 "Website Visitor" at bounding box center [329, 279] width 236 height 18
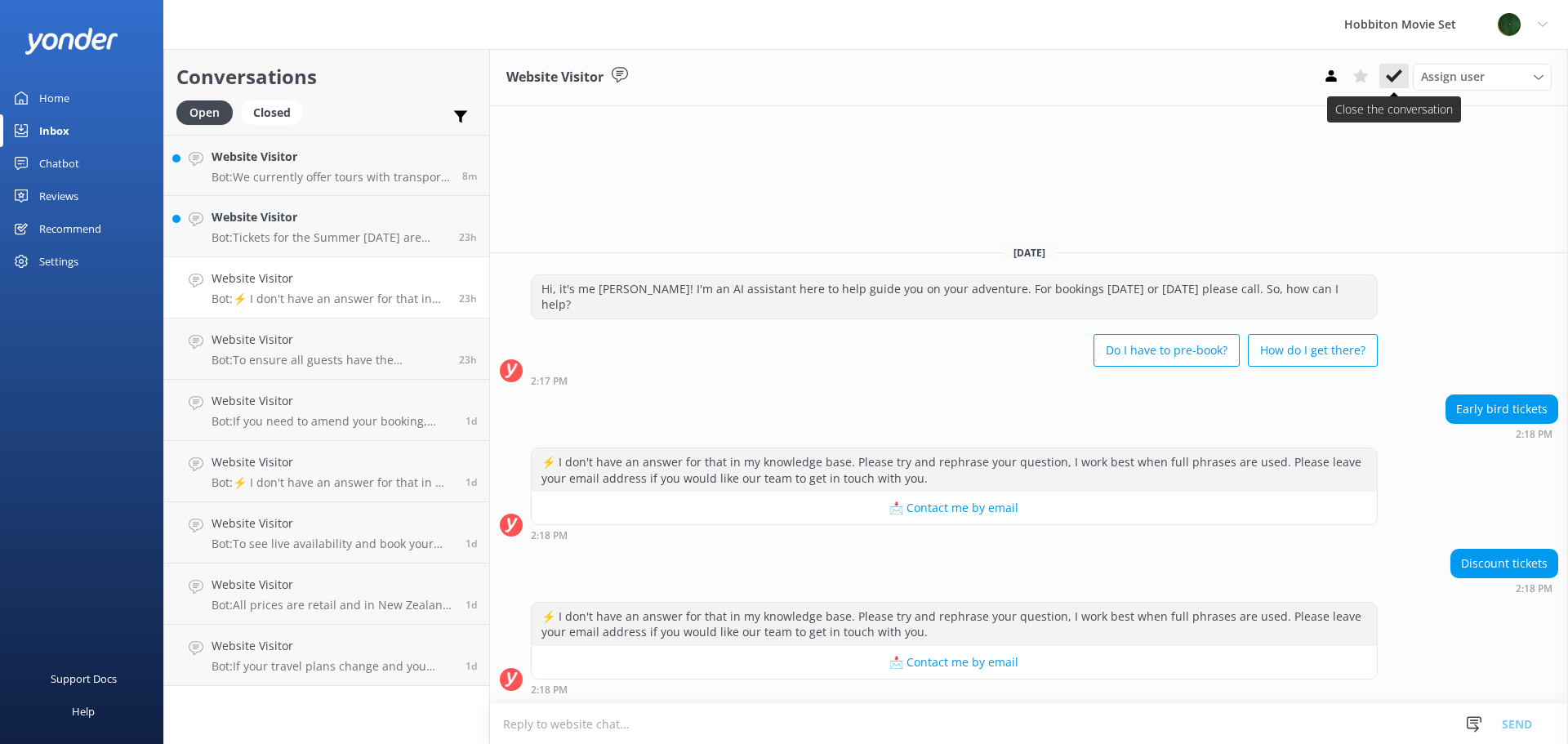
click at [1399, 70] on use at bounding box center [1394, 76] width 17 height 13
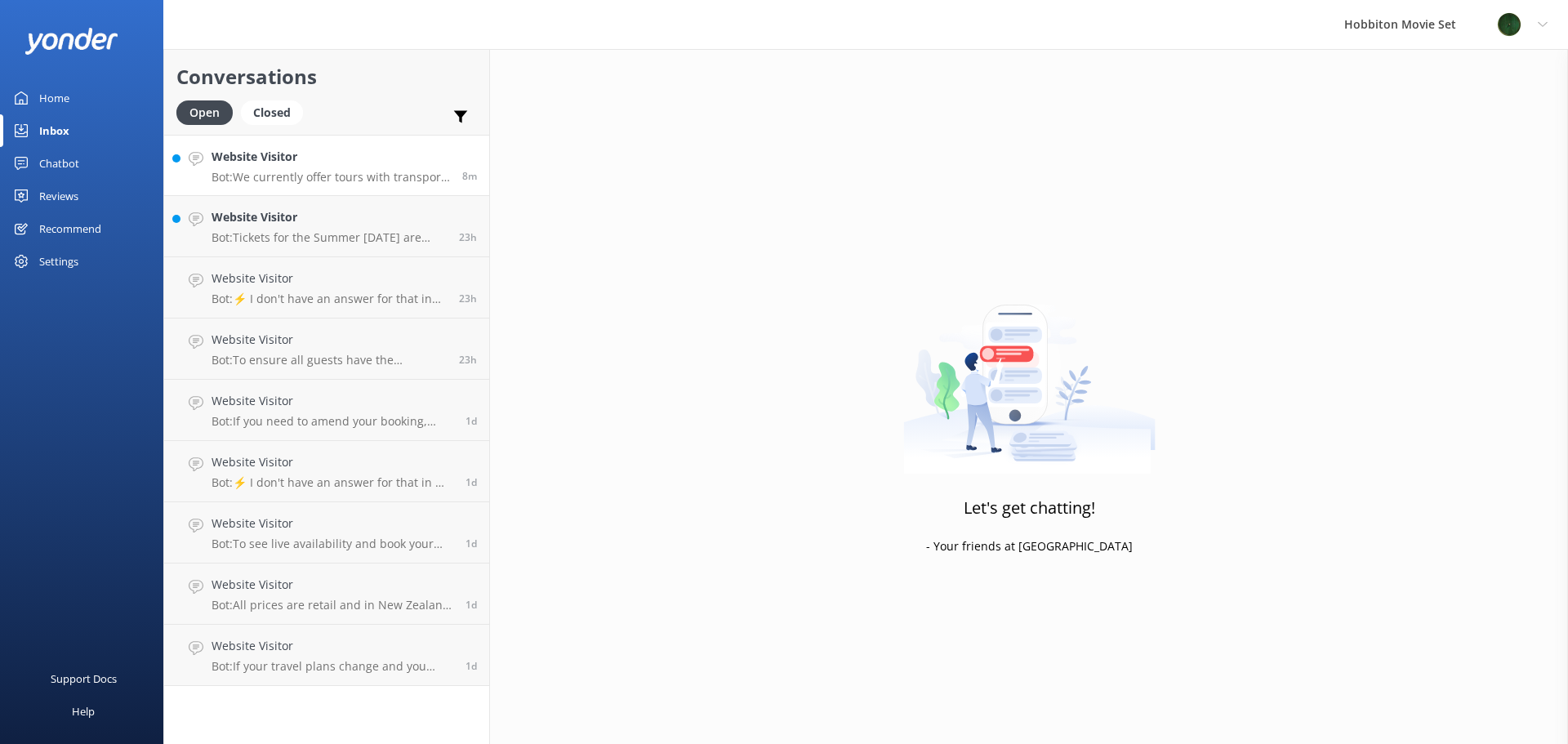
click at [338, 191] on link "Website Visitor Bot: We currently offer tours with transport from The Shire's R…" at bounding box center [326, 164] width 325 height 61
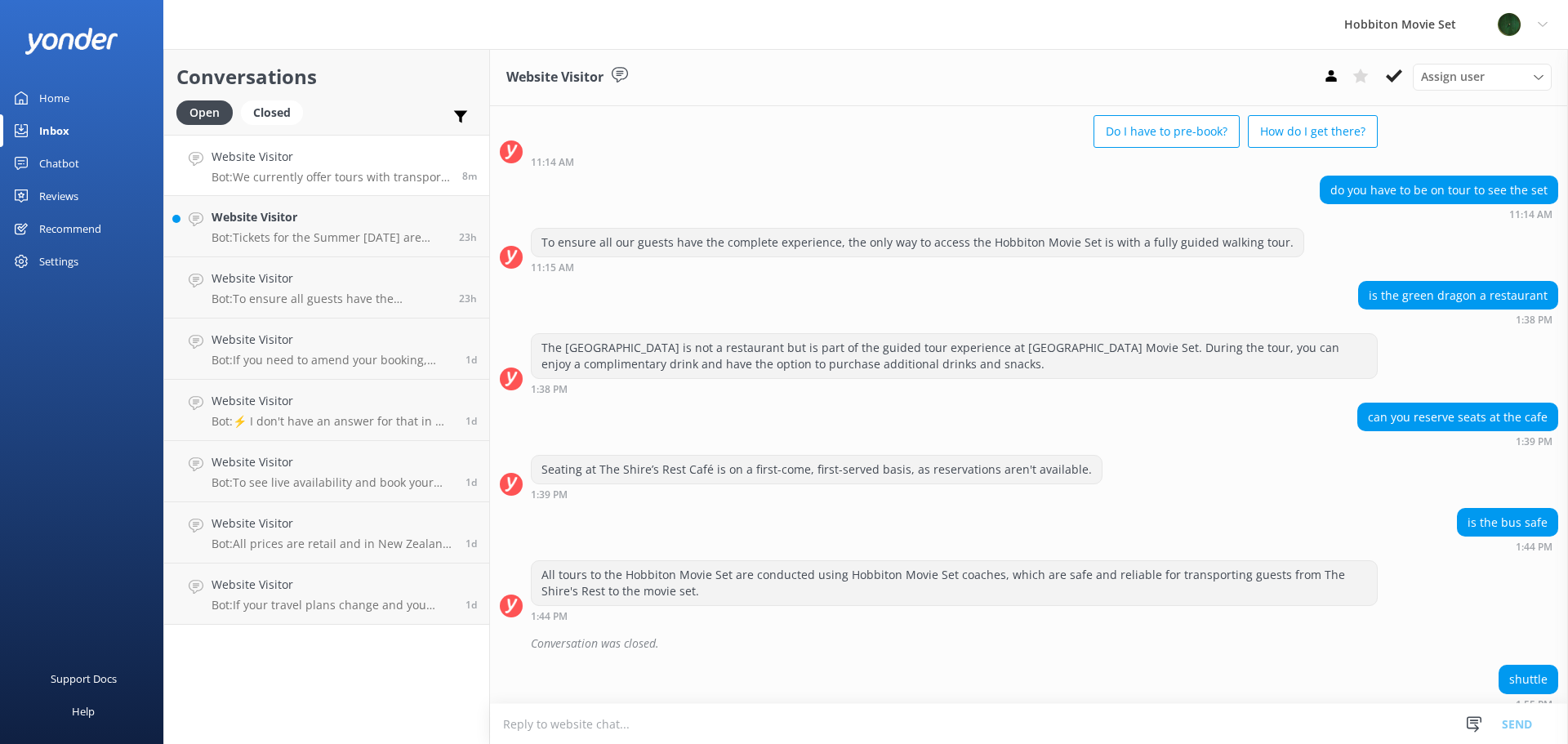
scroll to position [2237, 0]
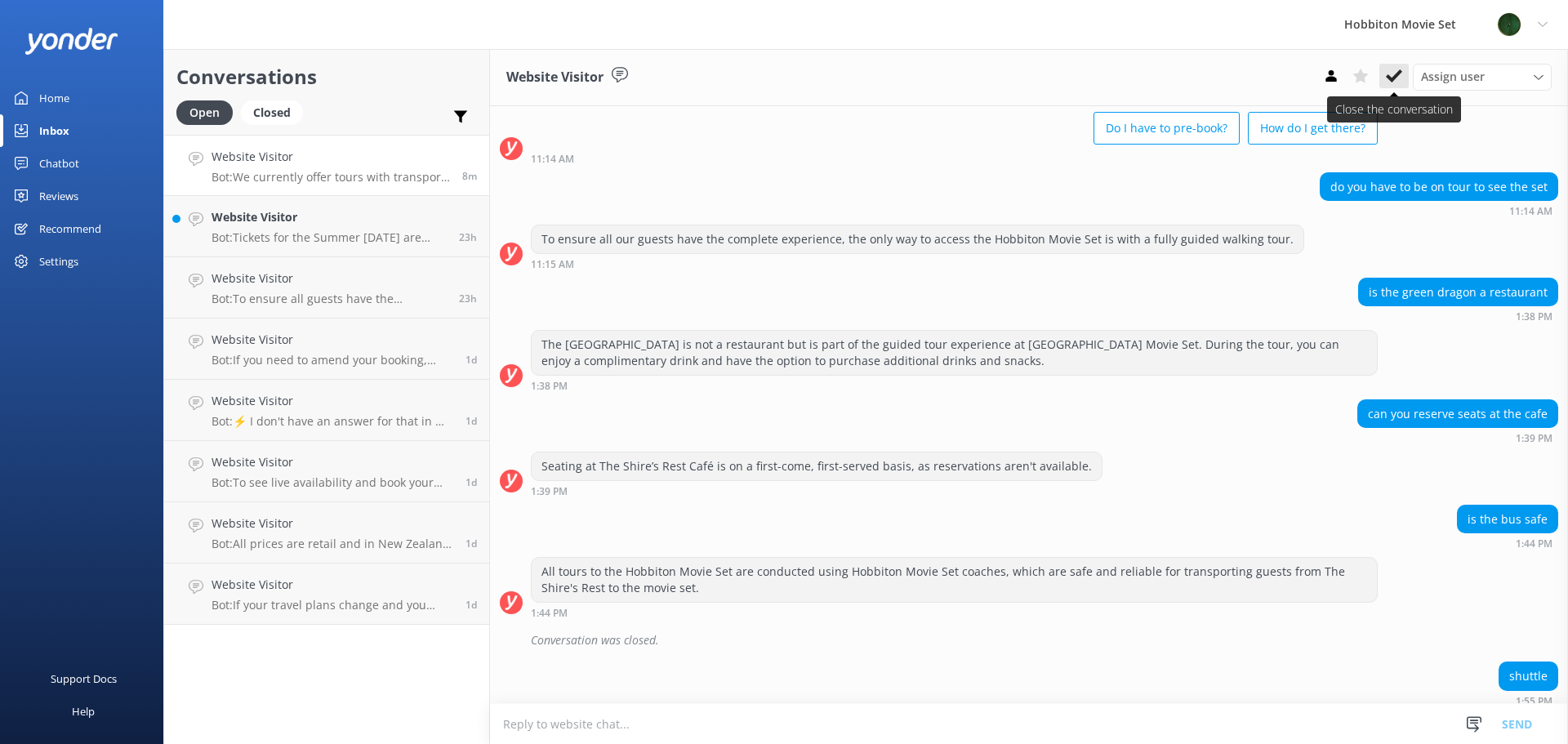
click at [1388, 76] on use at bounding box center [1394, 76] width 17 height 13
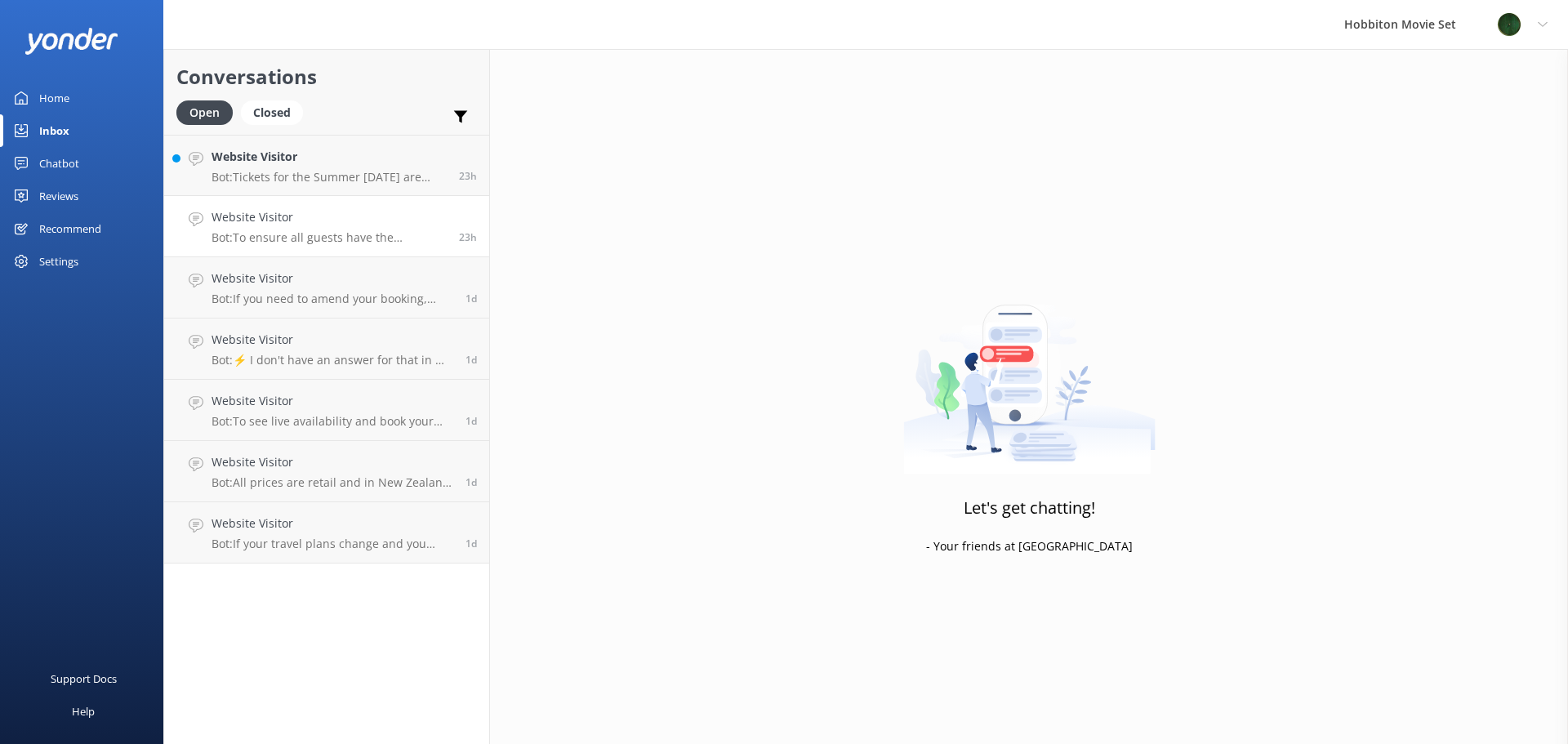
click at [351, 230] on p "Bot: To ensure all guests have the complete experience, the only way to access …" at bounding box center [329, 238] width 236 height 15
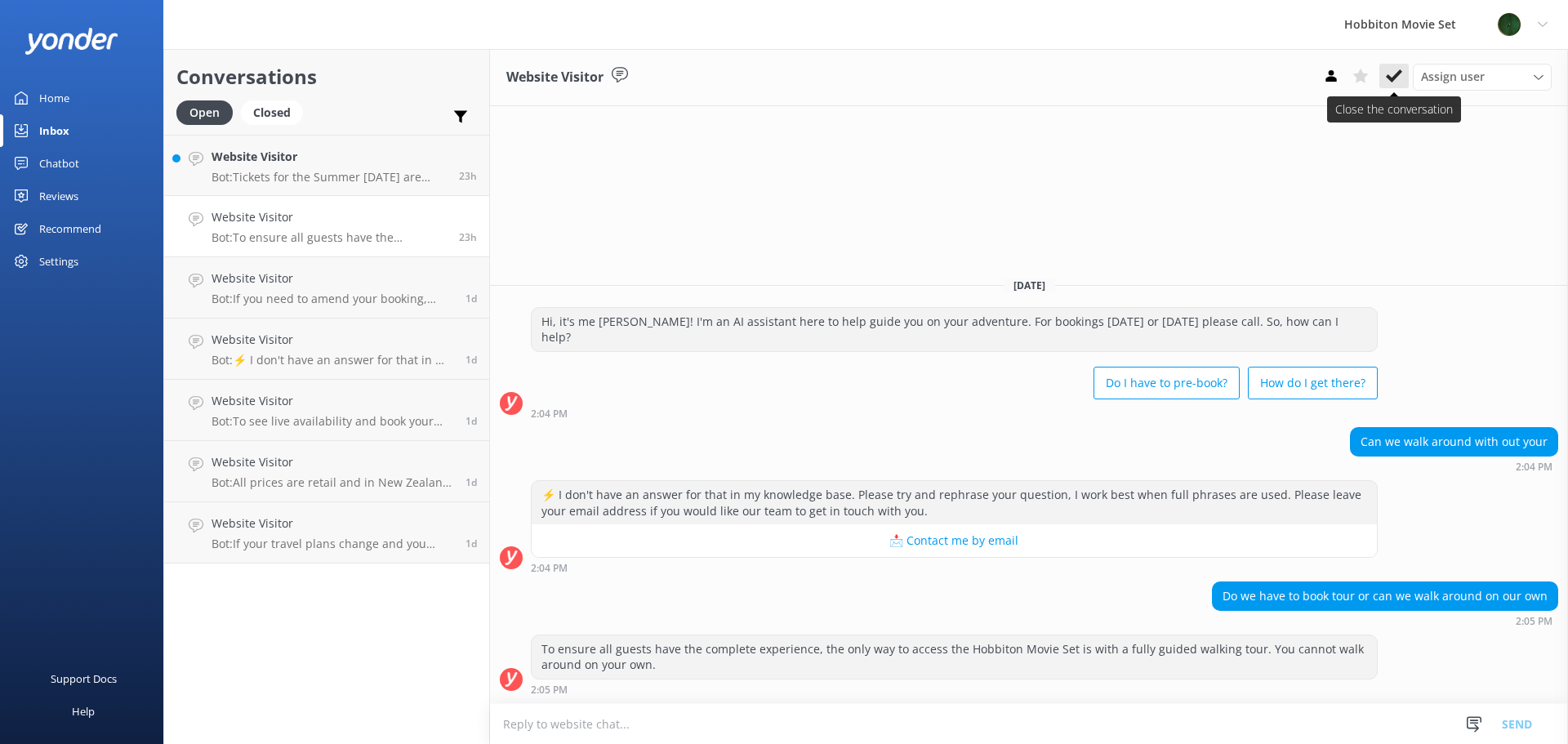
click at [1380, 73] on button at bounding box center [1393, 75] width 29 height 24
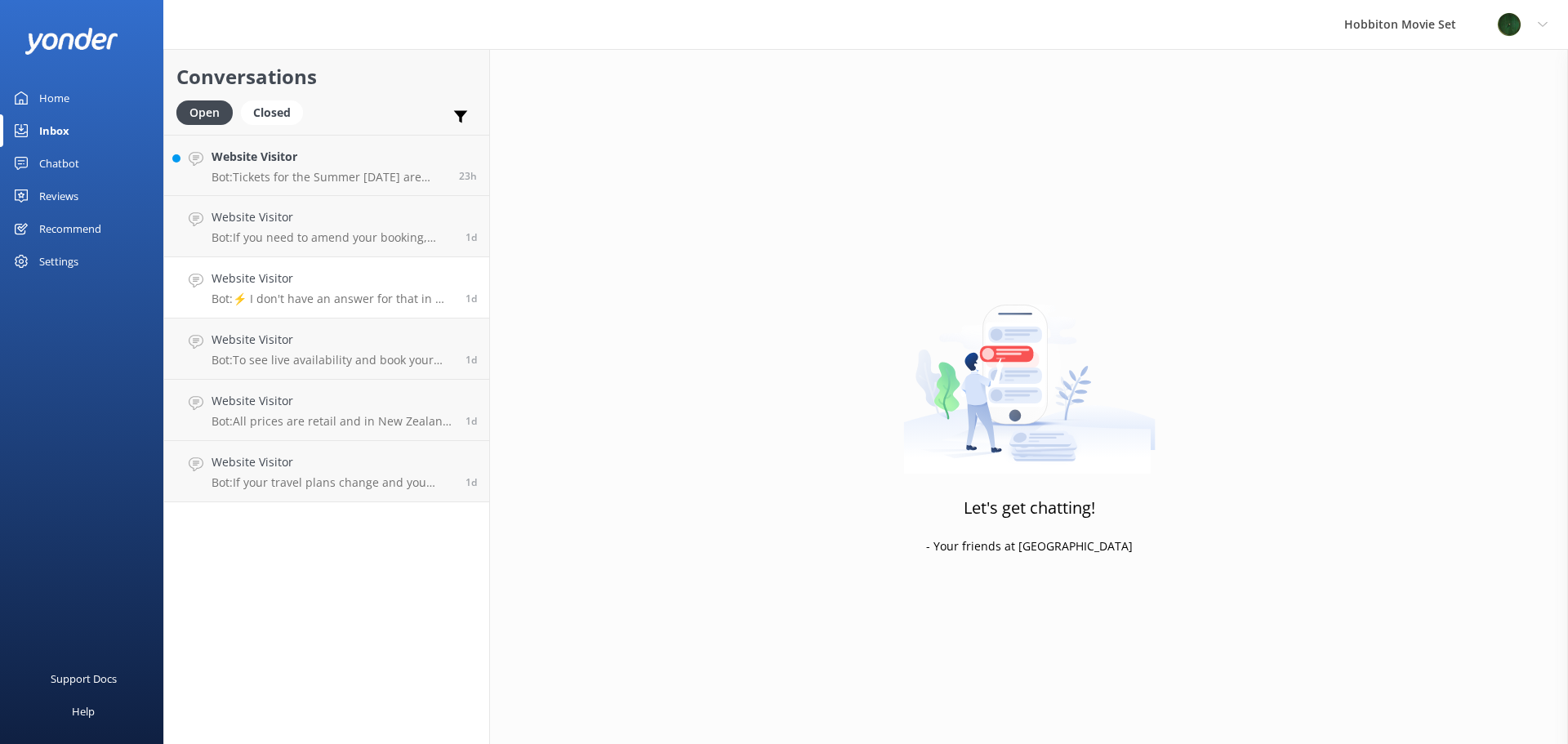
click at [349, 272] on h4 "Website Visitor" at bounding box center [332, 279] width 241 height 18
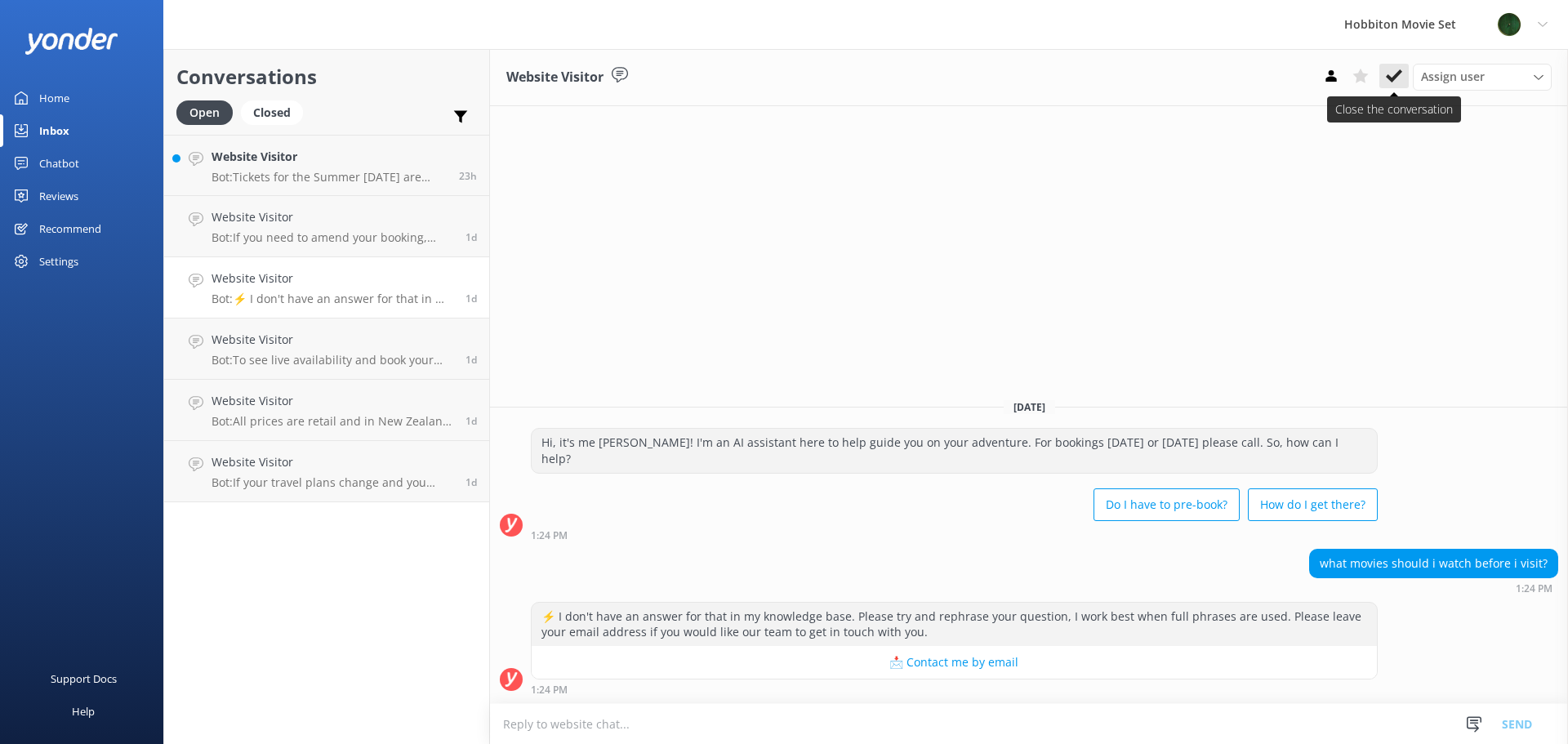
click at [1396, 78] on use at bounding box center [1394, 76] width 17 height 13
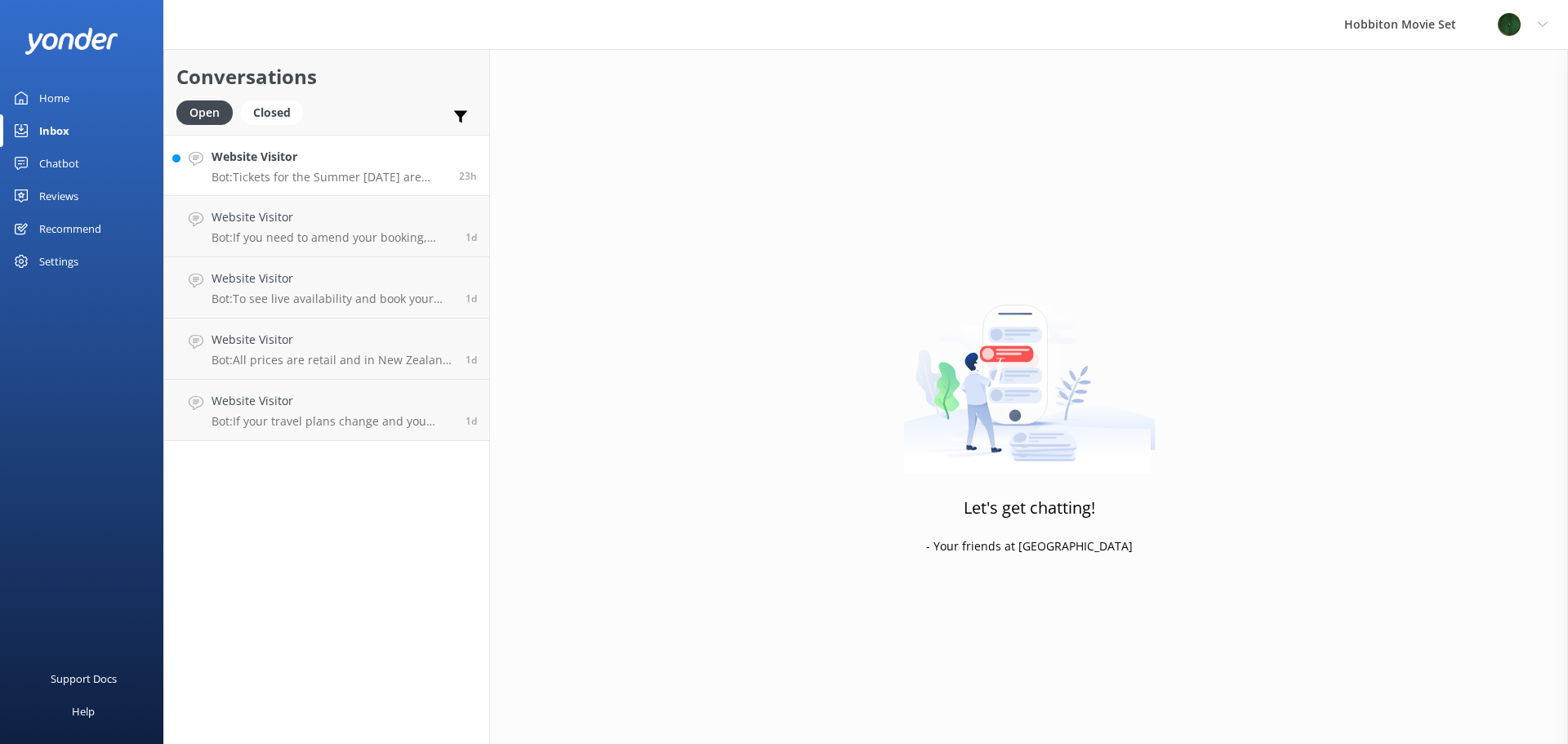
click at [405, 183] on p "Bot: Tickets for the Summer [DATE] are $300 per person, and there are no child …" at bounding box center [329, 177] width 236 height 15
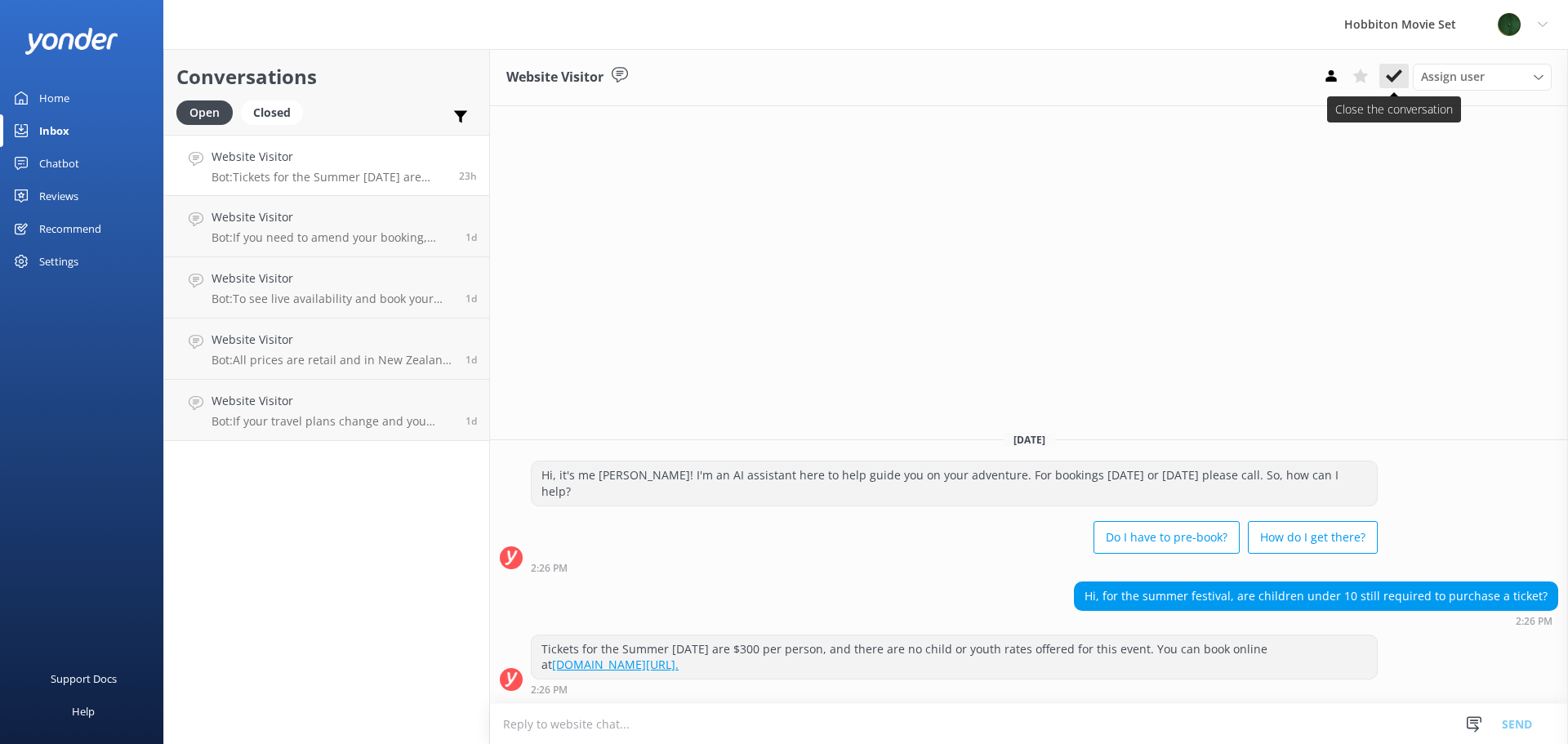
click at [1393, 81] on use at bounding box center [1394, 76] width 17 height 13
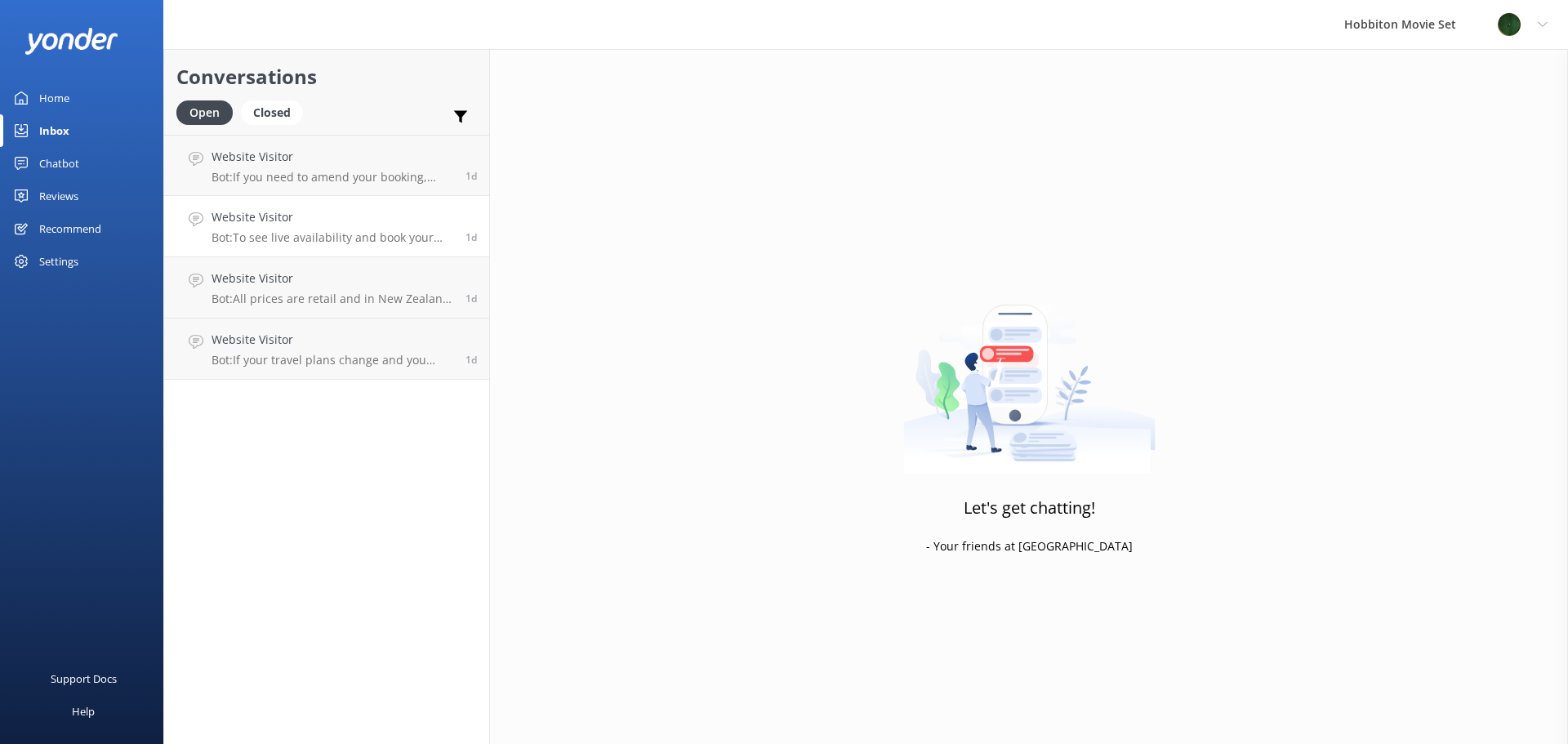
click at [320, 242] on p "Bot: To see live availability and book your Hobbiton tour, please visit [DOMAIN…" at bounding box center [332, 238] width 241 height 15
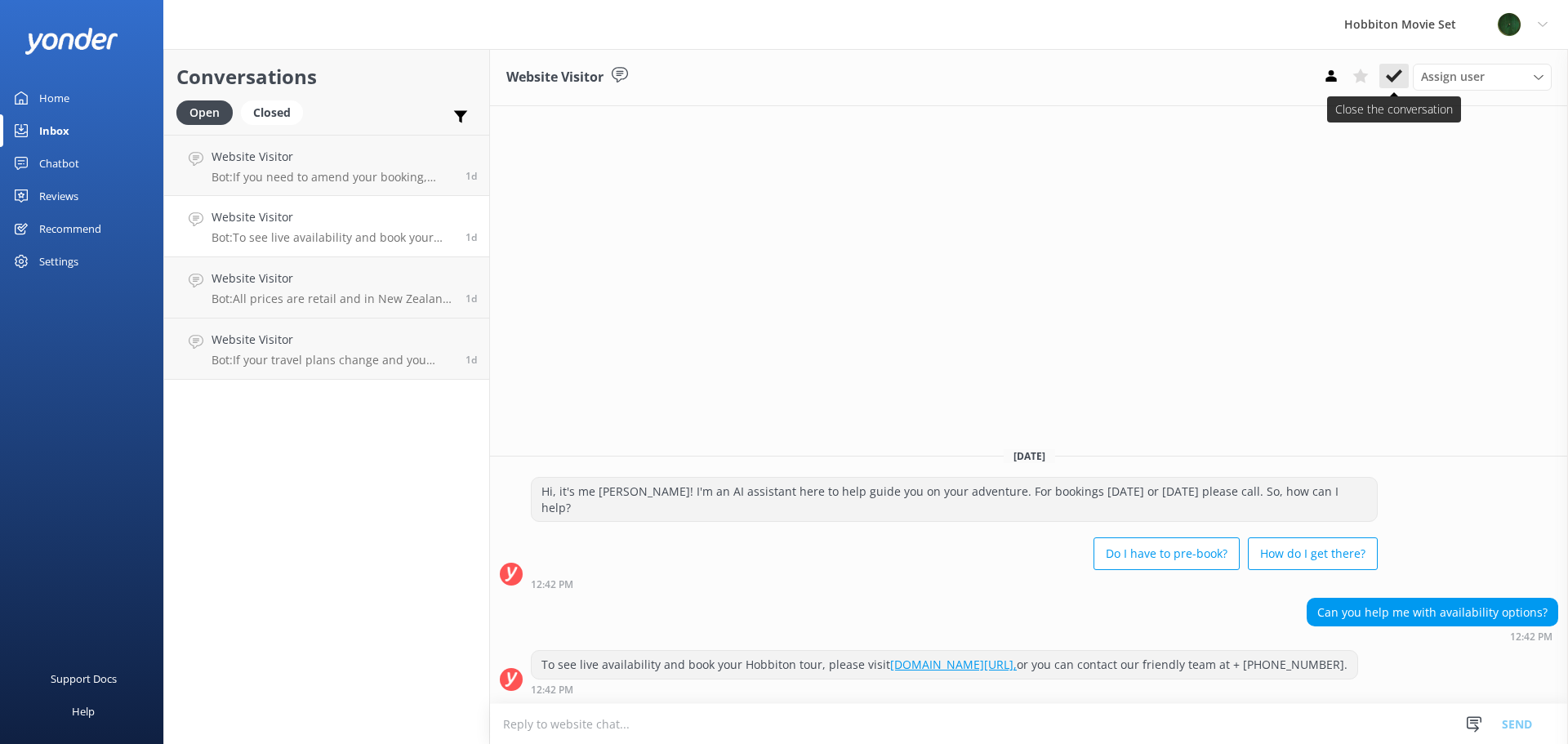
click at [1398, 74] on use at bounding box center [1394, 76] width 17 height 13
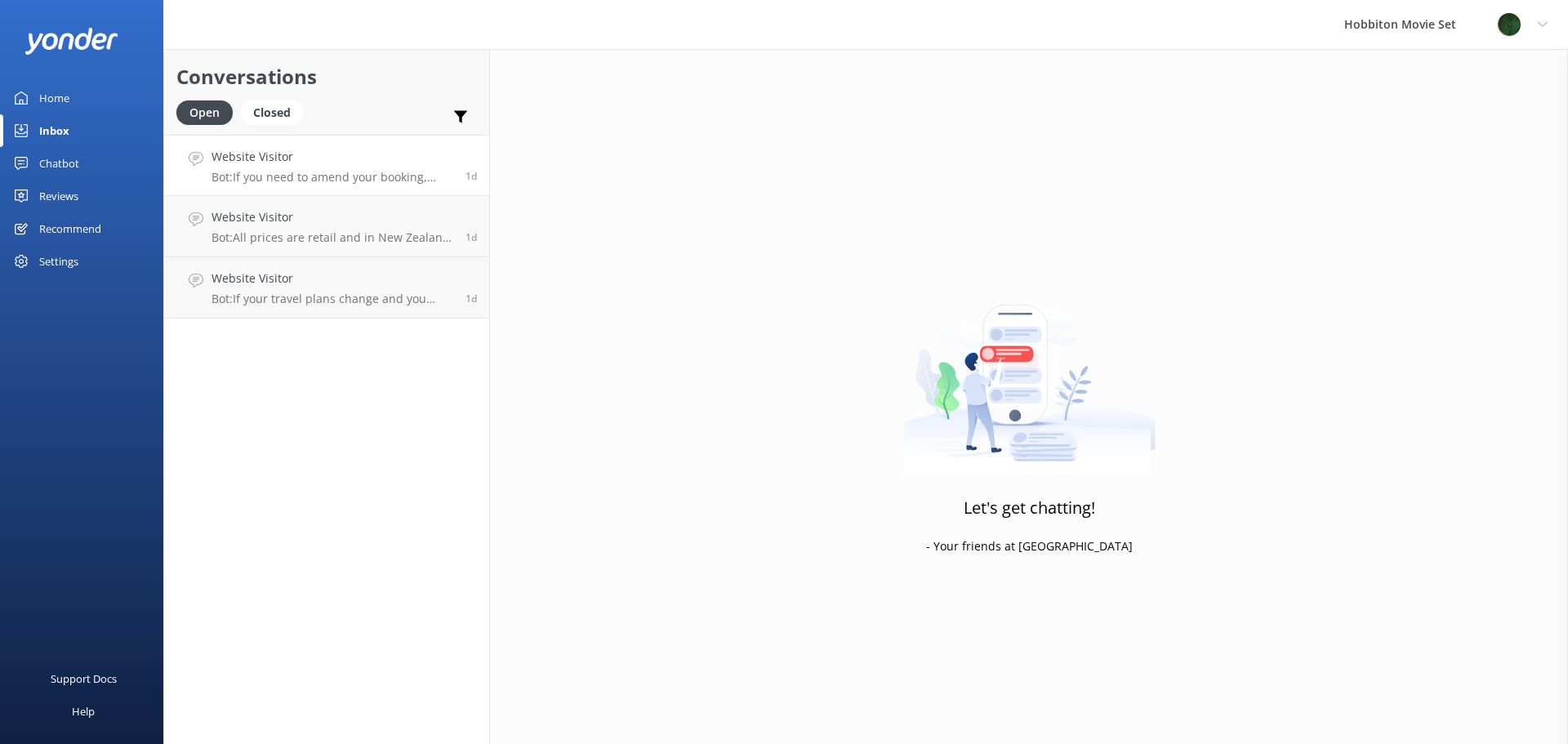
click at [329, 161] on h4 "Website Visitor" at bounding box center [332, 157] width 241 height 18
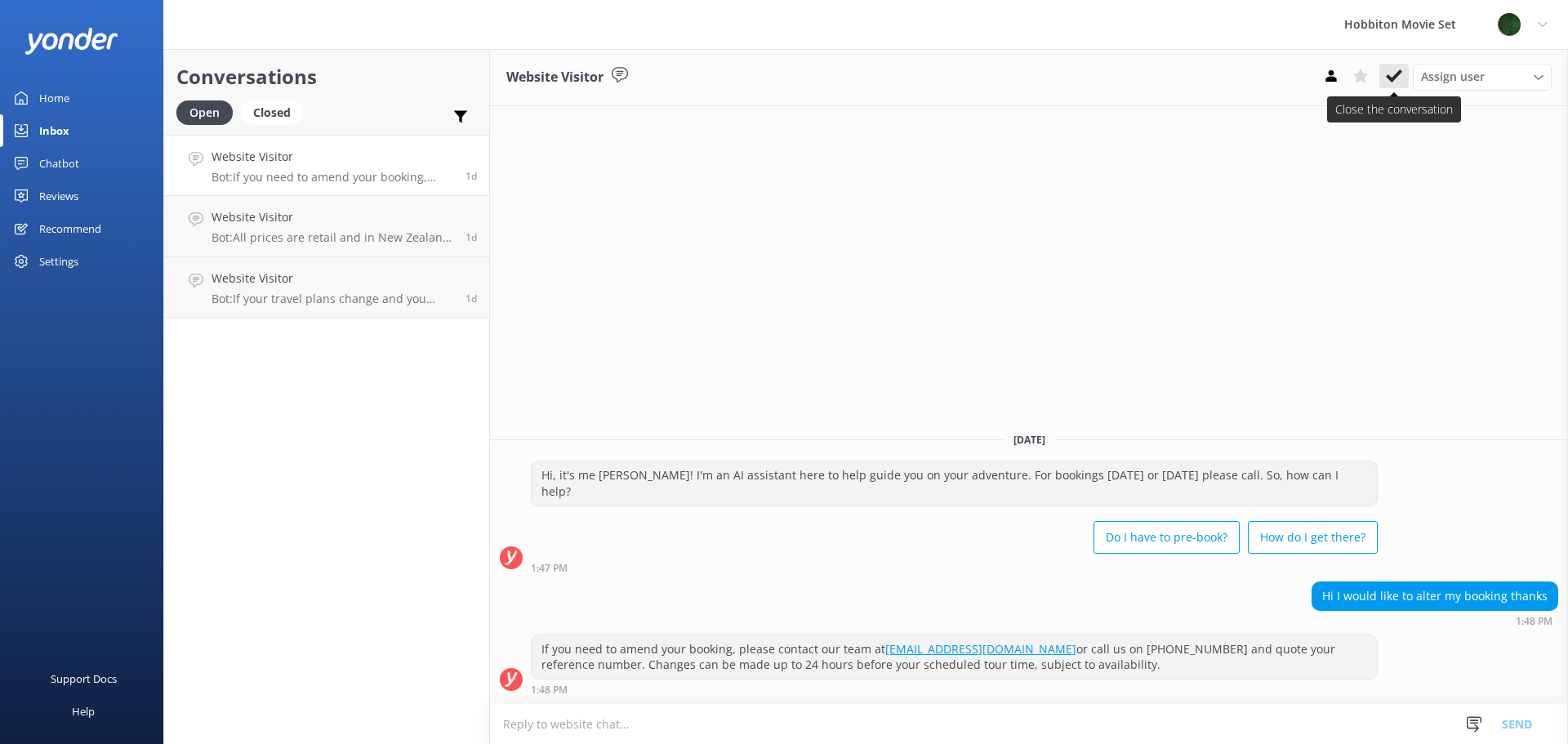
click at [1393, 80] on use at bounding box center [1394, 76] width 17 height 13
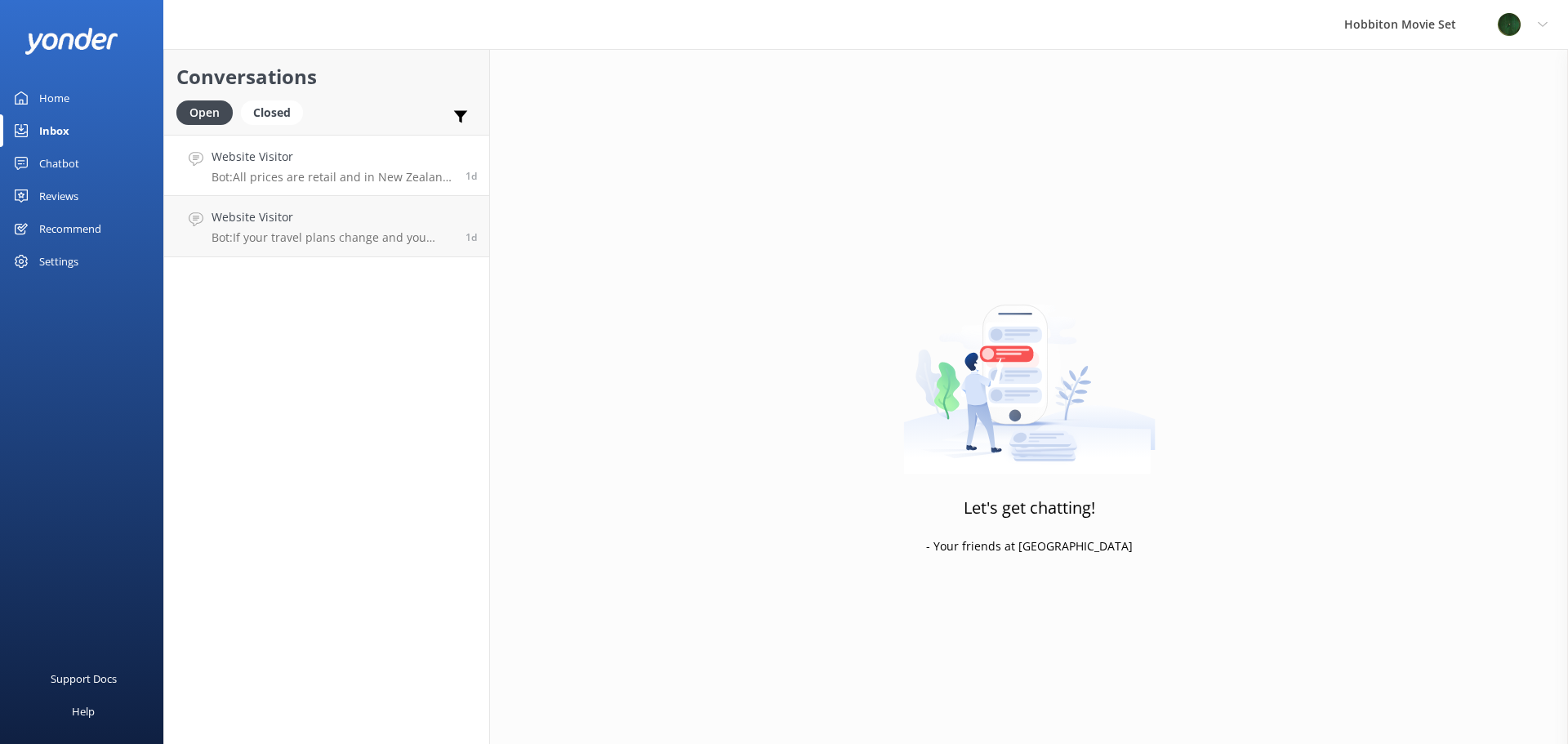
drag, startPoint x: 367, startPoint y: 187, endPoint x: 442, endPoint y: 188, distance: 75.0
click at [368, 186] on link "Website Visitor Bot: All prices are retail and in [GEOGRAPHIC_DATA] Dollars (NZ…" at bounding box center [326, 164] width 325 height 61
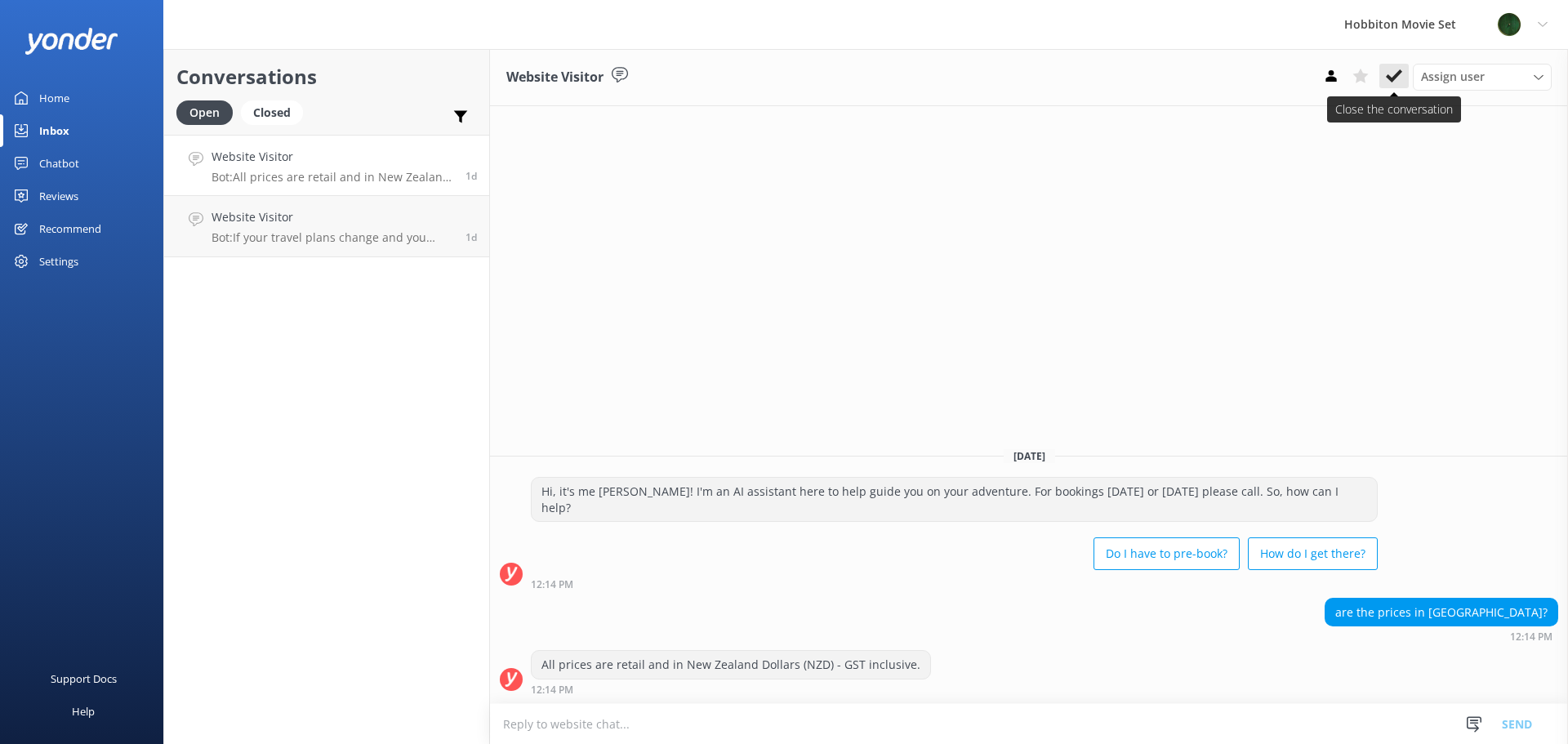
click at [1399, 82] on icon at bounding box center [1394, 76] width 17 height 17
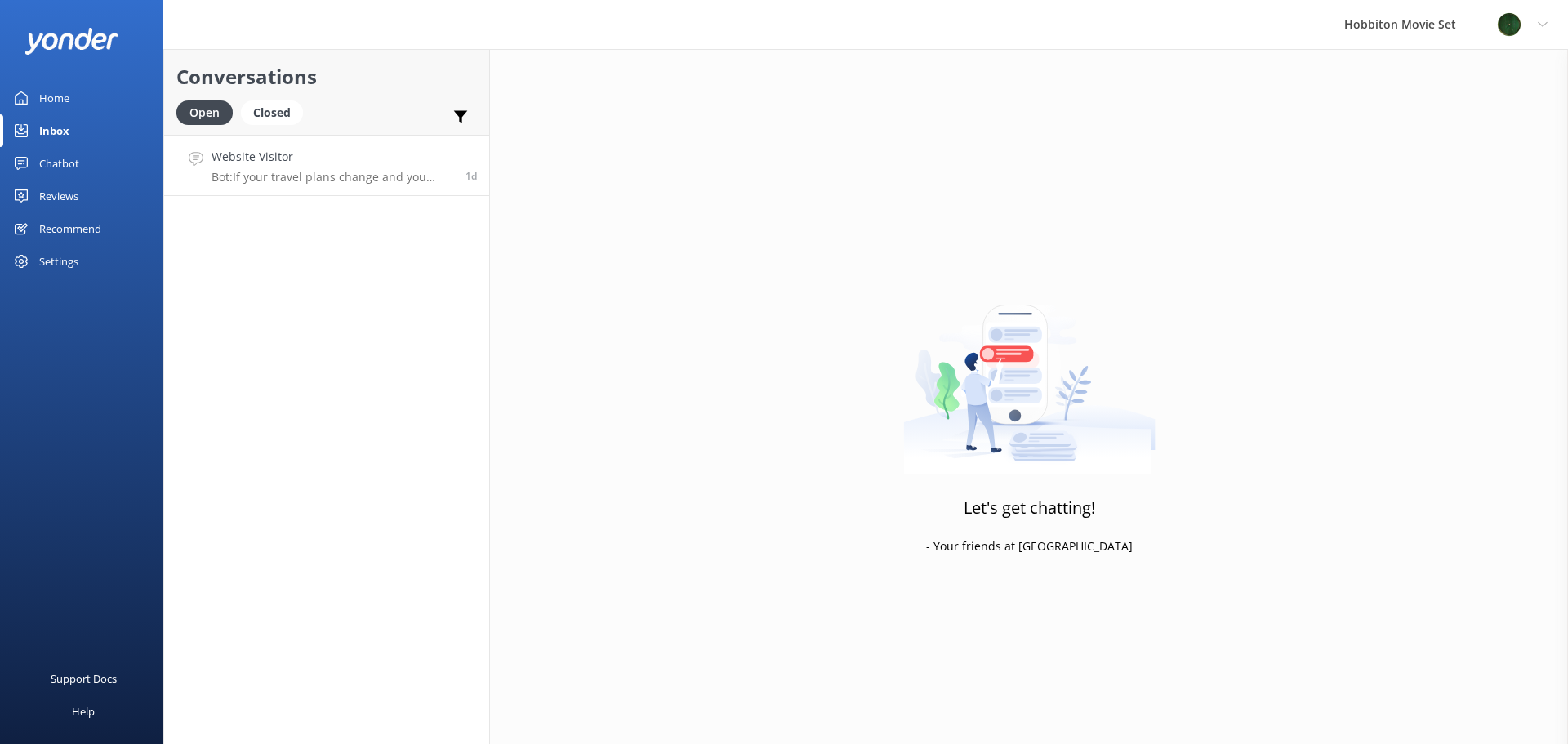
click at [335, 176] on p "Bot: If your travel plans change and you need to amend your booking, please con…" at bounding box center [332, 177] width 241 height 15
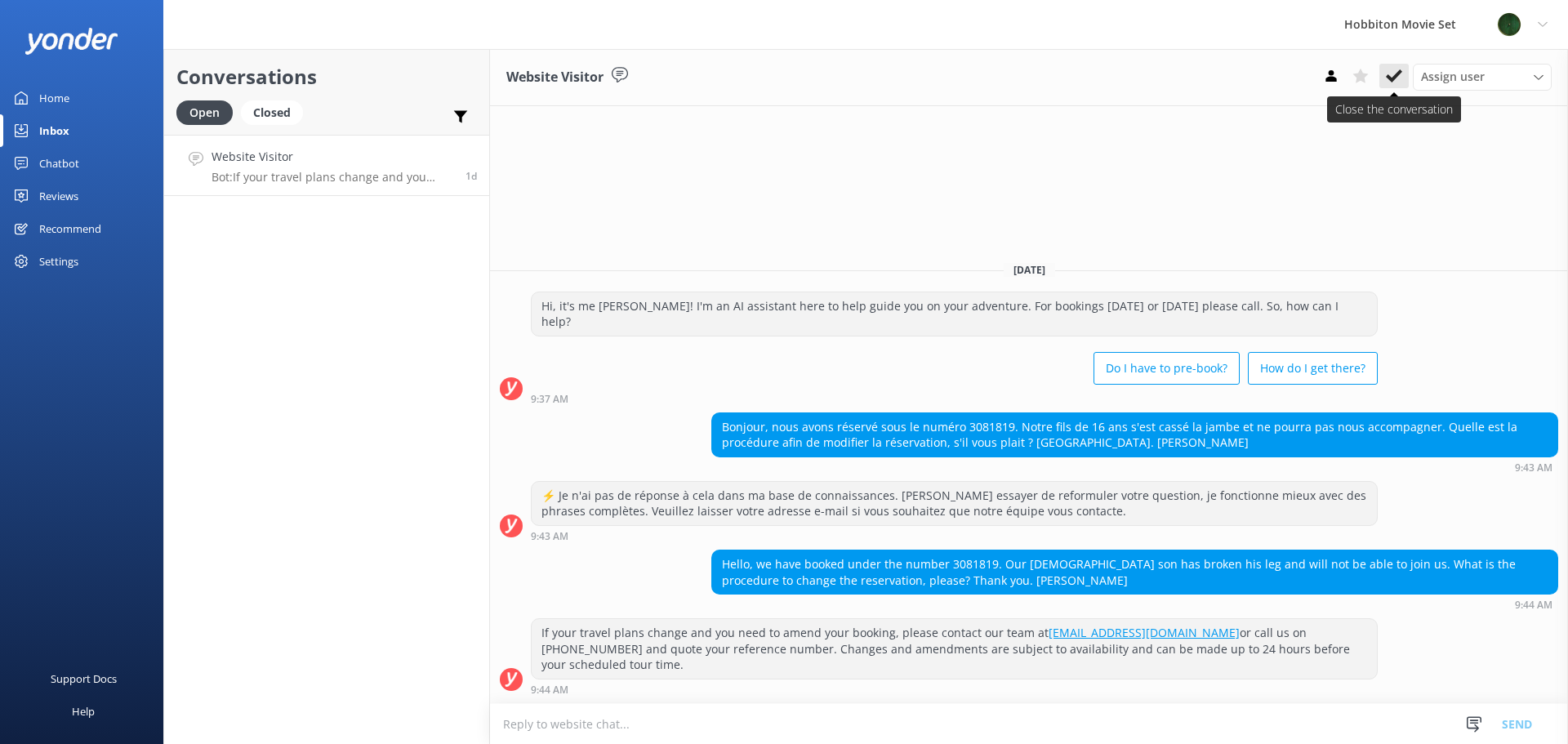
click at [1408, 79] on button at bounding box center [1393, 75] width 29 height 24
